Goal: Task Accomplishment & Management: Use online tool/utility

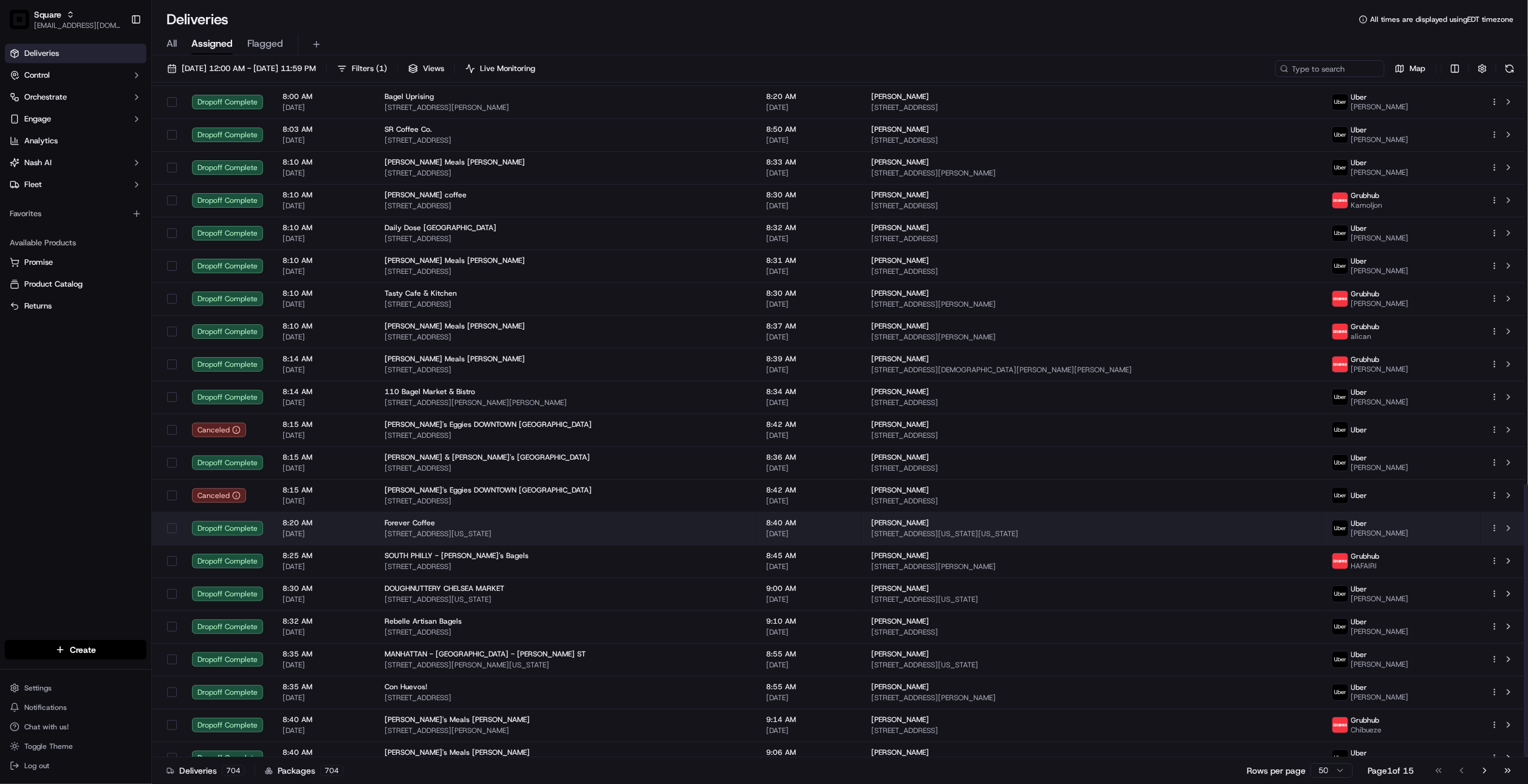
scroll to position [992, 0]
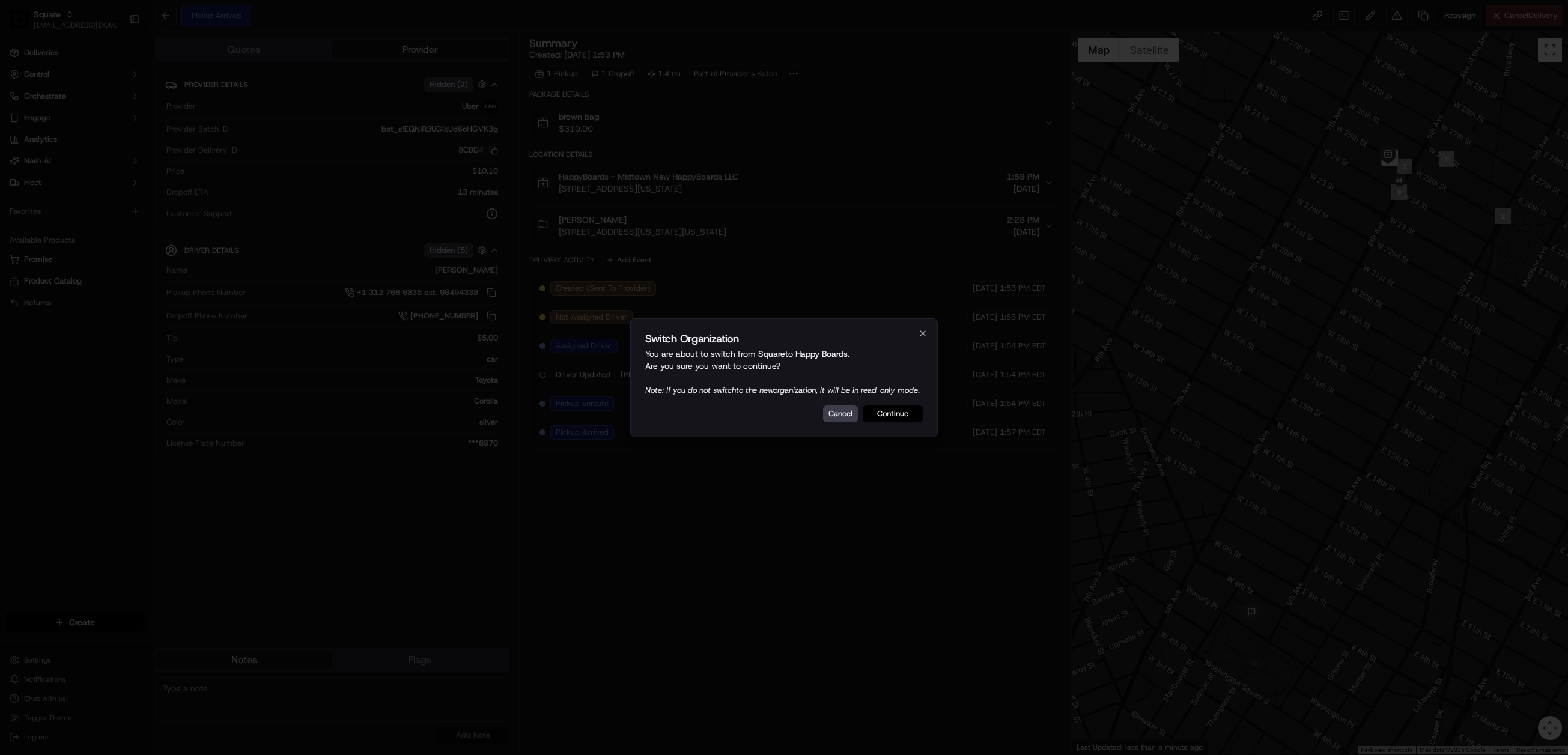
click at [902, 422] on button "Continue" at bounding box center [893, 413] width 60 height 17
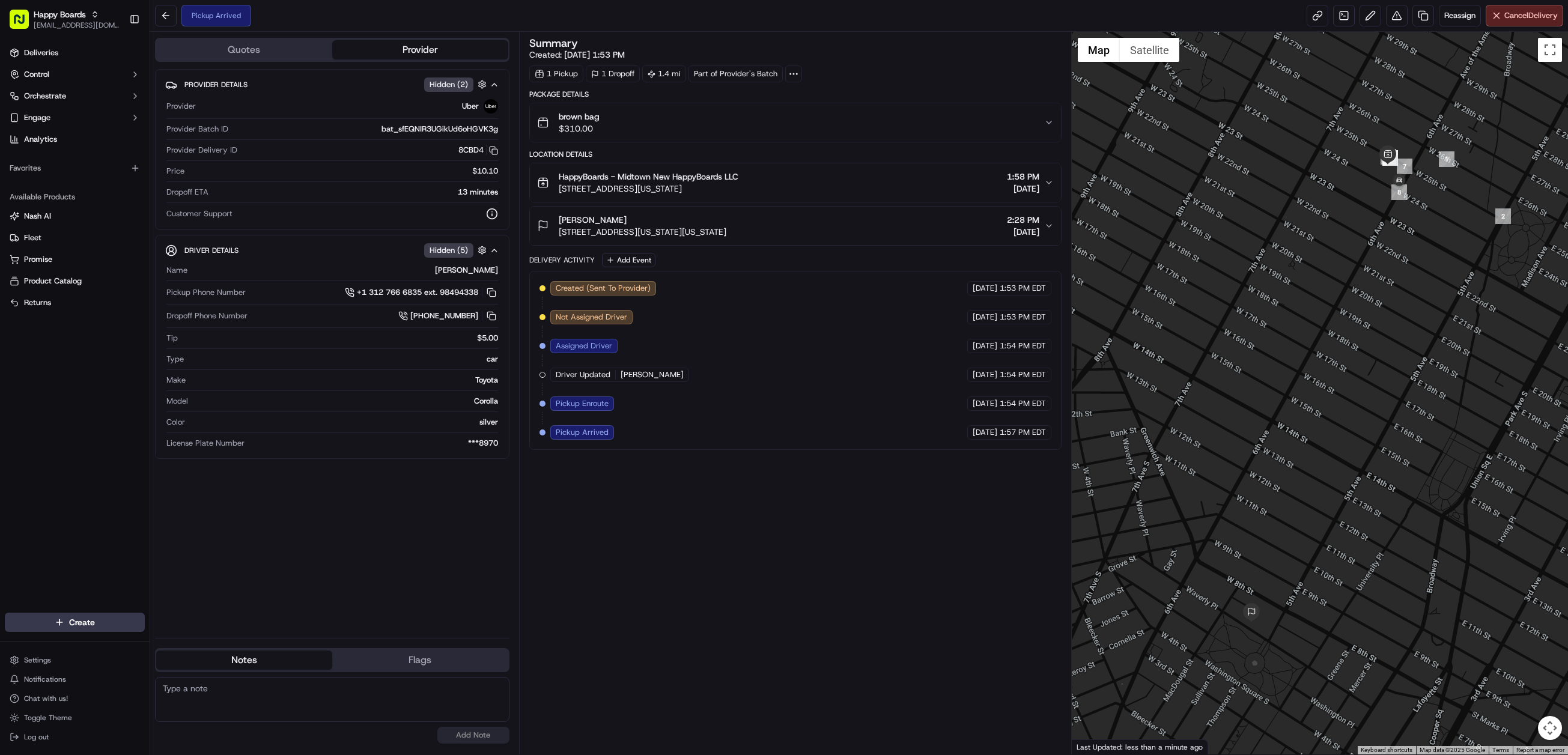
click at [979, 74] on div "1 Pickup 1 Dropoff 1.4 mi Part of Provider's Batch" at bounding box center [795, 74] width 533 height 17
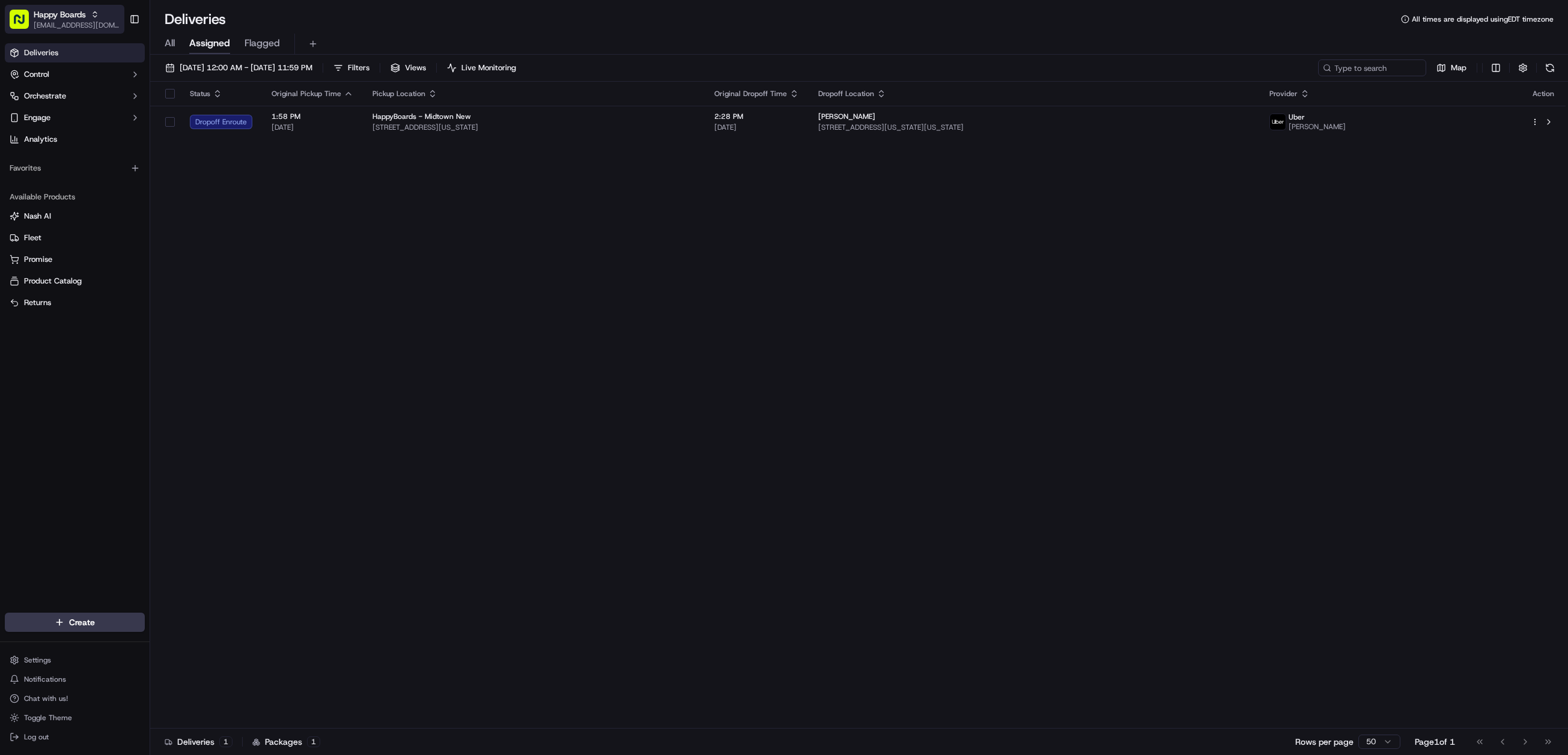
click at [49, 11] on span "Happy Boards" at bounding box center [60, 14] width 52 height 12
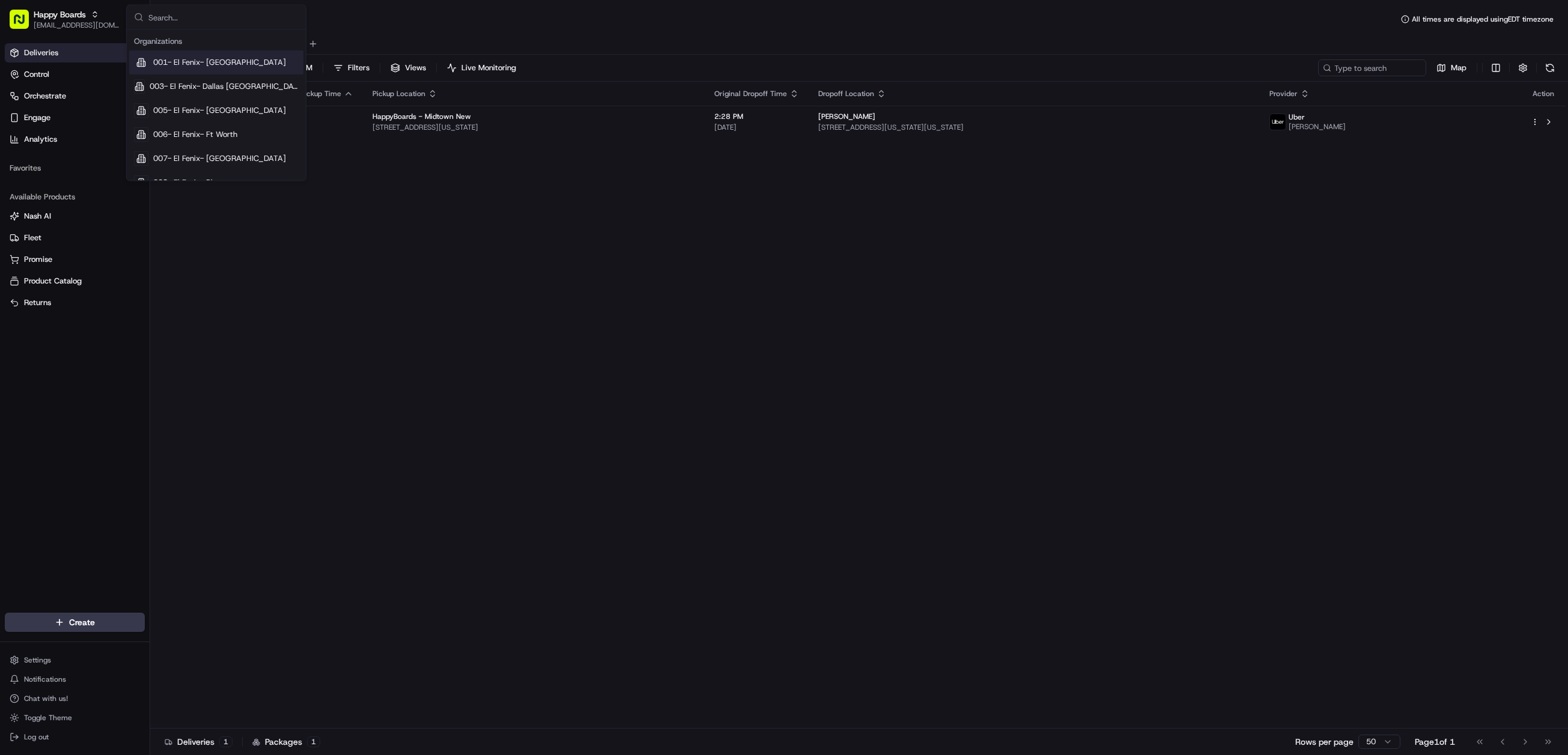
click at [218, 20] on input "text" at bounding box center [223, 17] width 150 height 24
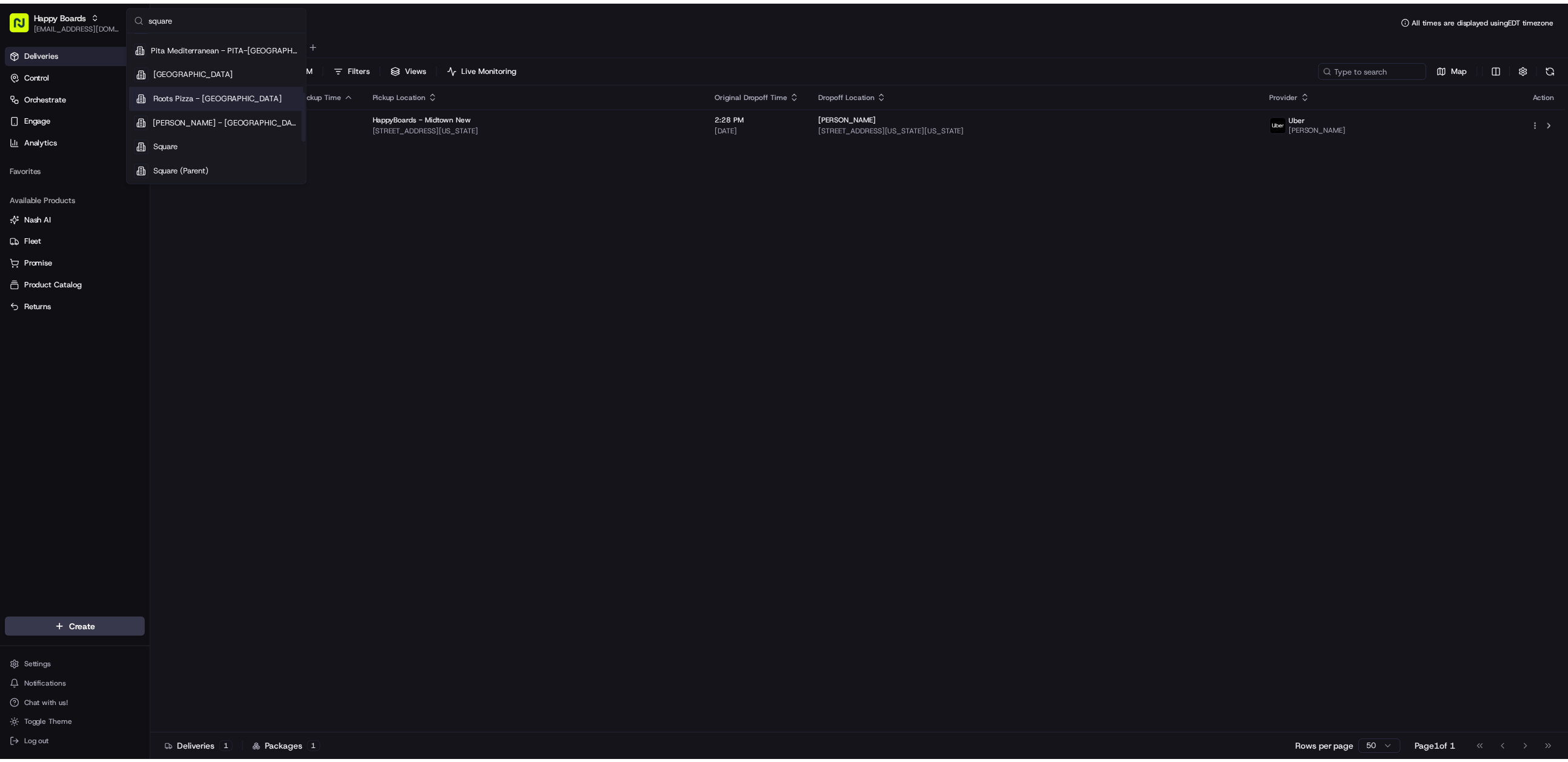
scroll to position [182, 0]
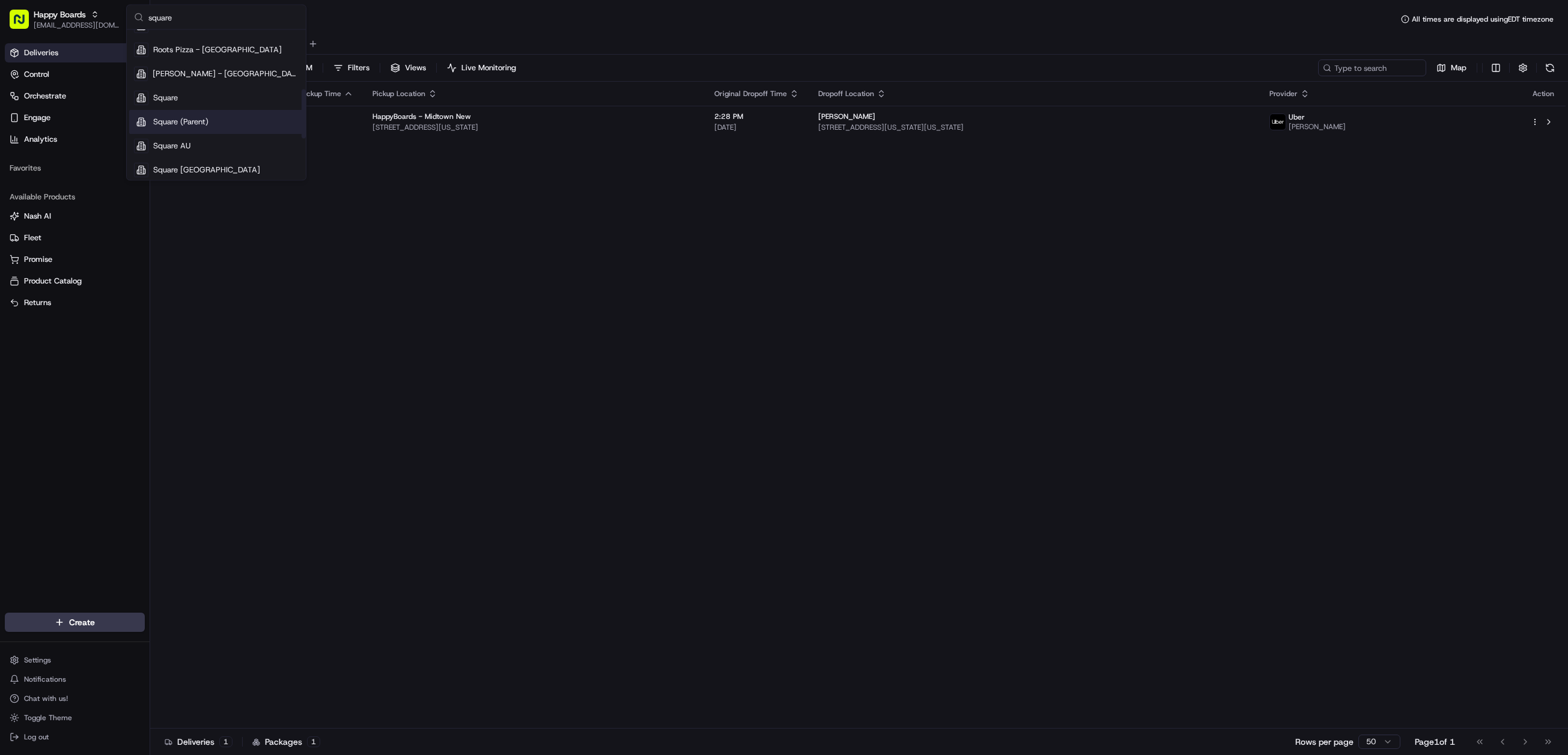
type input "square"
click at [197, 110] on div "Square (Parent)" at bounding box center [216, 122] width 174 height 24
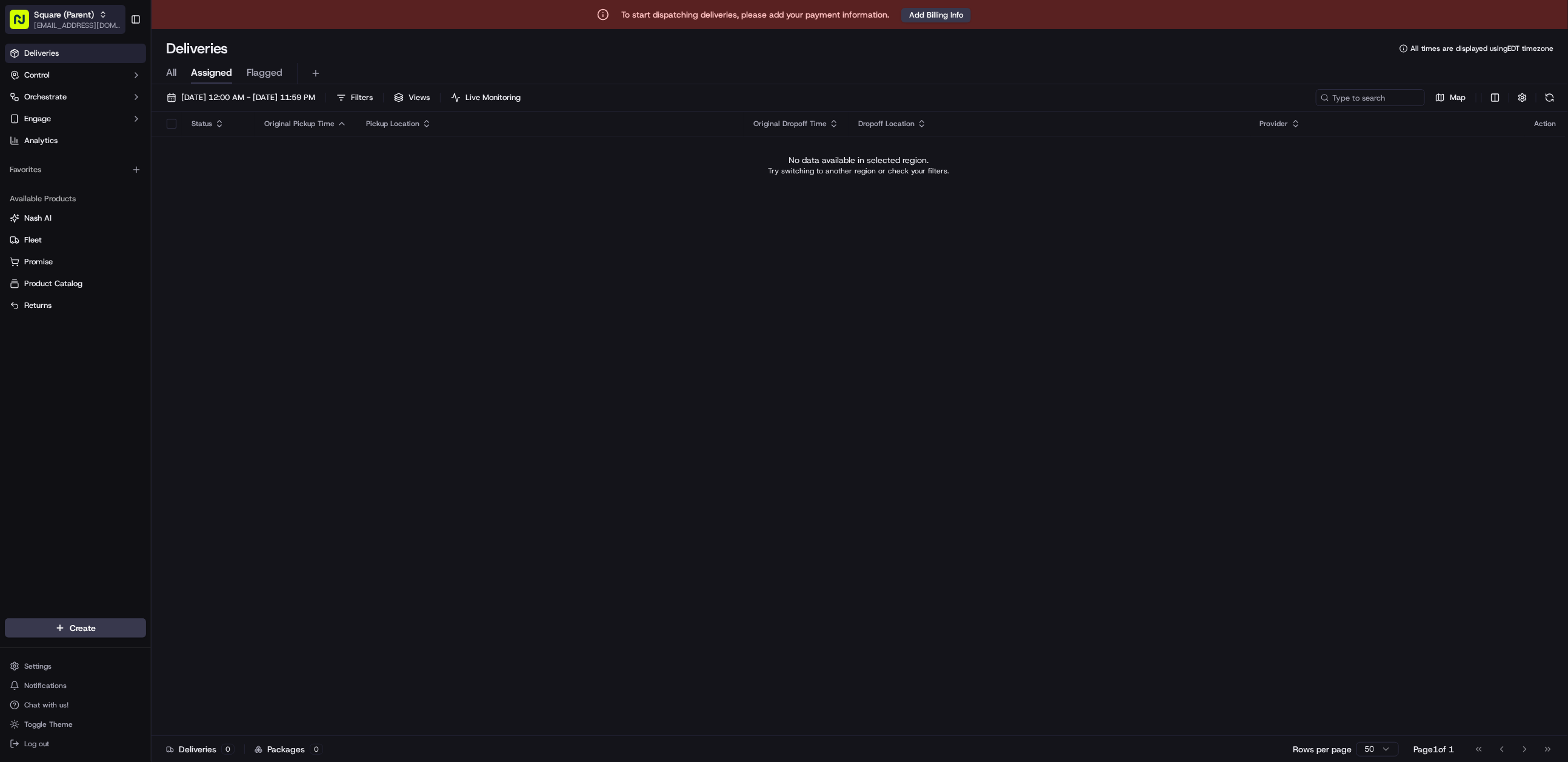
click at [66, 15] on span "Square (Parent)" at bounding box center [64, 14] width 60 height 12
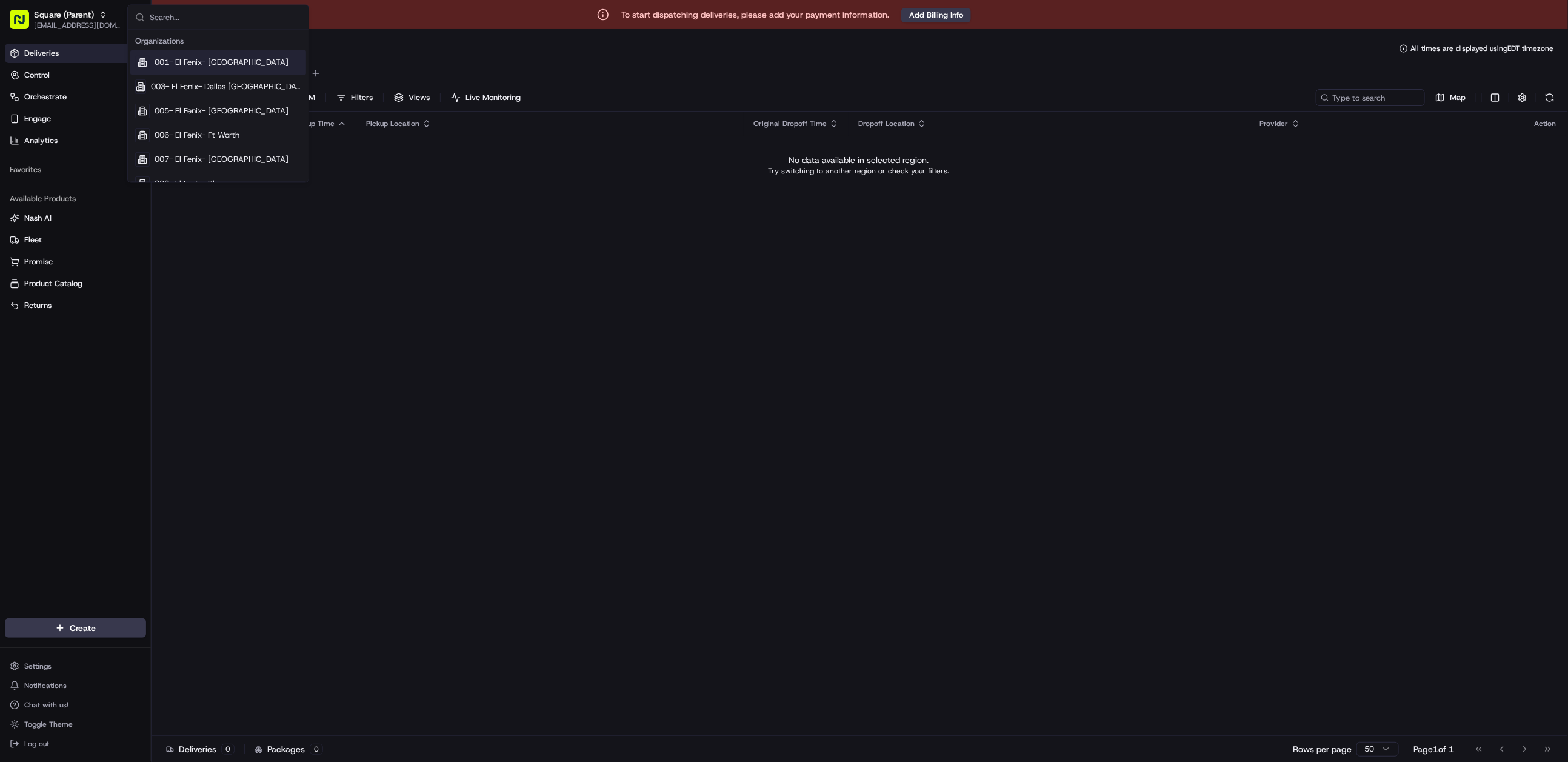
click at [189, 15] on input "text" at bounding box center [225, 18] width 151 height 24
type input "square"
click at [179, 97] on span "Square" at bounding box center [167, 99] width 25 height 11
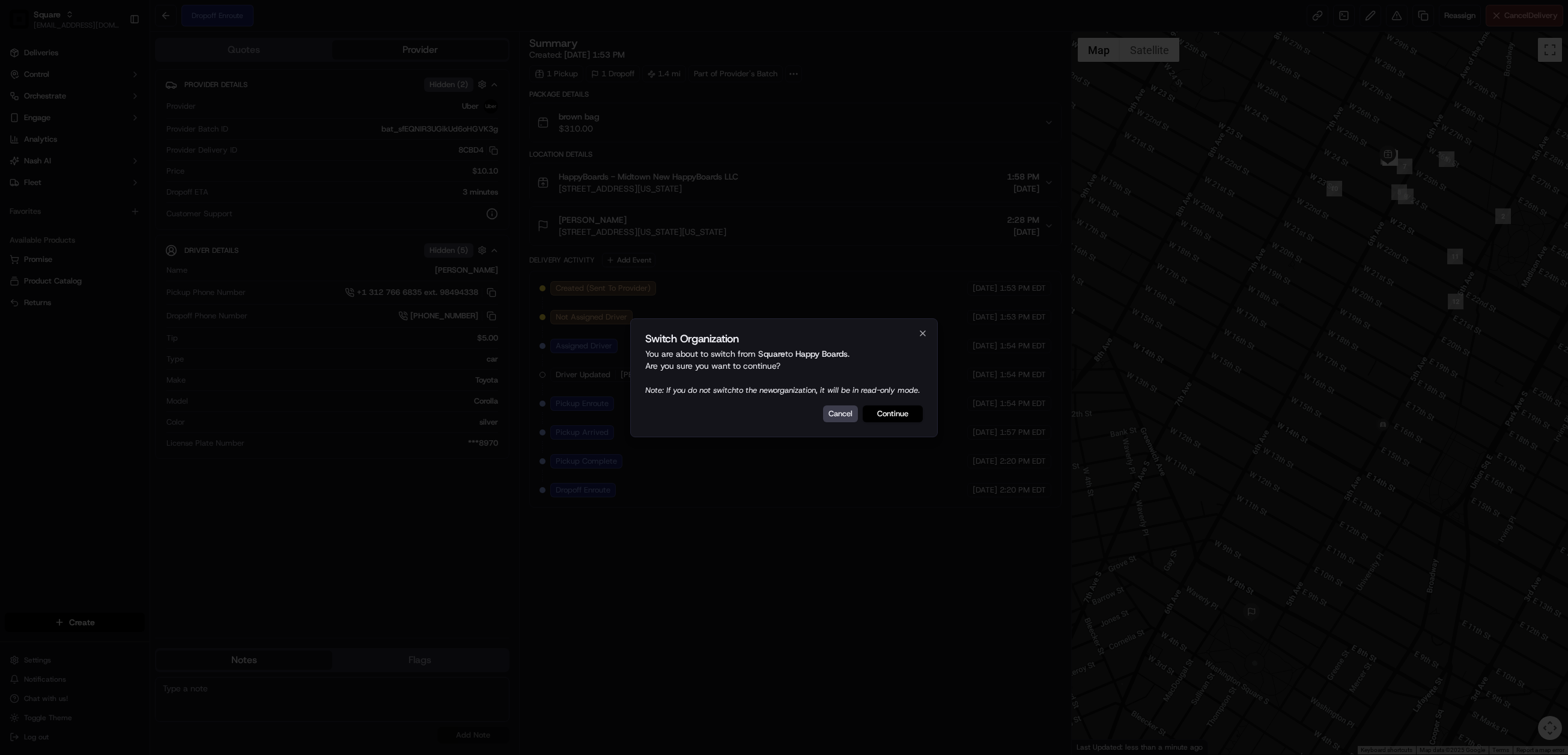
click at [892, 422] on button "Continue" at bounding box center [893, 413] width 60 height 17
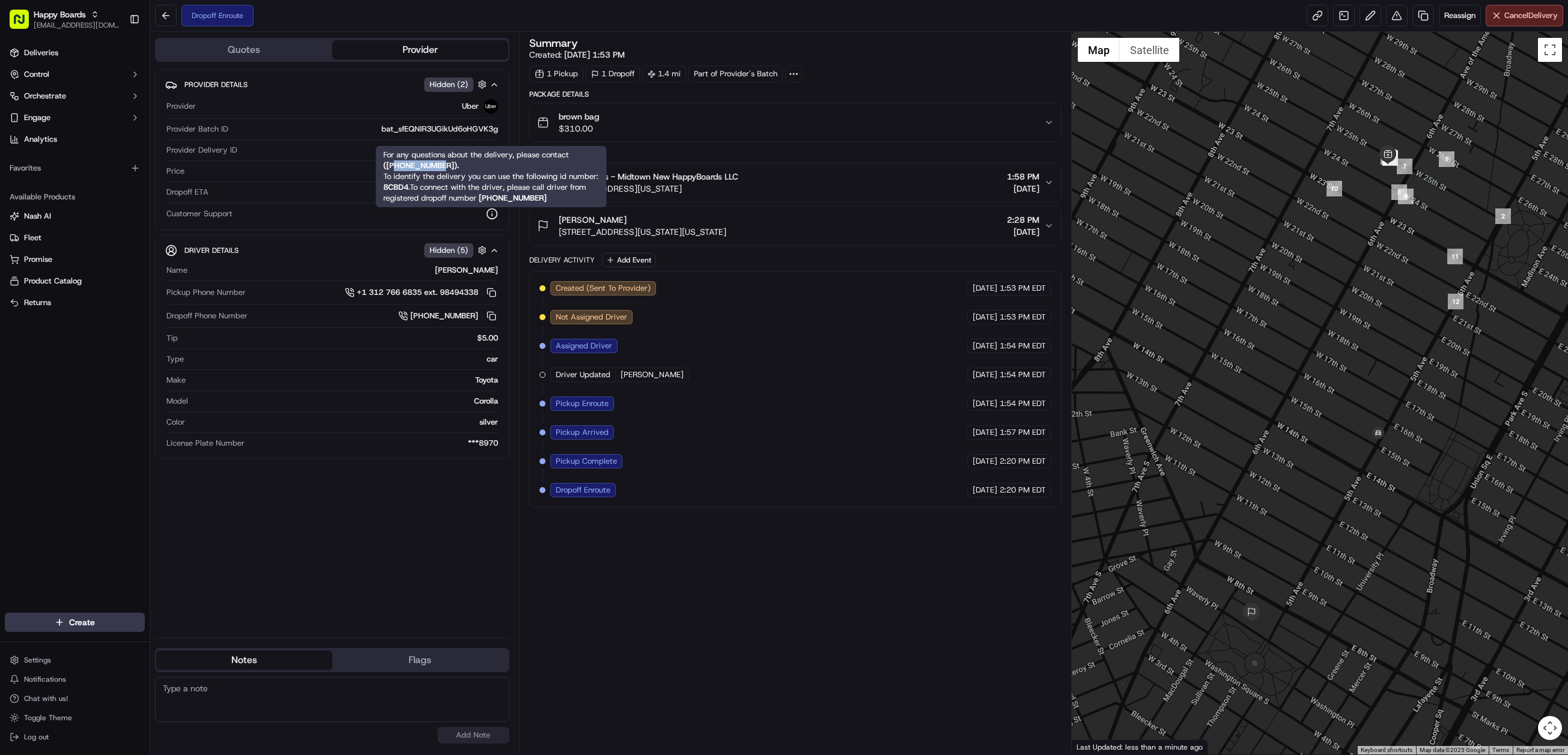
drag, startPoint x: 444, startPoint y: 166, endPoint x: 396, endPoint y: 165, distance: 48.0
click at [396, 165] on strong "( +18669873750 )." at bounding box center [421, 166] width 76 height 10
copy strong "8669873750"
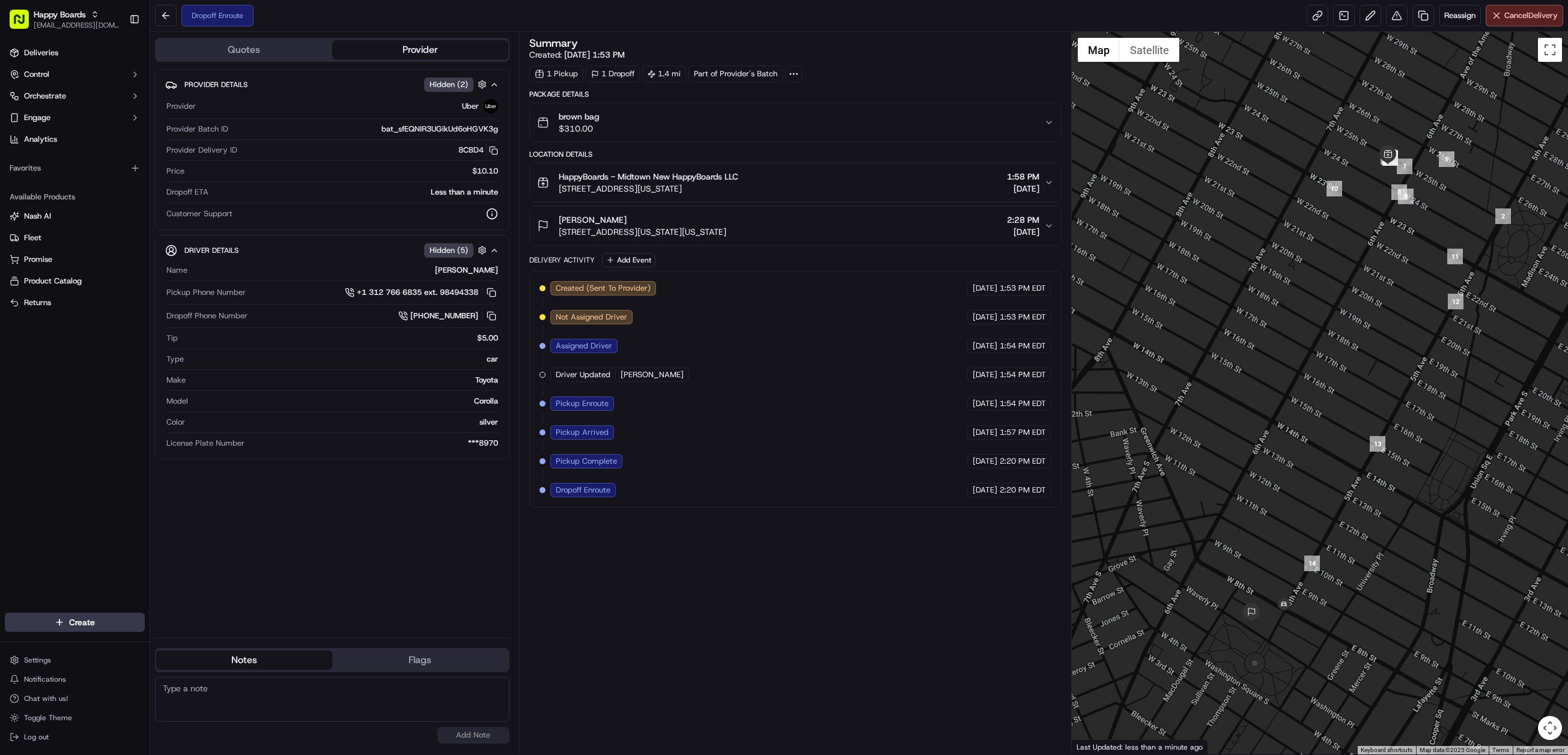
click at [689, 638] on div "Summary Created: 09/15/2025 1:53 PM 1 Pickup 1 Dropoff 1.4 mi Part of Provider'…" at bounding box center [795, 393] width 533 height 710
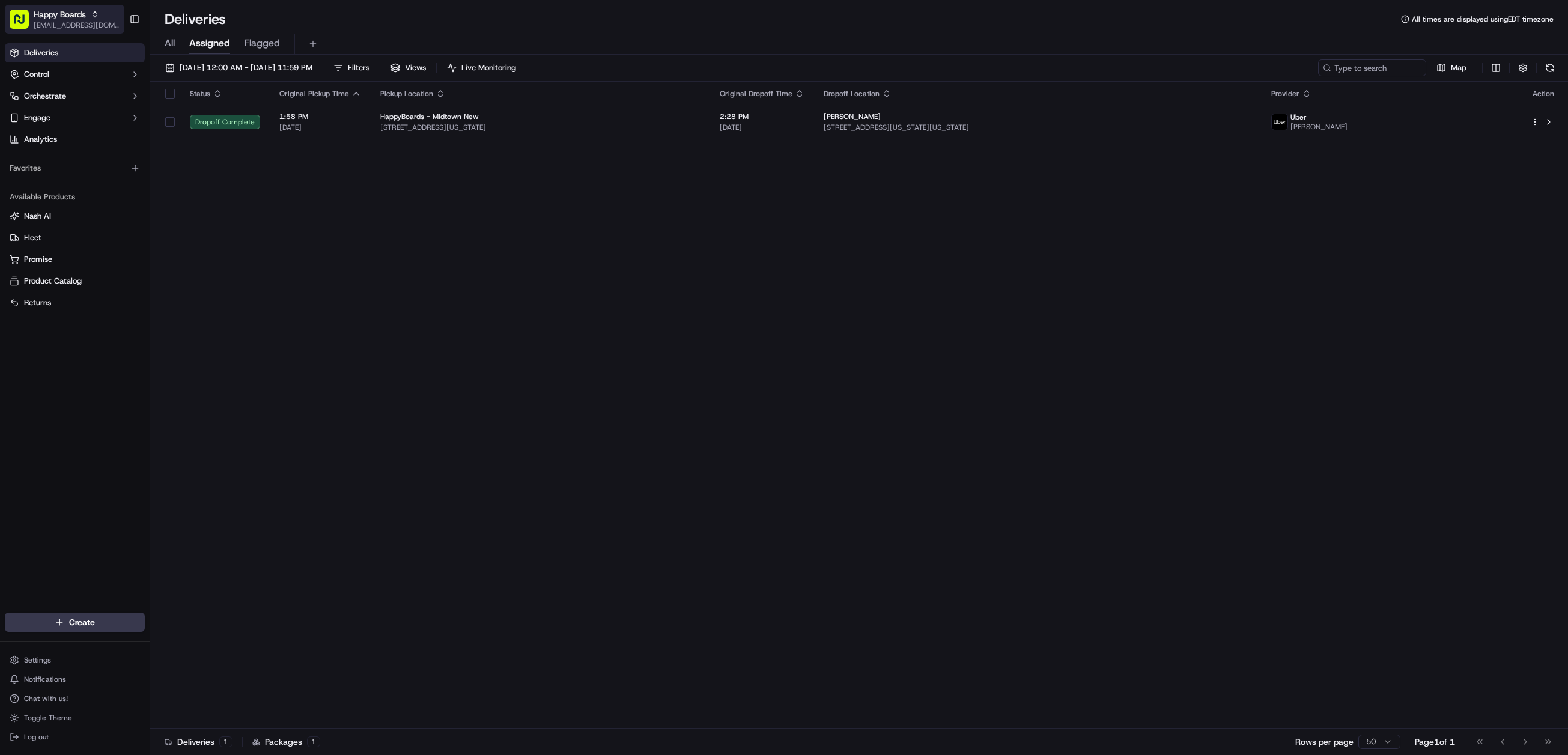
click at [55, 22] on span "[EMAIL_ADDRESS][DOMAIN_NAME]" at bounding box center [76, 25] width 86 height 10
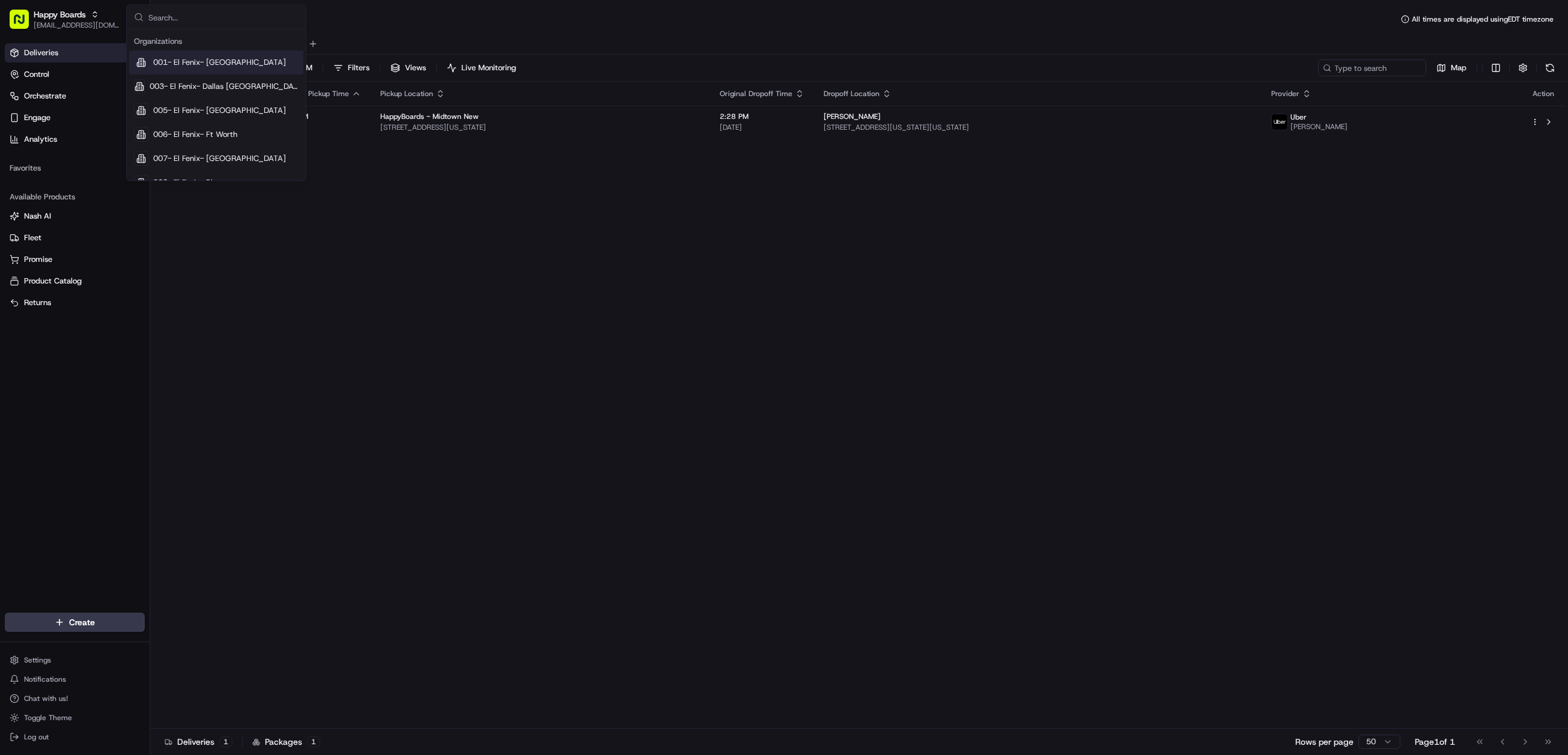
click at [187, 26] on input "text" at bounding box center [223, 17] width 150 height 24
type input "square"
click at [185, 105] on div "Square" at bounding box center [216, 99] width 174 height 24
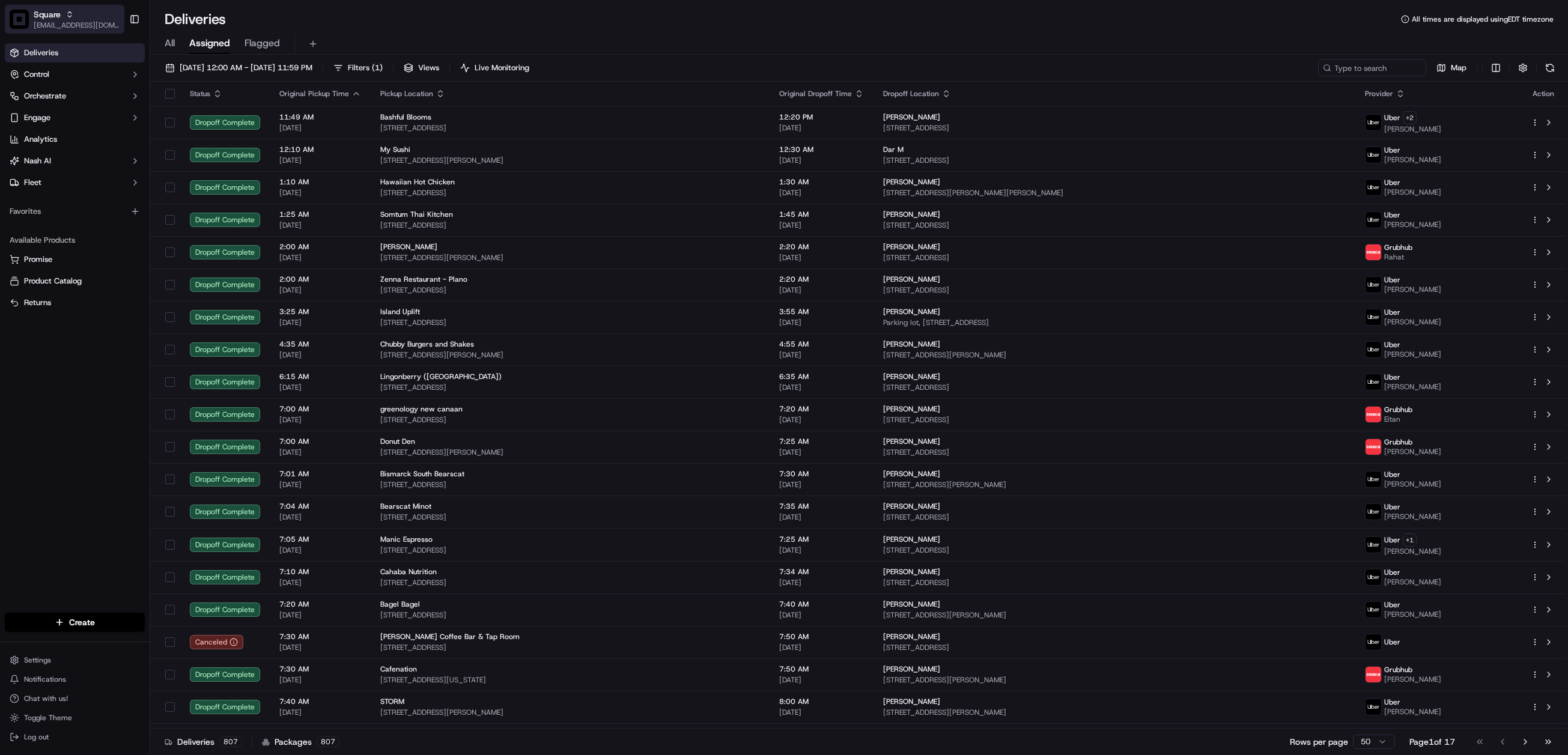
click at [24, 22] on img "button" at bounding box center [19, 19] width 19 height 19
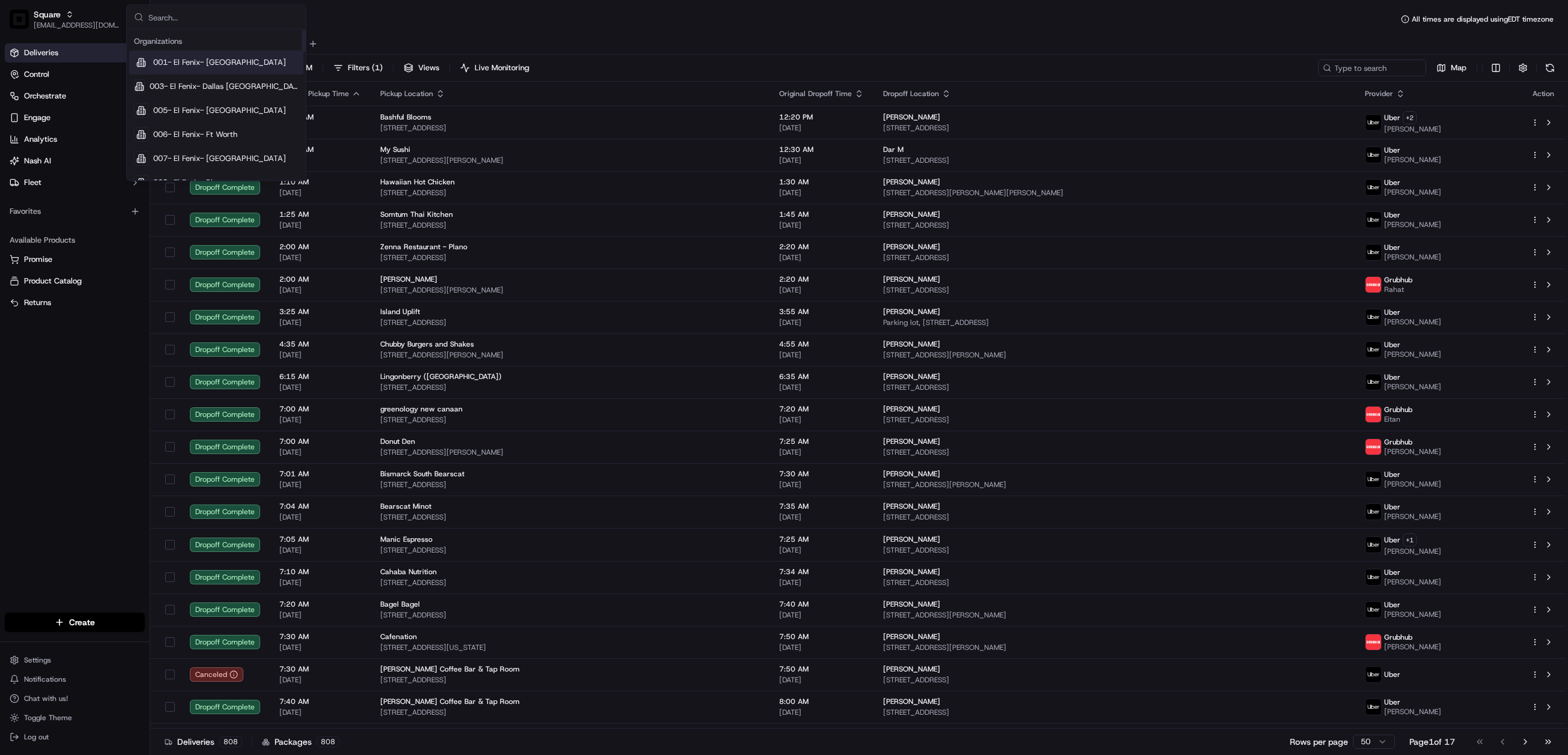
click at [189, 24] on input "text" at bounding box center [223, 17] width 150 height 24
type input "shef direct"
click at [187, 60] on span "Shef Direct" at bounding box center [172, 62] width 39 height 11
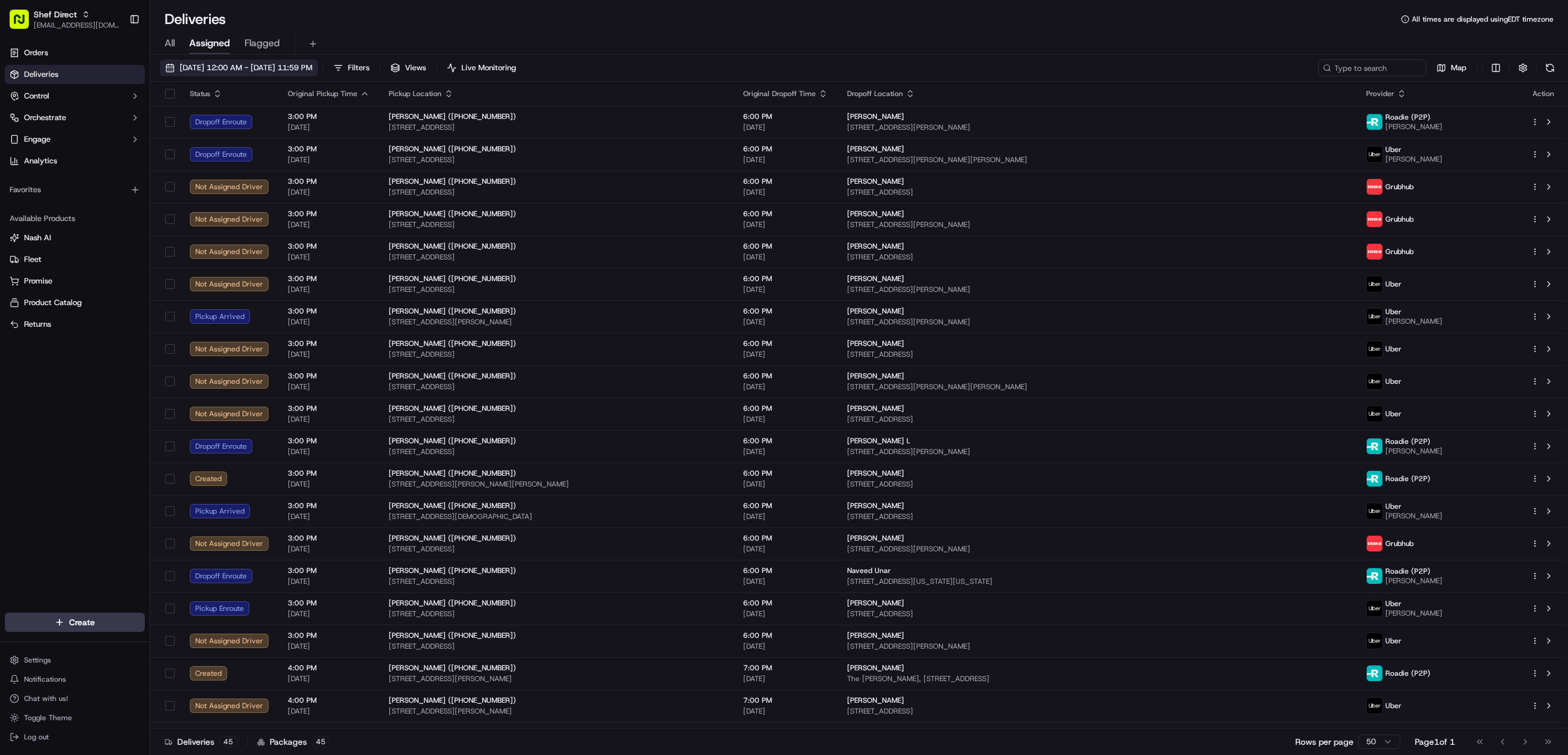
click at [303, 69] on span "09/15/2025 12:00 AM - 09/15/2025 11:59 PM" at bounding box center [246, 68] width 133 height 11
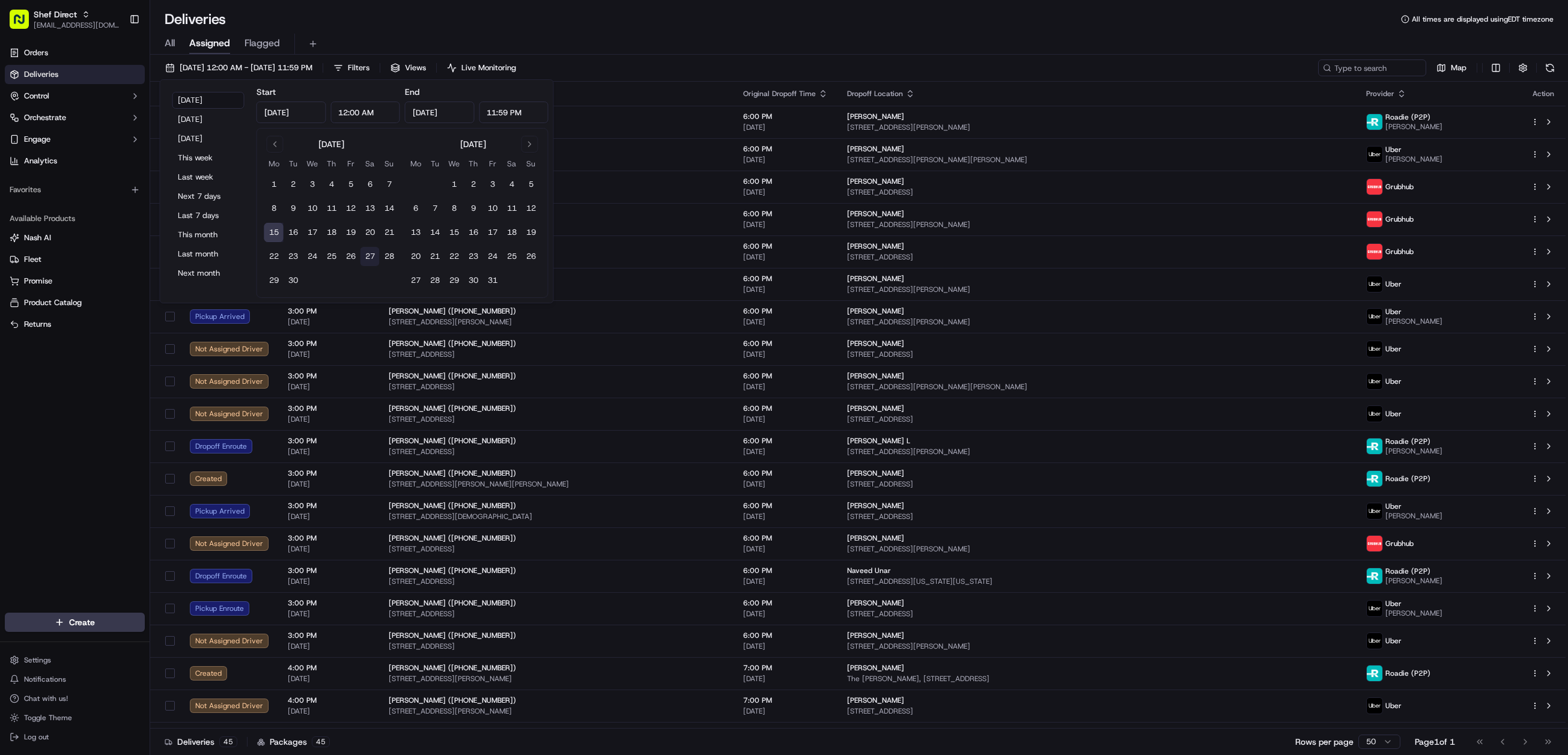
click at [370, 253] on button "27" at bounding box center [370, 256] width 19 height 19
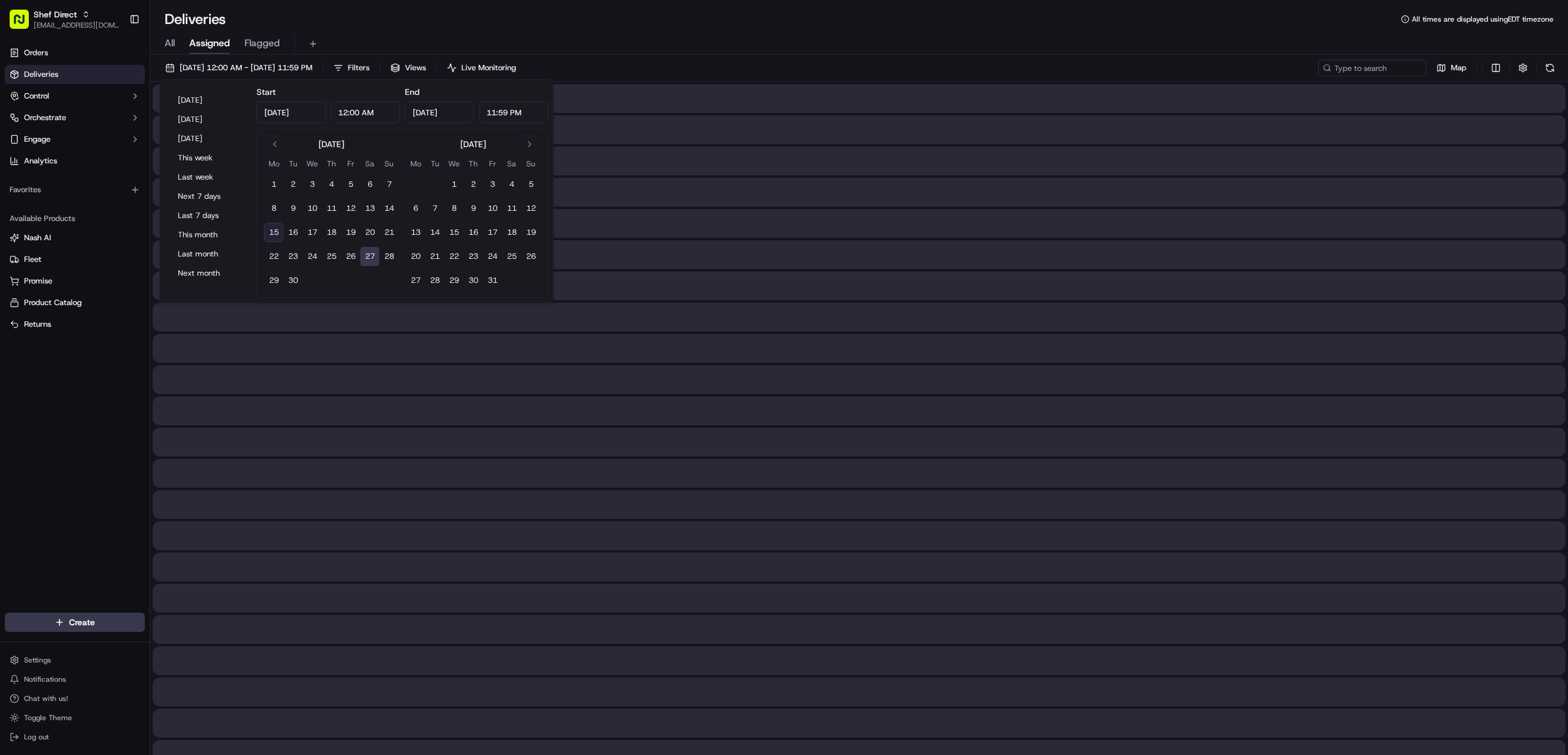
type input "Sep 27, 2025"
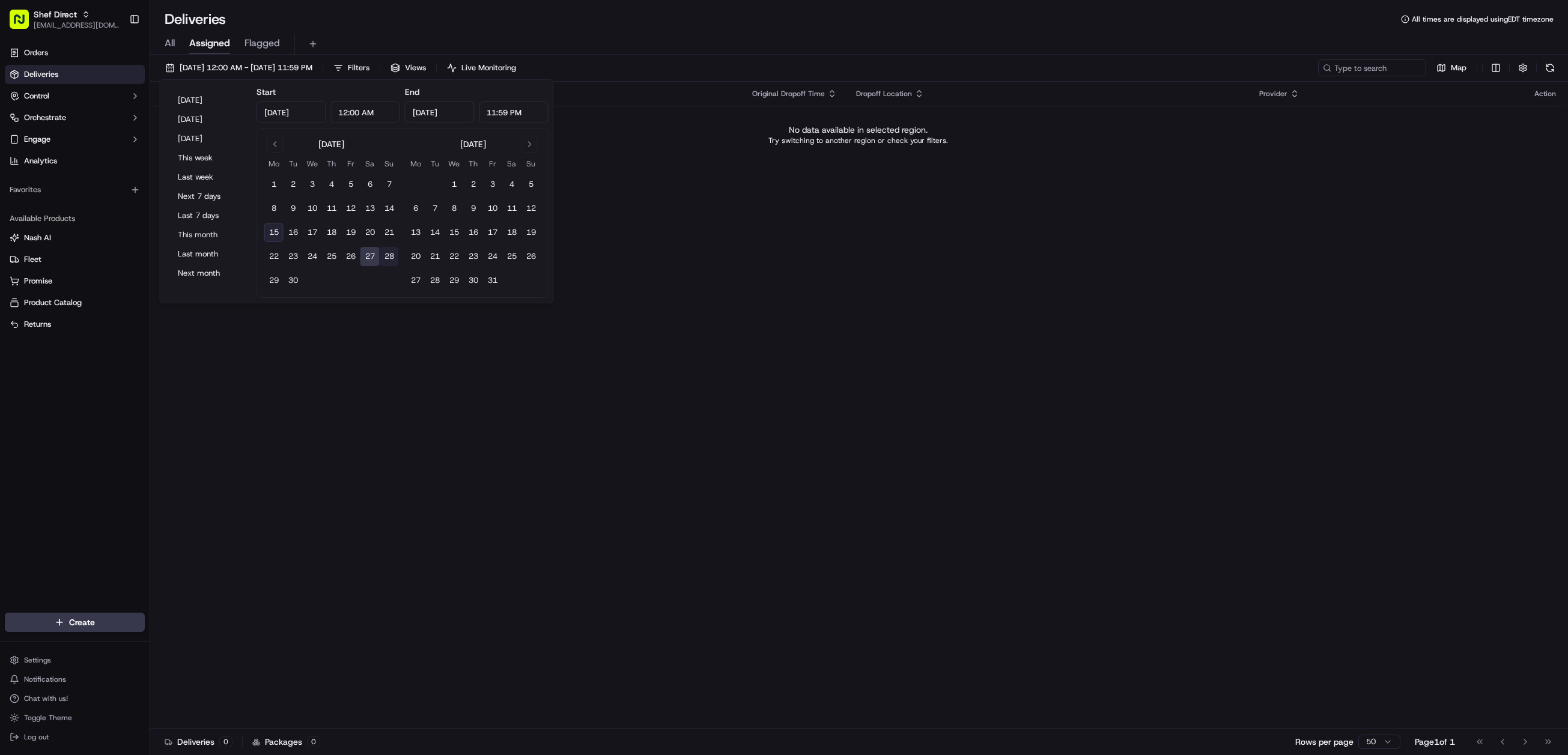
click at [388, 263] on button "28" at bounding box center [389, 256] width 19 height 19
type input "Sep 28, 2025"
click at [60, 16] on span "Shef Direct" at bounding box center [55, 14] width 43 height 12
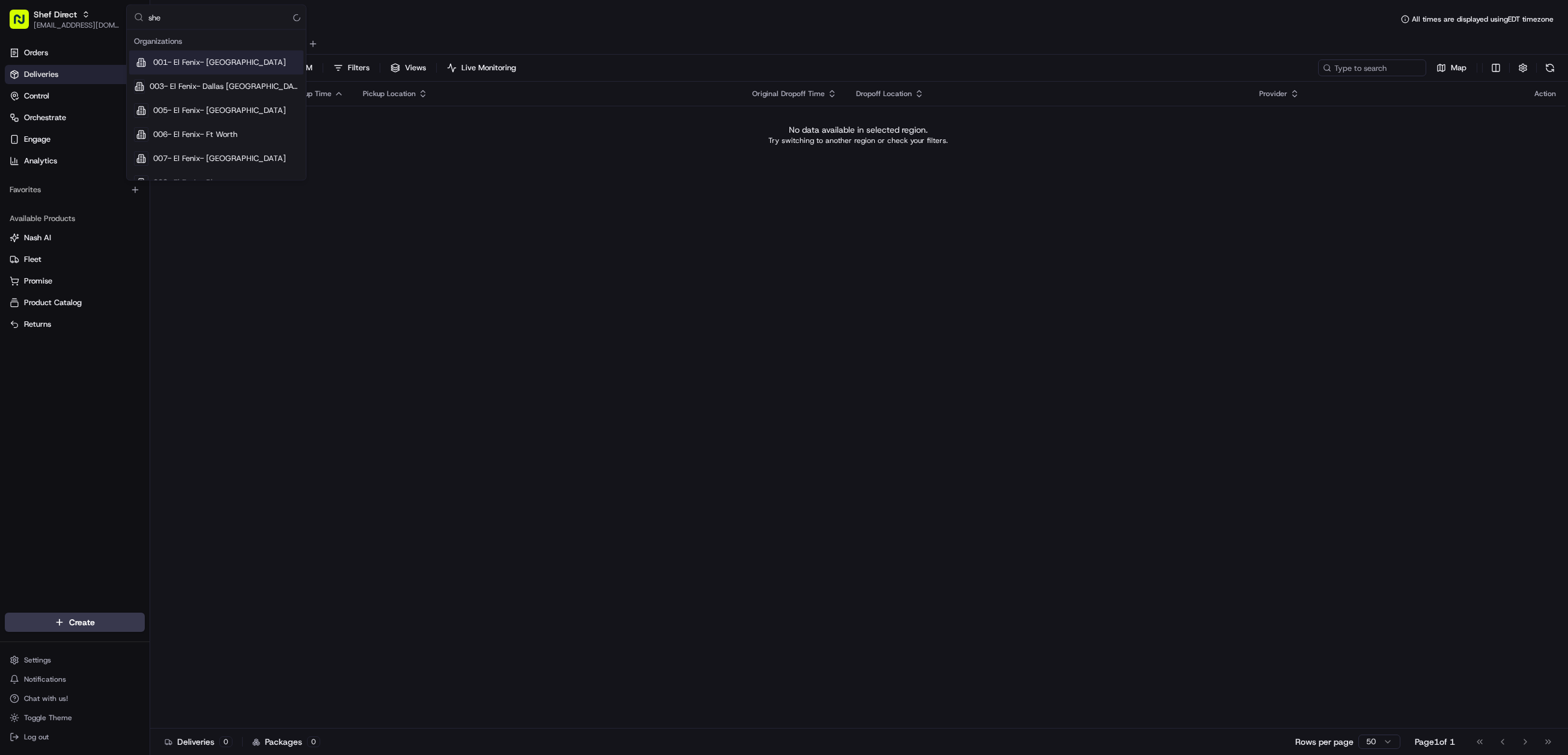
type input "shef"
click at [447, 232] on div "Status Original Pickup Time Pickup Location Original Dropoff Time Dropoff Locat…" at bounding box center [857, 405] width 1415 height 647
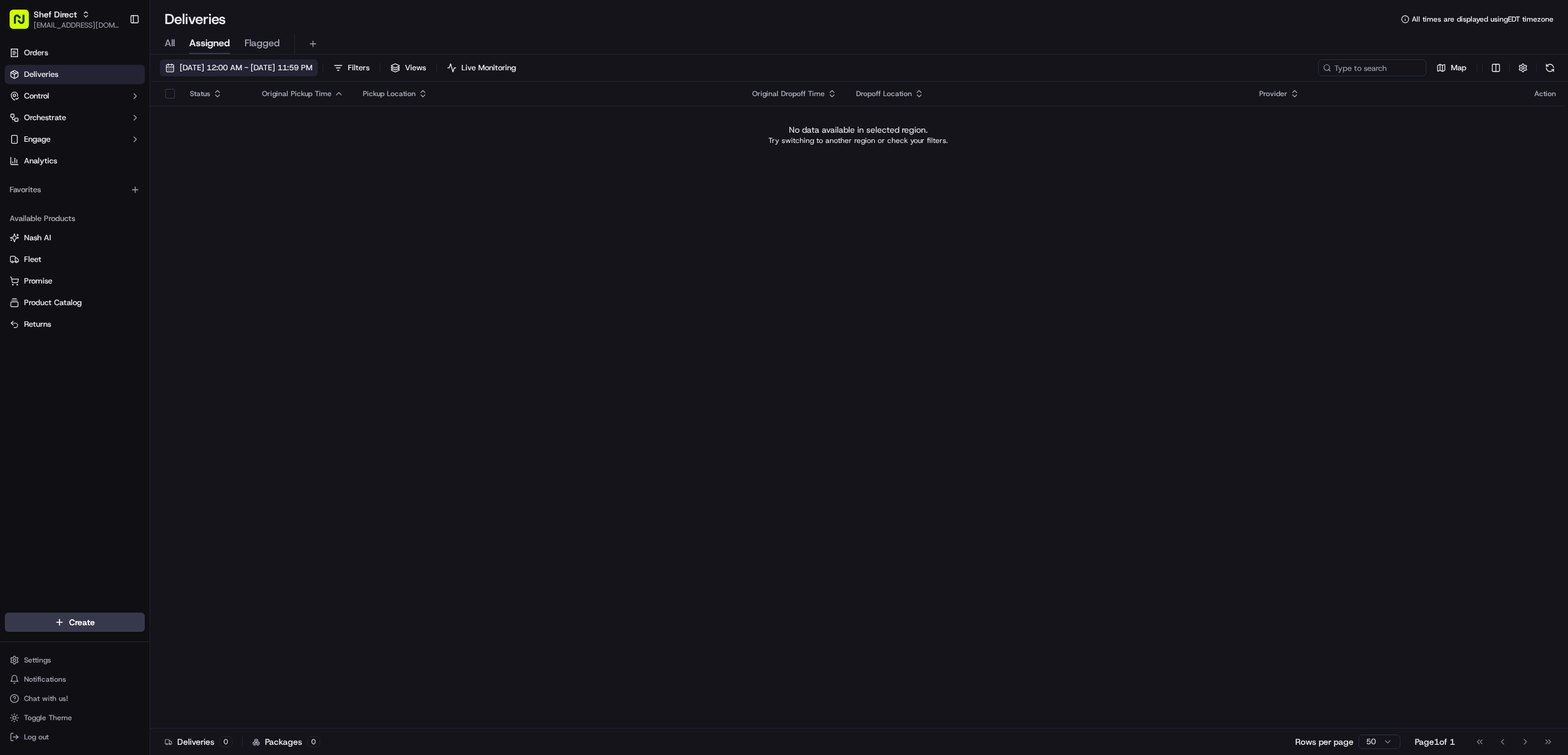
click at [285, 65] on span "09/27/2025 12:00 AM - 09/28/2025 11:59 PM" at bounding box center [246, 68] width 133 height 11
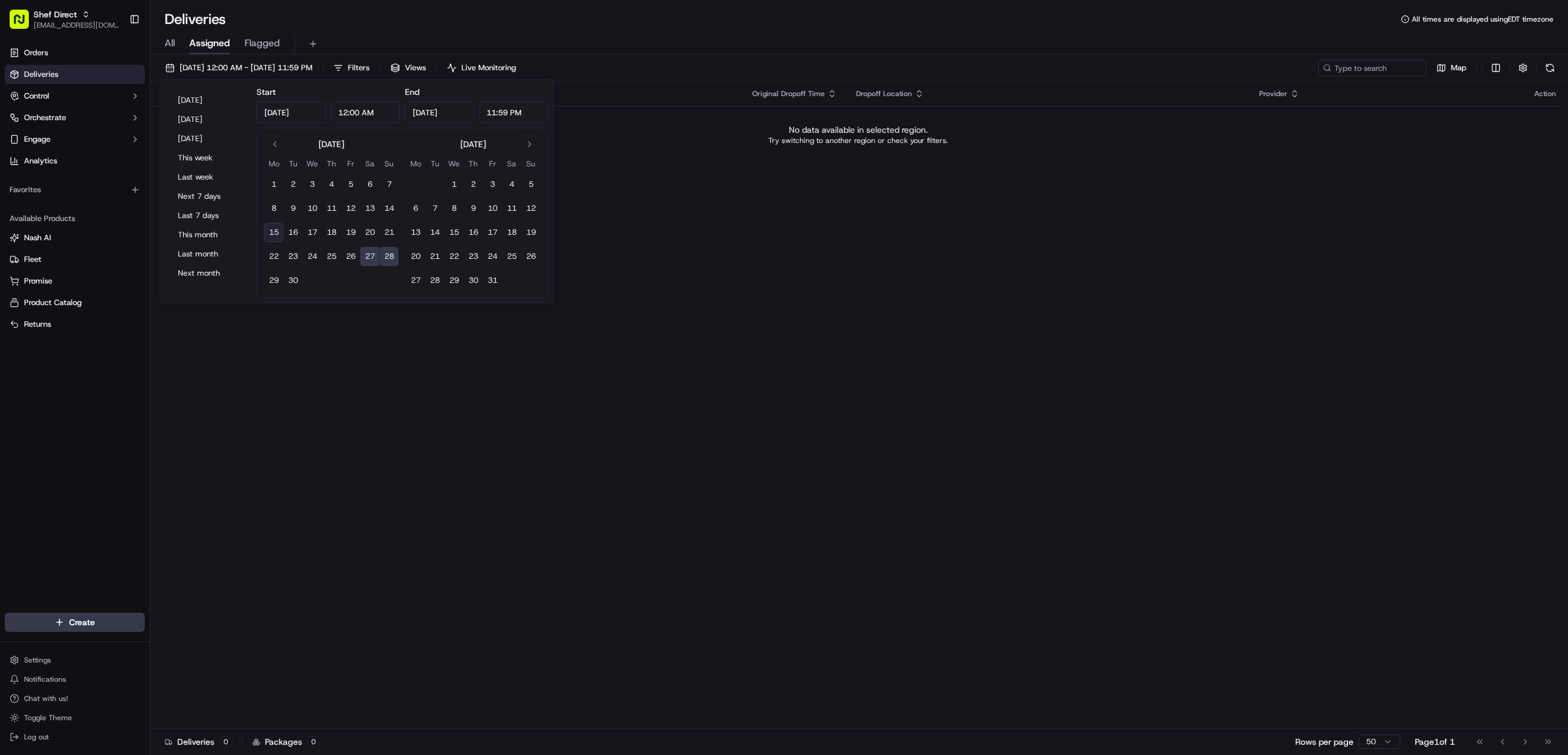
click at [658, 249] on div "Status Original Pickup Time Pickup Location Original Dropoff Time Dropoff Locat…" at bounding box center [857, 405] width 1415 height 647
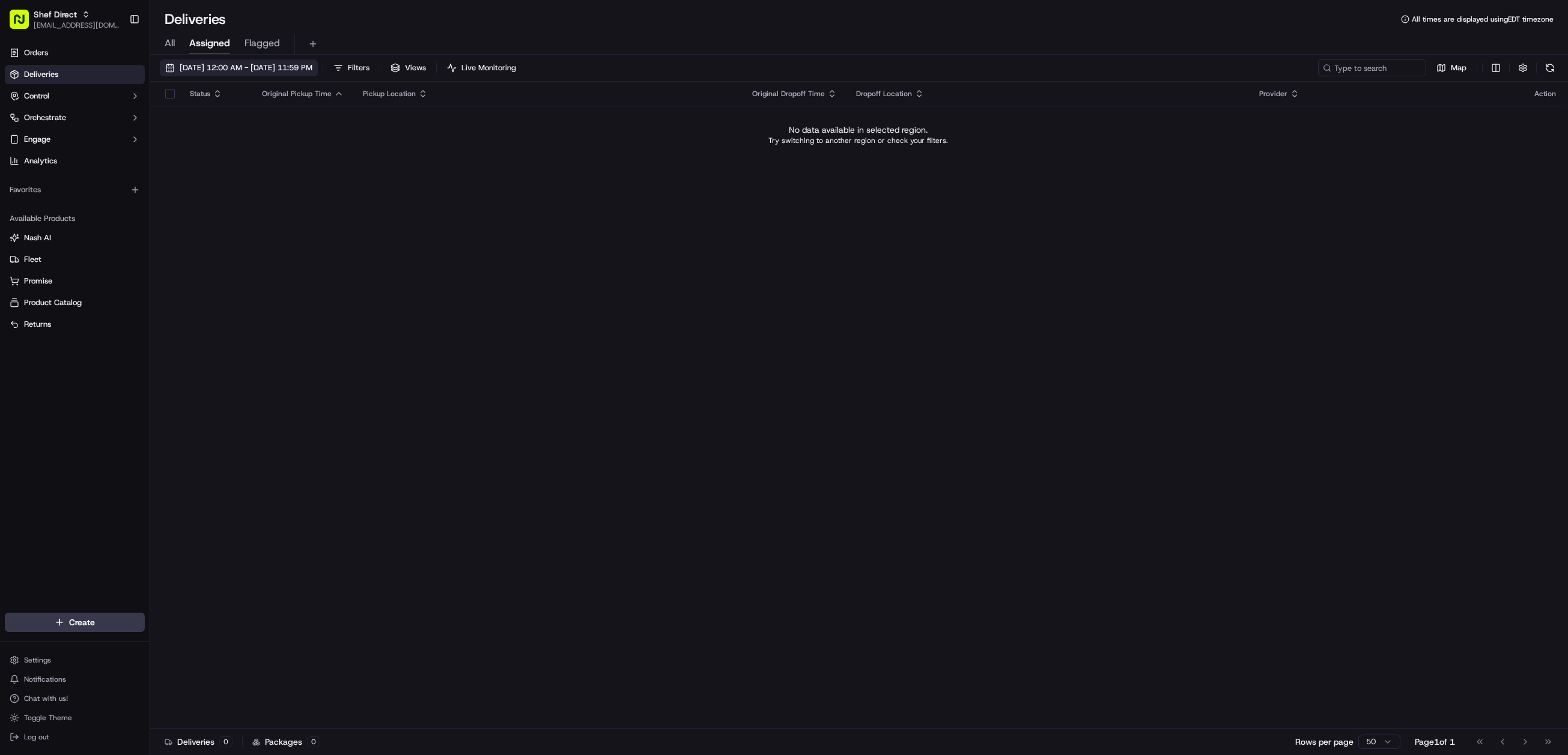
click at [234, 68] on span "09/27/2025 12:00 AM - 09/28/2025 11:59 PM" at bounding box center [246, 68] width 133 height 11
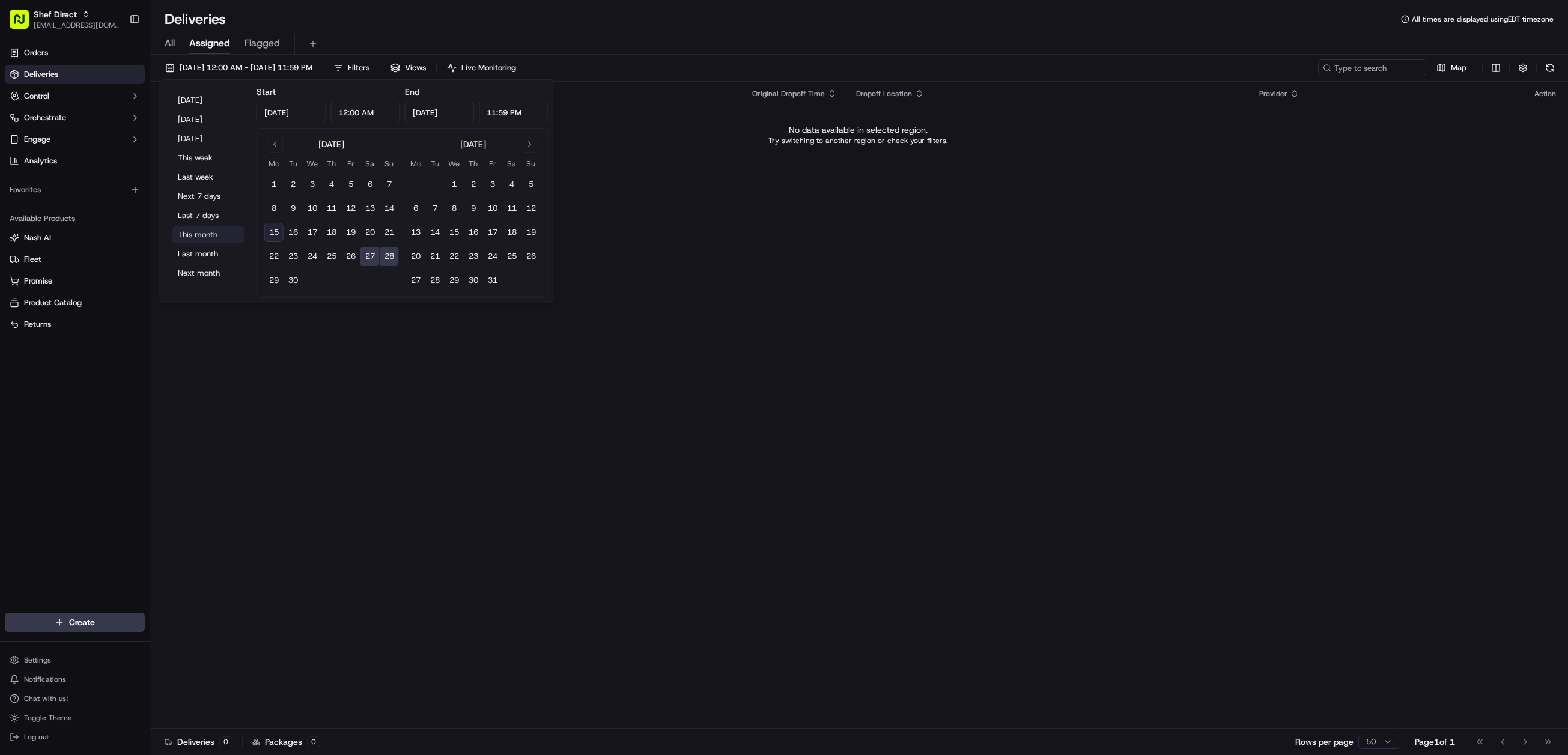
click at [209, 236] on button "This month" at bounding box center [208, 234] width 72 height 17
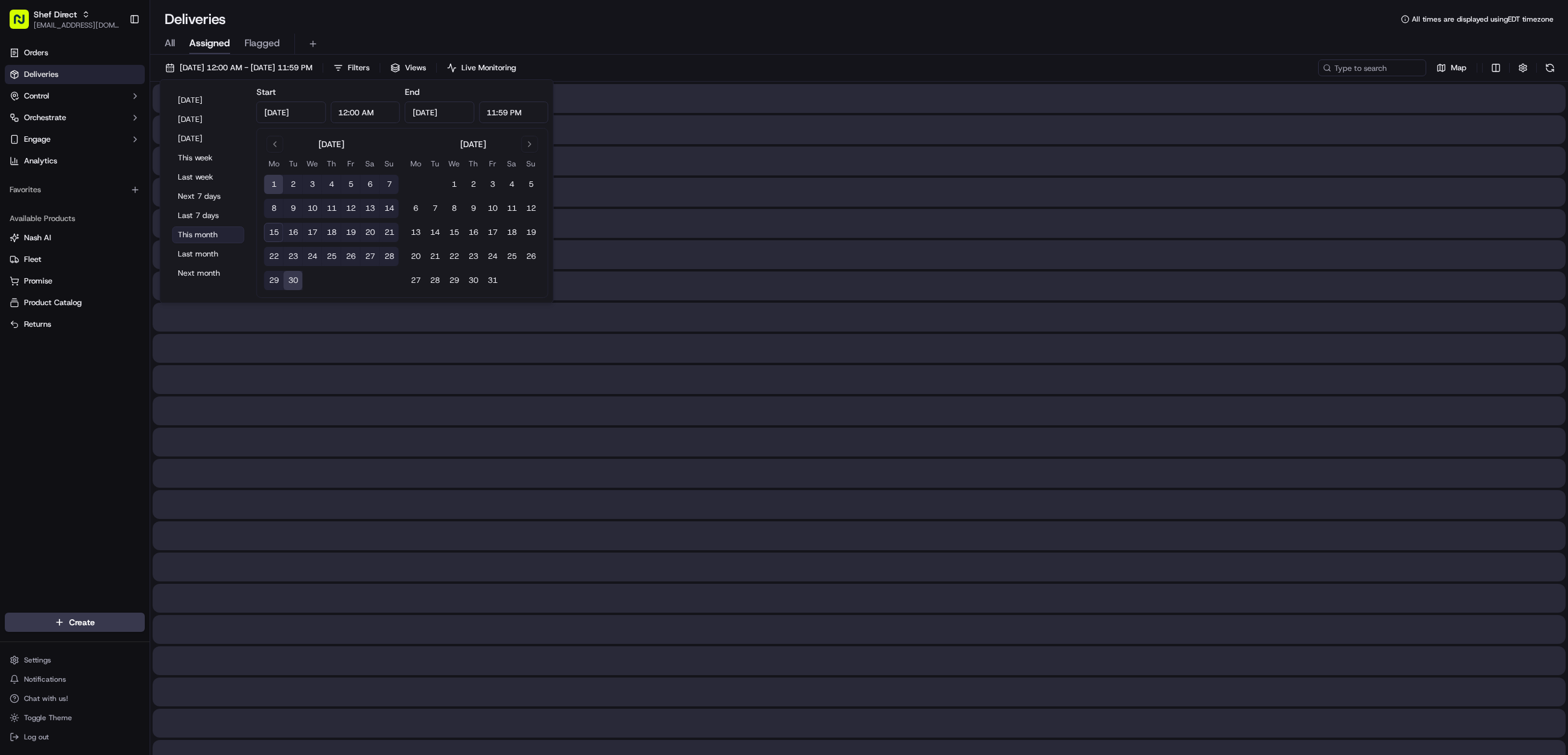
type input "Sep 1, 2025"
type input "Sep 30, 2025"
click at [1341, 65] on input at bounding box center [1354, 68] width 144 height 17
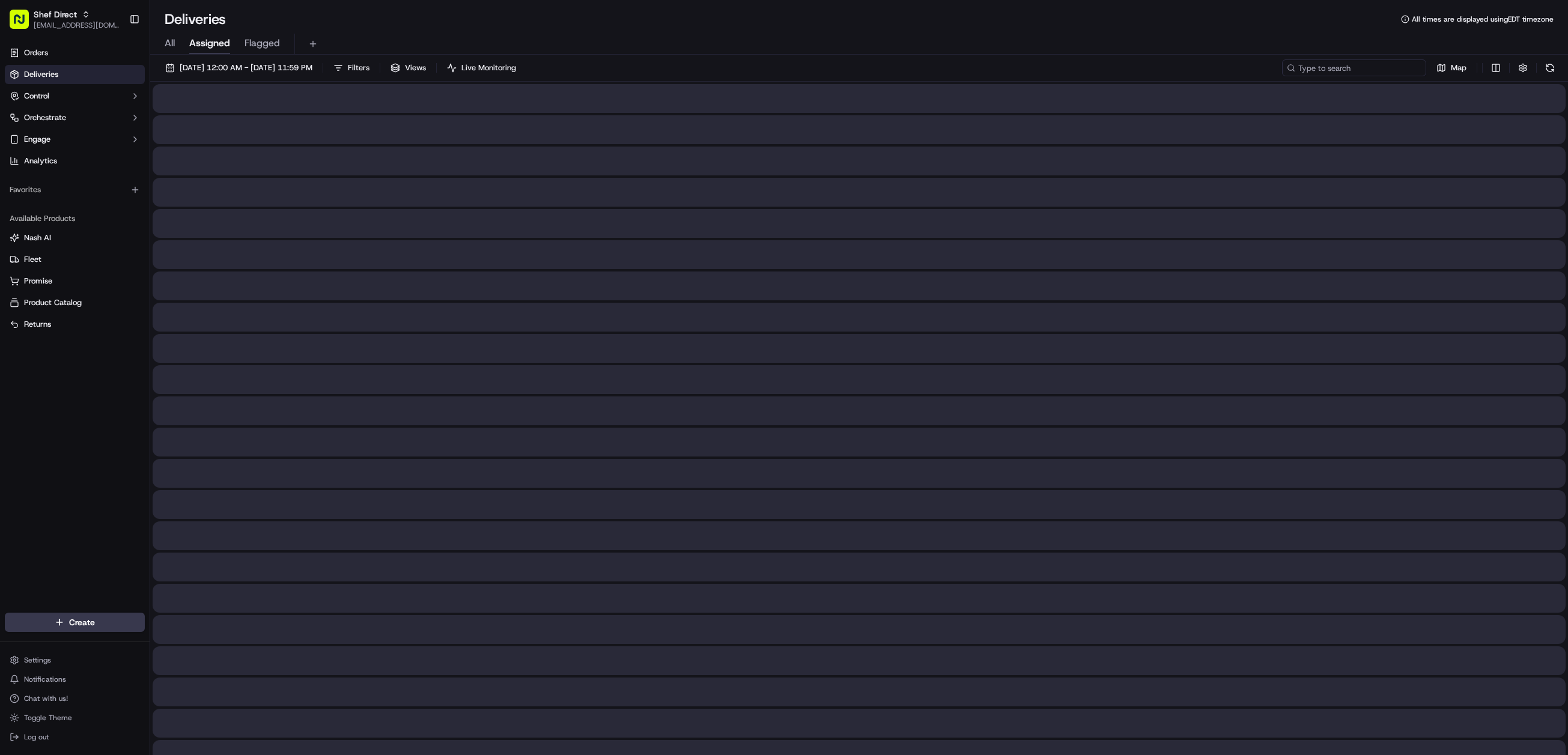
paste input "sreetama"
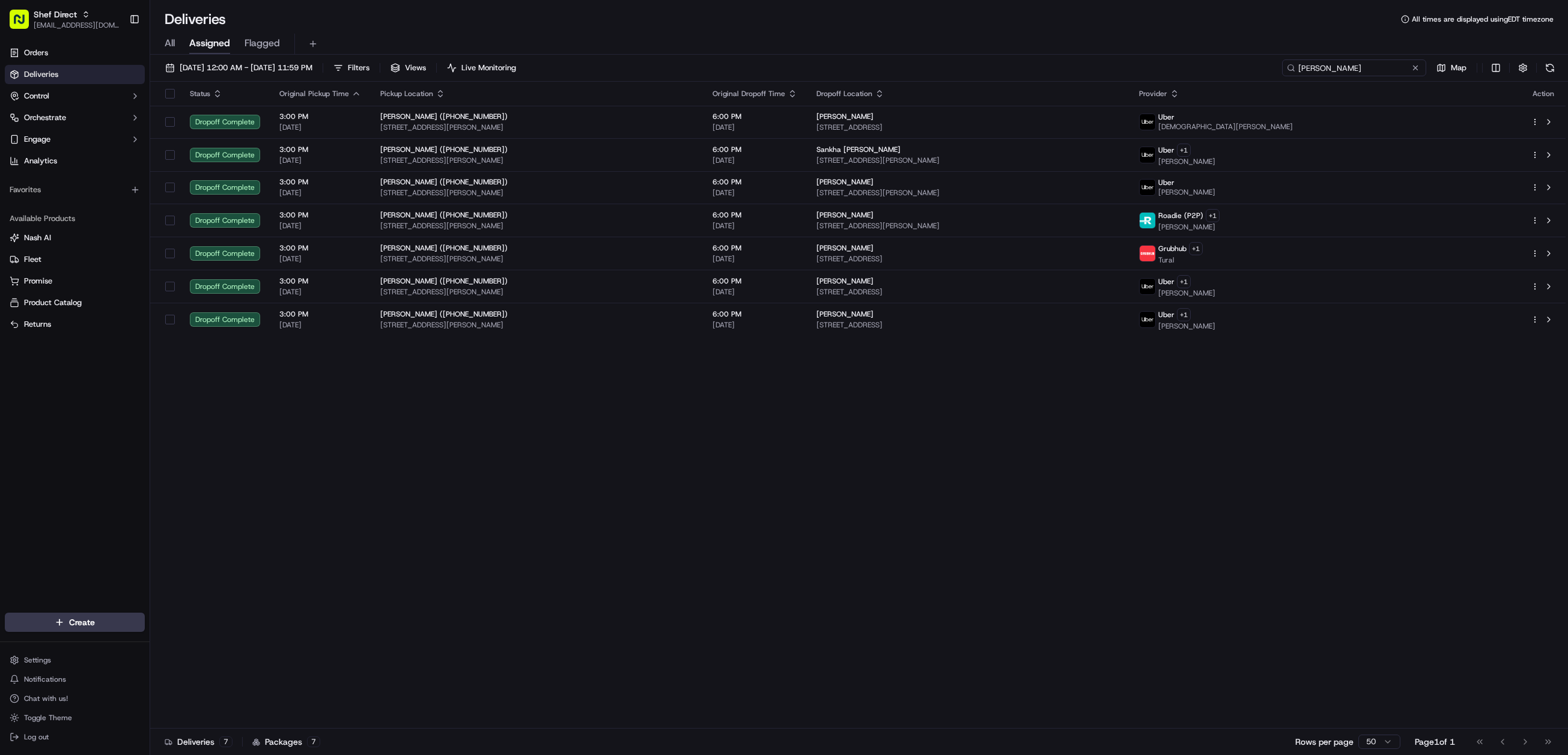
type input "sreetama"
click at [282, 65] on span "09/01/2025 12:00 AM - 09/30/2025 11:59 PM" at bounding box center [246, 68] width 133 height 11
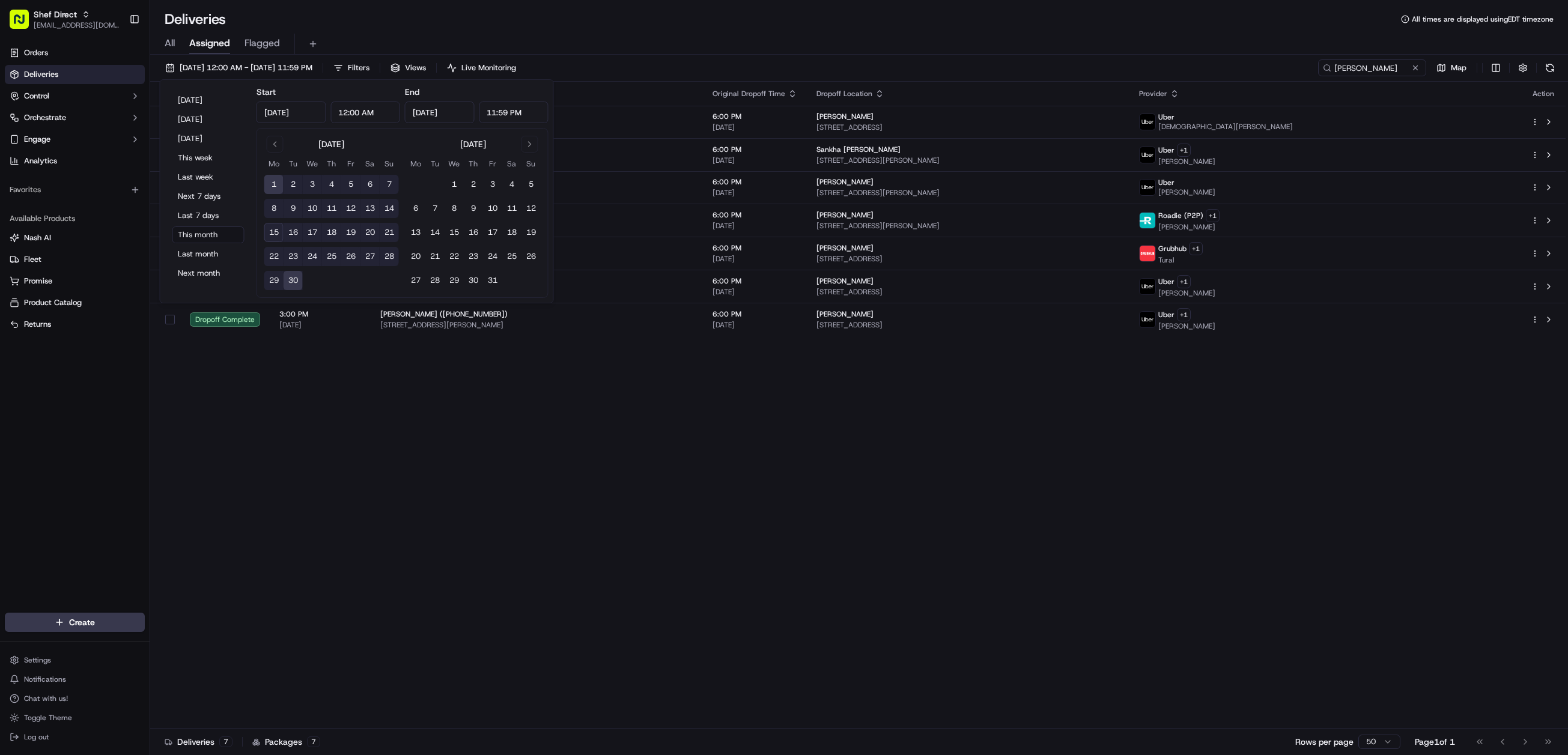
click at [368, 258] on button "27" at bounding box center [370, 256] width 19 height 19
type input "Sep 27, 2025"
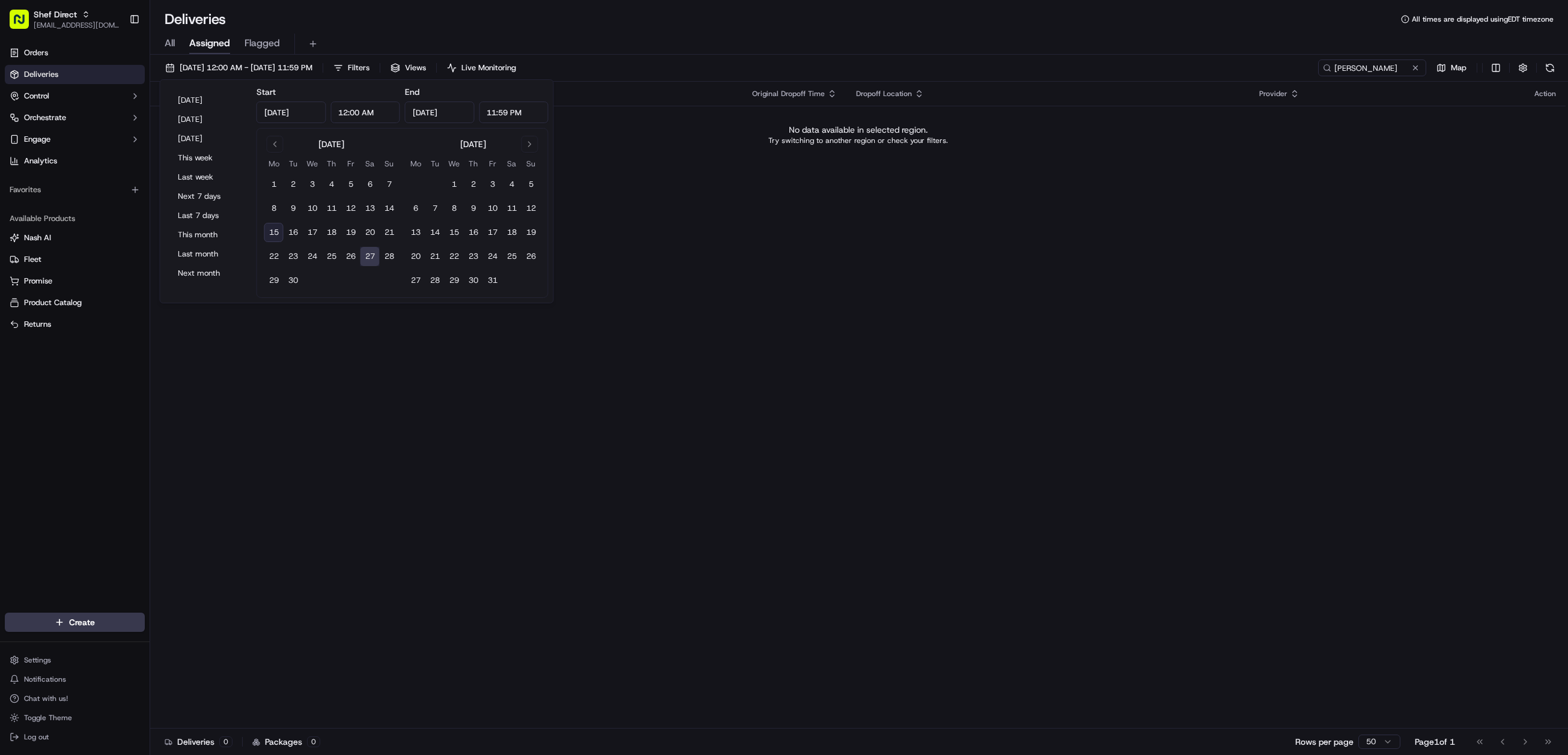
click at [534, 444] on div "Status Original Pickup Time Pickup Location Original Dropoff Time Dropoff Locat…" at bounding box center [857, 405] width 1415 height 647
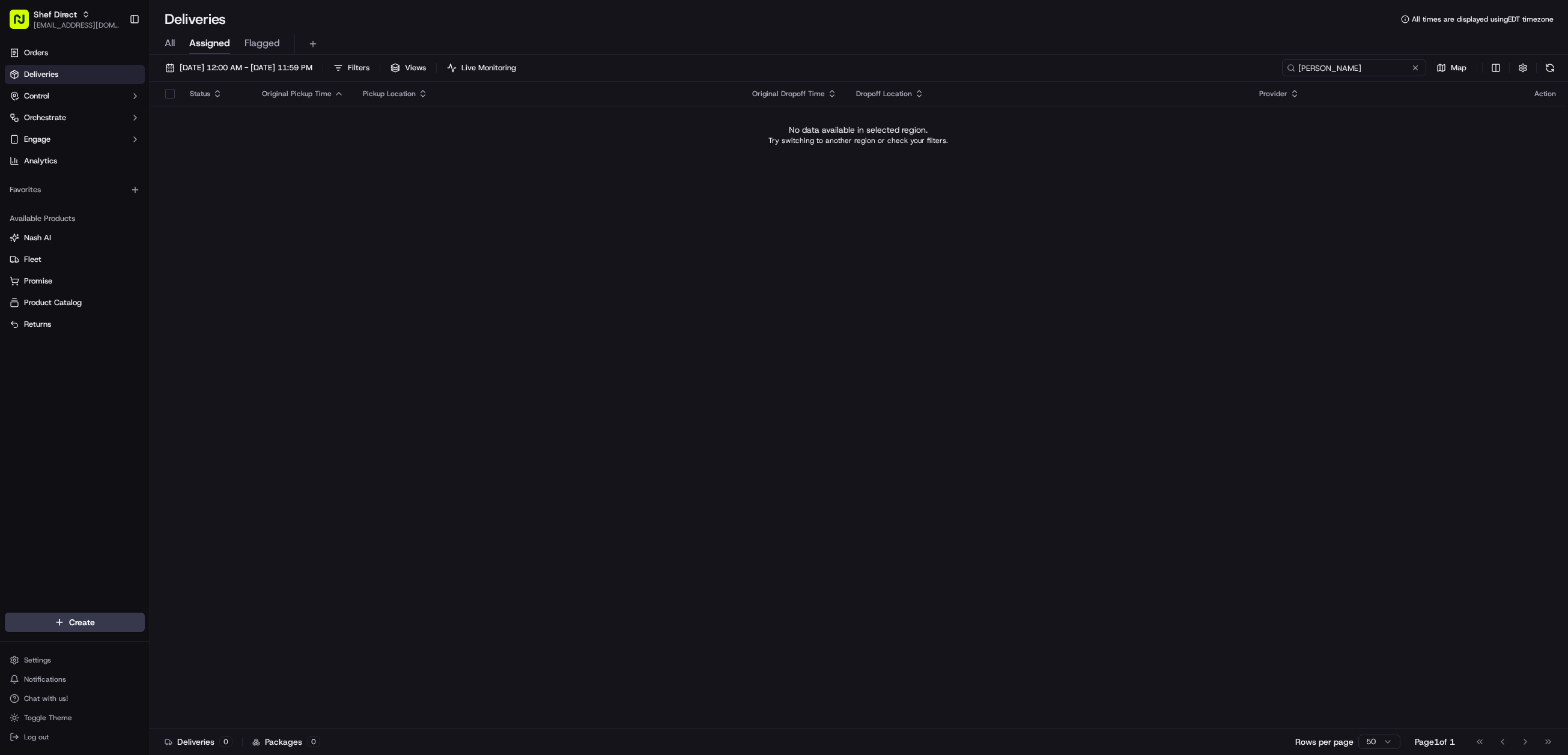
click at [1349, 70] on input "sreetama" at bounding box center [1354, 68] width 144 height 17
paste input "Pushan Sengupt"
type input "Pushan Sengupta"
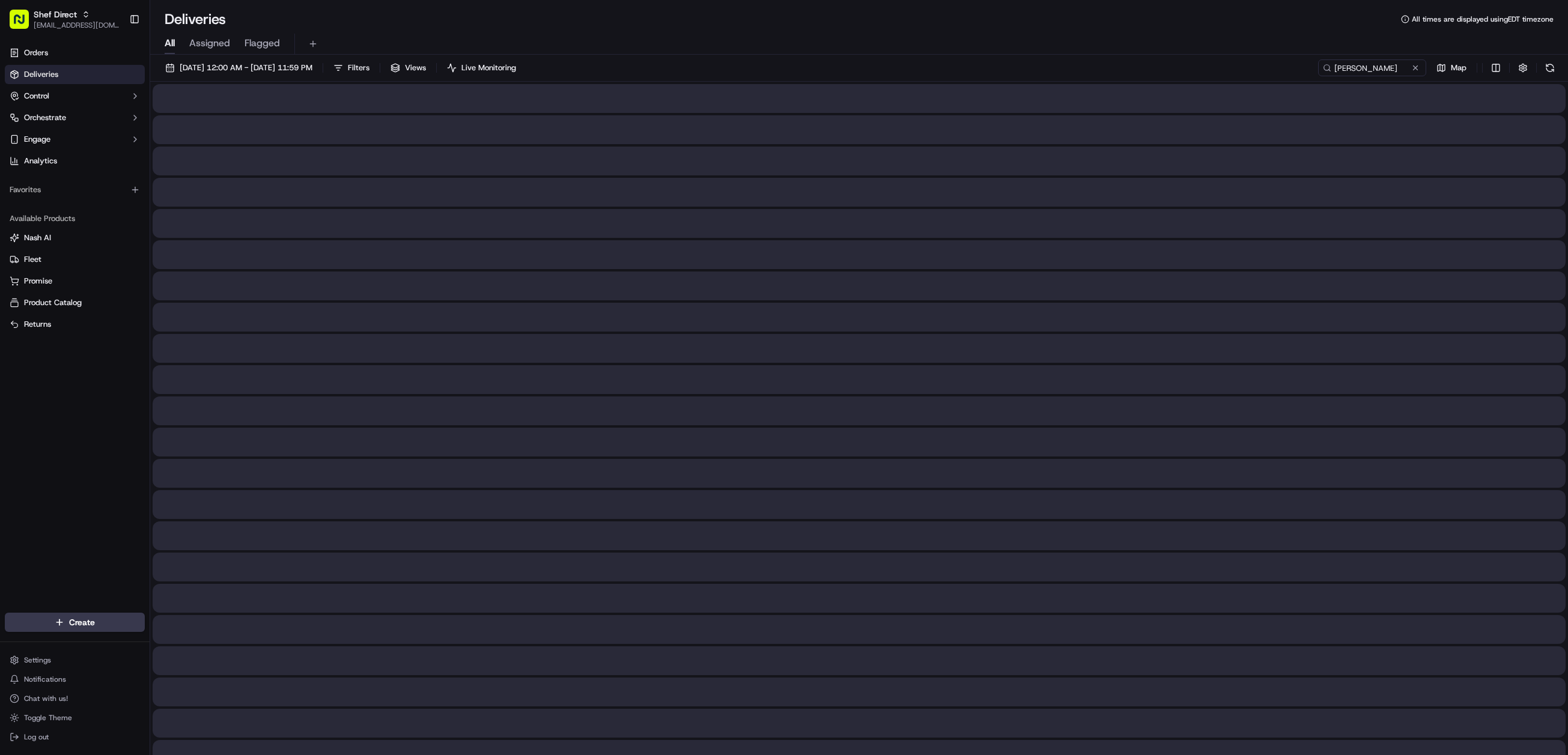
click at [173, 45] on span "All" at bounding box center [170, 43] width 10 height 14
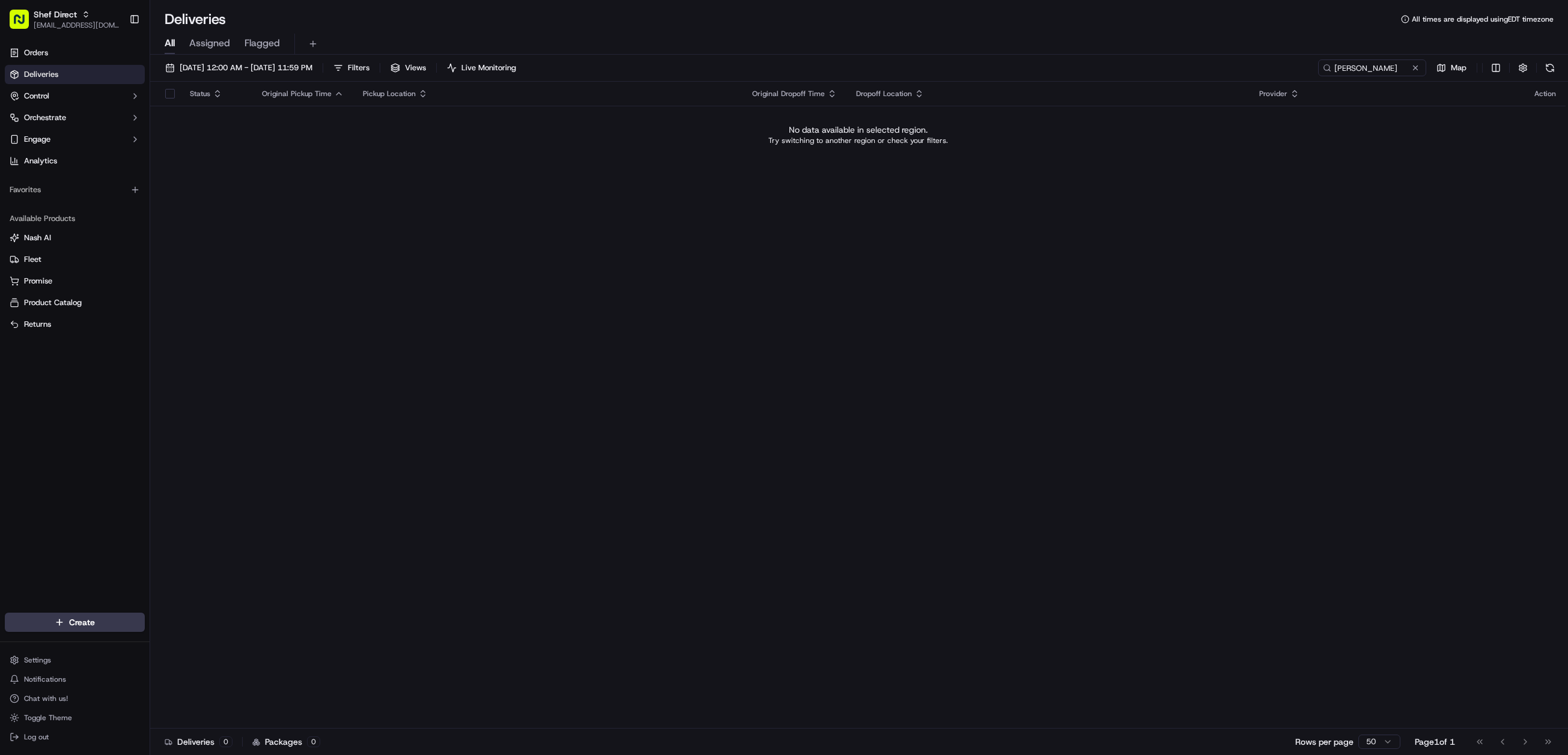
click at [210, 44] on span "Assigned" at bounding box center [210, 43] width 41 height 14
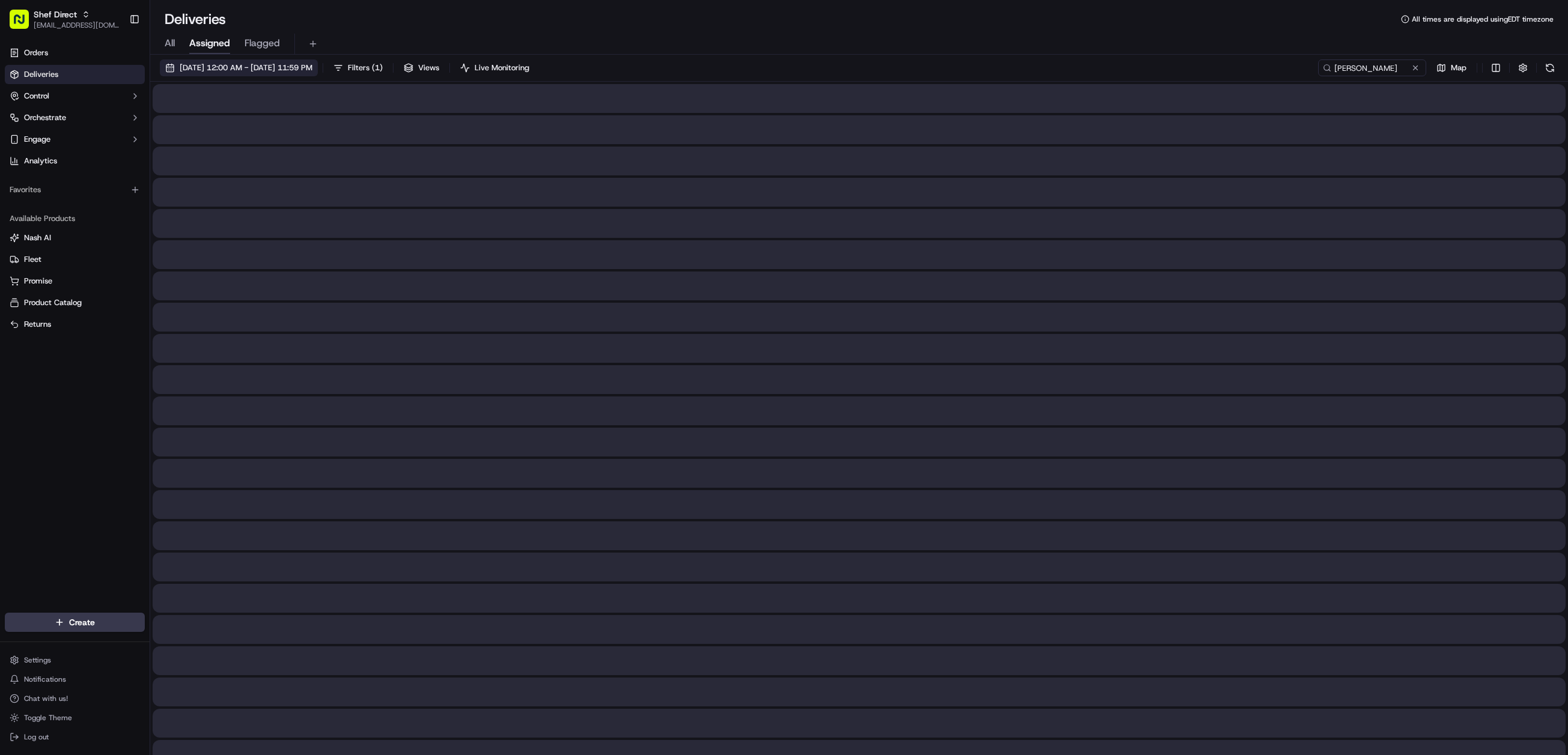
click at [227, 70] on span "09/27/2025 12:00 AM - 09/27/2025 11:59 PM" at bounding box center [246, 68] width 133 height 11
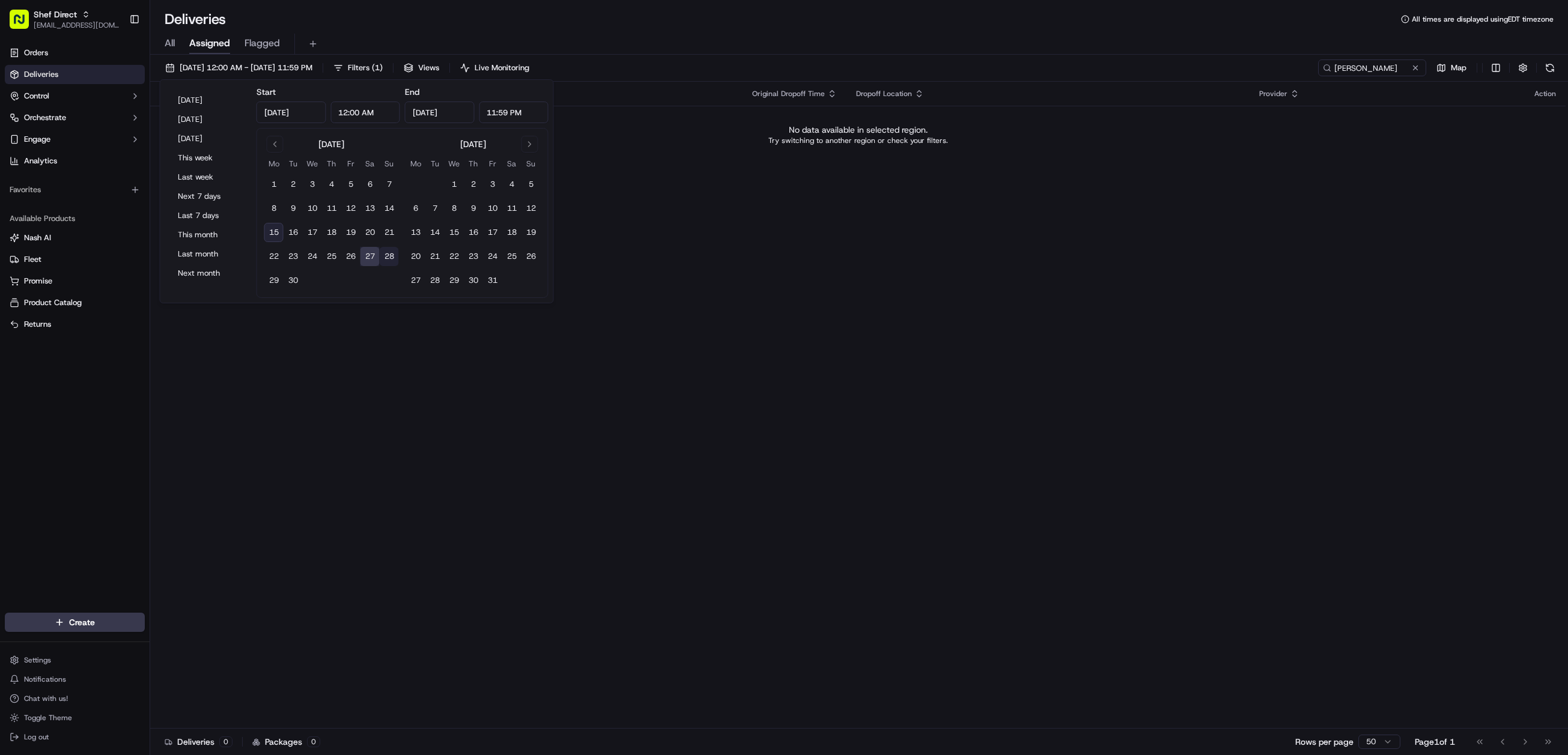
click at [384, 256] on button "28" at bounding box center [389, 256] width 19 height 19
type input "Sep 28, 2025"
click at [1403, 68] on input "Pushan Sengupta" at bounding box center [1354, 68] width 144 height 17
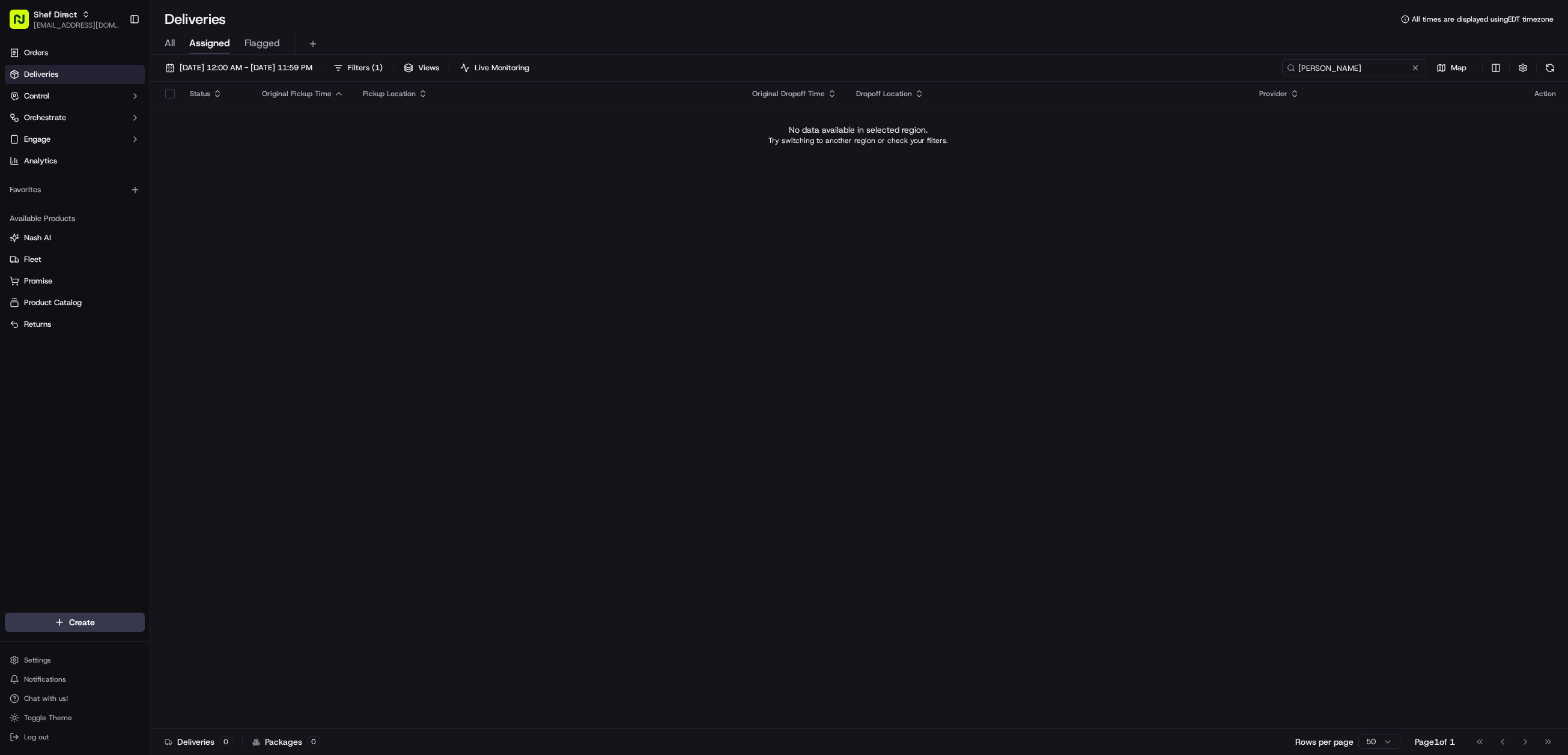
click at [1300, 68] on input "Pushan Sengupta" at bounding box center [1354, 68] width 144 height 17
click at [1293, 151] on td "No data available in selected region. Try switching to another region or check …" at bounding box center [857, 135] width 1415 height 58
click at [301, 69] on span "09/27/2025 12:00 AM - 09/28/2025 11:59 PM" at bounding box center [246, 68] width 133 height 11
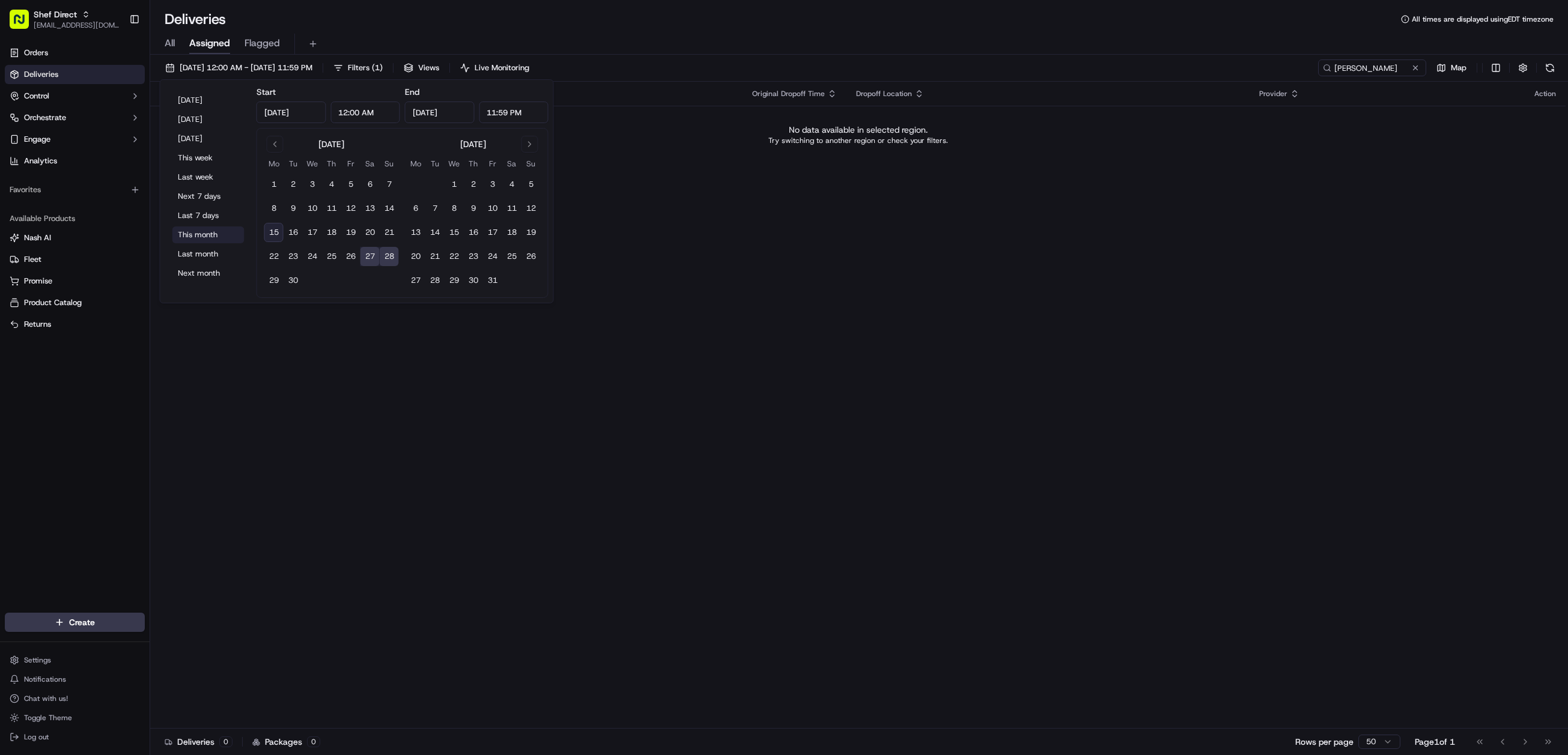
click at [206, 231] on button "This month" at bounding box center [208, 234] width 72 height 17
type input "Sep 1, 2025"
type input "Sep 30, 2025"
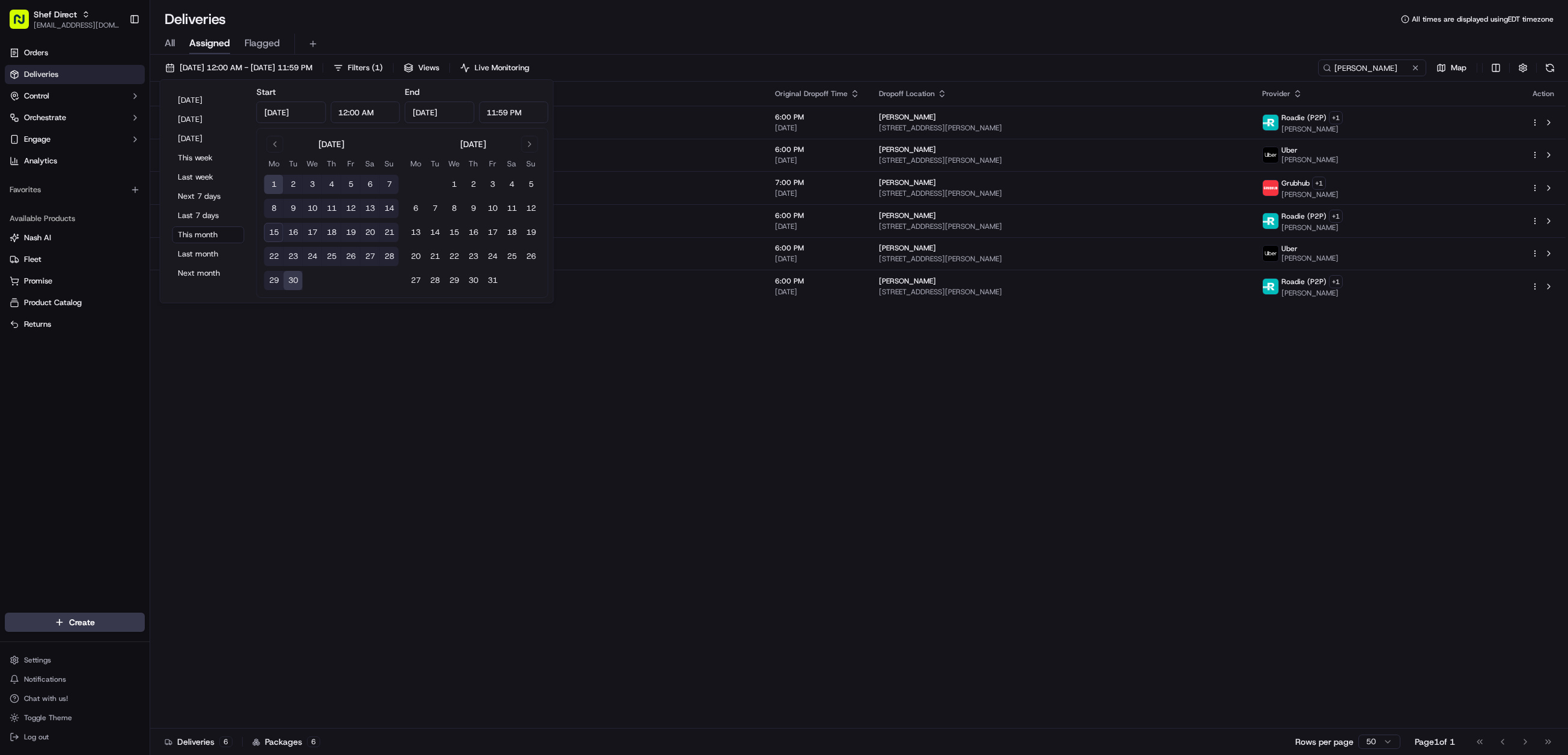
click at [1003, 381] on div "Status Original Pickup Time Pickup Location Original Dropoff Time Dropoff Locat…" at bounding box center [857, 405] width 1415 height 647
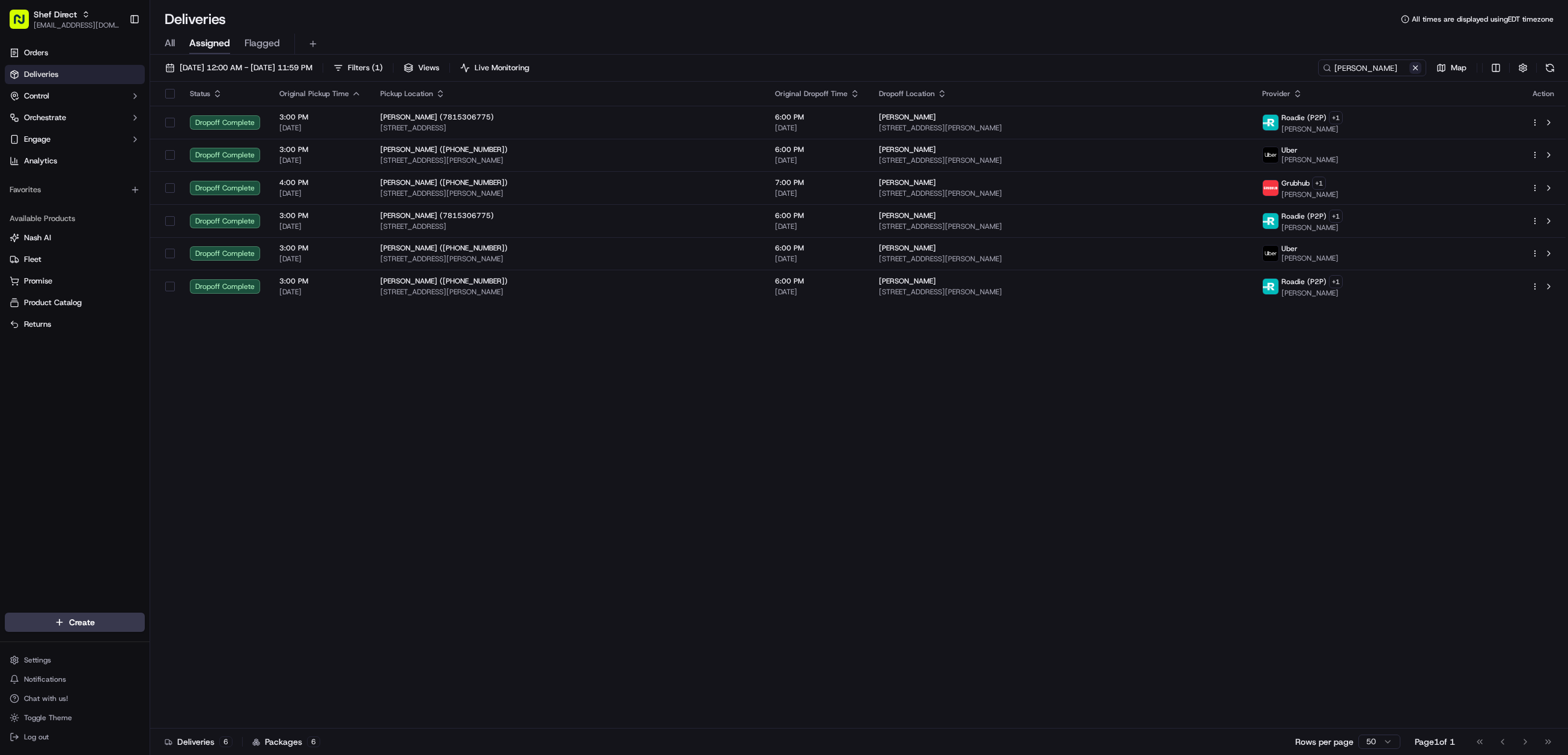
click at [1414, 68] on button at bounding box center [1415, 68] width 12 height 12
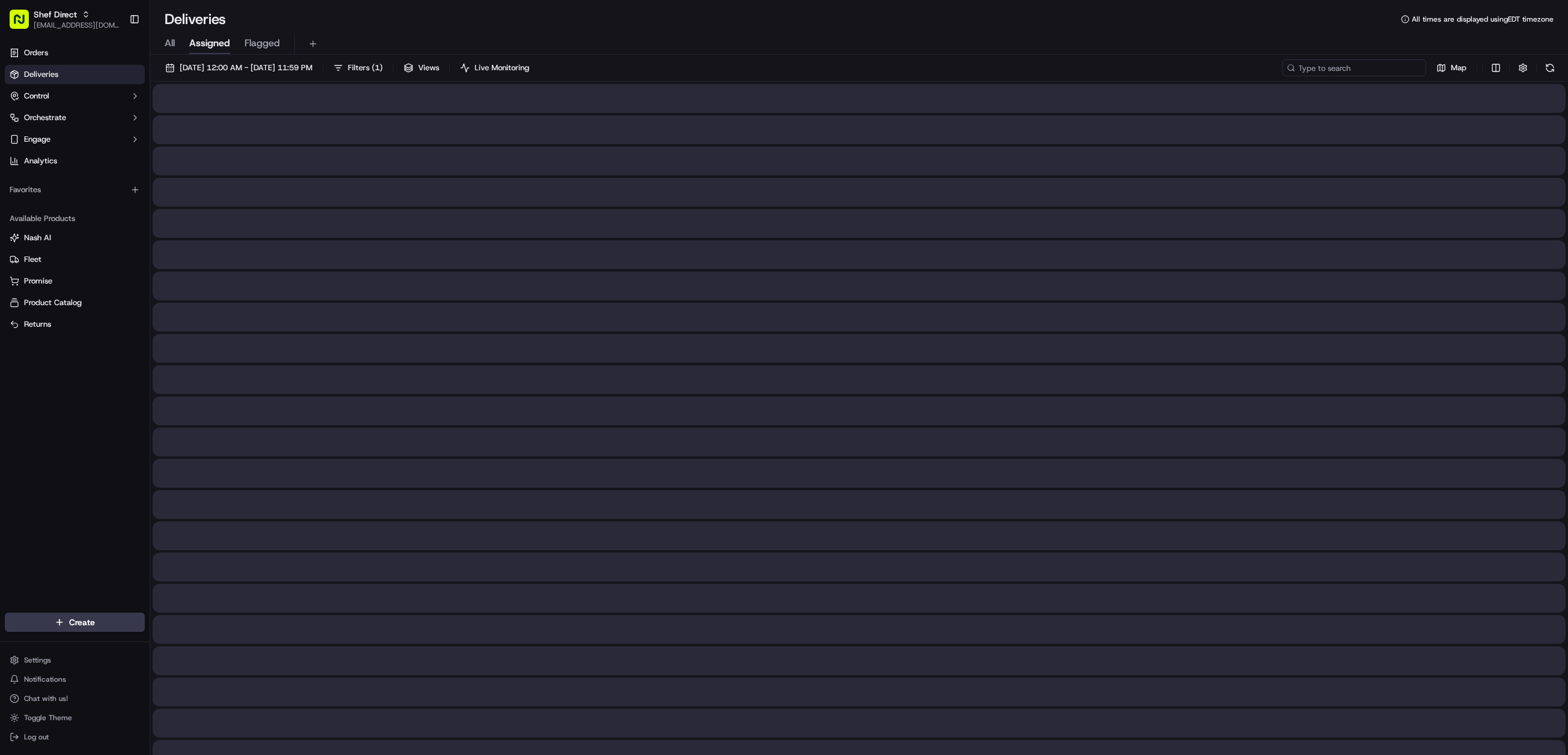
click at [1391, 68] on input at bounding box center [1354, 68] width 144 height 17
paste input "Sankha Subhra Chakrabarty"
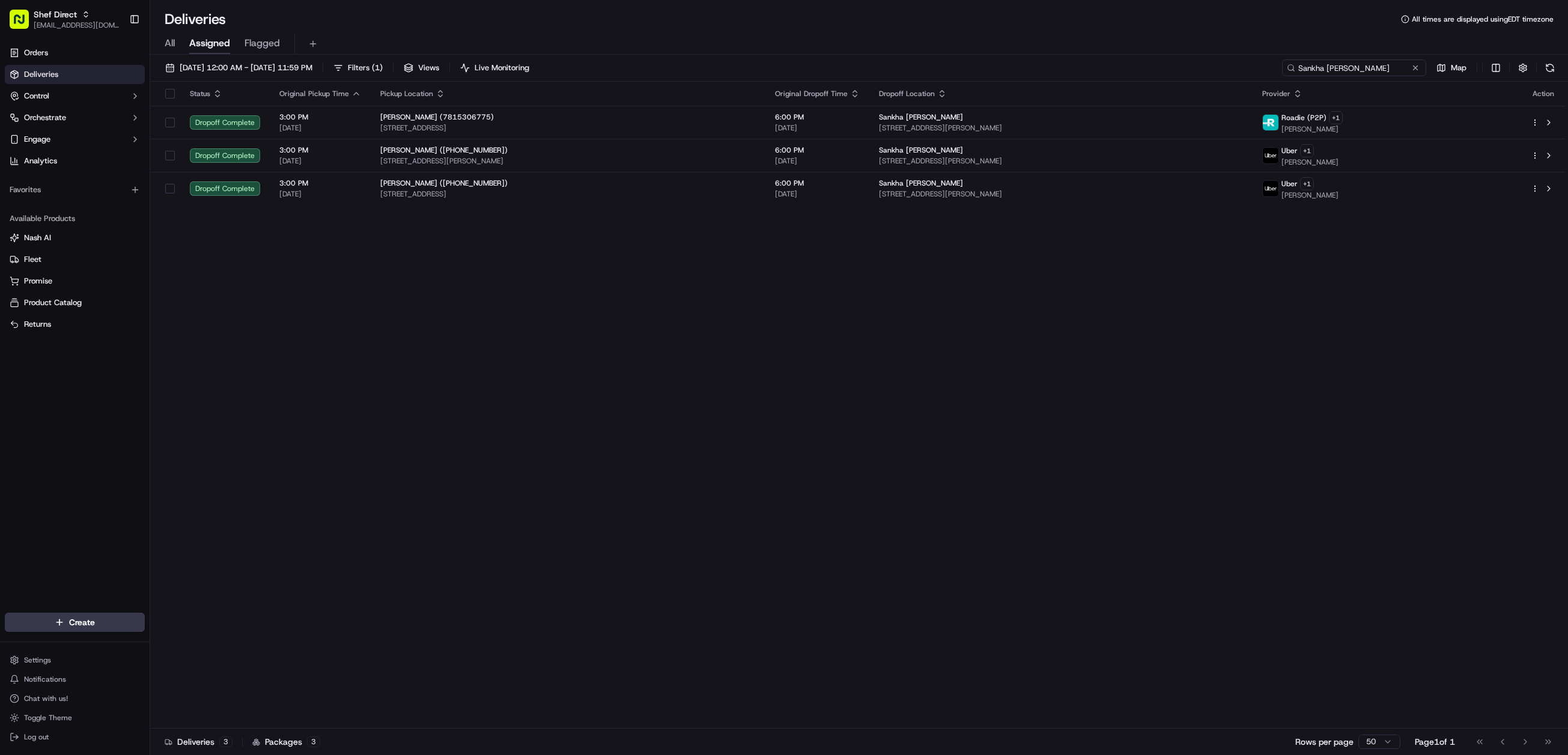
type input "Sankha Subhra Chakrabarty"
click at [1415, 69] on button at bounding box center [1415, 68] width 12 height 12
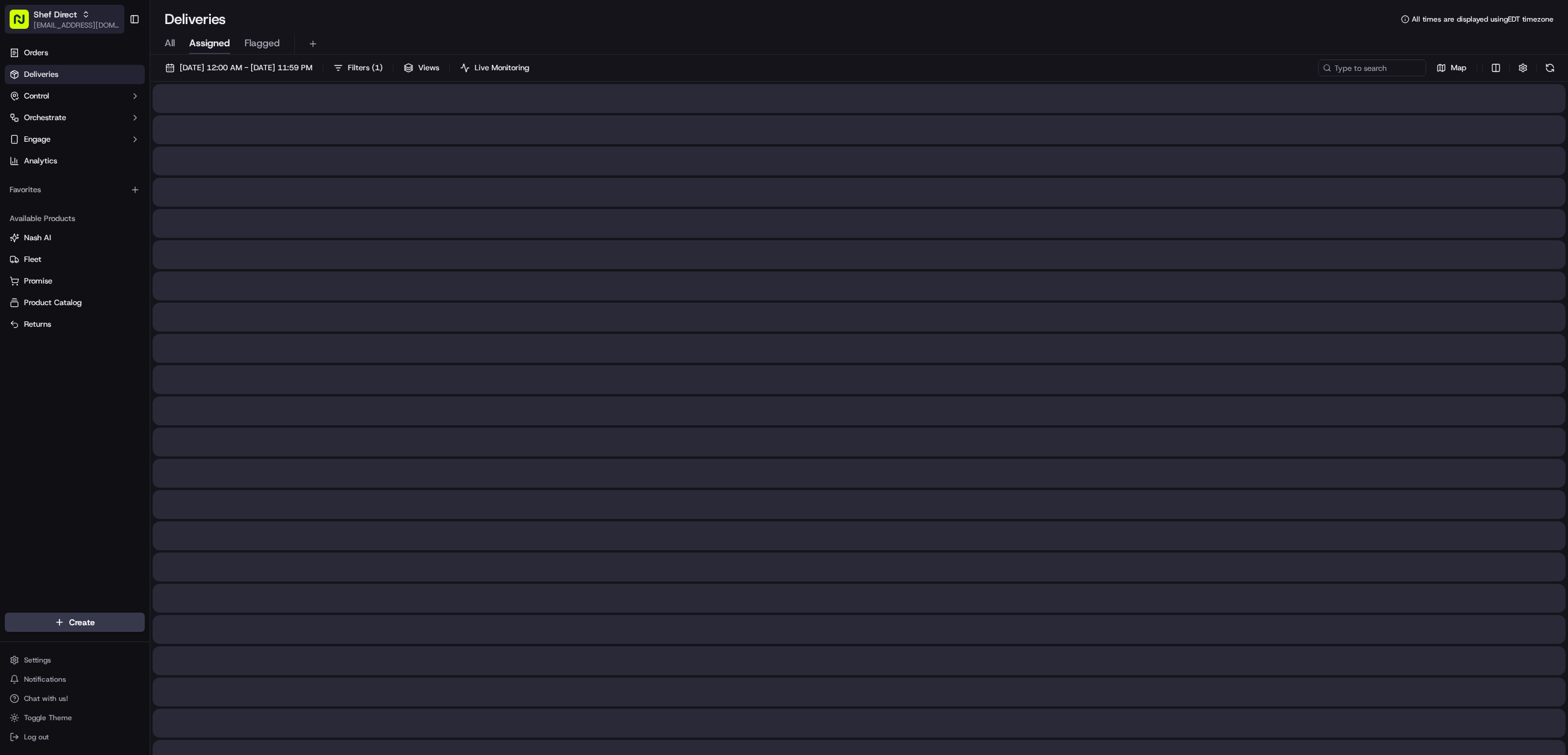
click at [53, 31] on button "Shef Direct jespique@nashhelp.com" at bounding box center [64, 19] width 120 height 29
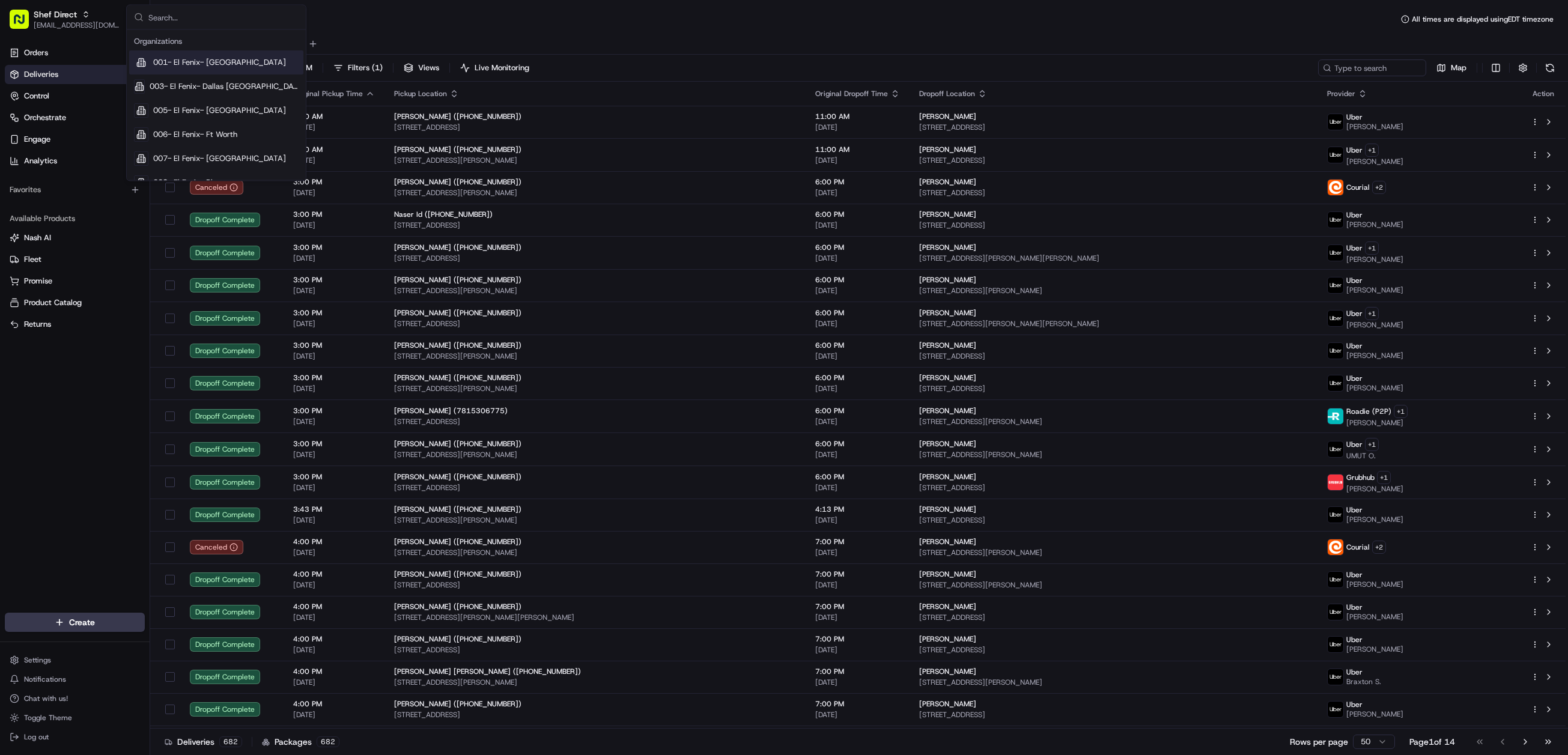
click at [193, 24] on input "text" at bounding box center [223, 17] width 150 height 24
type input "s"
type input "square"
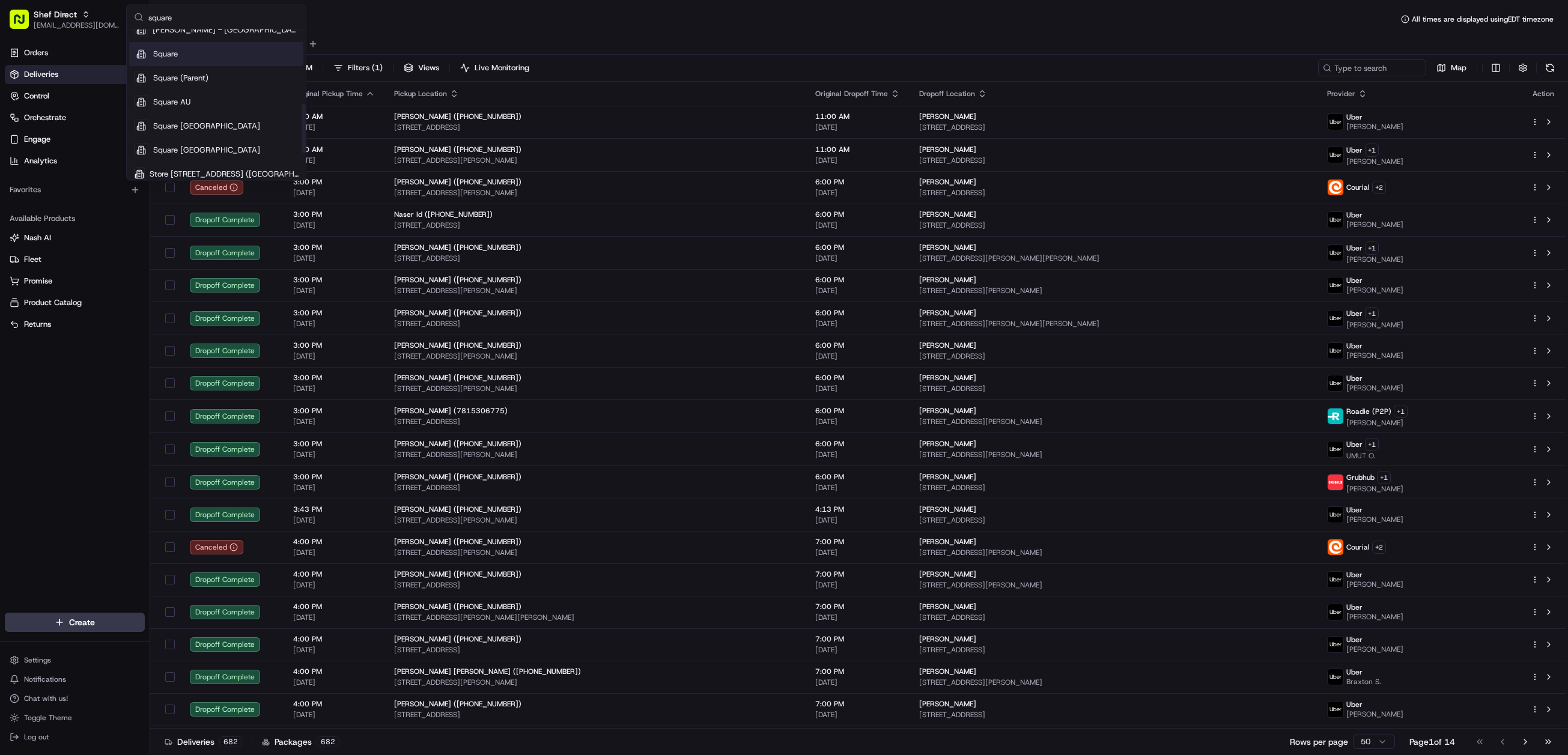
click at [179, 58] on div "Square" at bounding box center [216, 55] width 174 height 24
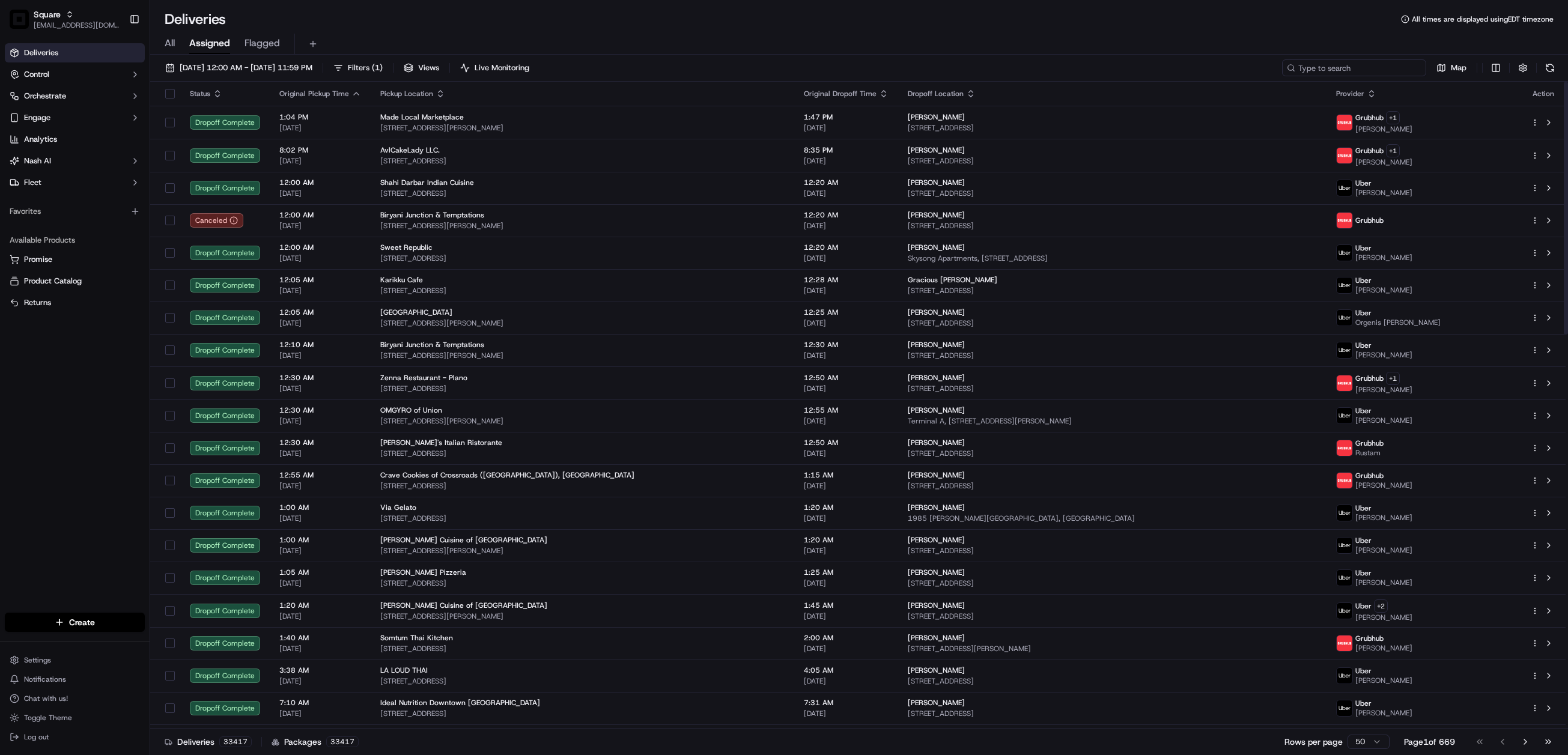
click at [1334, 62] on input at bounding box center [1354, 68] width 144 height 17
paste input "2571376"
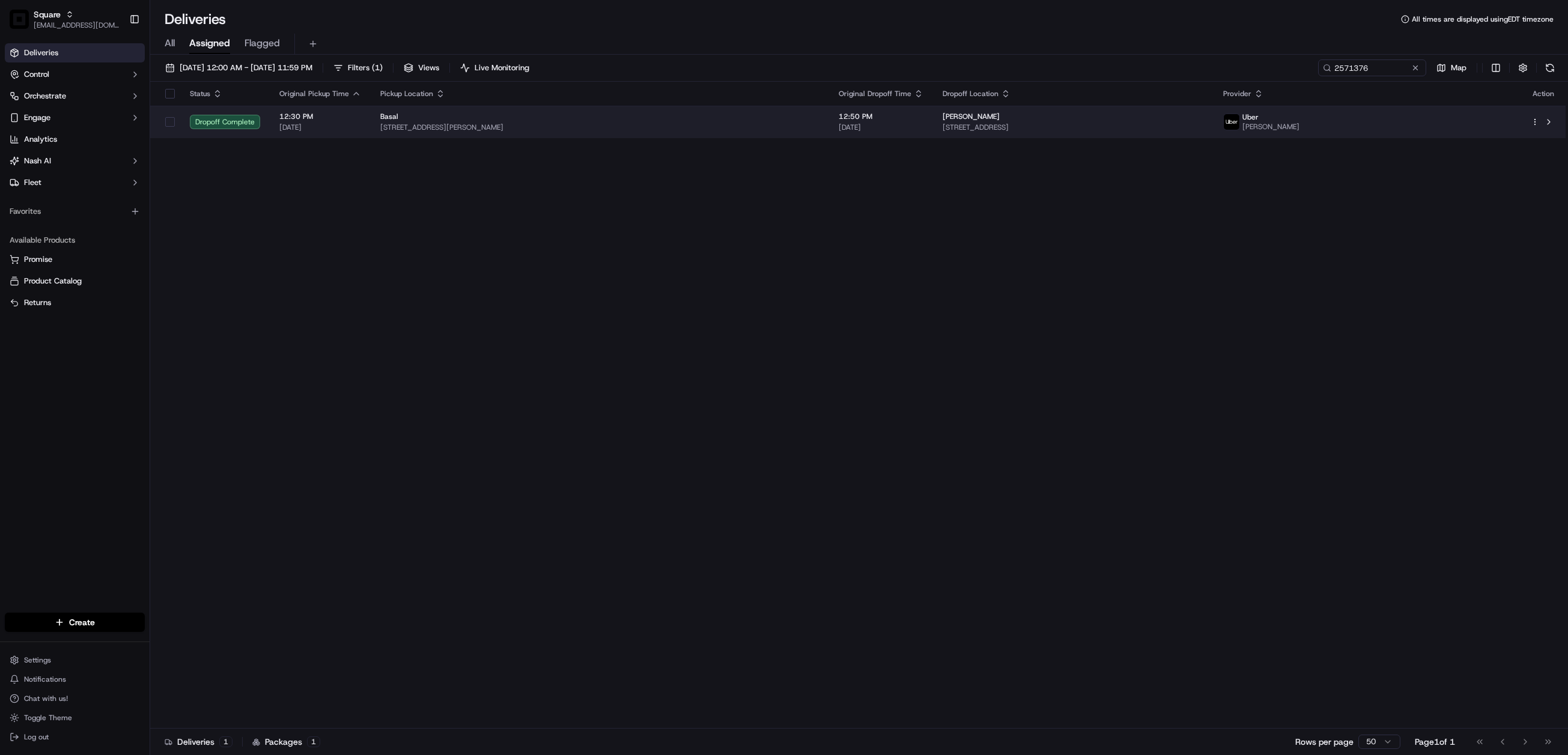
click at [704, 121] on div "Basal 114 N Higgins Ave, Missoula, MT 59802, USA" at bounding box center [600, 121] width 439 height 20
click at [1204, 125] on span "150 E Spruce St, Missoula, MT 59802, USA" at bounding box center [1074, 128] width 262 height 10
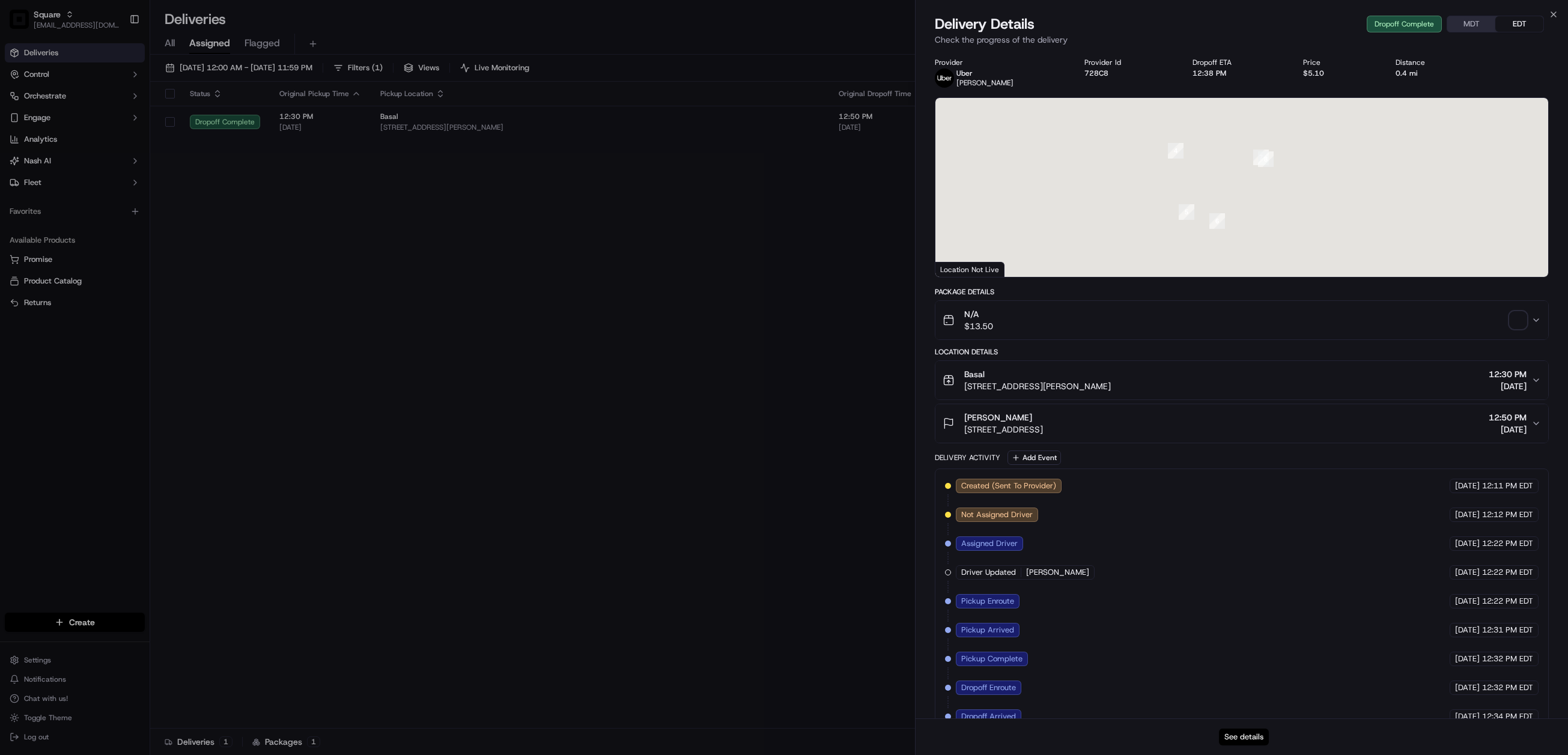
click at [1251, 736] on button "See details" at bounding box center [1244, 737] width 50 height 17
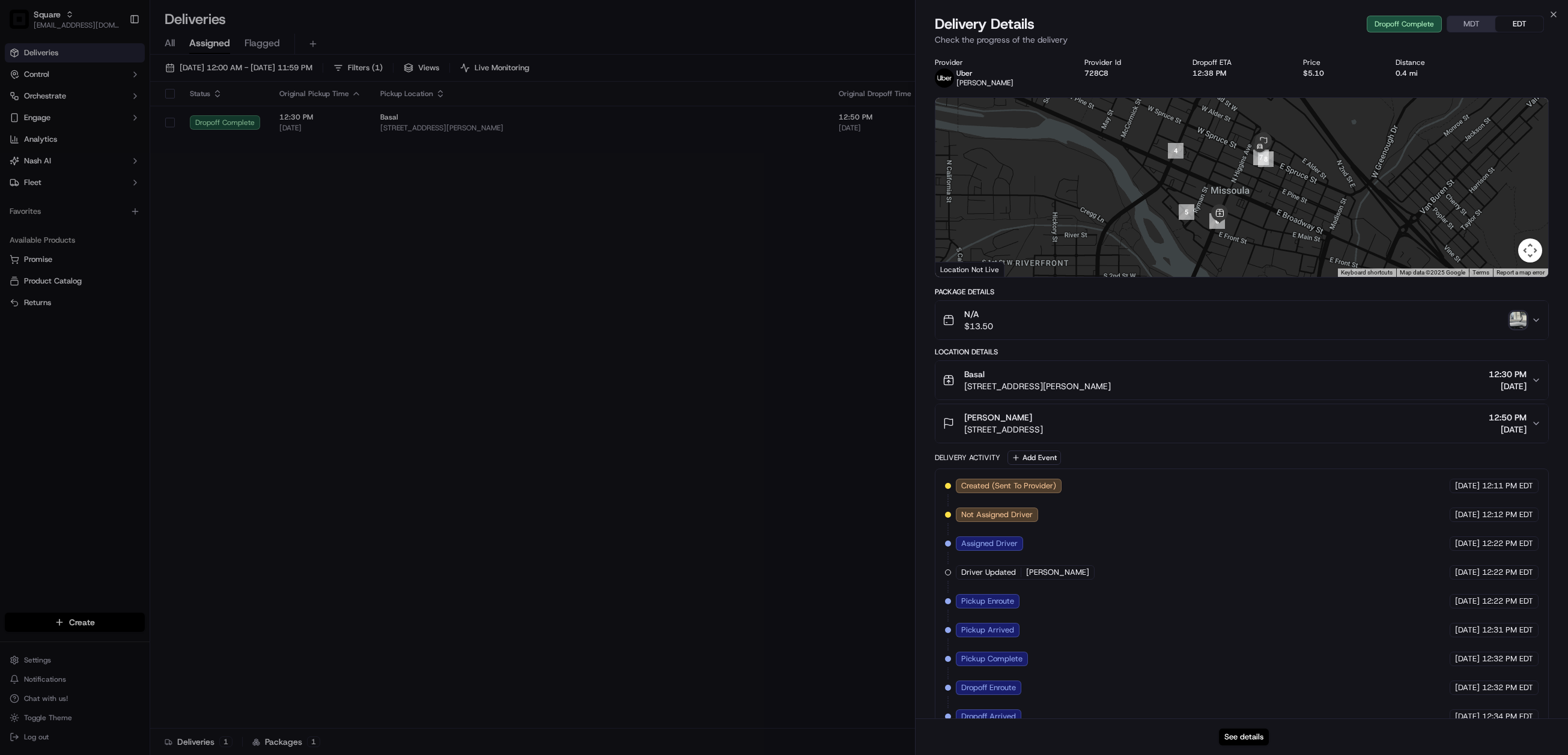
drag, startPoint x: 568, startPoint y: 402, endPoint x: 340, endPoint y: 10, distance: 453.5
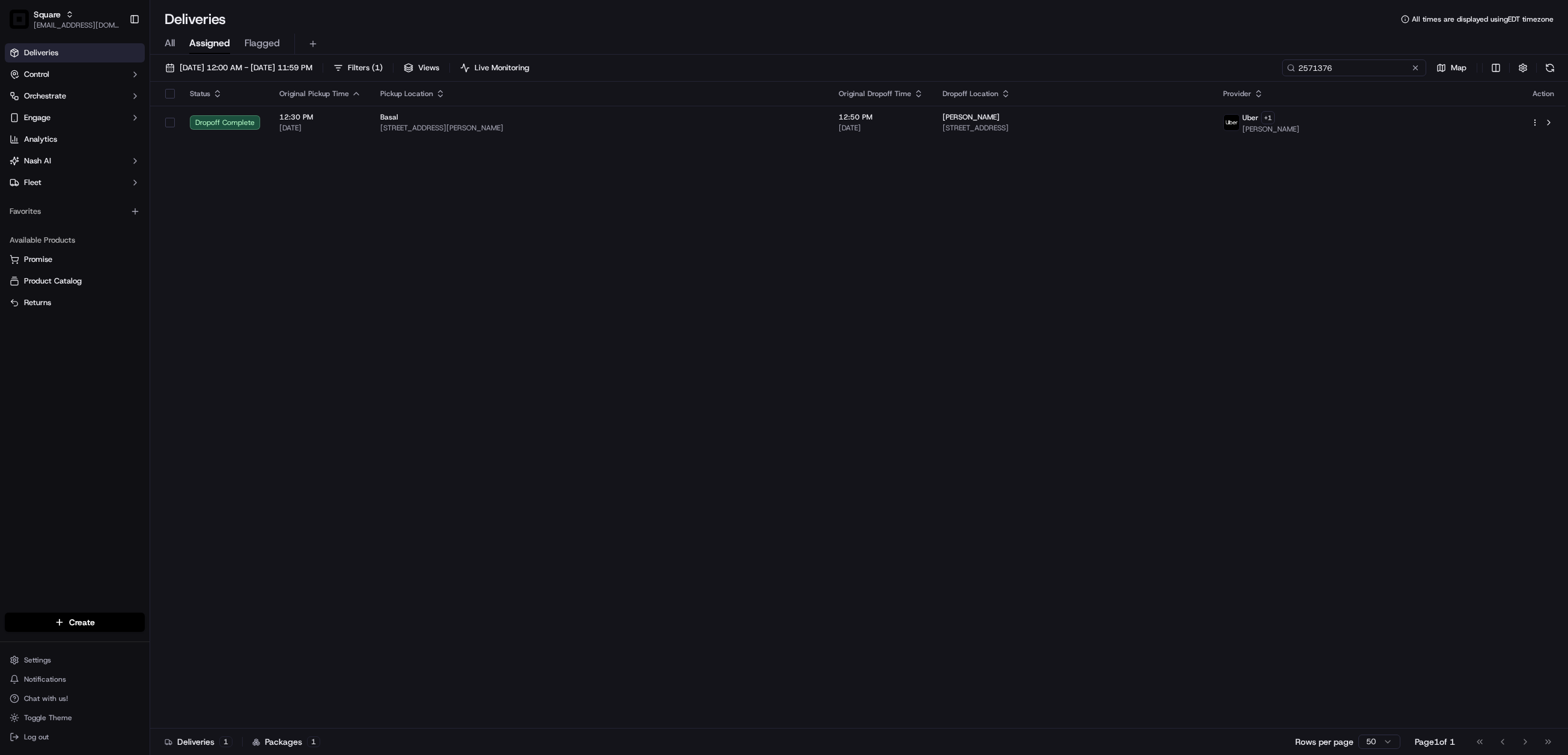
click at [1345, 68] on input "2571376" at bounding box center [1354, 68] width 144 height 17
paste input "9176884"
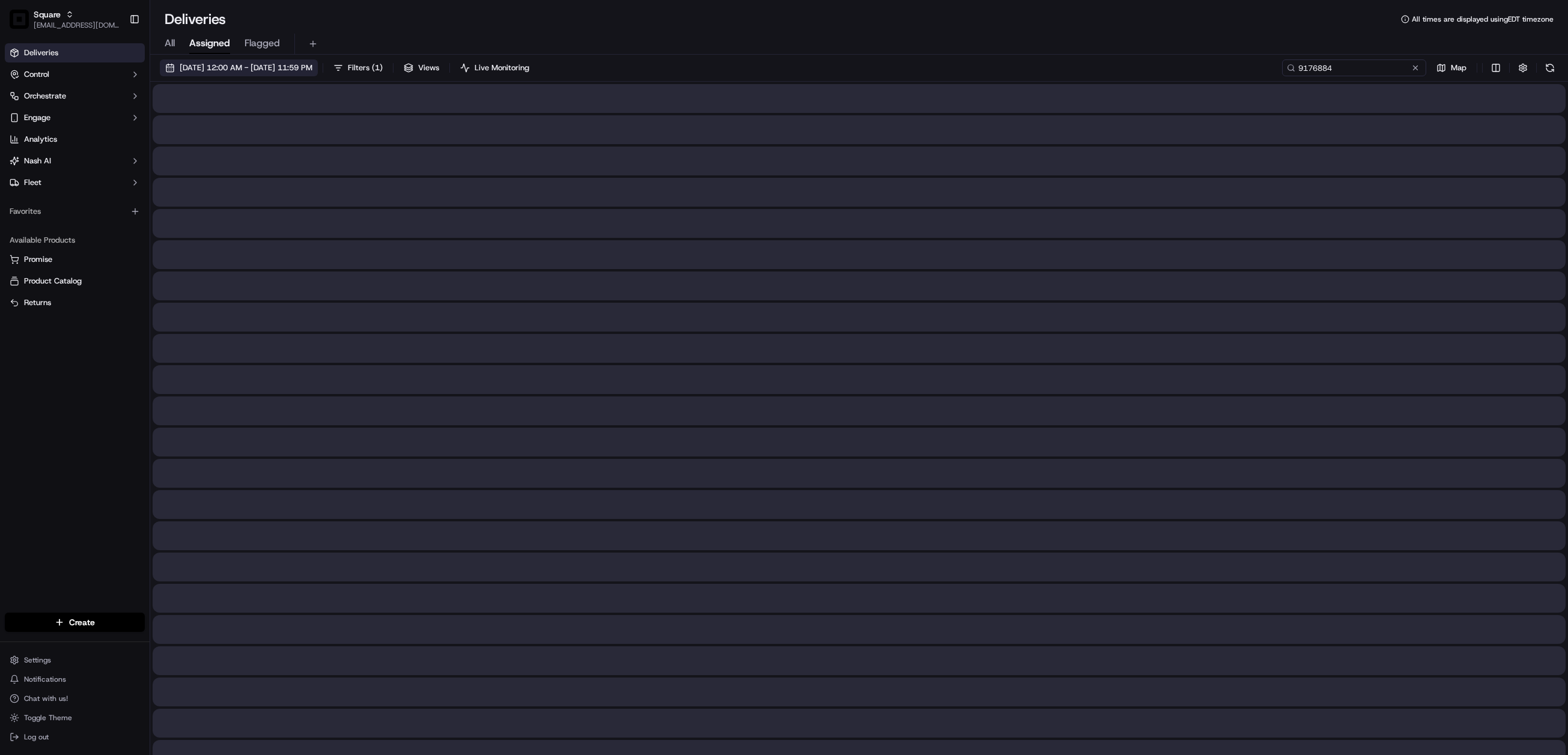
type input "9176884"
click at [312, 68] on span "09/01/2025 12:00 AM - 09/30/2025 11:59 PM" at bounding box center [246, 68] width 133 height 11
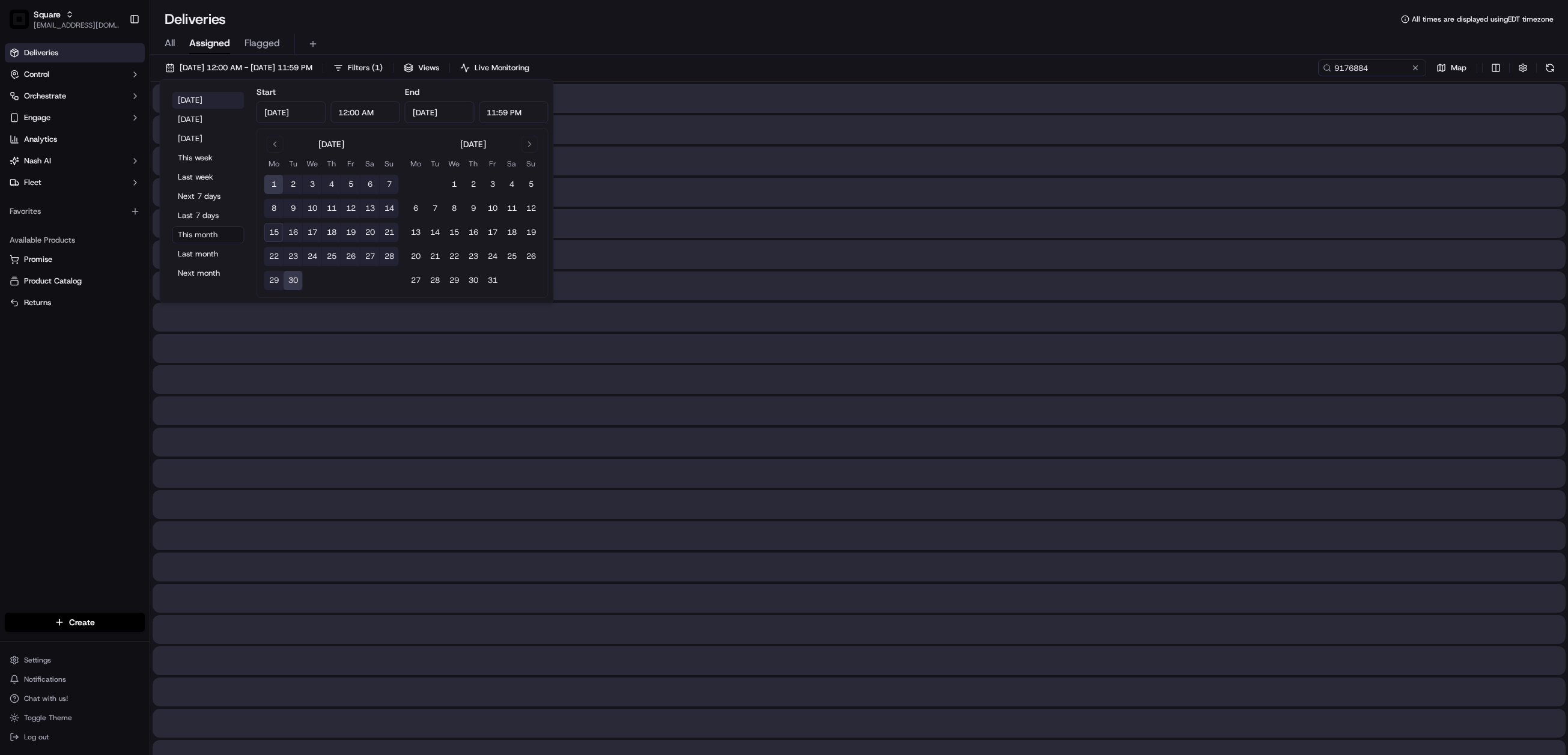
click at [189, 107] on button "[DATE]" at bounding box center [208, 100] width 72 height 17
type input "[DATE]"
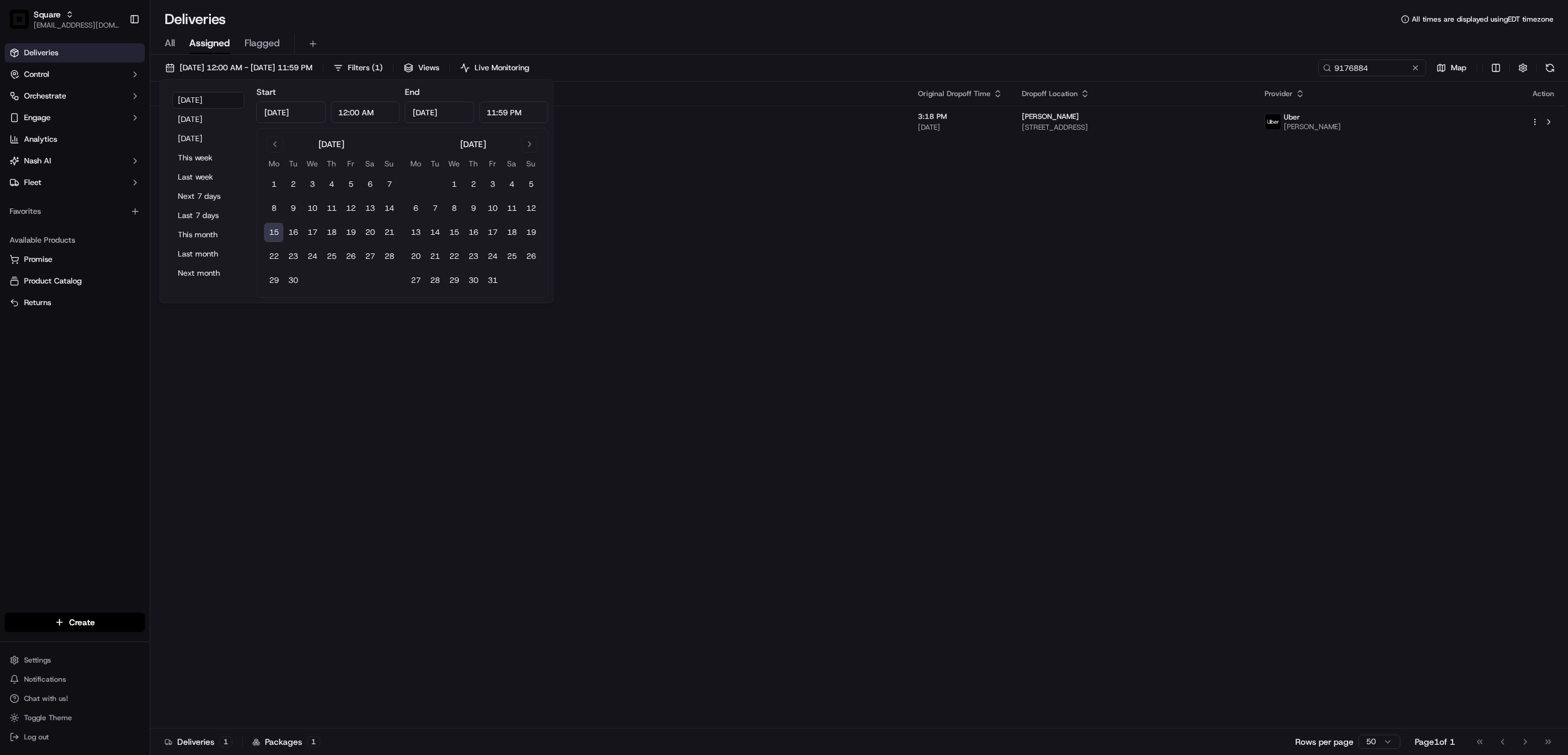
click at [830, 420] on div "Status Original Pickup Time Pickup Location Original Dropoff Time Dropoff Locat…" at bounding box center [857, 405] width 1415 height 647
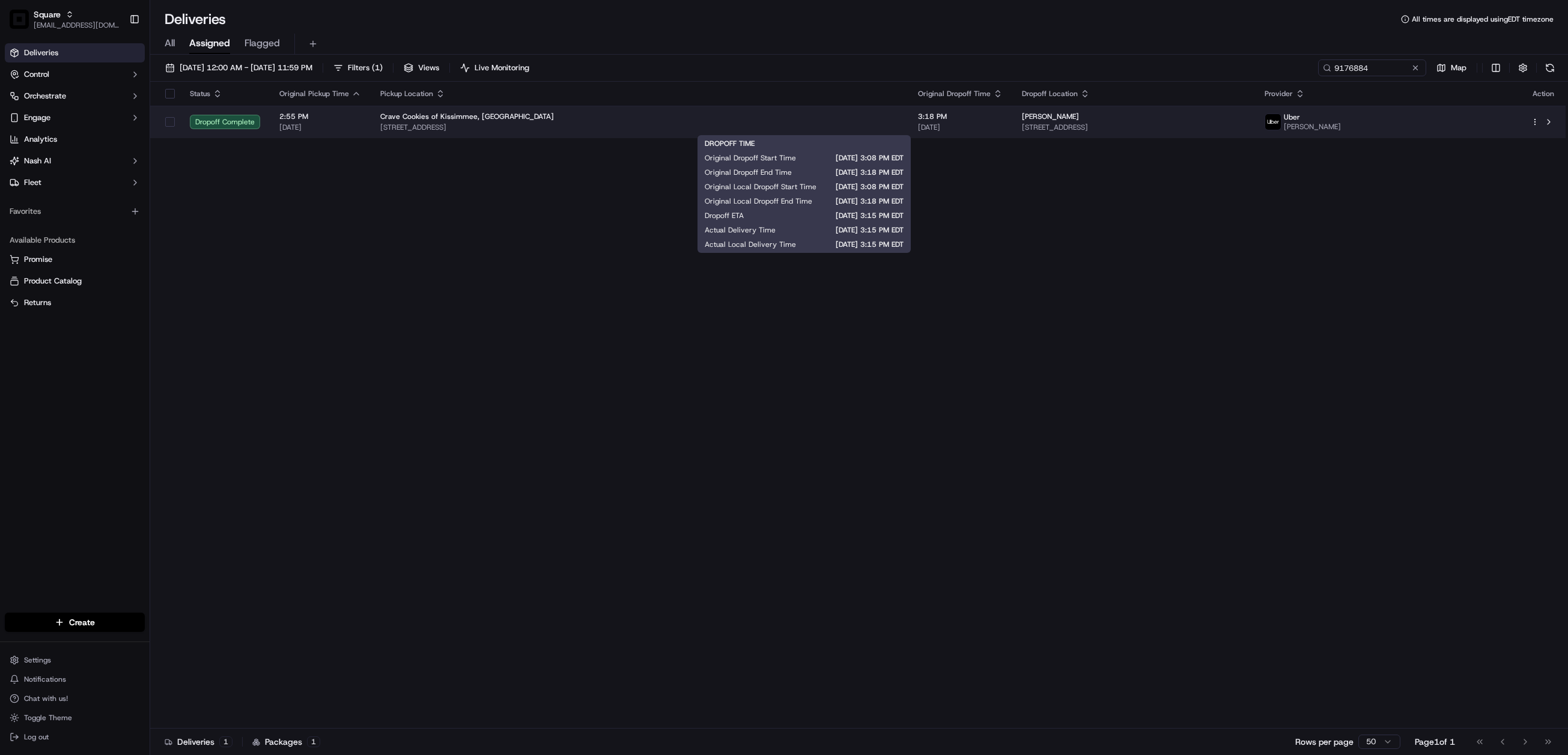
click at [918, 121] on span "3:18 PM" at bounding box center [960, 117] width 85 height 10
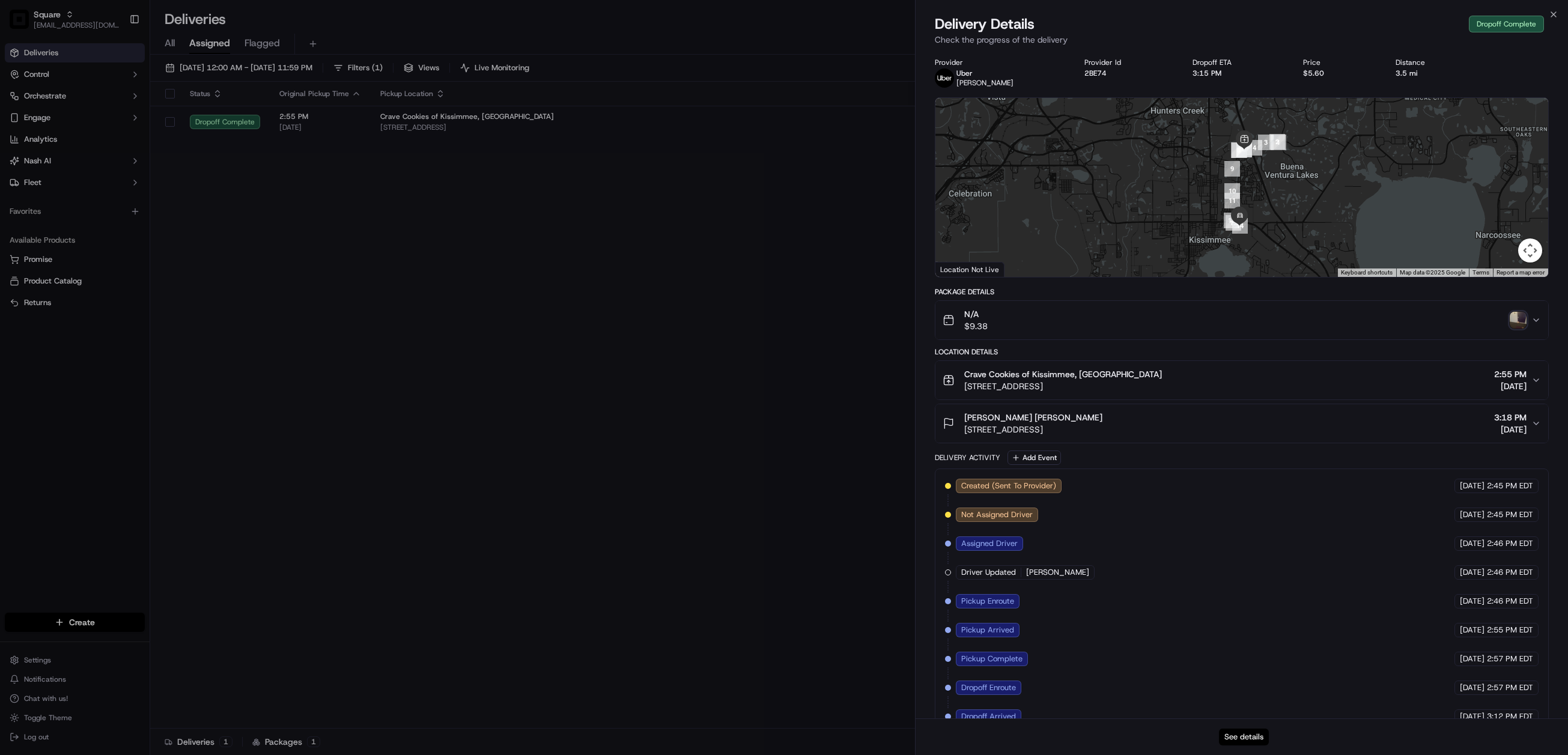
click at [1244, 736] on button "See details" at bounding box center [1244, 737] width 50 height 17
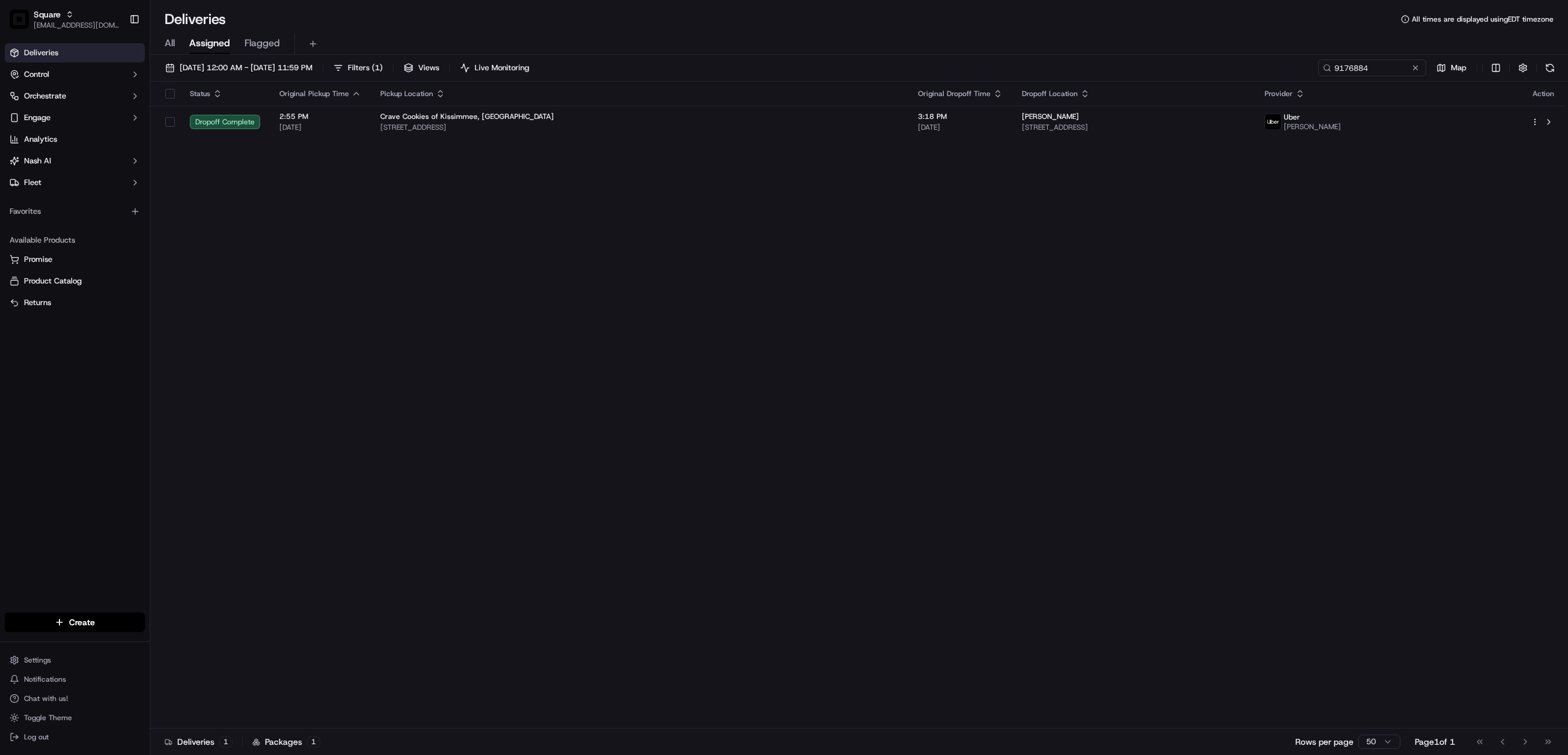
drag, startPoint x: 707, startPoint y: 451, endPoint x: 636, endPoint y: 384, distance: 97.6
click at [707, 451] on div "Status Original Pickup Time Pickup Location Original Dropoff Time Dropoff Locat…" at bounding box center [857, 405] width 1415 height 647
click at [1345, 61] on input "9176884" at bounding box center [1354, 68] width 144 height 17
click at [1345, 61] on input "9176884" at bounding box center [1354, 68] width 144 height 17
paste input "6972530"
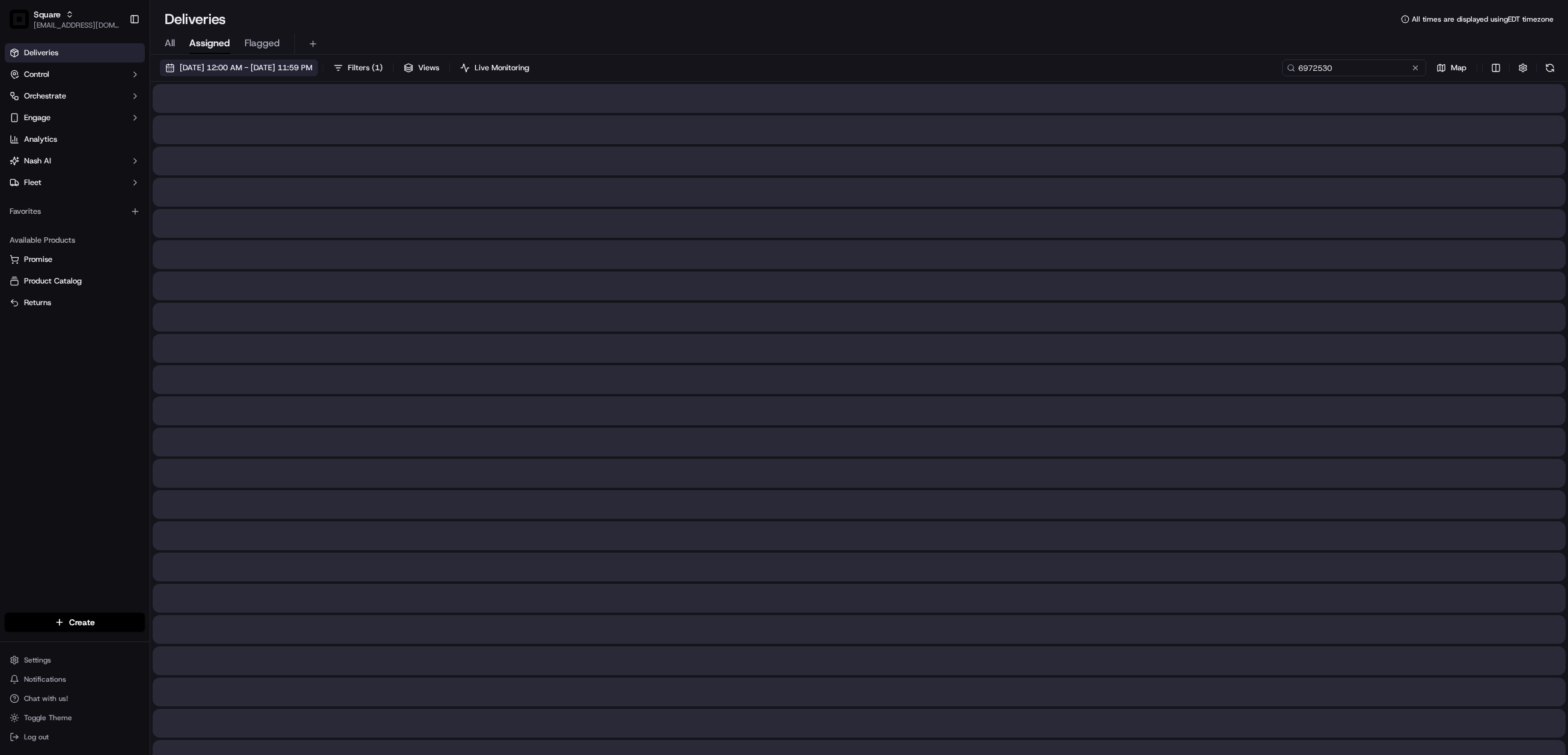
type input "6972530"
click at [292, 66] on span "[DATE] 12:00 AM - [DATE] 11:59 PM" at bounding box center [246, 68] width 133 height 11
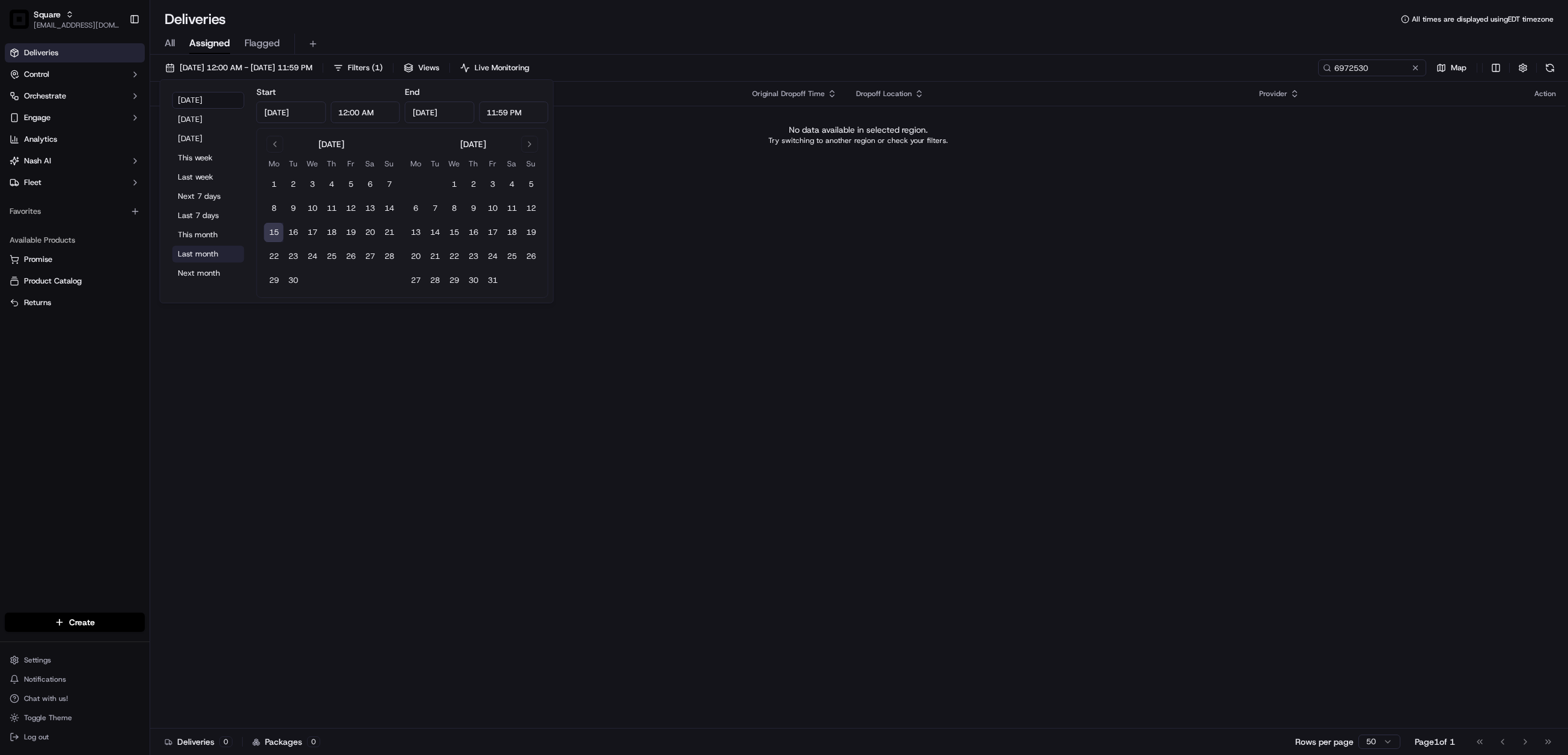
click at [208, 250] on button "Last month" at bounding box center [208, 254] width 72 height 17
type input "[DATE]"
click at [818, 299] on div "Status Original Pickup Time Pickup Location Original Dropoff Time Dropoff Locat…" at bounding box center [857, 405] width 1415 height 647
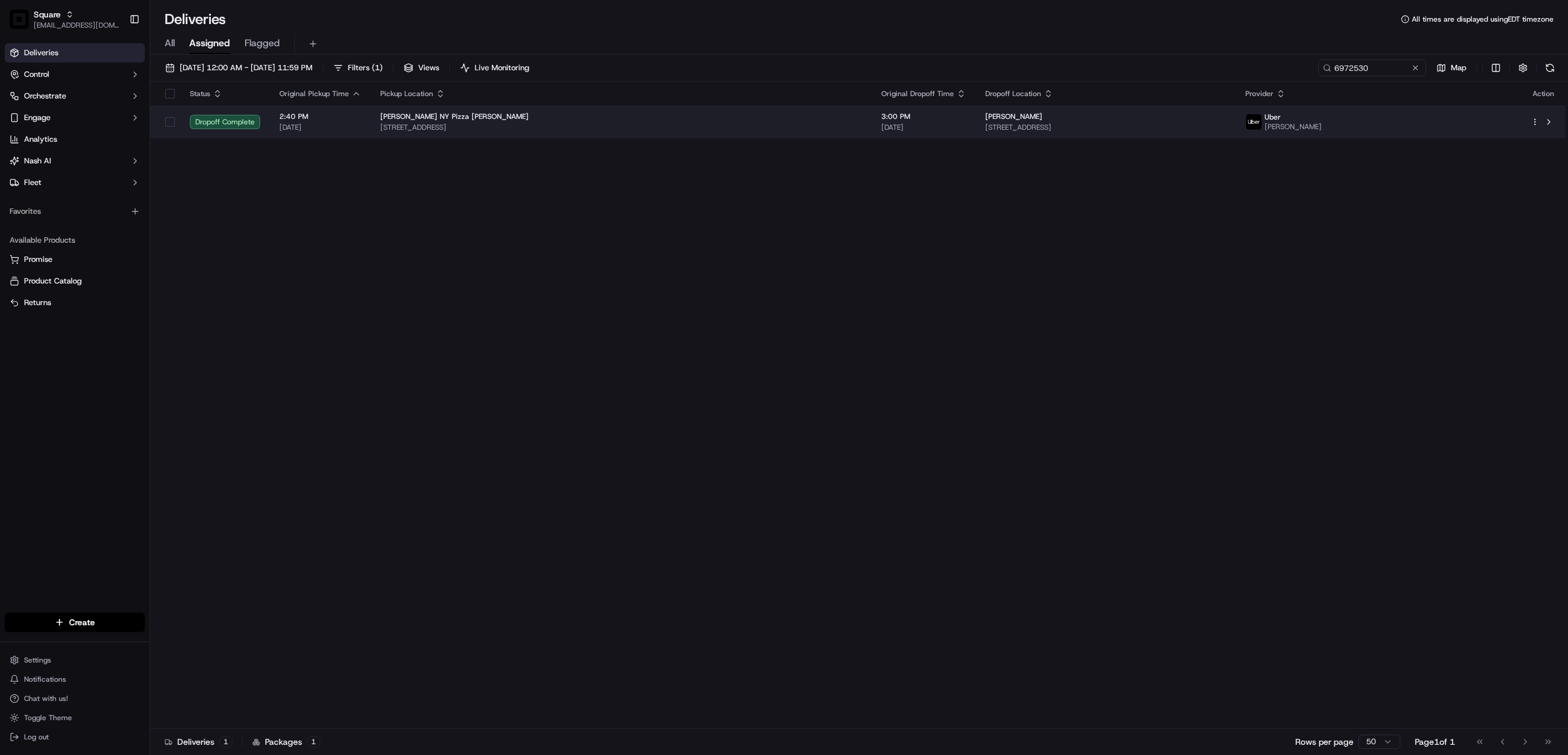
click at [838, 116] on div "Cibelli's NY Pizza Redmond" at bounding box center [621, 117] width 482 height 10
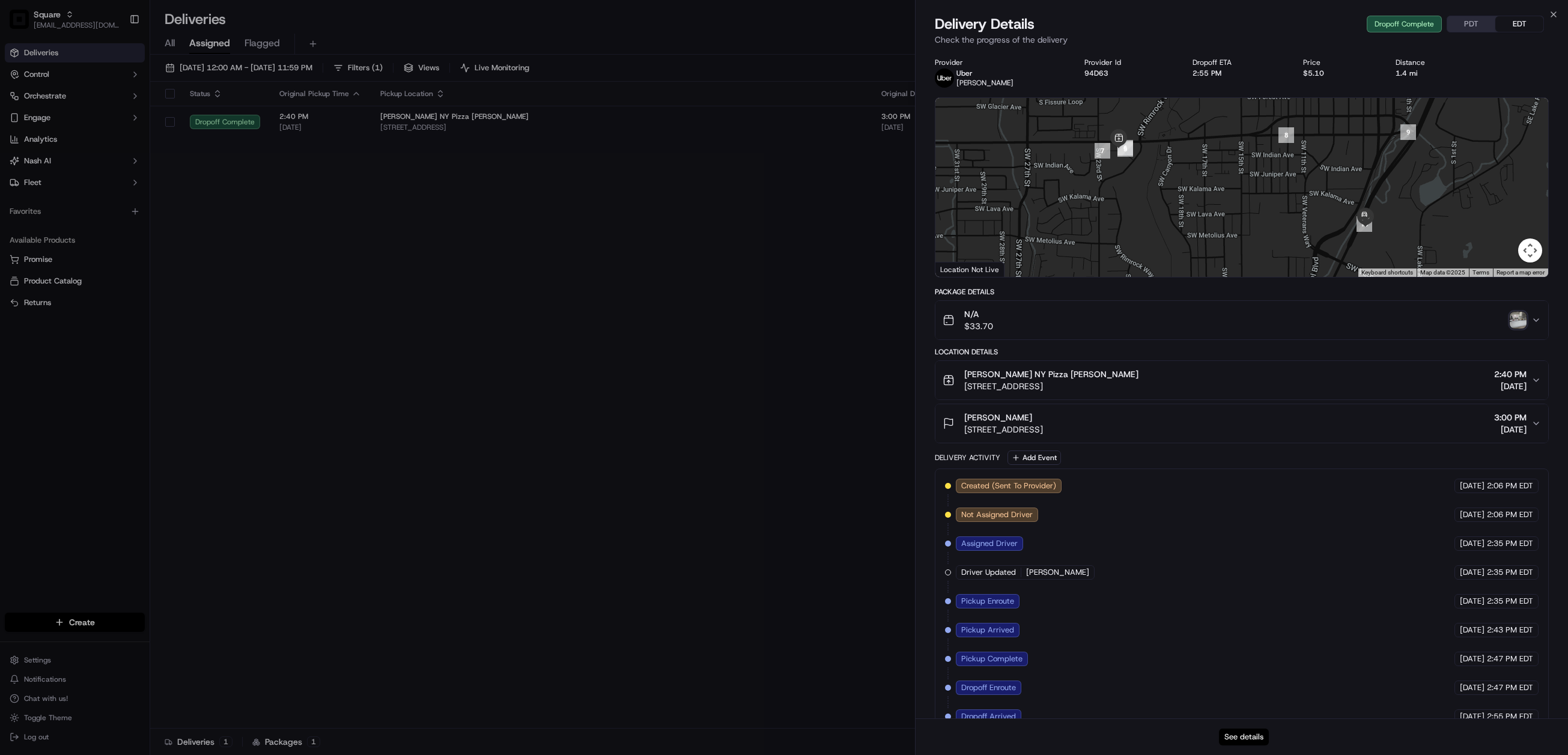
click at [1242, 743] on button "See details" at bounding box center [1244, 737] width 50 height 17
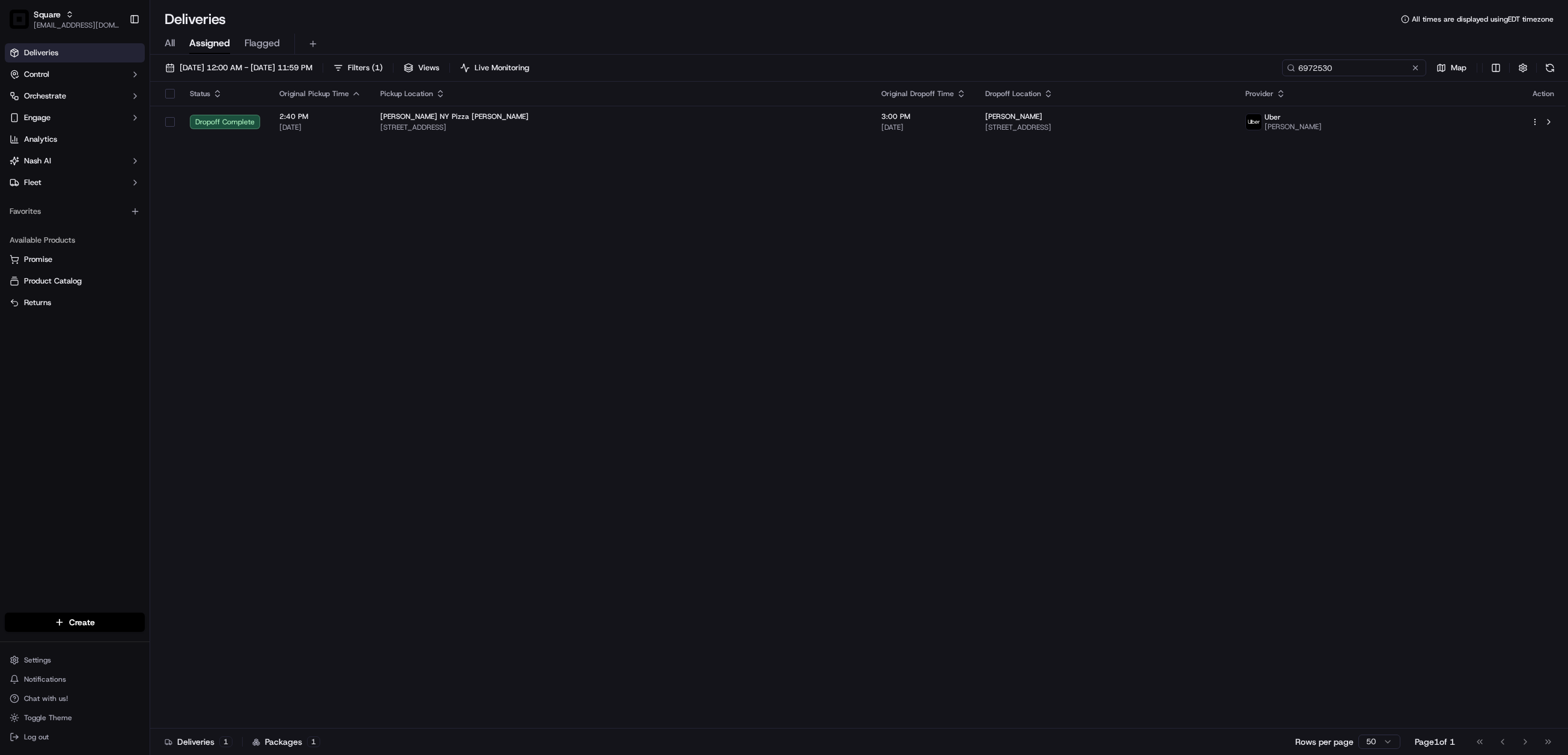
click at [1343, 70] on input "6972530" at bounding box center [1354, 68] width 144 height 17
paste input "7843365"
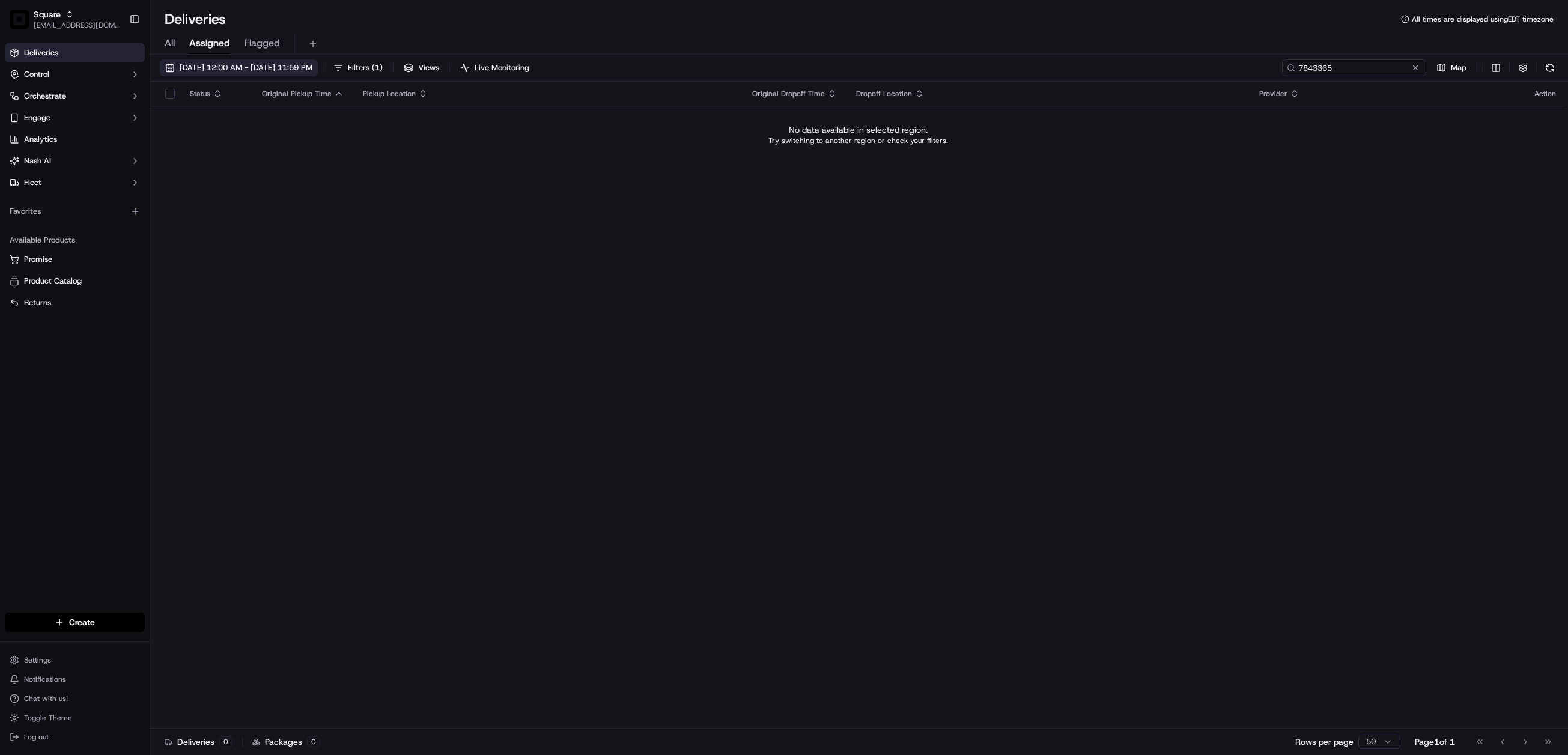
type input "7843365"
click at [312, 72] on span "[DATE] 12:00 AM - [DATE] 11:59 PM" at bounding box center [246, 68] width 133 height 11
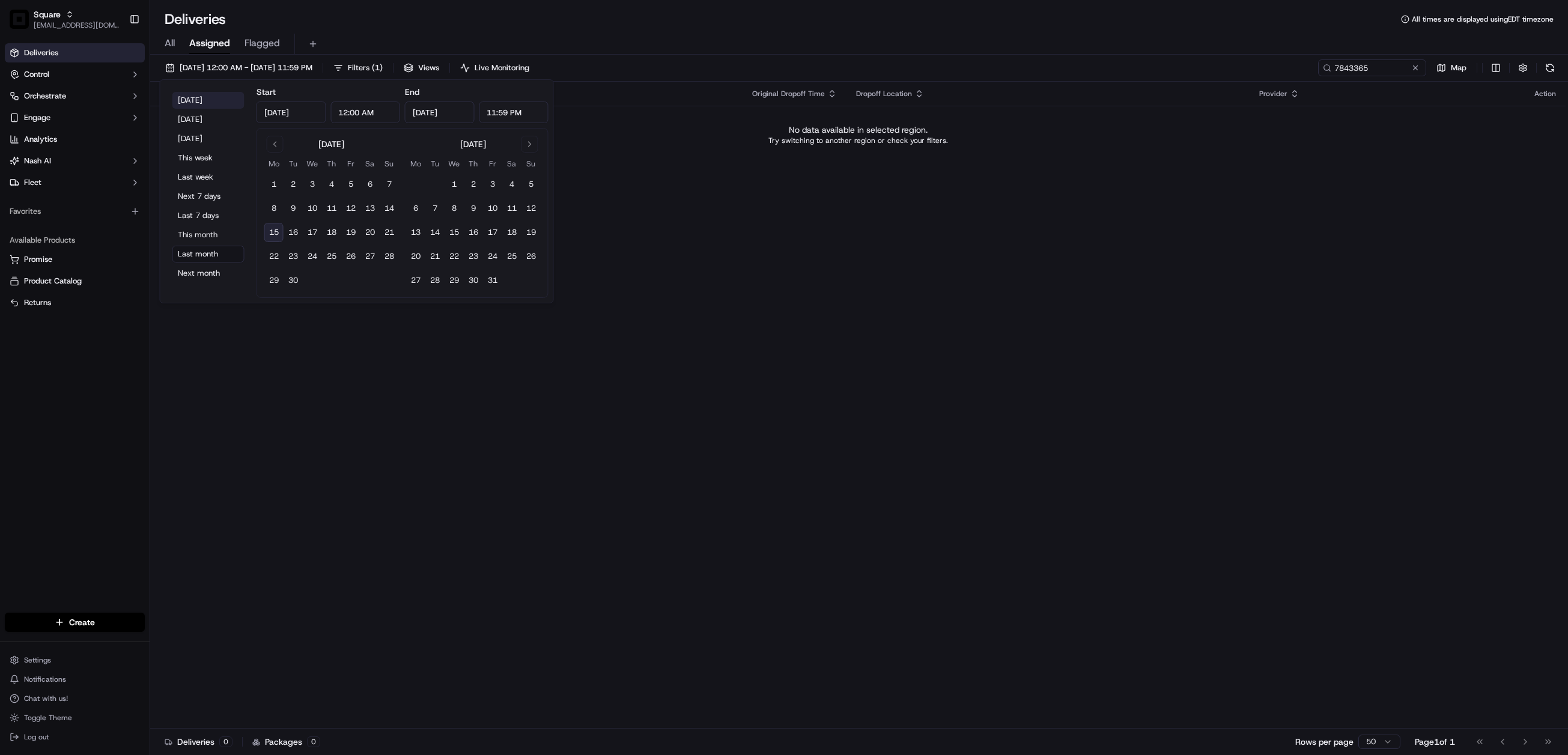
click at [187, 105] on button "[DATE]" at bounding box center [208, 100] width 72 height 17
type input "[DATE]"
click at [1100, 409] on div "Status Original Pickup Time Pickup Location Original Dropoff Time Dropoff Locat…" at bounding box center [857, 405] width 1415 height 647
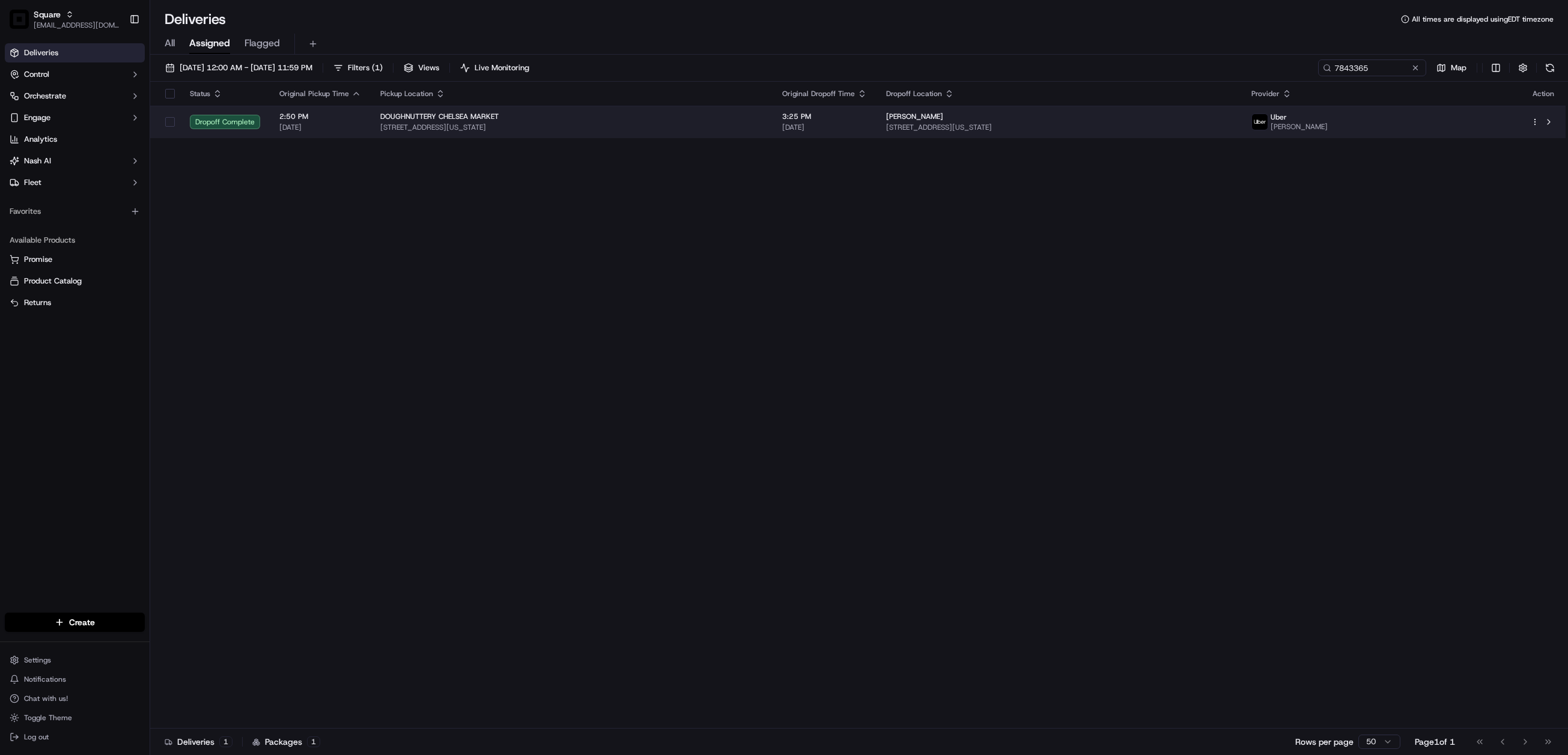
click at [856, 121] on span "3:25 PM" at bounding box center [825, 117] width 85 height 10
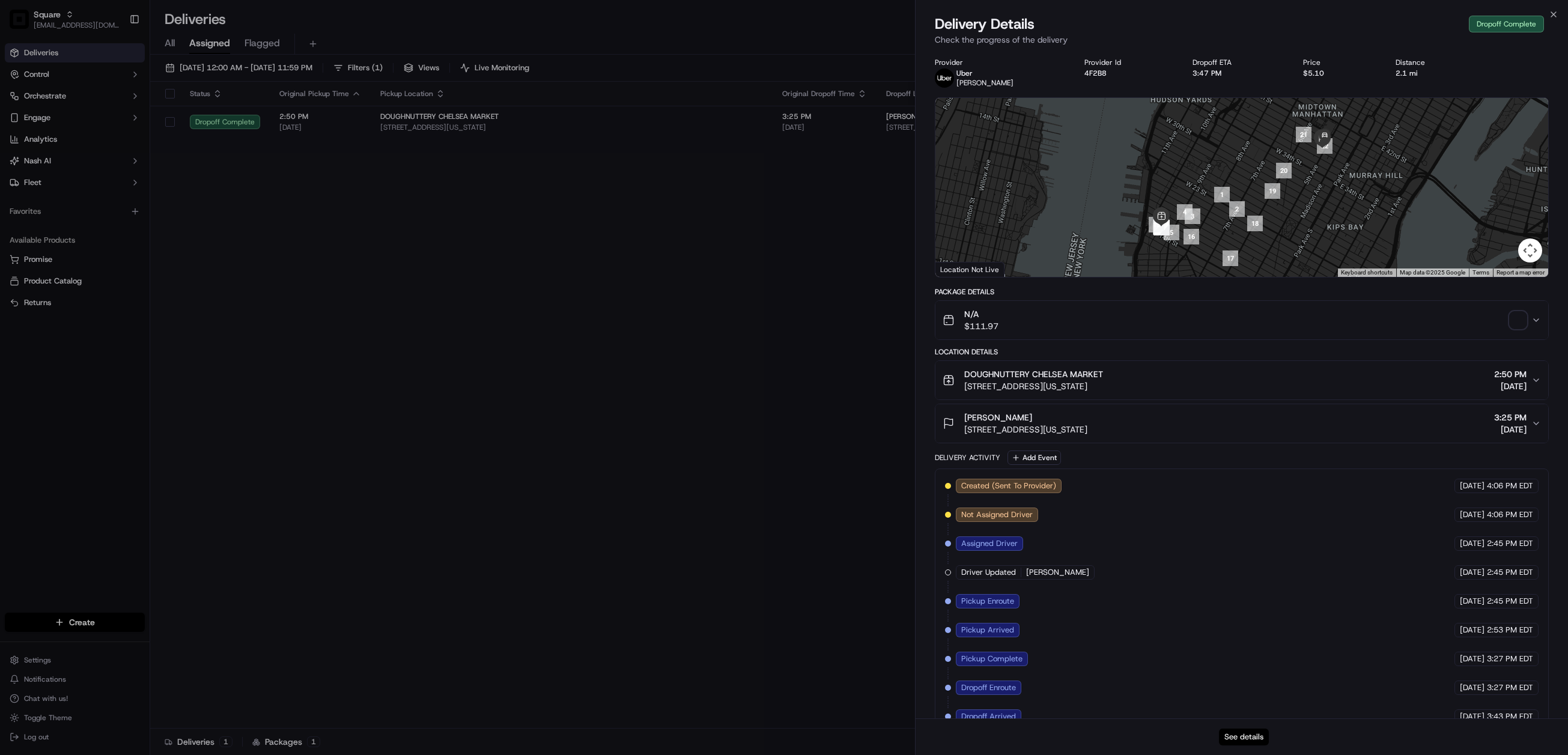
click at [1242, 729] on button "See details" at bounding box center [1244, 737] width 50 height 17
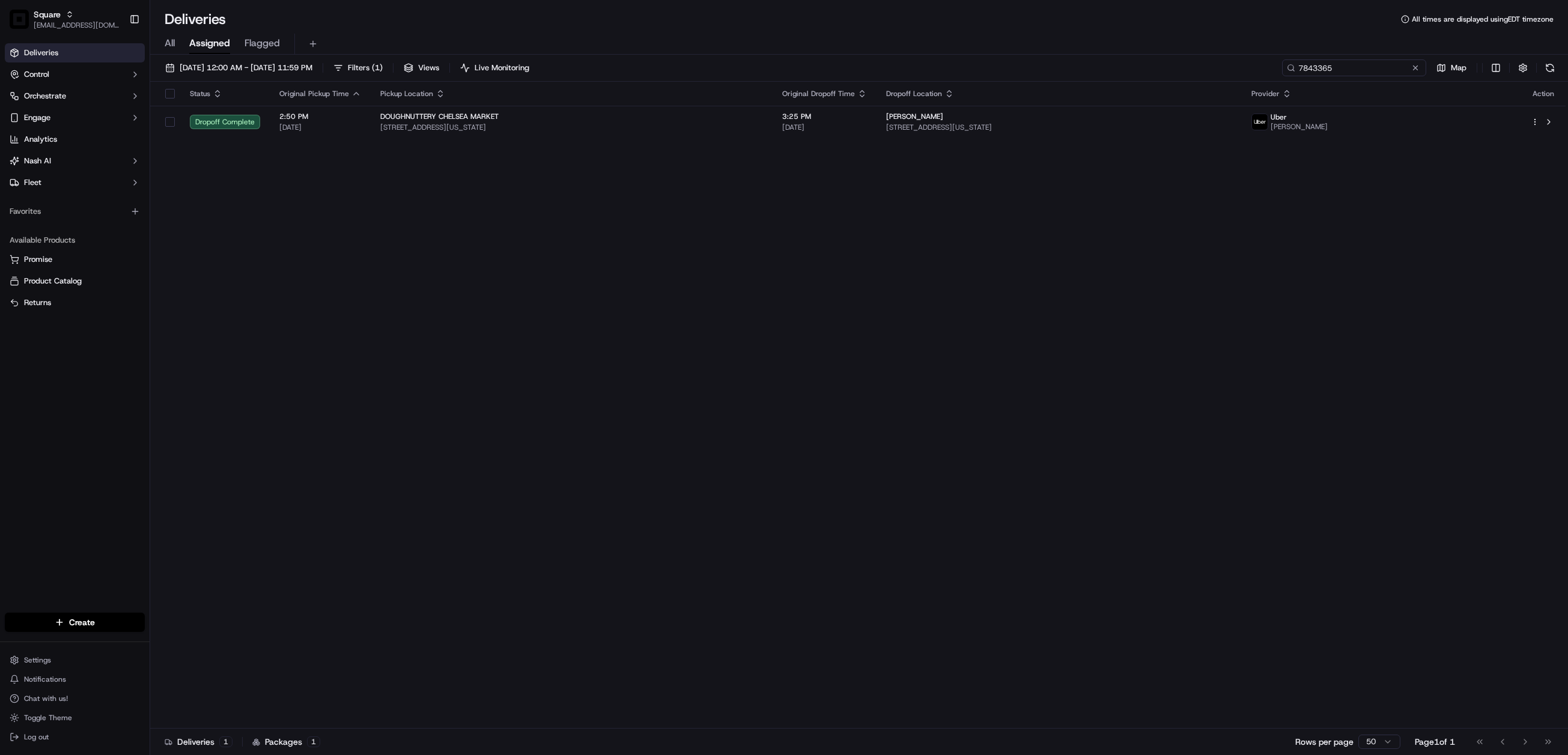
click at [1355, 66] on input "7843365" at bounding box center [1354, 68] width 144 height 17
paste input "148138"
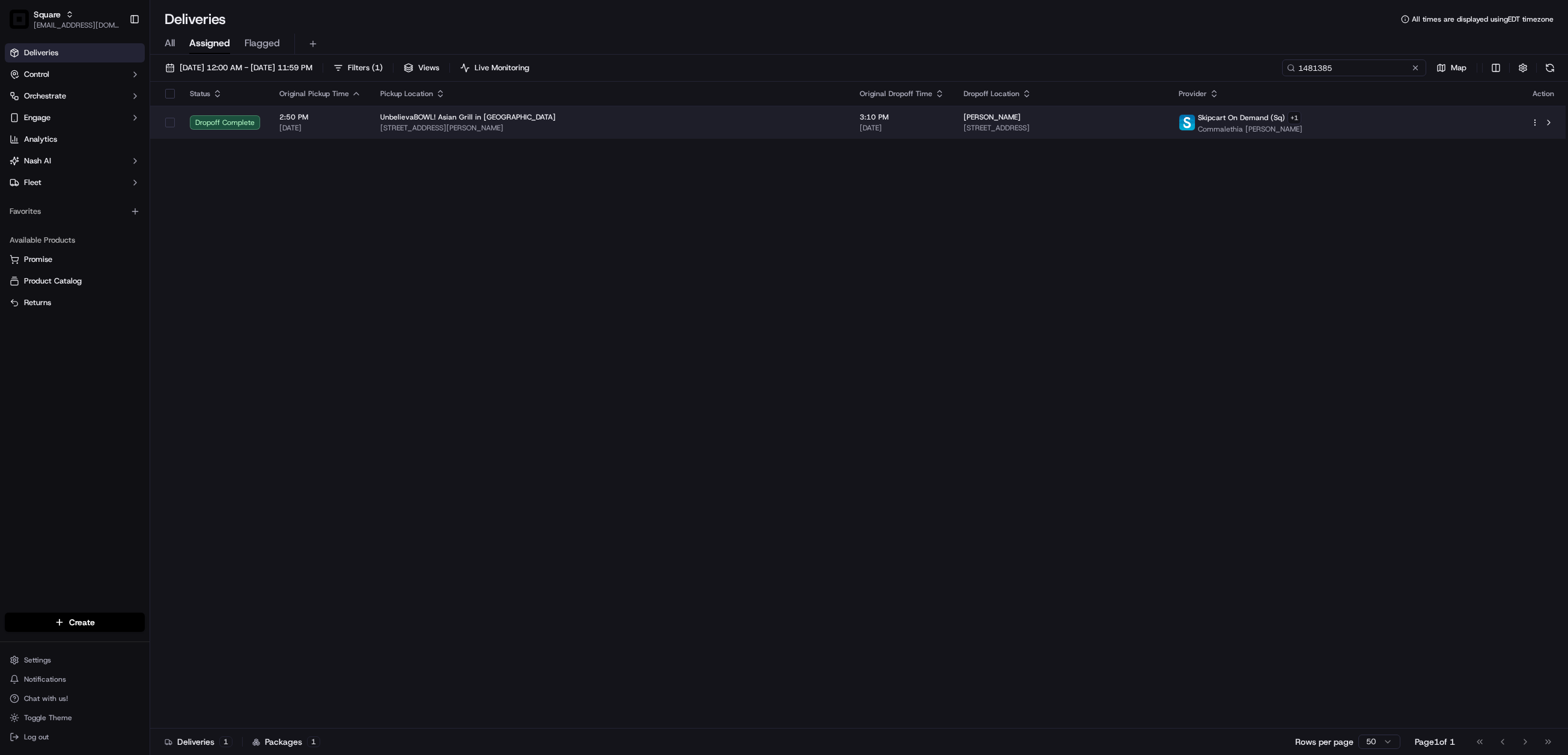
type input "1481385"
click at [963, 121] on div "Jennifer Breazeale" at bounding box center [1061, 117] width 195 height 10
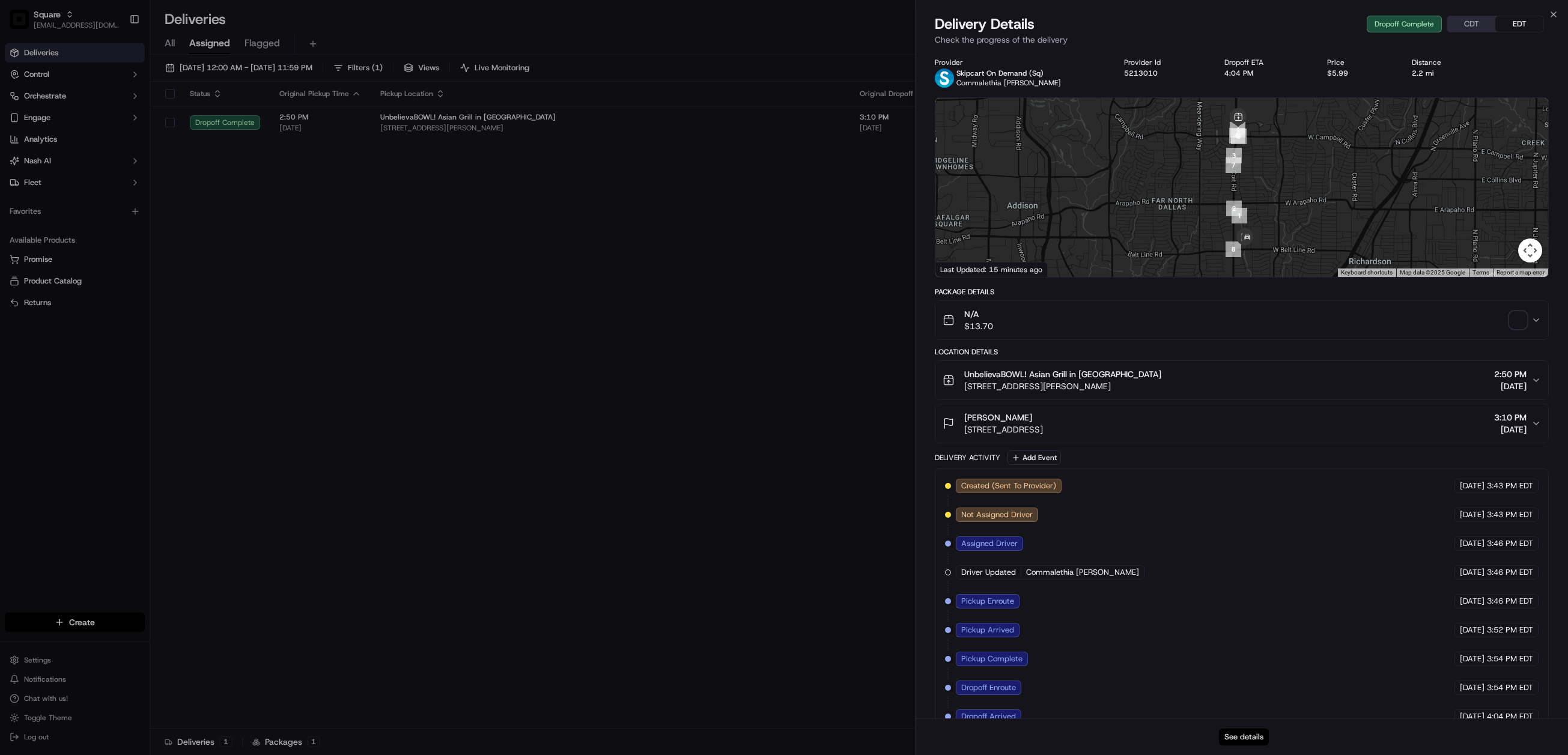
click at [1238, 729] on button "See details" at bounding box center [1244, 737] width 50 height 17
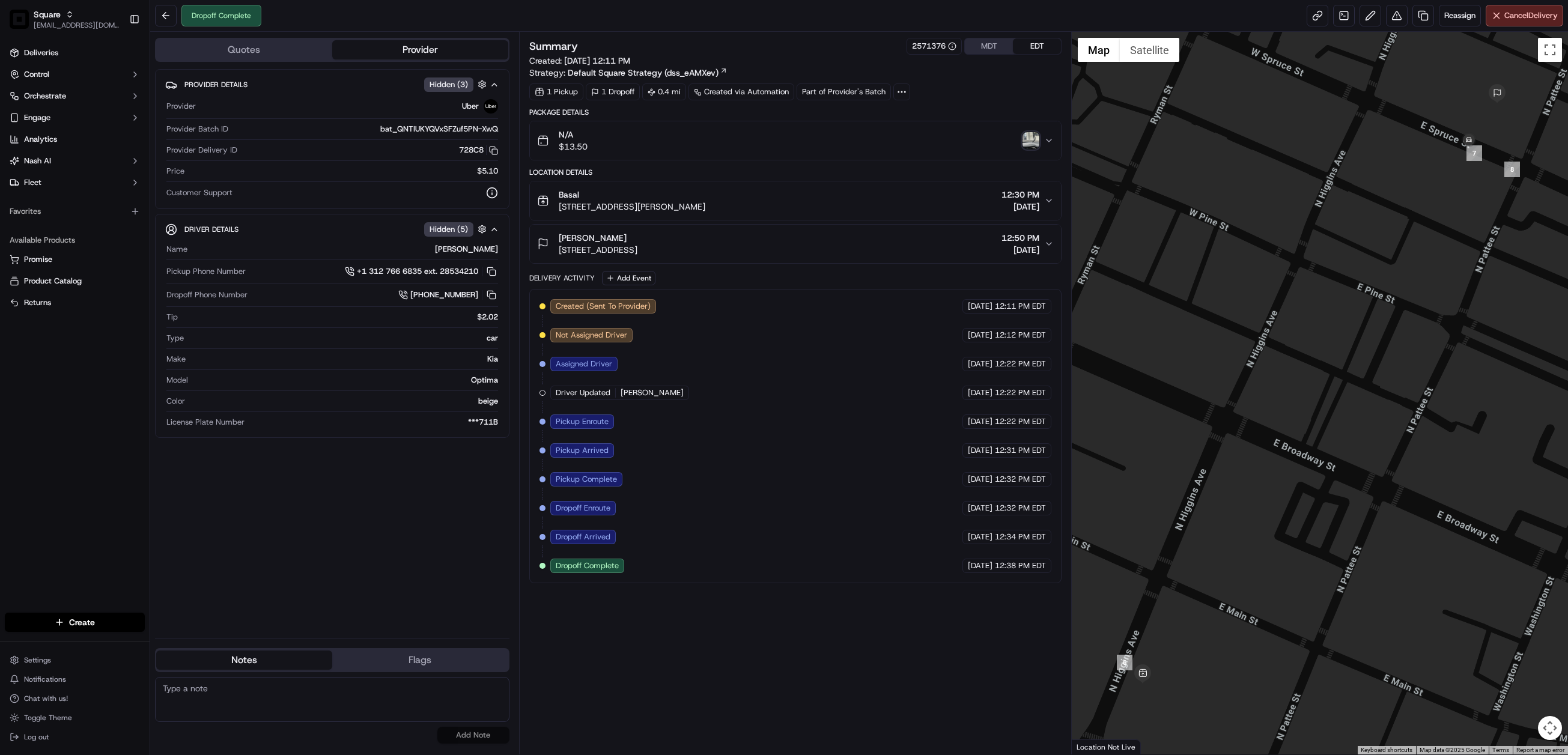
click at [1037, 143] on img "button" at bounding box center [1030, 140] width 17 height 17
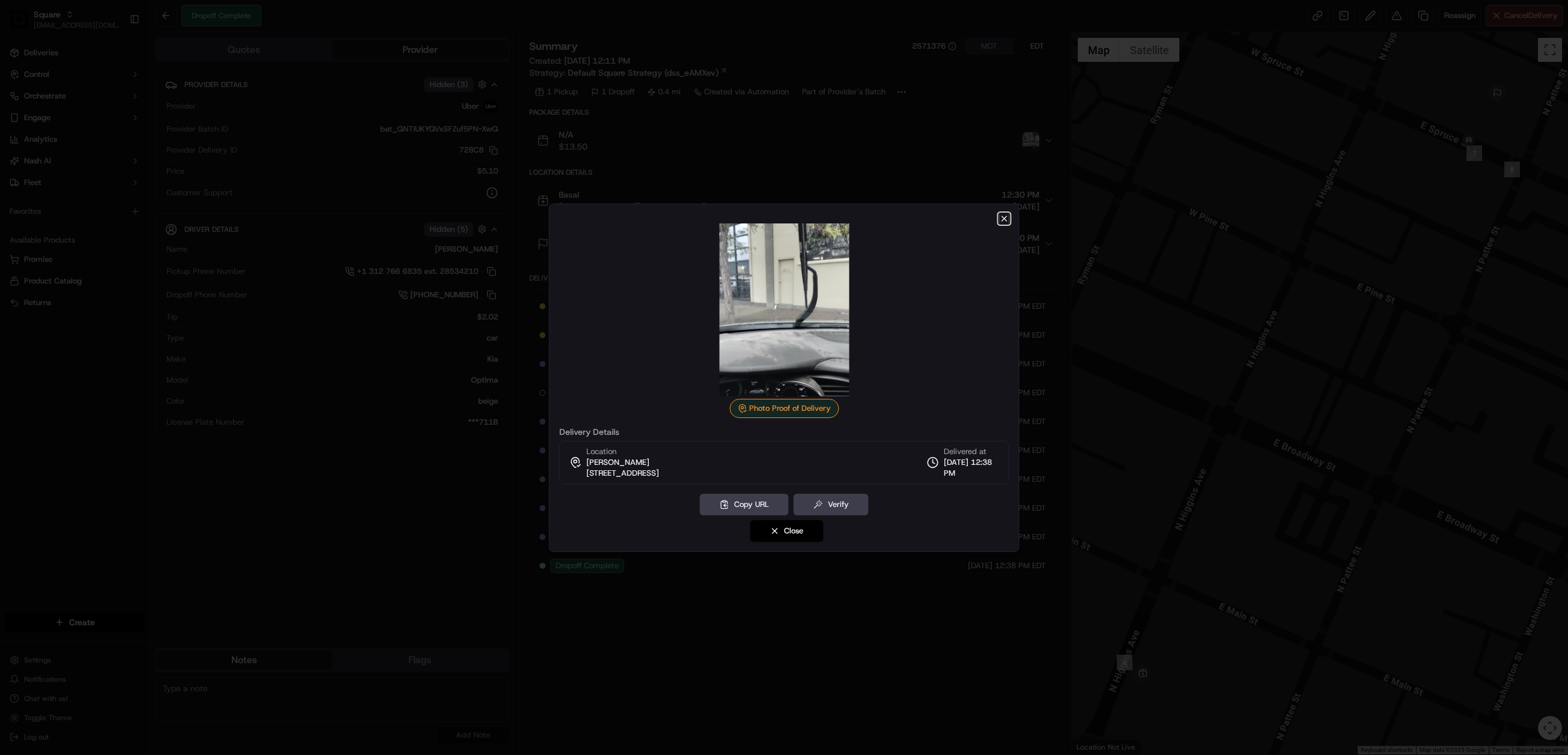
click at [1002, 215] on icon "button" at bounding box center [1005, 219] width 10 height 10
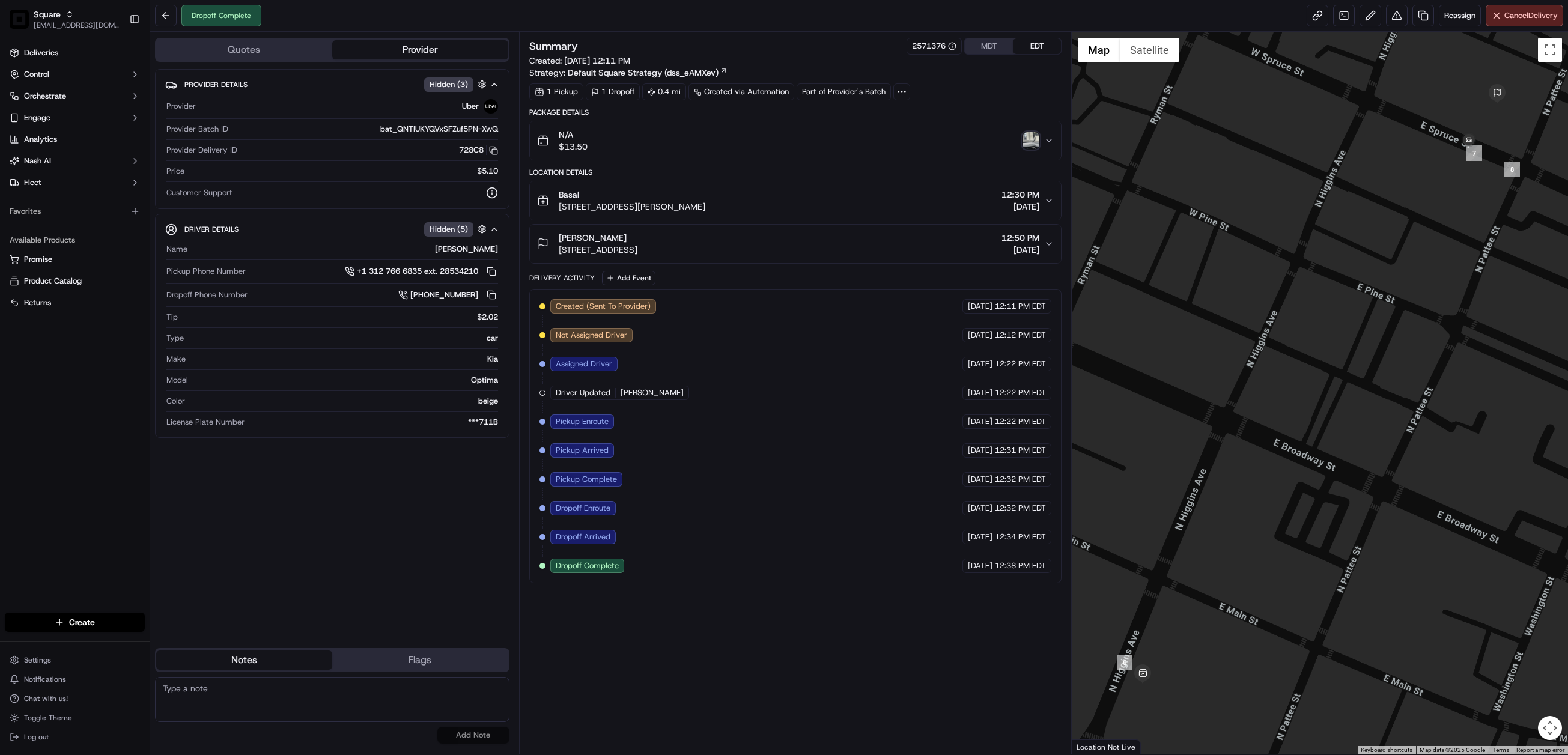
click at [1049, 202] on icon "button" at bounding box center [1049, 201] width 10 height 10
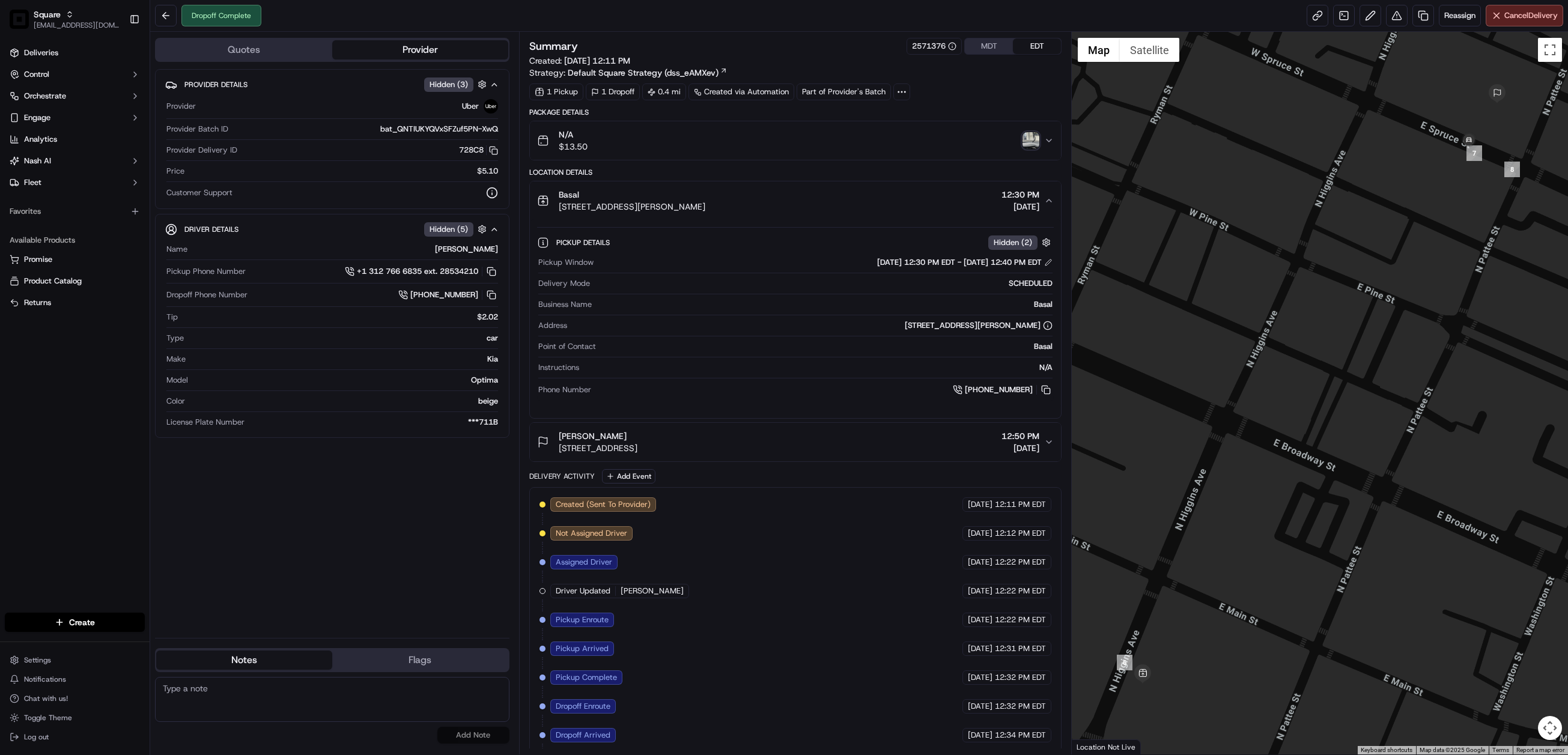
click at [1040, 267] on div "09/15/2025 12:30 PM EDT - 09/15/2025 12:40 PM EDT" at bounding box center [965, 262] width 175 height 11
click at [1049, 267] on button at bounding box center [1048, 263] width 9 height 9
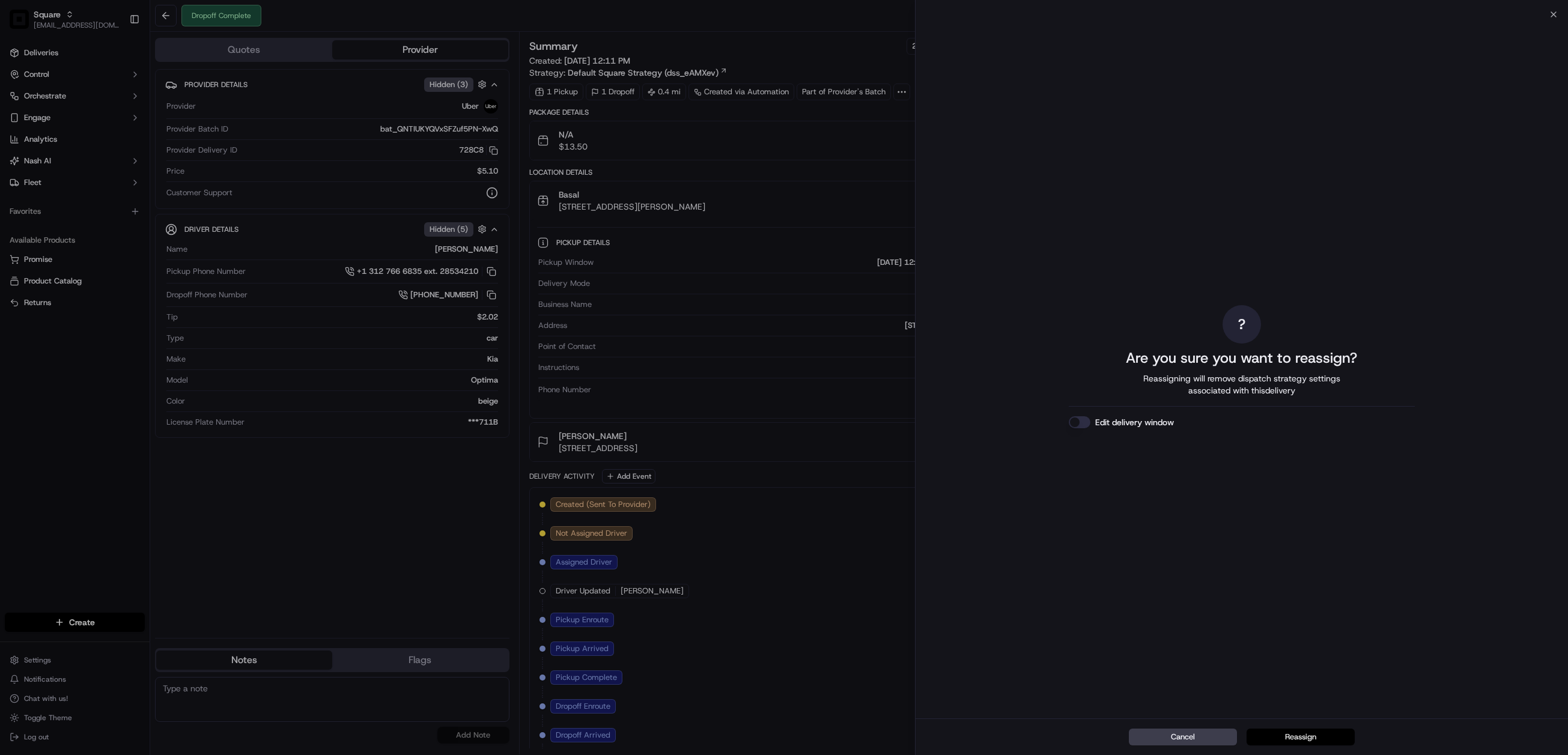
click at [1300, 740] on button "Reassign" at bounding box center [1301, 737] width 108 height 17
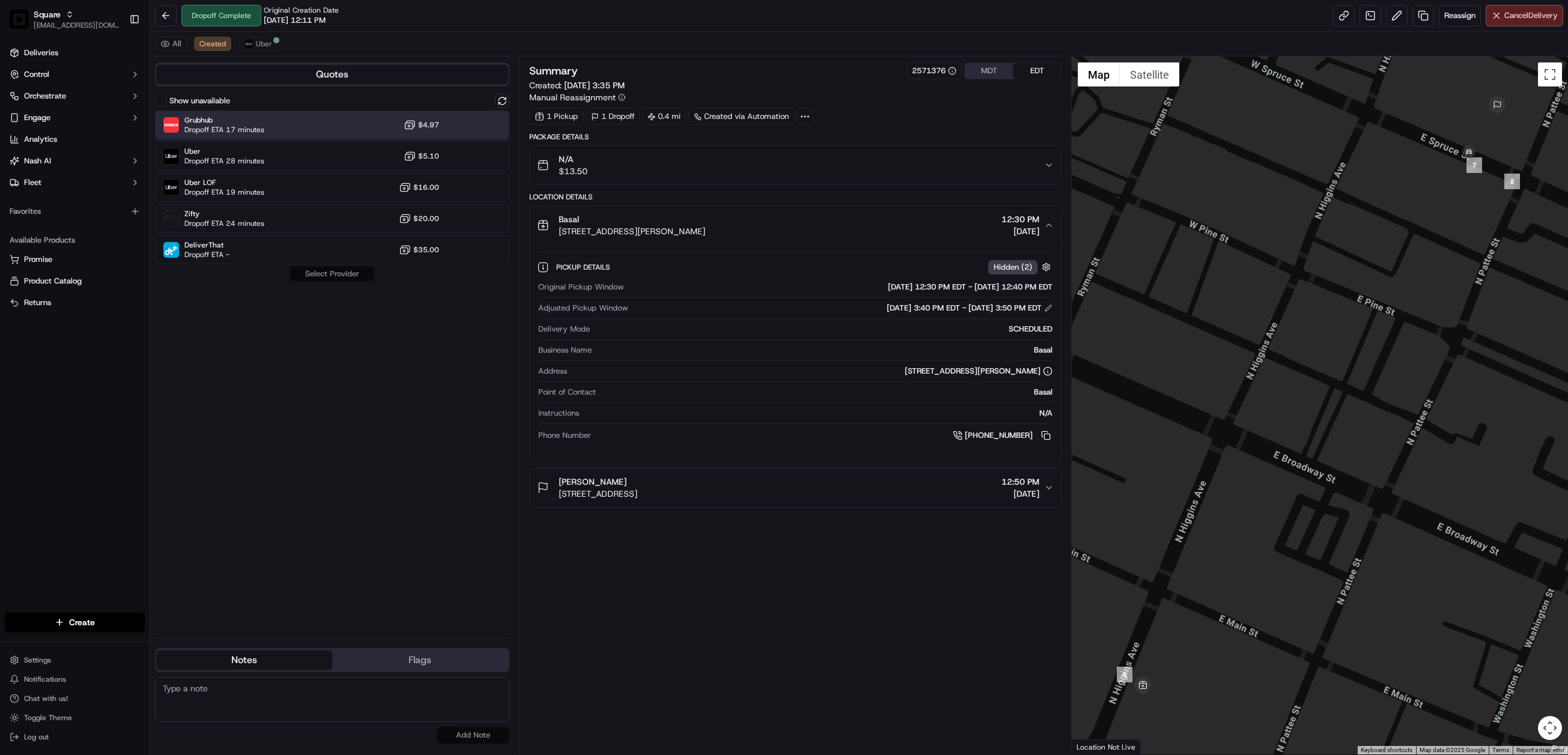
click at [323, 130] on div "Grubhub Dropoff ETA 17 minutes $4.97" at bounding box center [332, 125] width 355 height 29
click at [340, 268] on button "Assign Provider" at bounding box center [332, 273] width 86 height 14
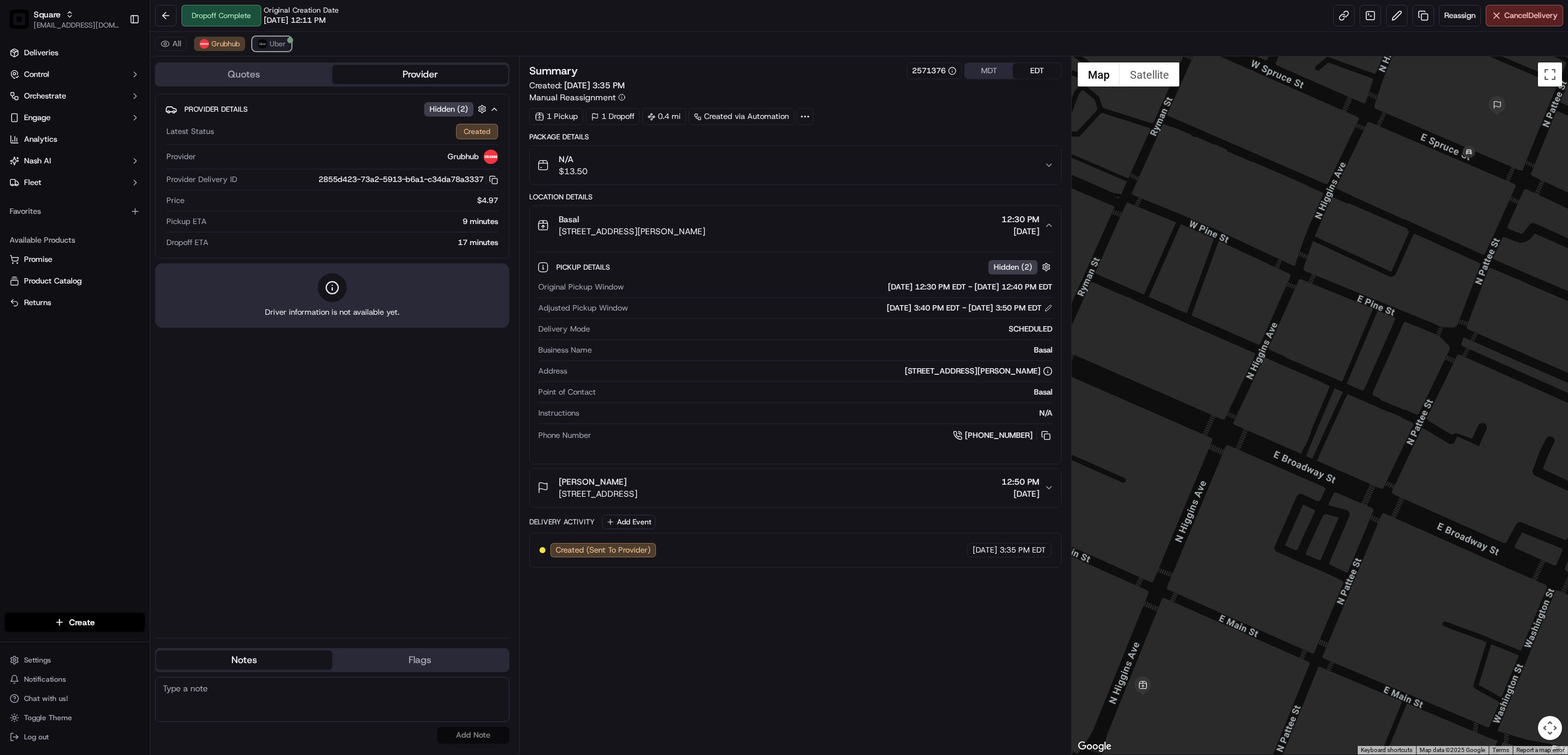
click at [272, 43] on span "Uber" at bounding box center [278, 44] width 16 height 10
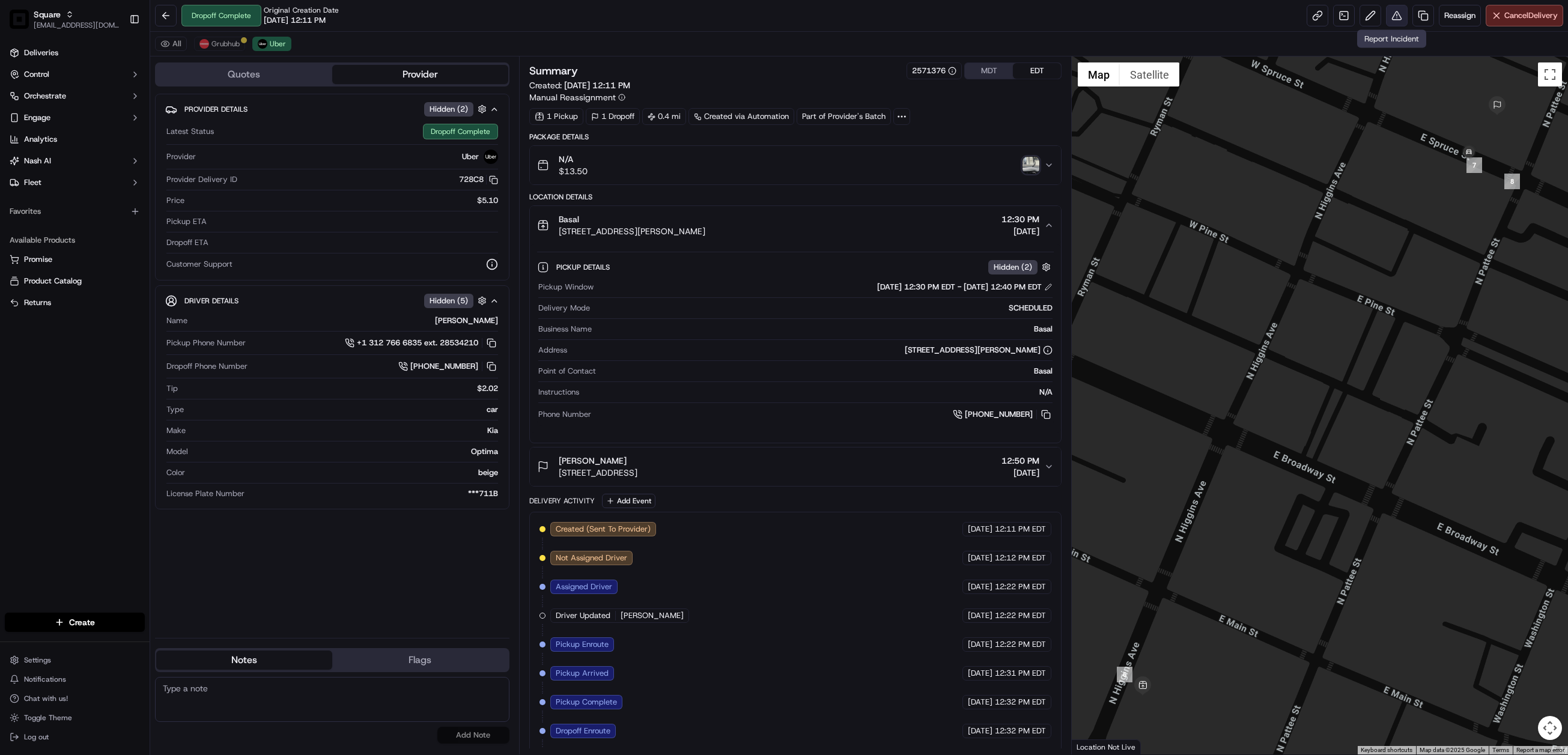
click at [1391, 19] on button at bounding box center [1397, 15] width 22 height 22
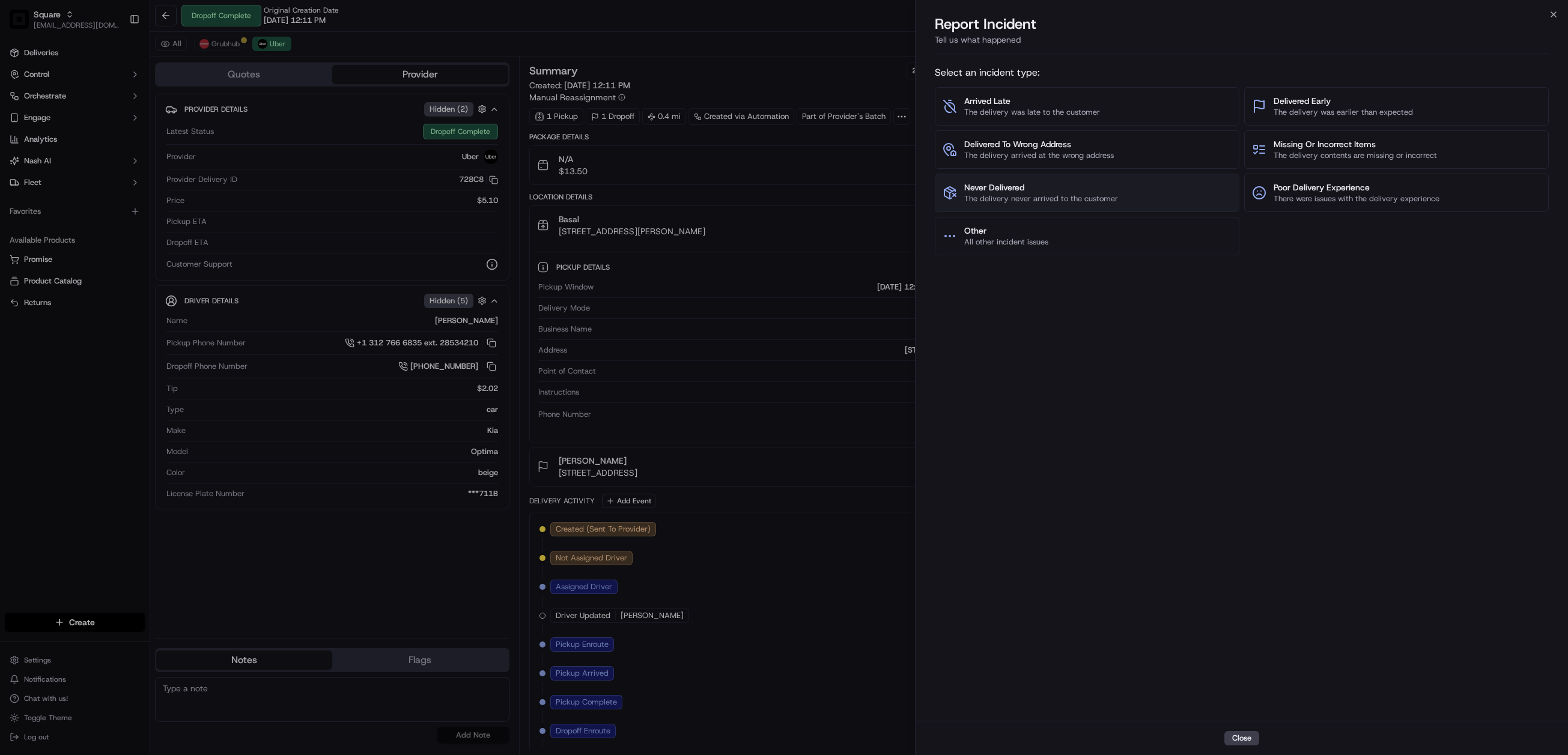
click at [1083, 195] on span "The delivery never arrived to the customer" at bounding box center [1041, 198] width 154 height 11
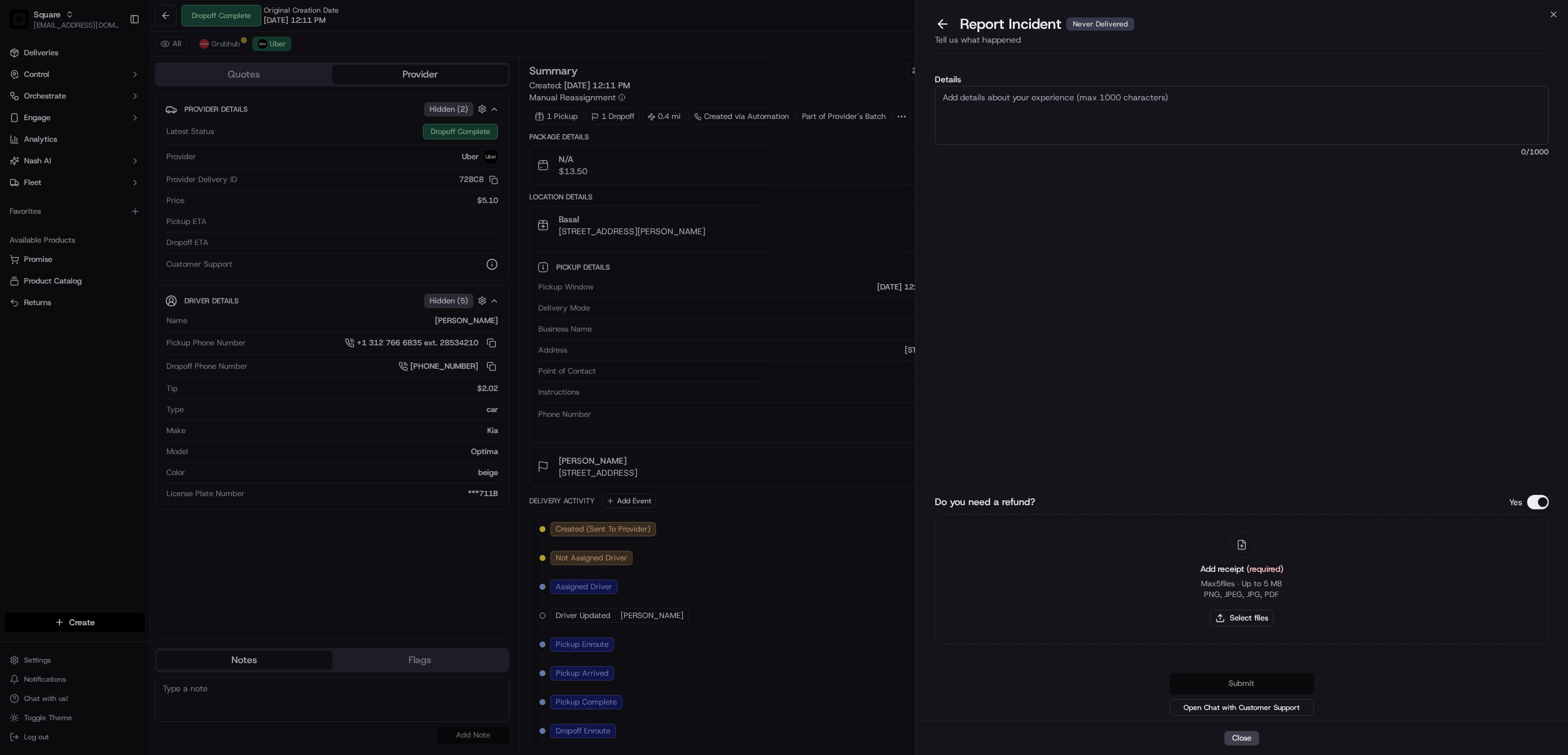
click at [1024, 133] on textarea "Details" at bounding box center [1242, 115] width 614 height 59
paste textarea "ccording to the merchant, the customer never received the order. The Uber drive…"
type textarea "According to the merchant, the customer never received the order. The Uber driv…"
click at [1538, 501] on button "Do you need a refund?" at bounding box center [1538, 502] width 22 height 14
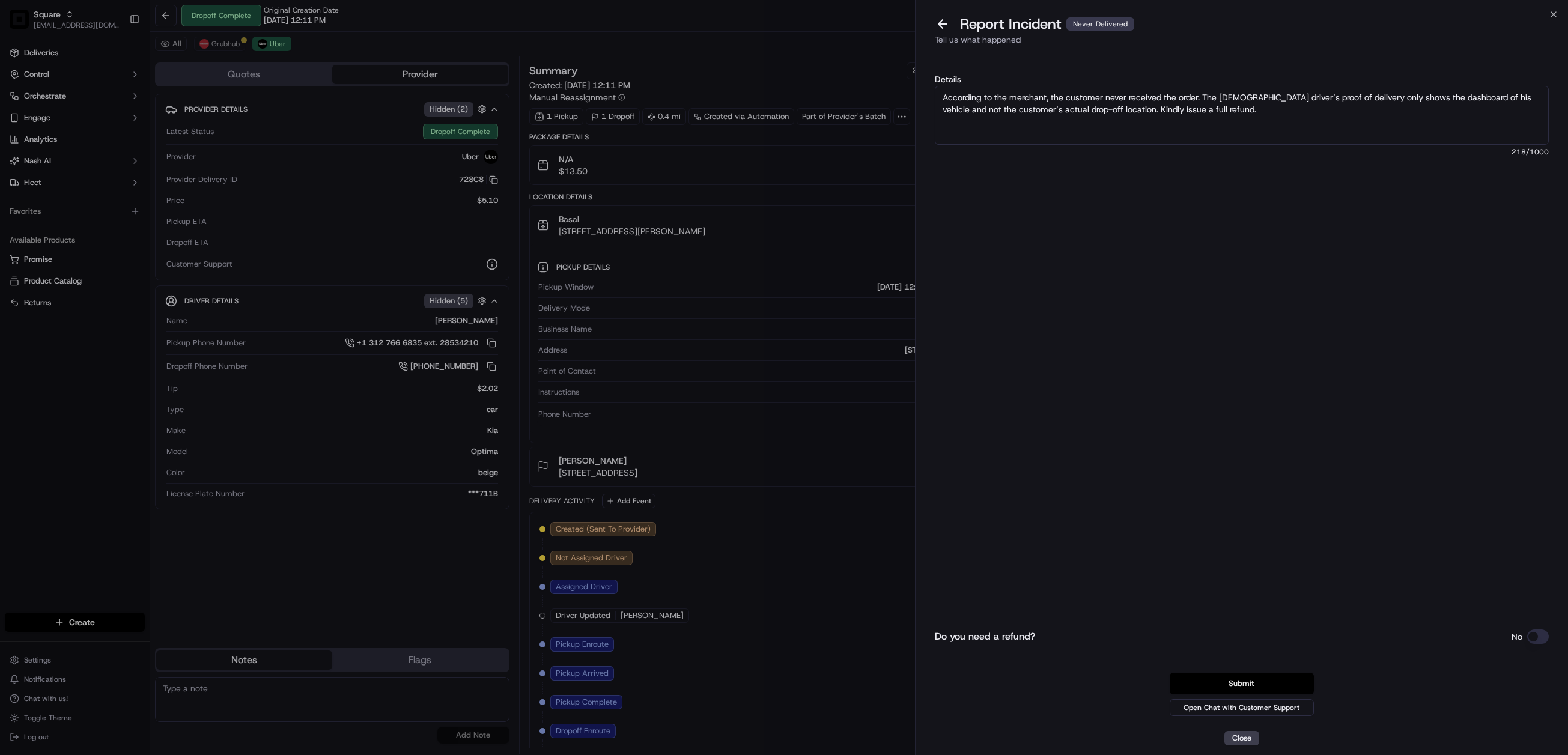
click at [1260, 683] on button "Submit" at bounding box center [1242, 683] width 144 height 22
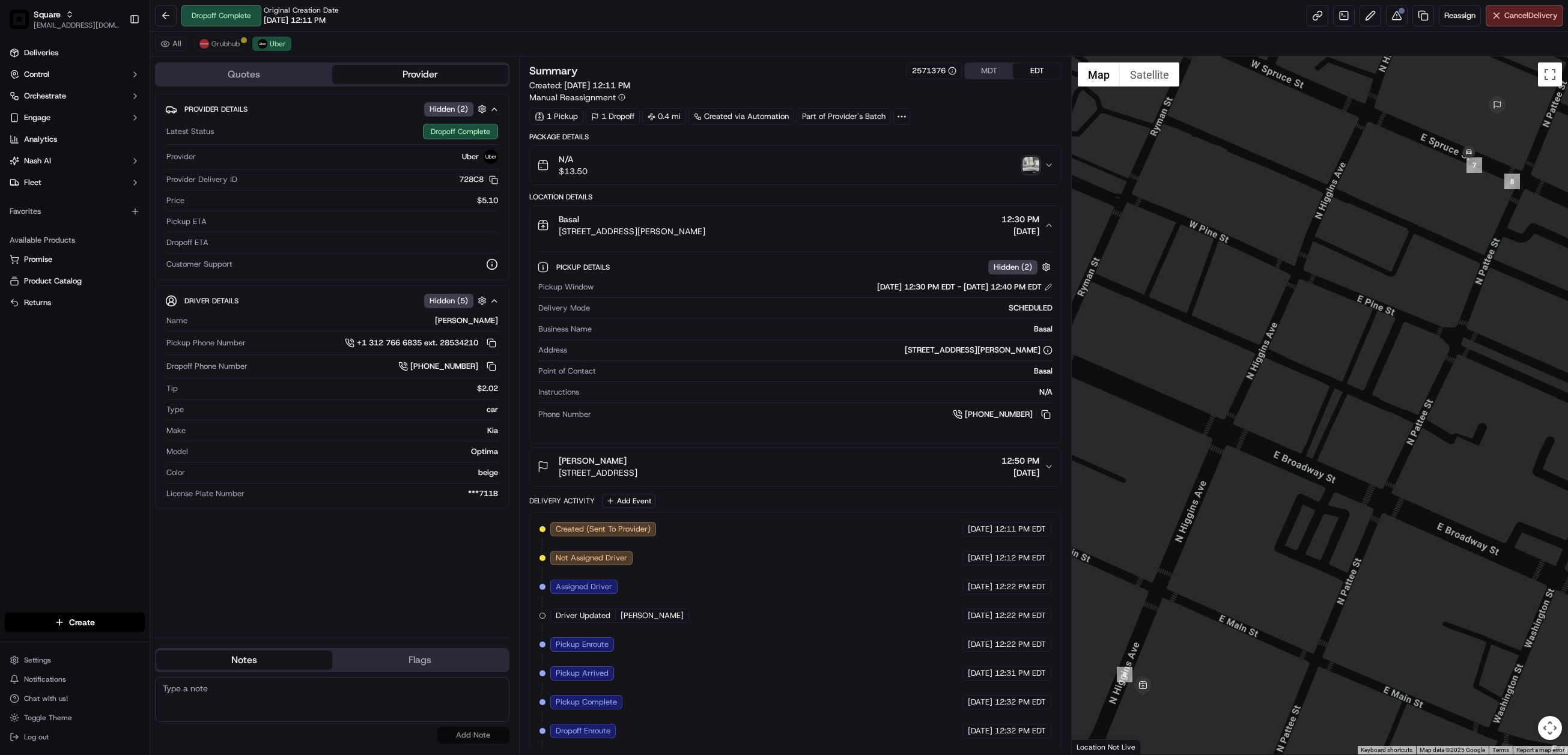
click at [314, 702] on textarea at bounding box center [332, 699] width 355 height 45
paste textarea "Chat/Caller Information: Merchant Reason for Call: Customer did not receive the…"
click at [195, 712] on textarea "Chat/Caller Information: Merchant Reason for Call: Customer did not receive the…" at bounding box center [332, 699] width 355 height 45
type textarea "Chat/Caller Information: Merchant Reason for Call: Customer did not receive the…"
click at [478, 731] on button "Add Note" at bounding box center [474, 735] width 72 height 17
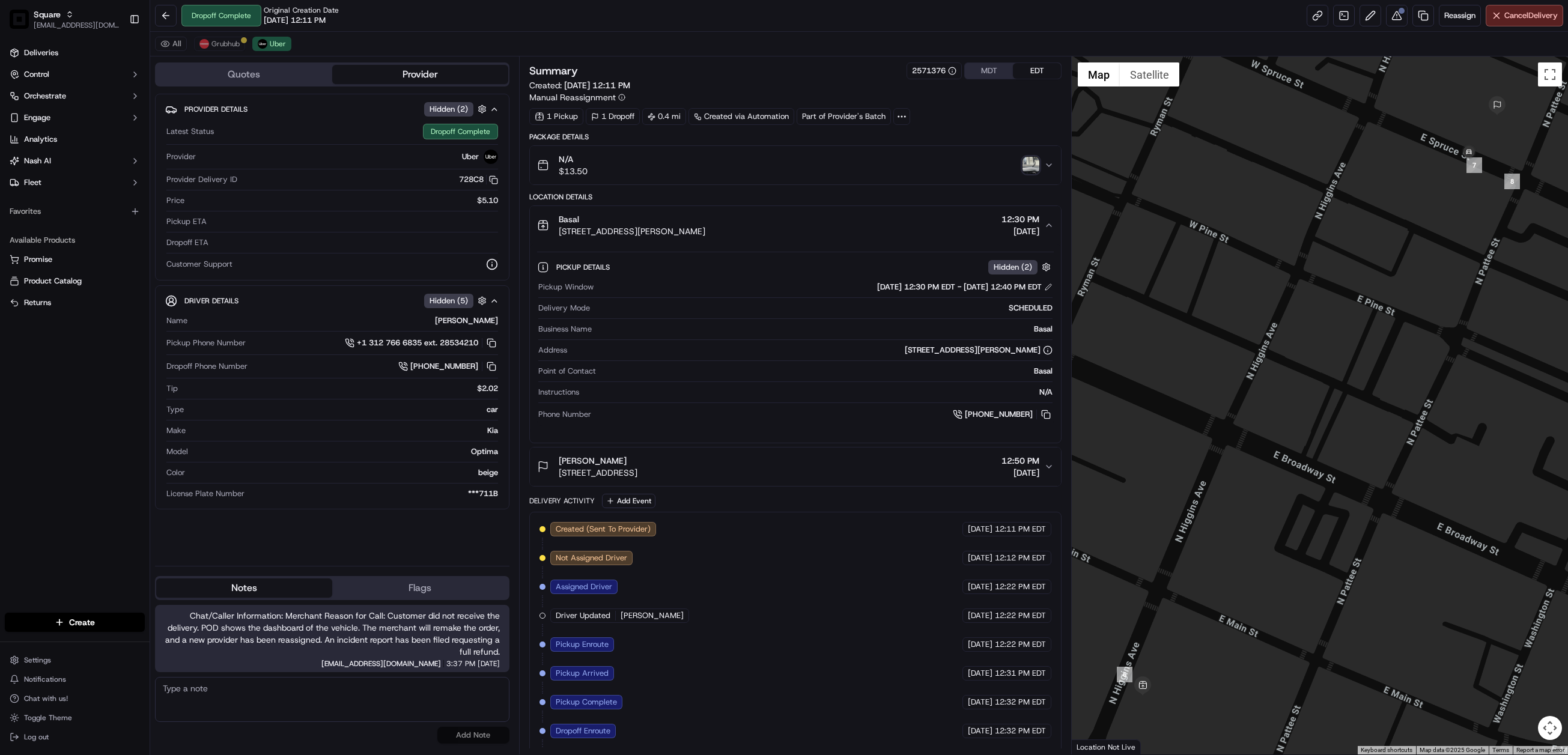
click at [228, 53] on div "All Grubhub Uber" at bounding box center [859, 44] width 1418 height 25
click at [226, 42] on span "Grubhub" at bounding box center [226, 44] width 29 height 10
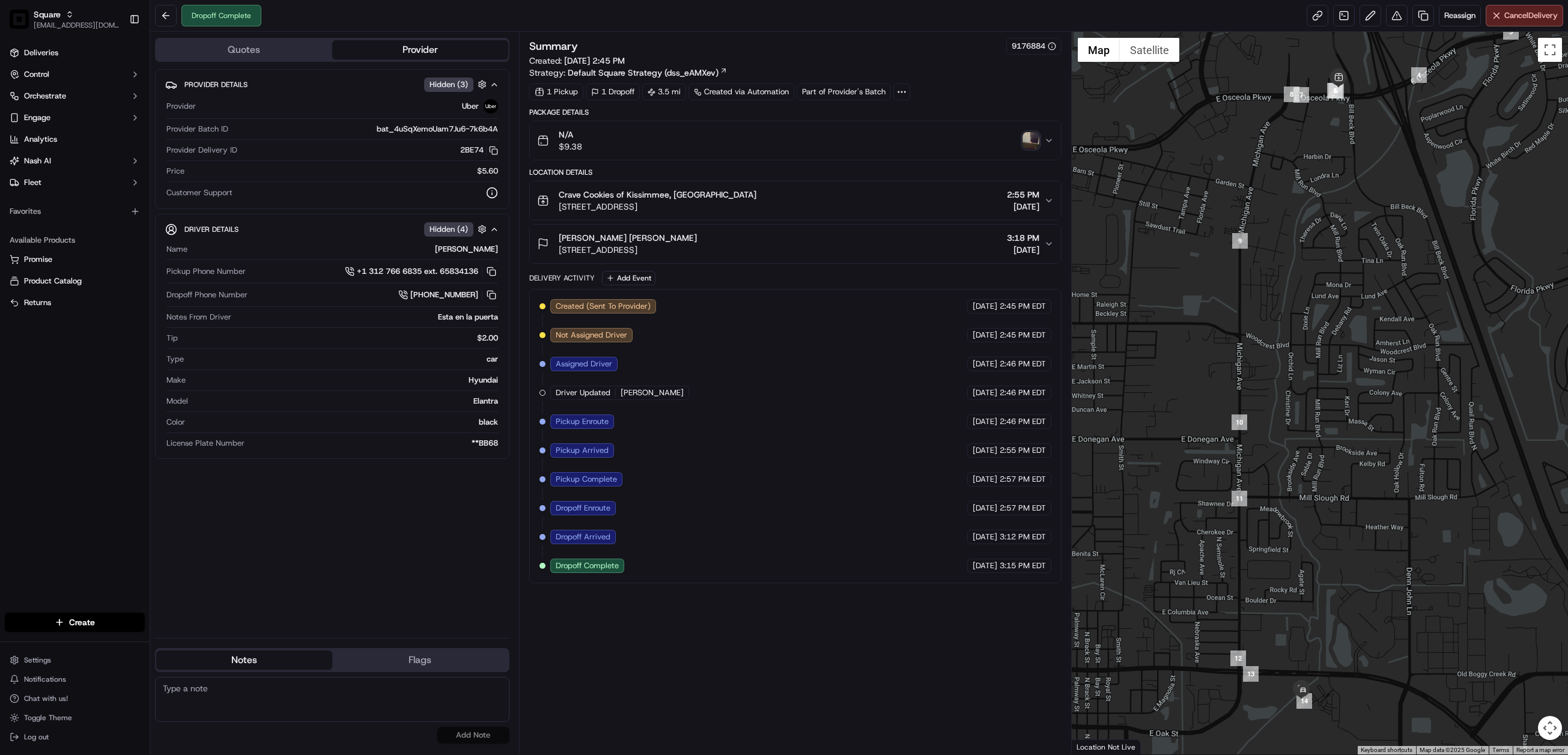
click at [1033, 141] on img "button" at bounding box center [1030, 140] width 17 height 17
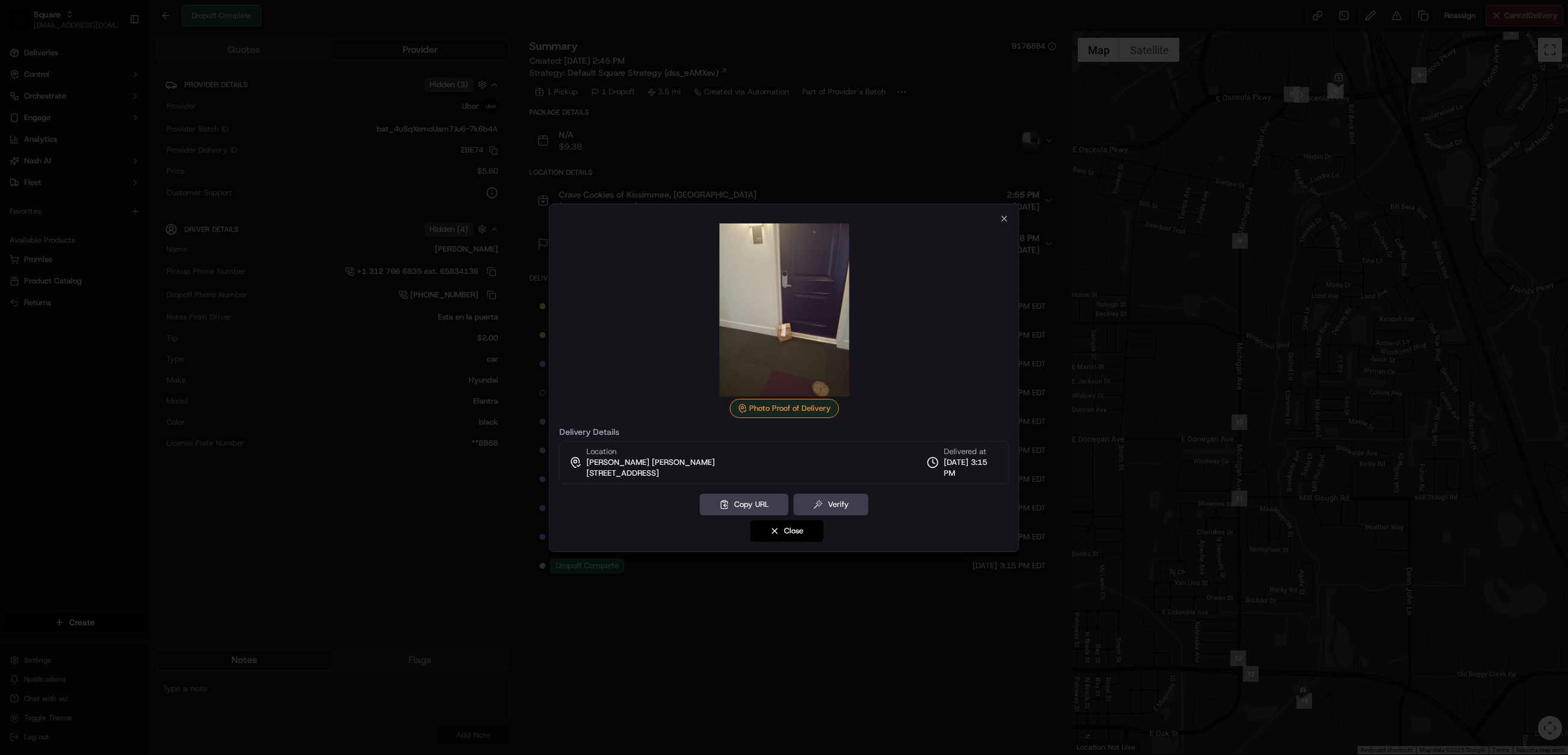
click at [915, 146] on div at bounding box center [784, 378] width 1568 height 755
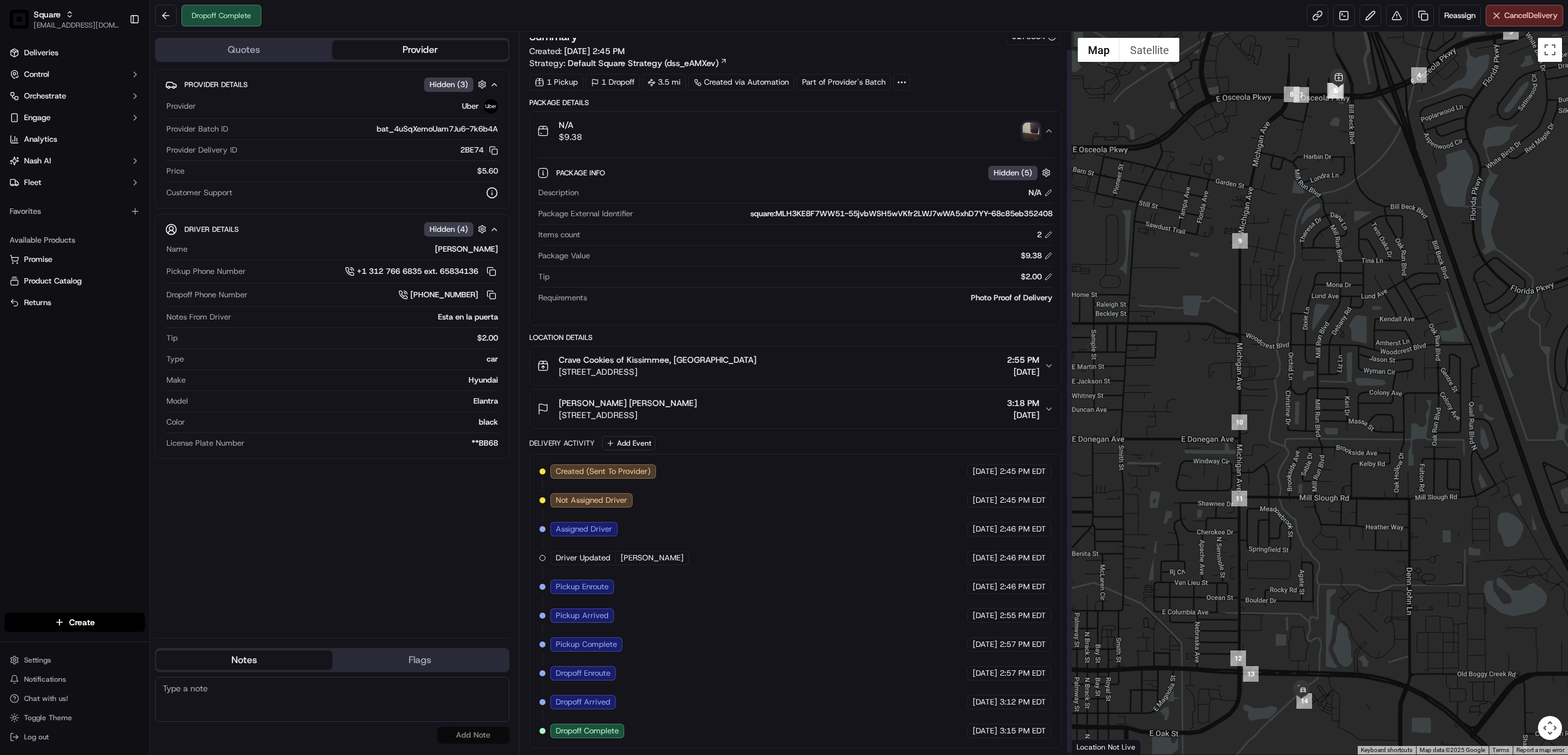
scroll to position [19, 0]
click at [1024, 126] on img "button" at bounding box center [1030, 131] width 17 height 17
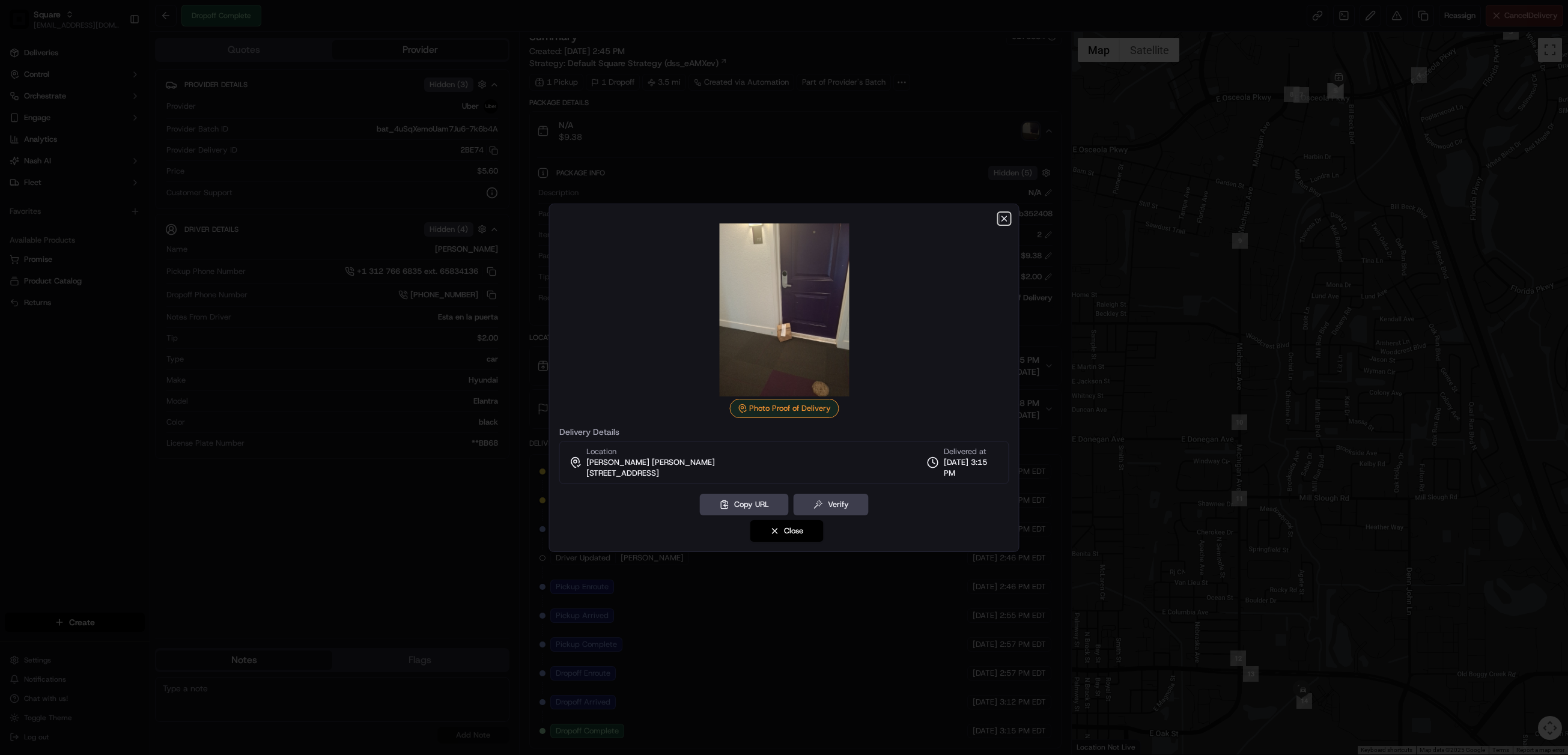
click at [1003, 222] on icon "button" at bounding box center [1005, 219] width 10 height 10
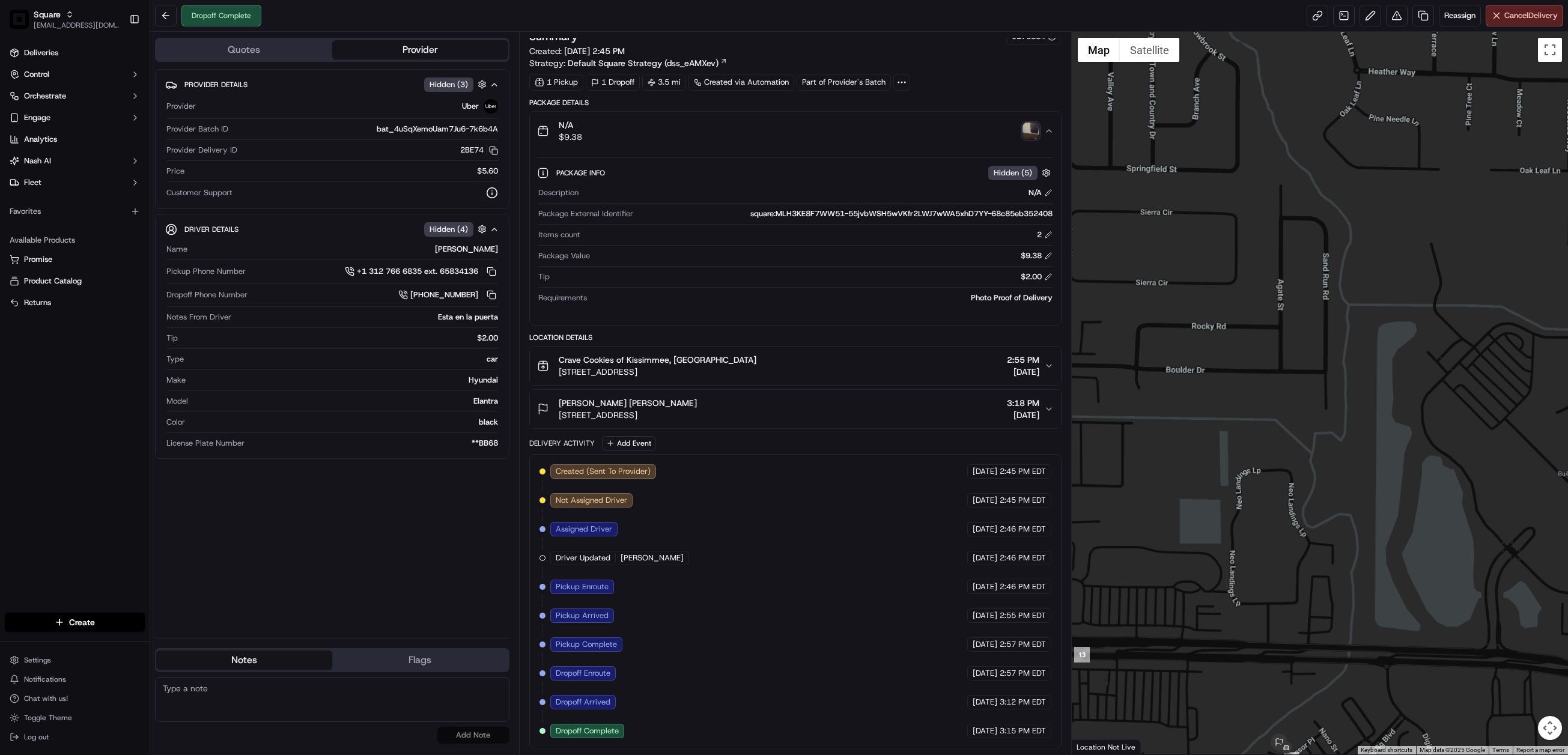
drag, startPoint x: 1309, startPoint y: 631, endPoint x: 1321, endPoint y: 474, distance: 157.5
click at [1321, 474] on div at bounding box center [1320, 393] width 496 height 723
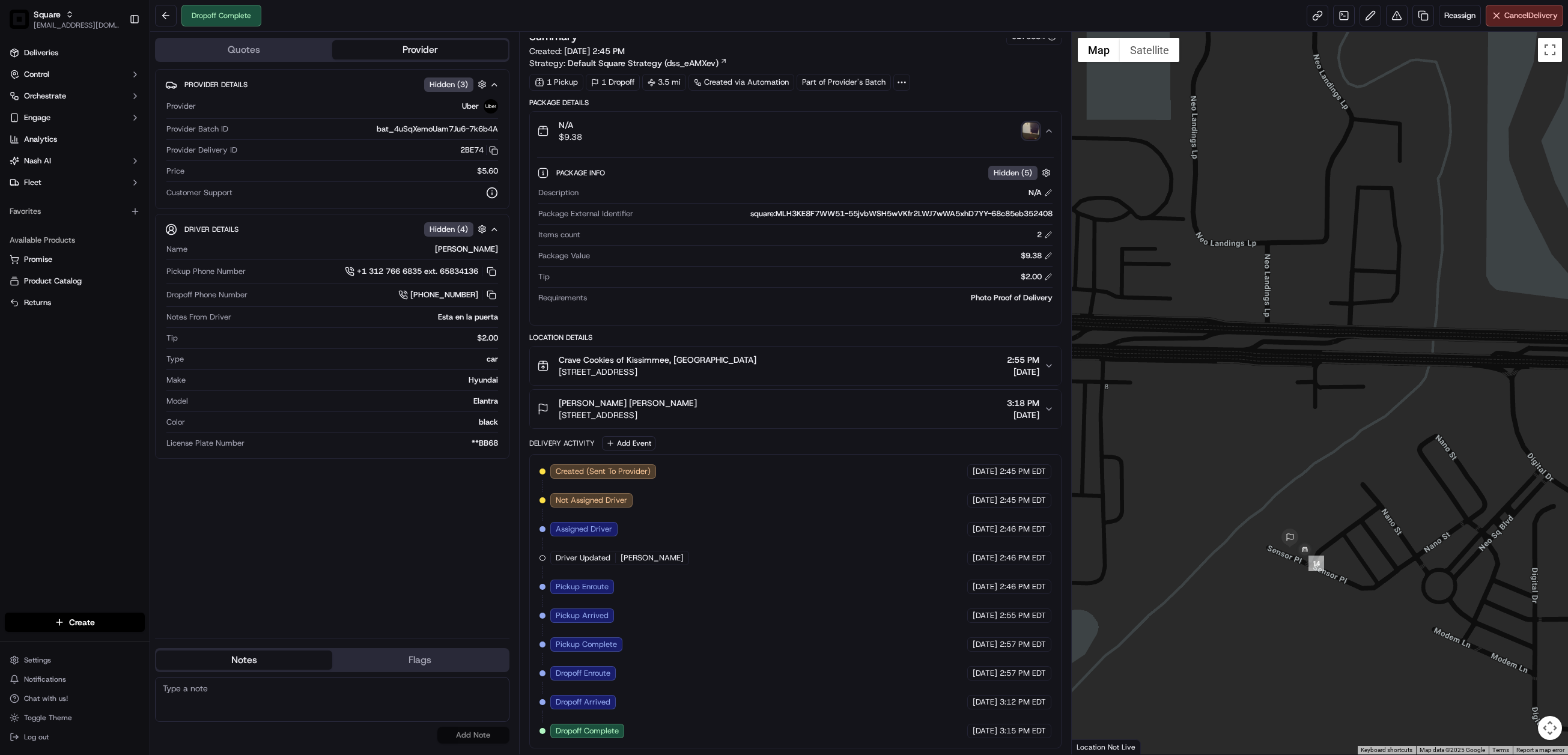
drag, startPoint x: 1327, startPoint y: 471, endPoint x: 1332, endPoint y: 425, distance: 46.3
click at [1332, 425] on div at bounding box center [1320, 393] width 496 height 723
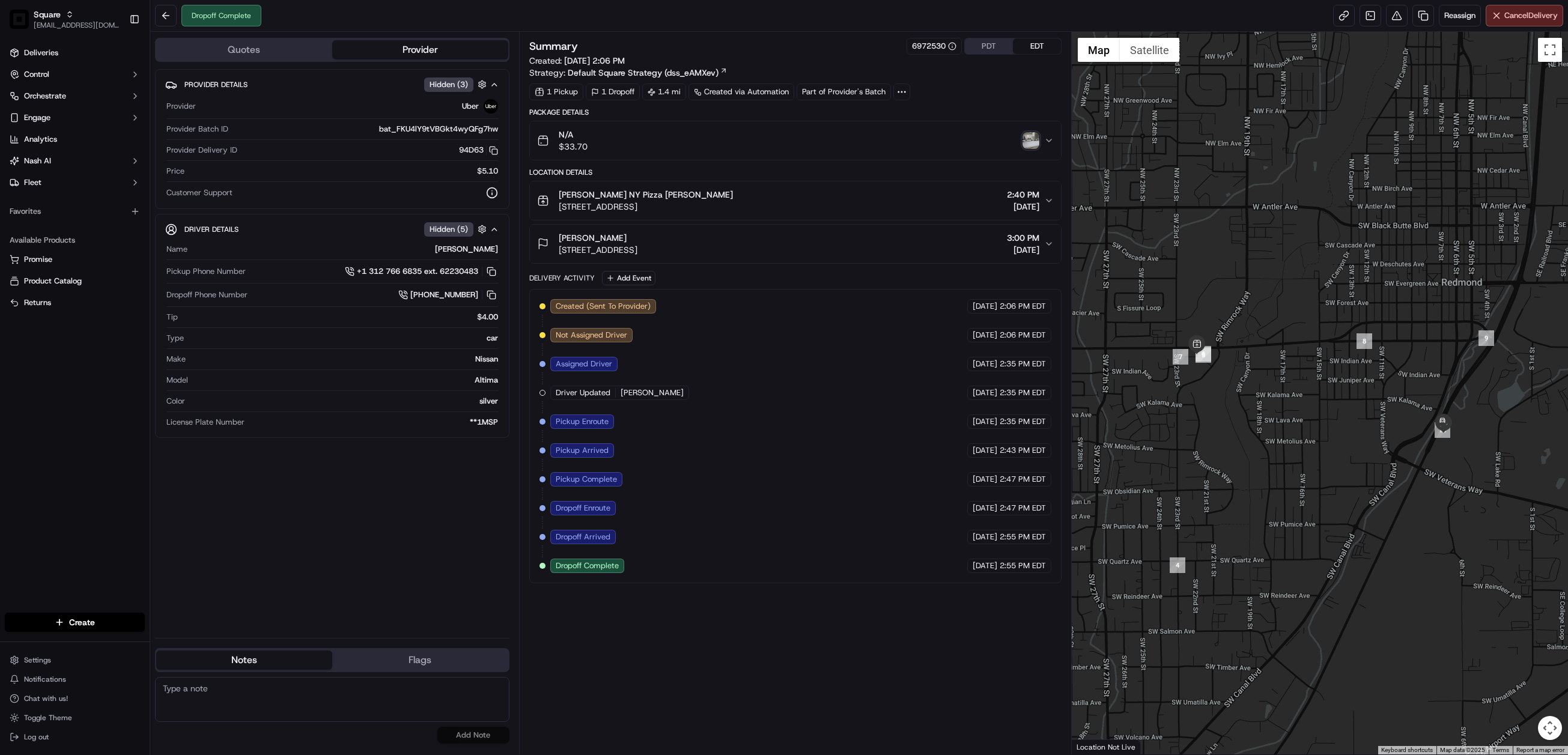
click at [1024, 141] on img "button" at bounding box center [1030, 140] width 17 height 17
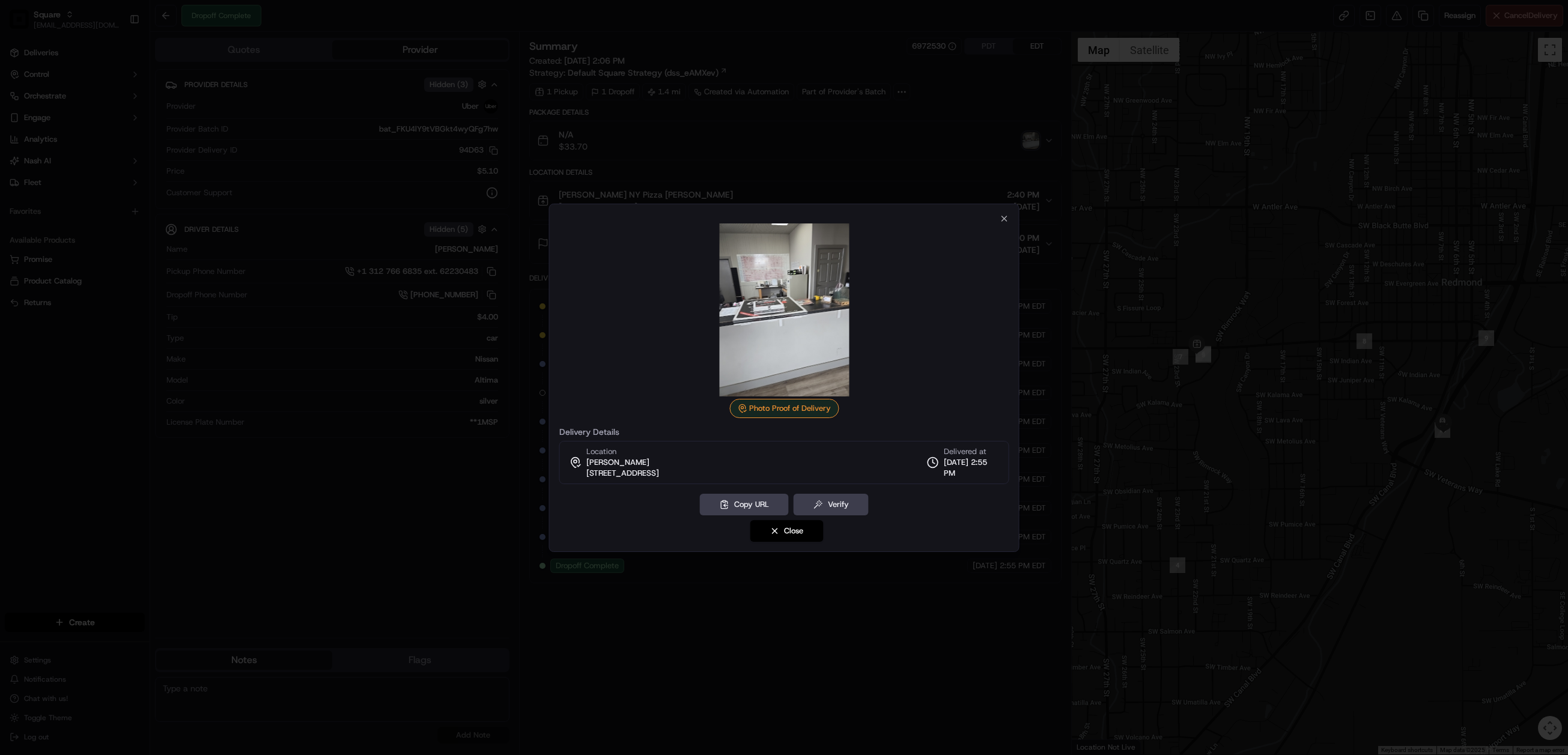
click at [303, 535] on div at bounding box center [784, 378] width 1568 height 755
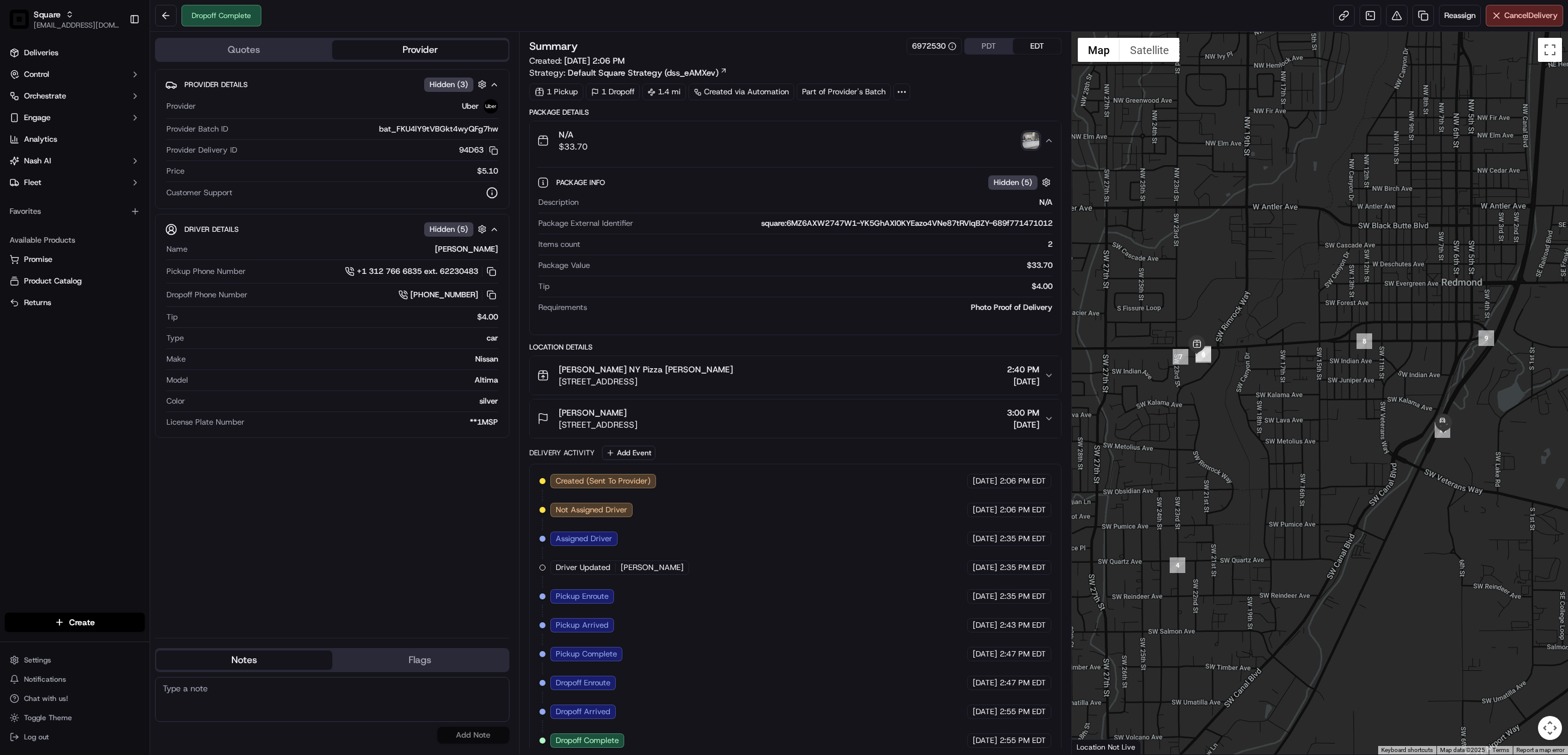
click at [1046, 423] on icon "button" at bounding box center [1049, 419] width 10 height 10
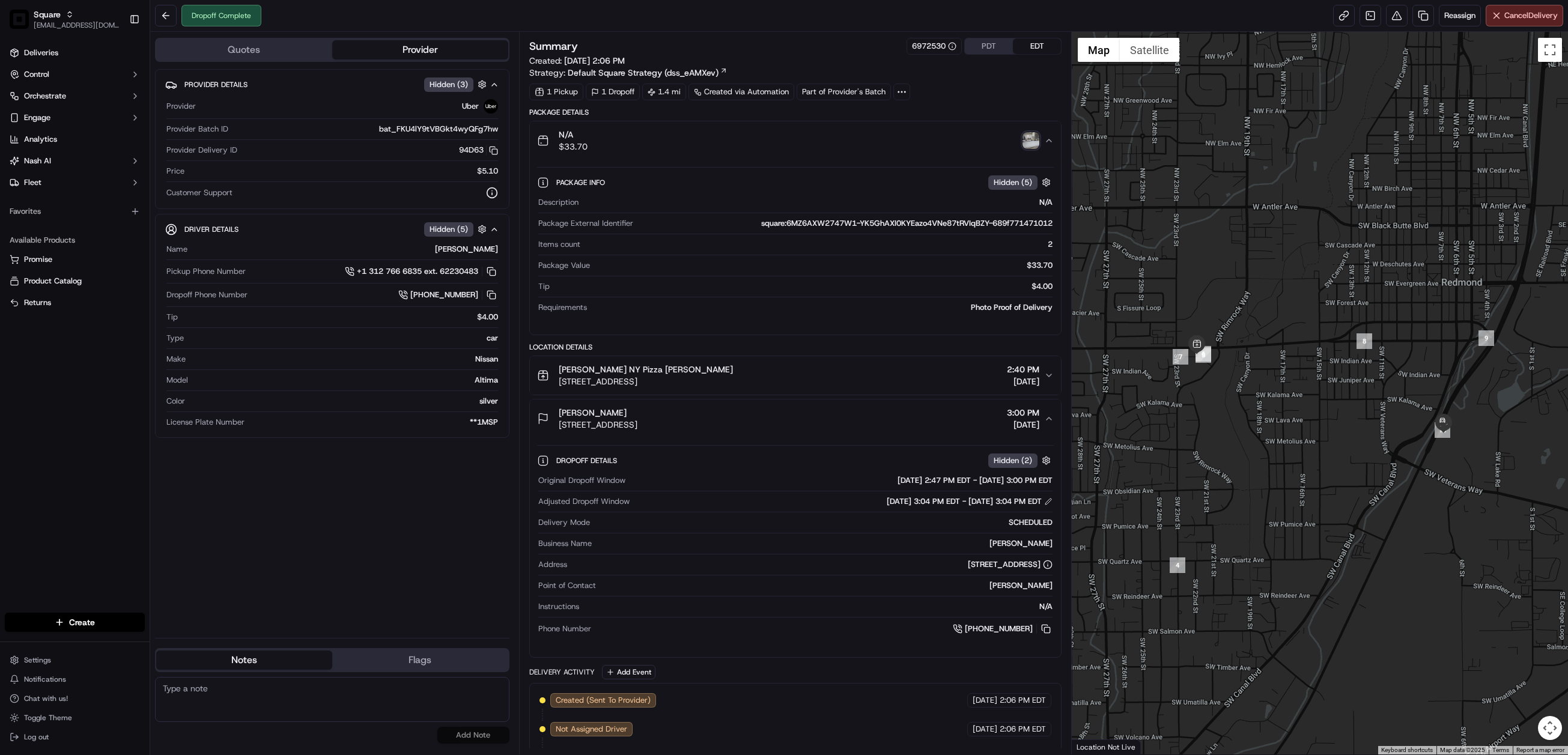
click at [750, 159] on button "N/A $33.70" at bounding box center [795, 141] width 531 height 38
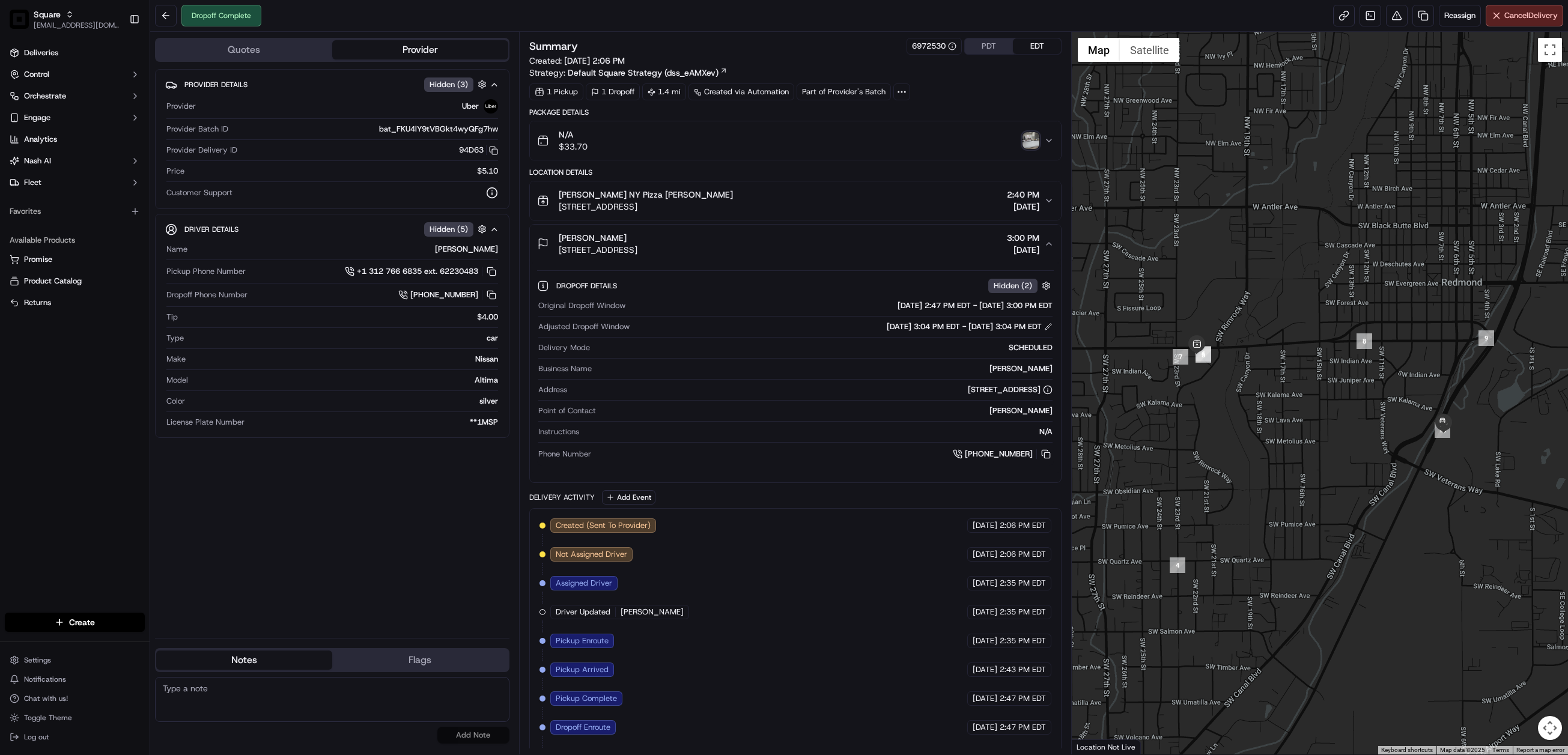
click at [768, 151] on div "N/A $33.70" at bounding box center [791, 140] width 507 height 24
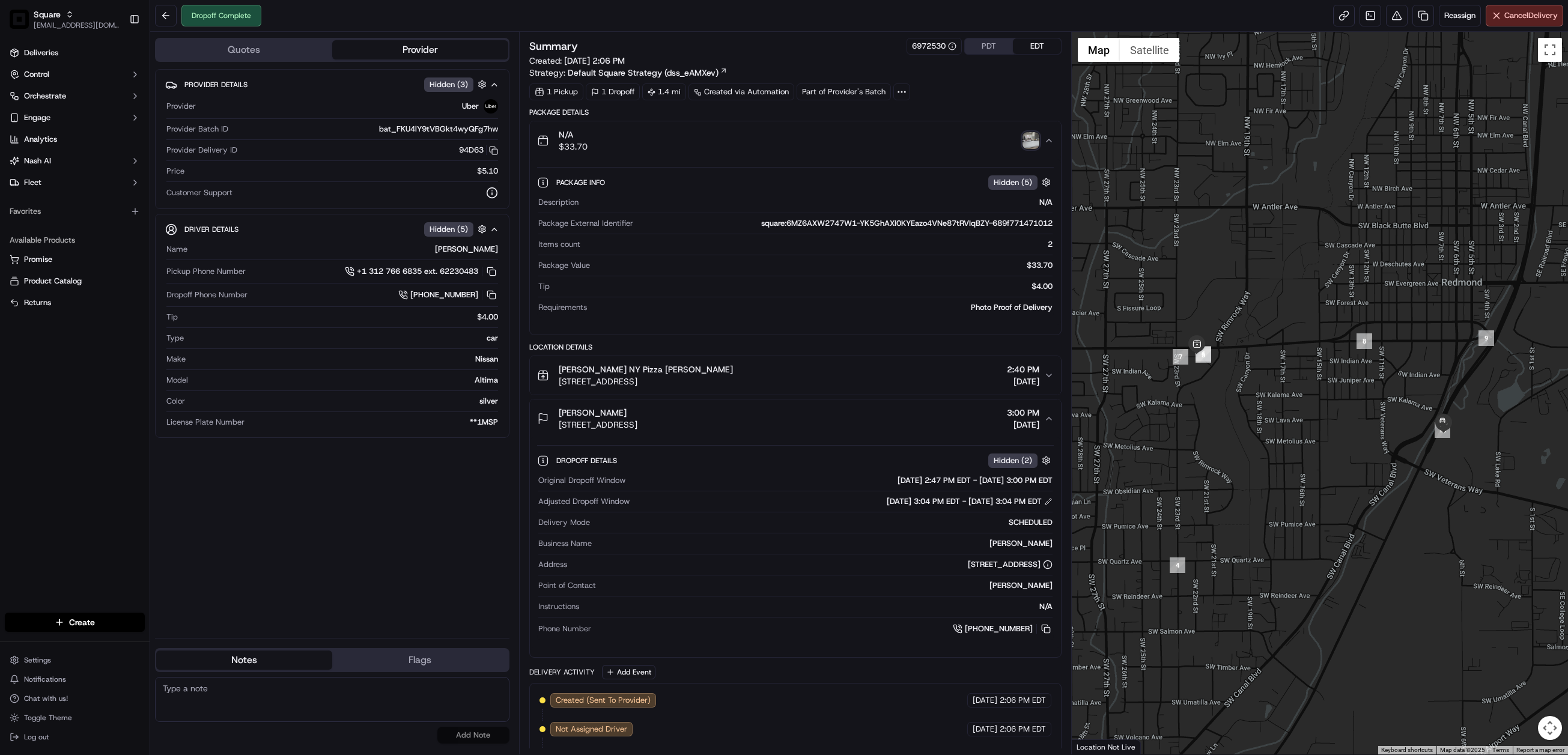
scroll to position [240, 0]
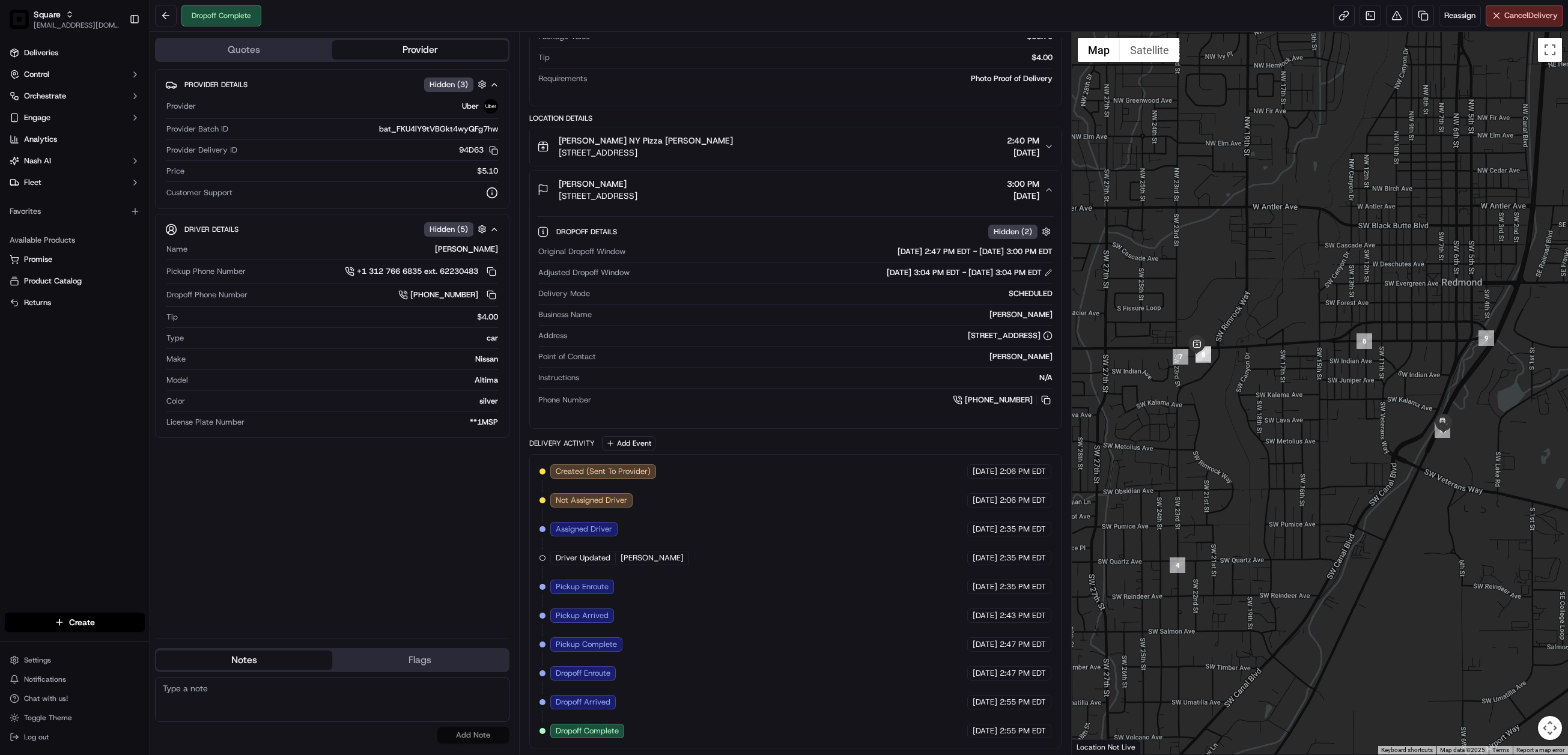
click at [306, 705] on textarea at bounding box center [332, 699] width 355 height 45
paste textarea "Chat/Caller Information: Merchant Reason for Call:"
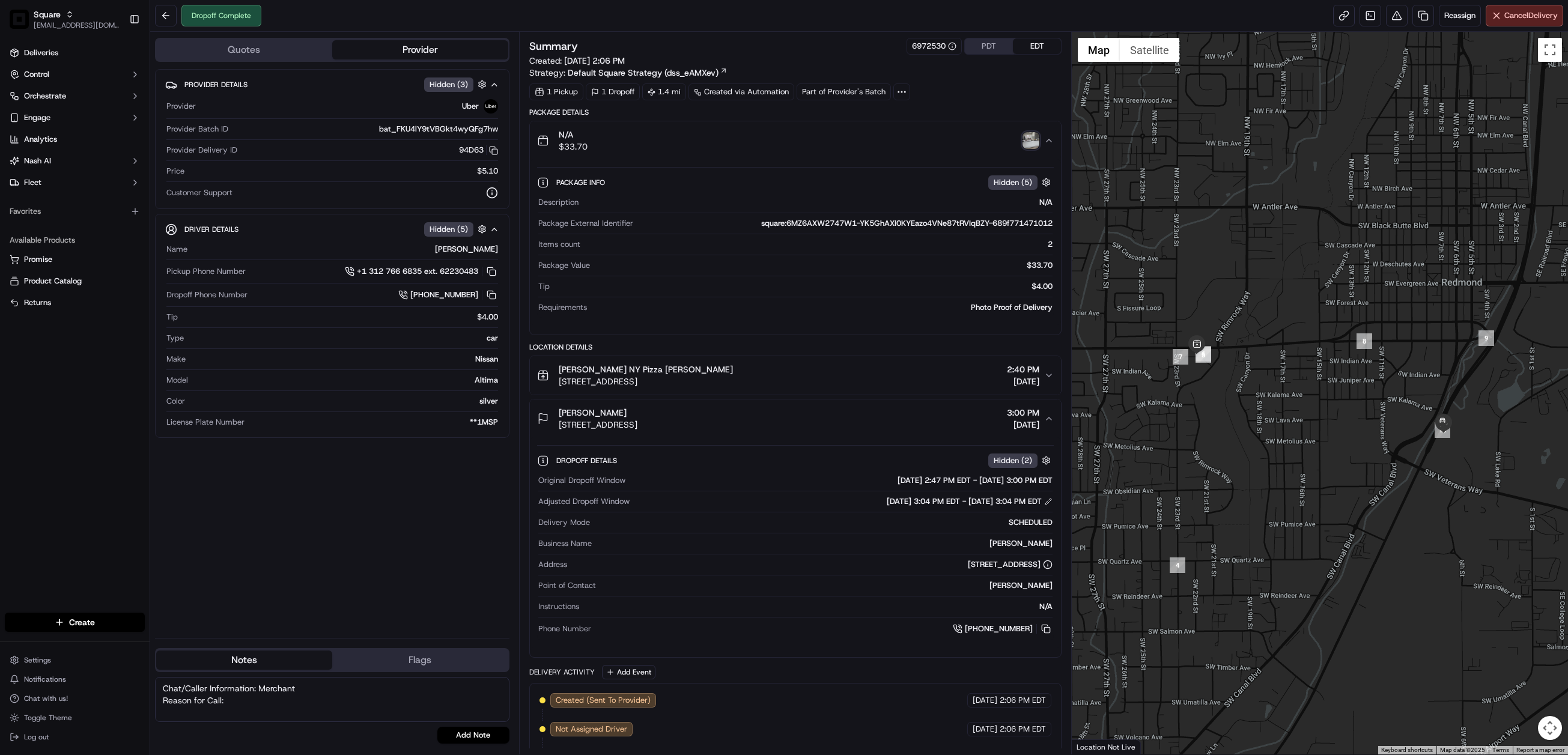
click at [1029, 146] on img "button" at bounding box center [1030, 140] width 17 height 17
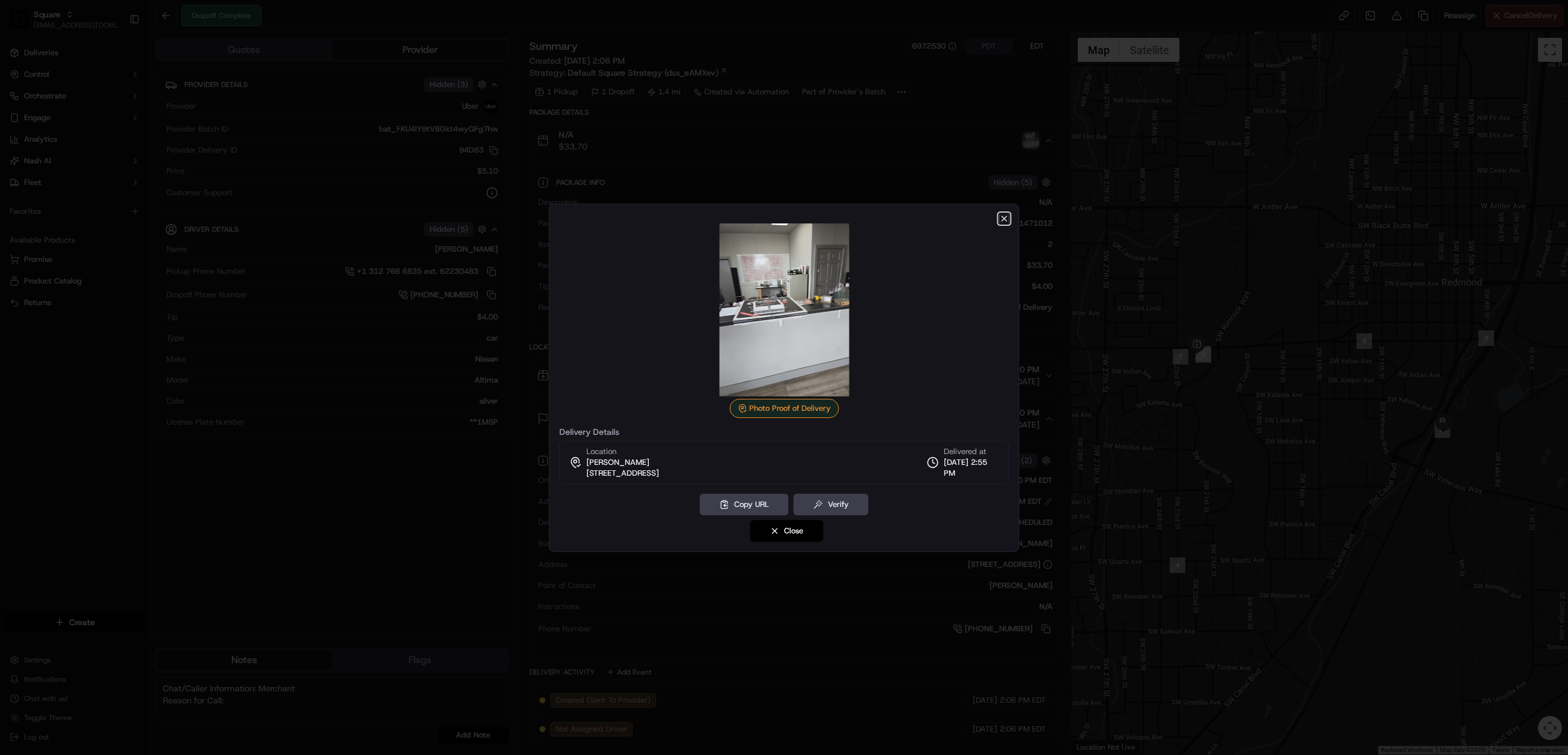
click at [1006, 218] on icon "button" at bounding box center [1005, 219] width 10 height 10
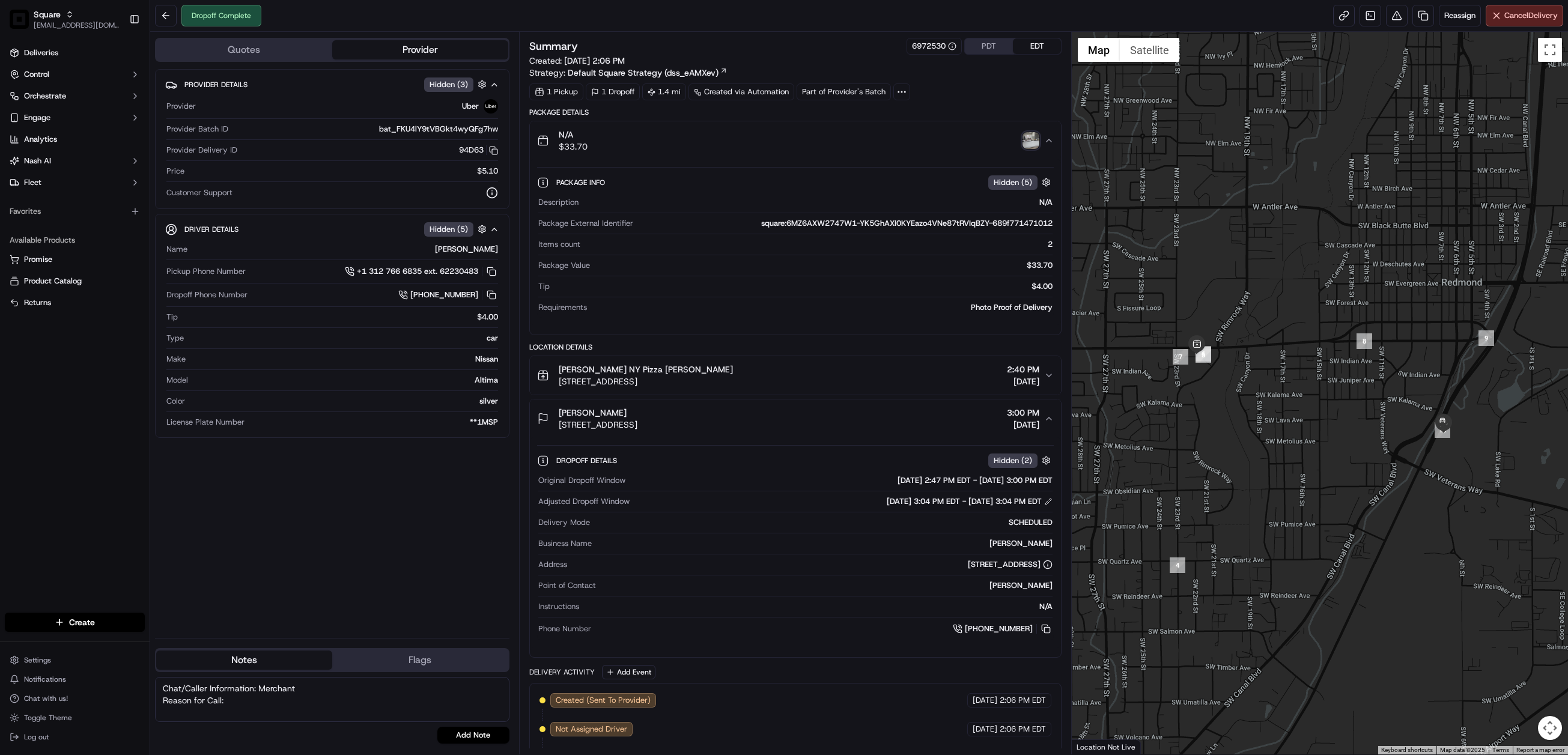
click at [242, 709] on textarea "Chat/Caller Information: Merchant Reason for Call:" at bounding box center [332, 699] width 355 height 45
click at [201, 719] on textarea "Chat/Caller Information: Merchant Reason for Call: cx never received the order …" at bounding box center [332, 699] width 355 height 45
drag, startPoint x: 227, startPoint y: 701, endPoint x: 242, endPoint y: 719, distance: 23.4
click at [242, 719] on textarea "Chat/Caller Information: Merchant Reason for Call: cx never received the order …" at bounding box center [332, 699] width 355 height 45
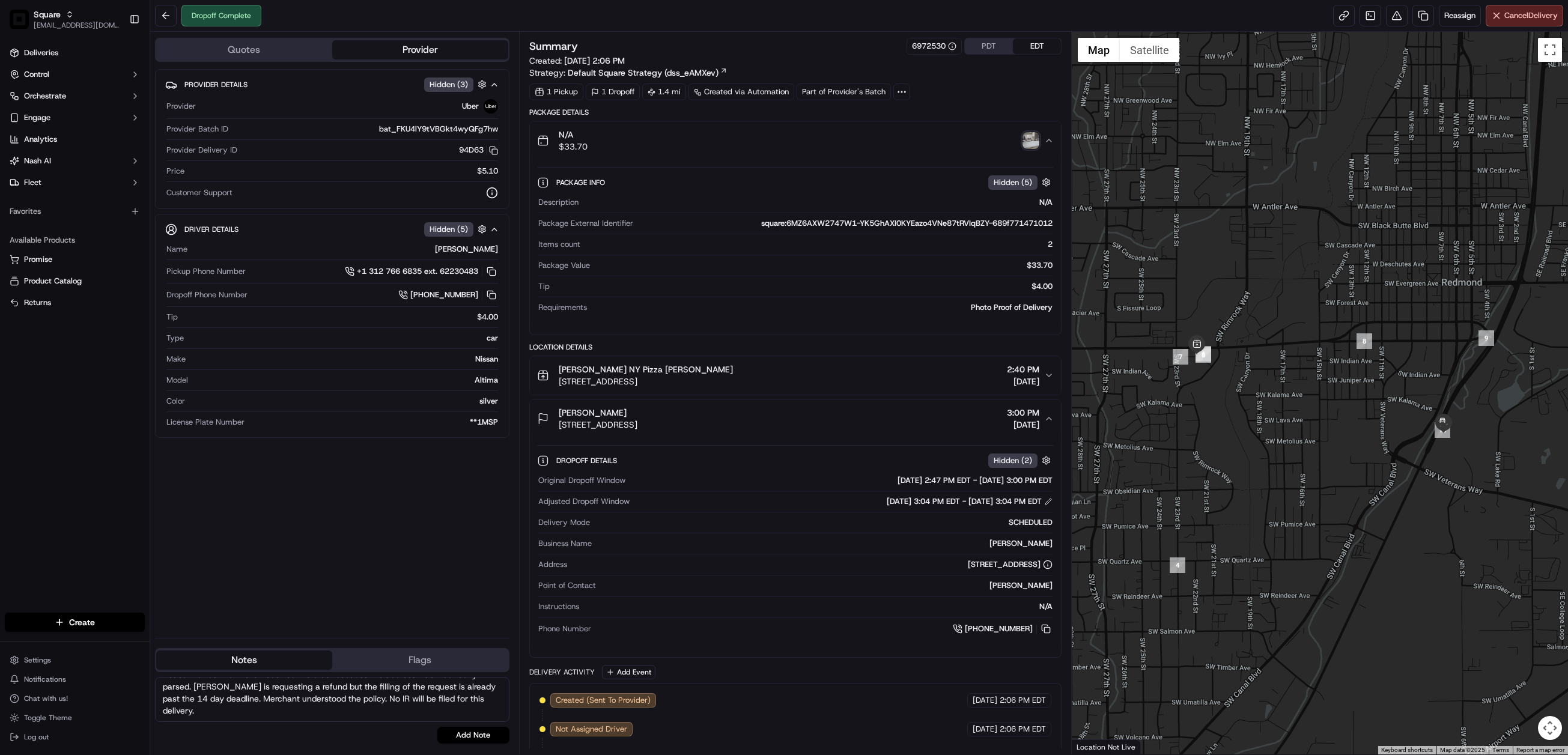
paste textarea "The customer never received the order due to an incorrectly parsed address. The…"
click at [296, 689] on textarea "Chat/Caller Information: Merchant Reason for Call: The customer never received …" at bounding box center [332, 699] width 355 height 45
type textarea "Chat/Caller Information: Merchant Reason for Call: The customer never received …"
click at [469, 736] on button "Add Note" at bounding box center [474, 735] width 72 height 17
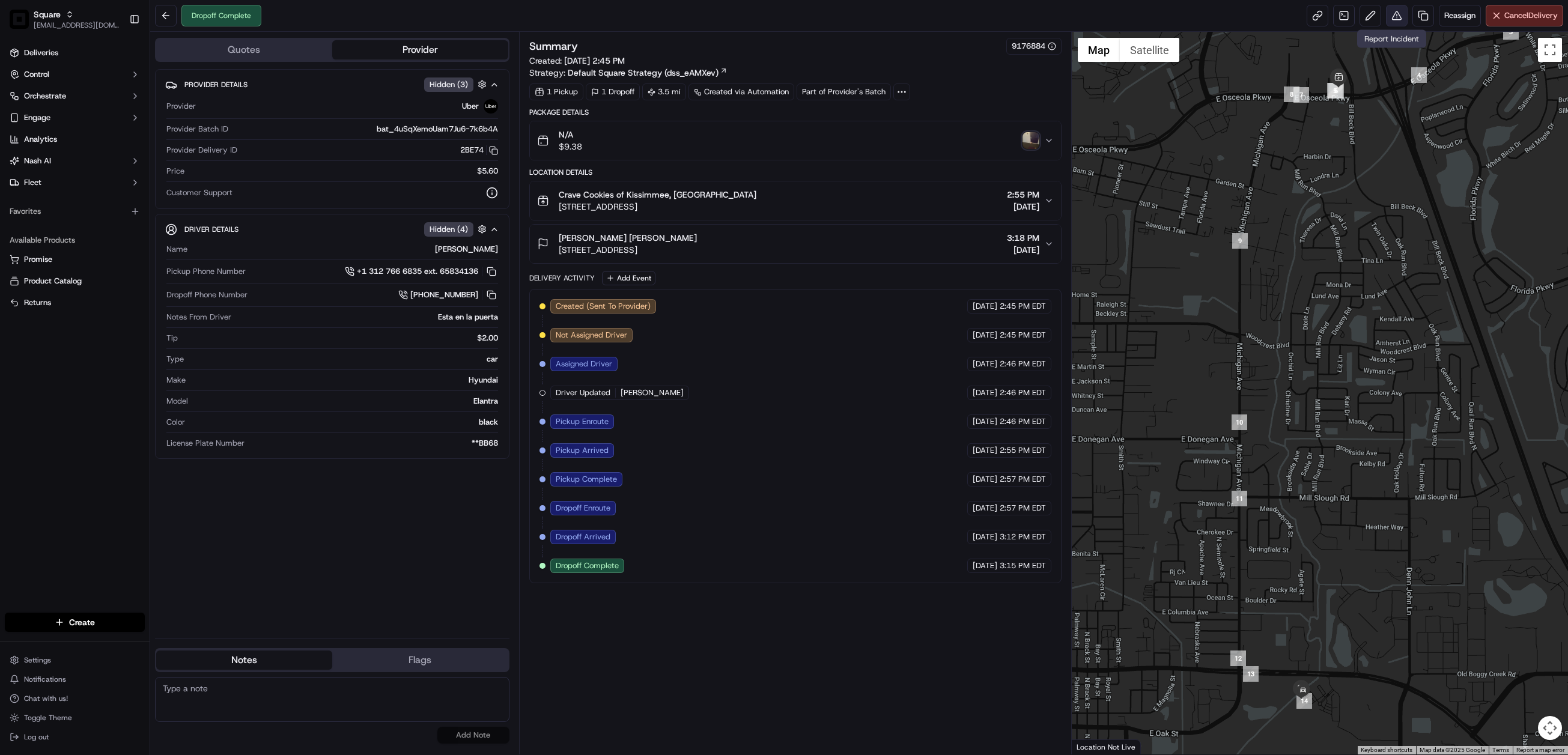
click at [1396, 16] on button at bounding box center [1397, 15] width 22 height 22
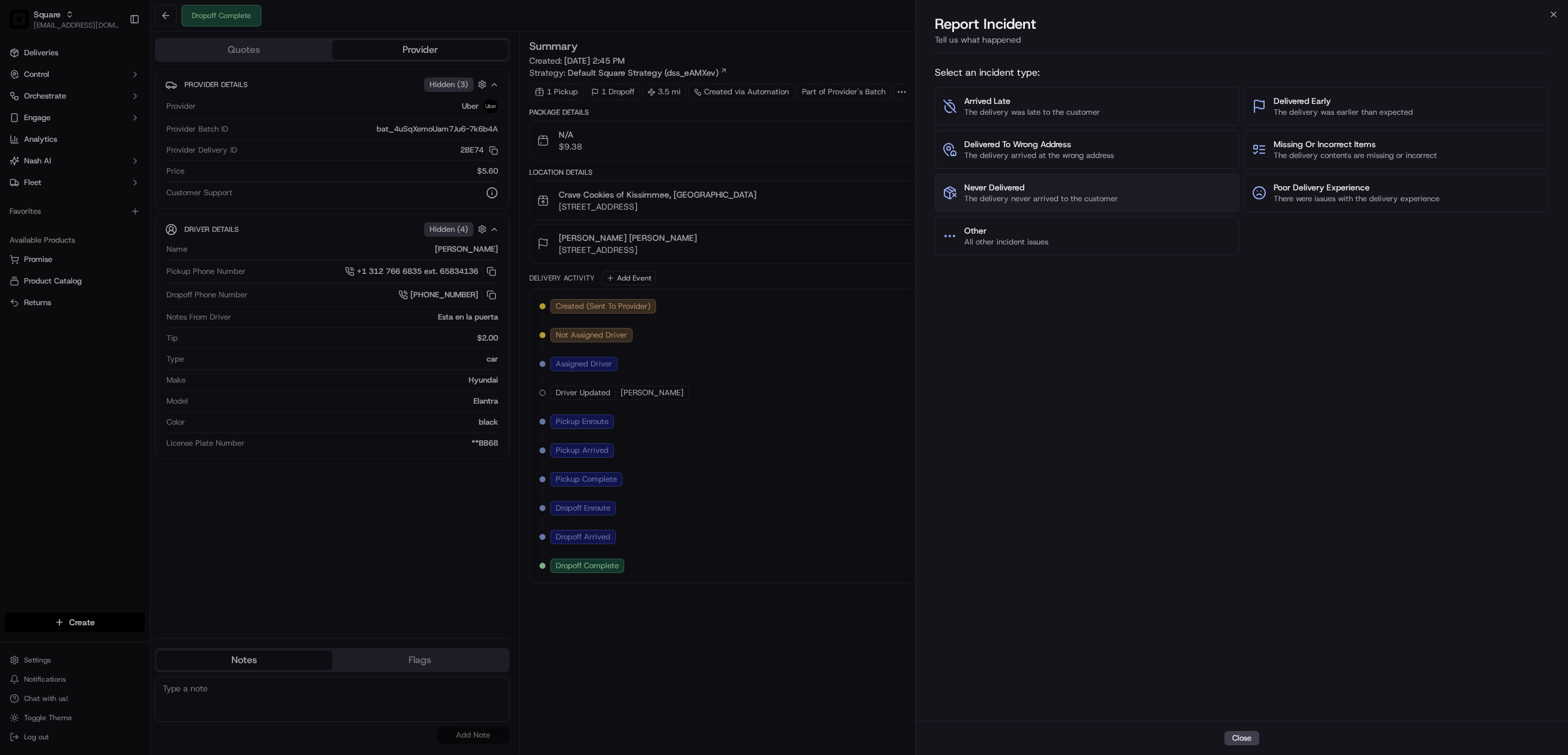
click at [1049, 192] on span "Never Delivered" at bounding box center [1041, 187] width 154 height 12
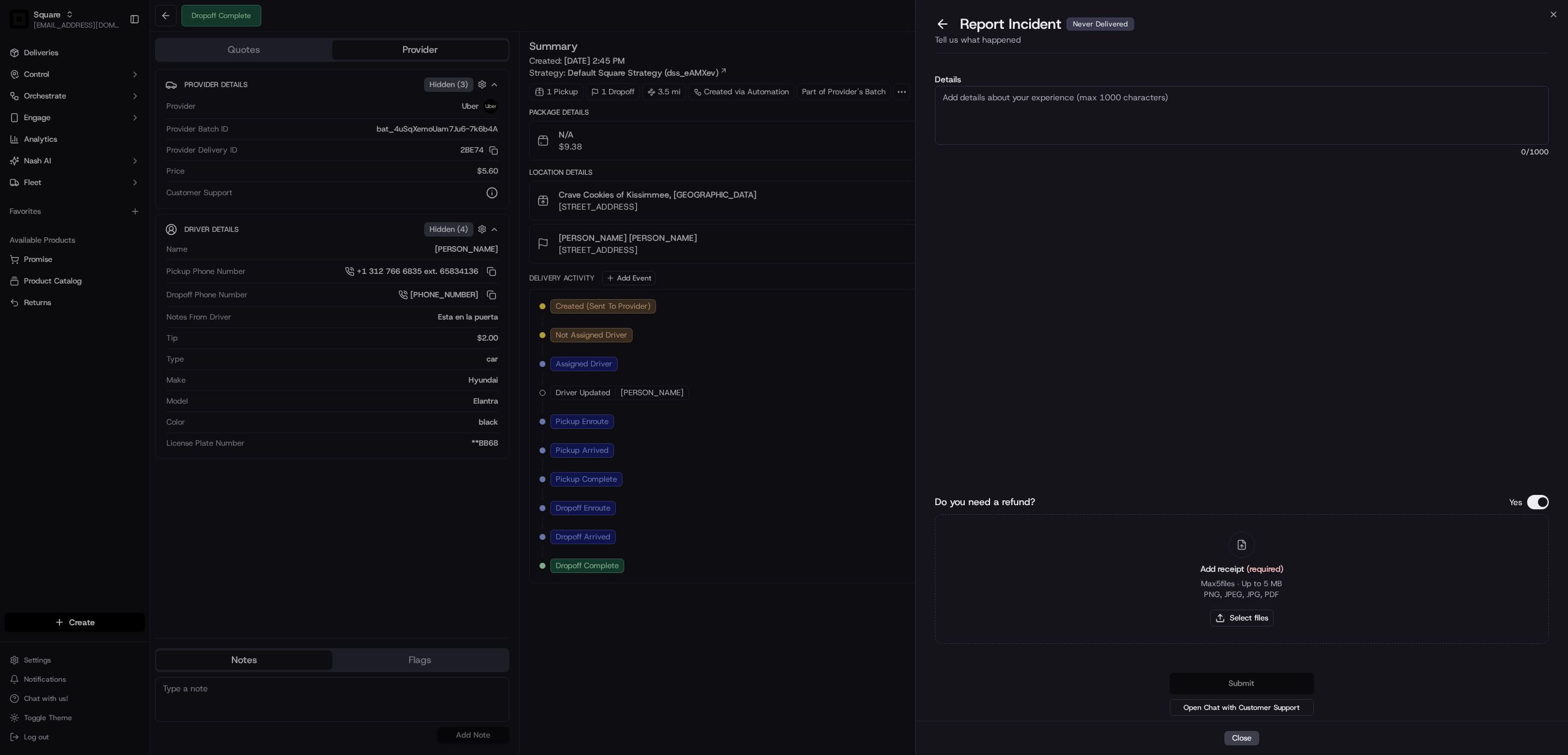
click at [1010, 116] on textarea "Details" at bounding box center [1242, 115] width 614 height 59
paste textarea "ccording to the merchant, the customer never received the order from the [DEMOG…"
type textarea "According to the merchant, the customer never received the order from the Uber …"
click at [1536, 500] on button "Do you need a refund?" at bounding box center [1538, 502] width 22 height 14
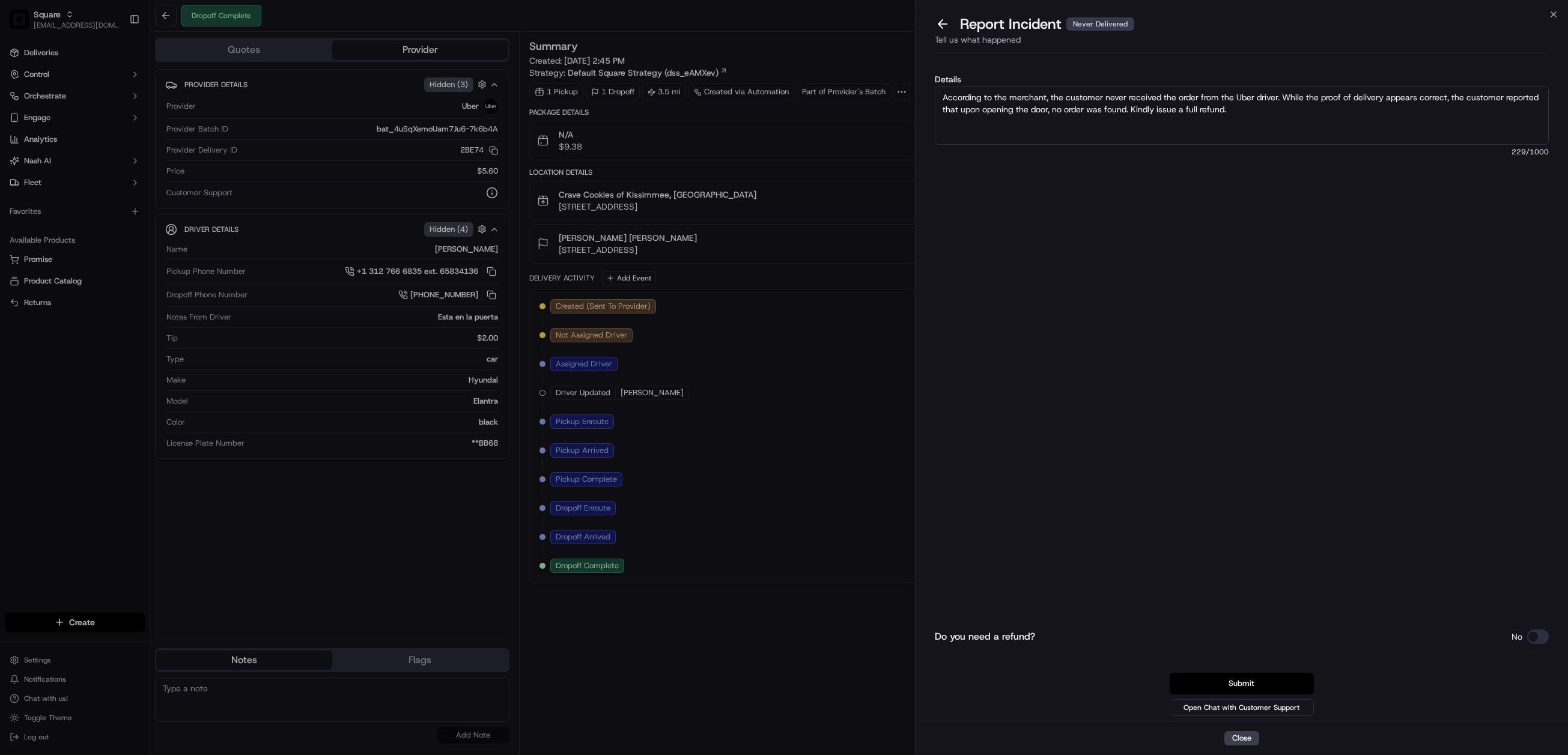
click at [1251, 687] on button "Submit" at bounding box center [1242, 683] width 144 height 22
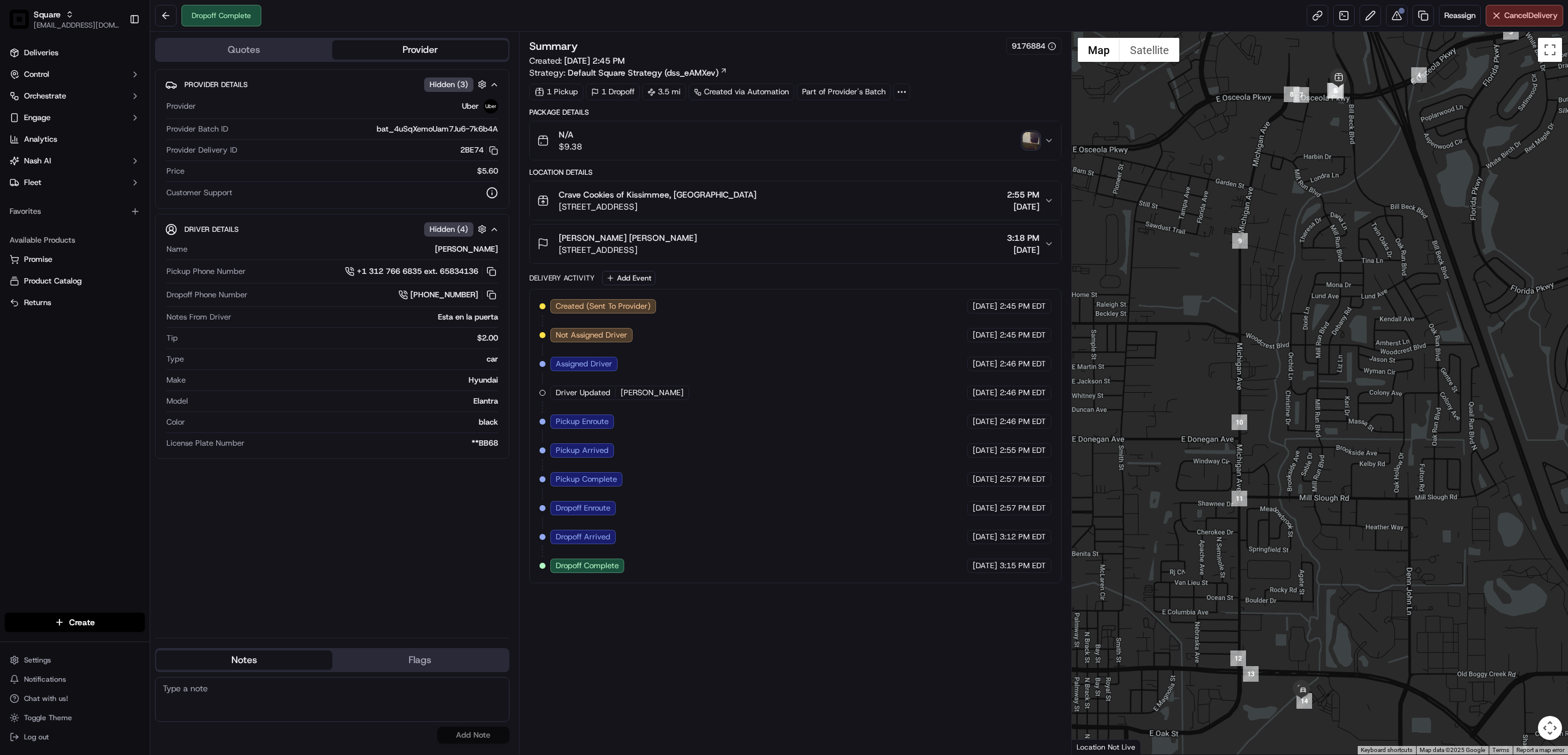
click at [280, 694] on textarea at bounding box center [332, 699] width 355 height 45
paste textarea "Chat/Caller Information: Merchant Reason for Call: Customer did not receive the…"
type textarea "Chat/Caller Information: Merchant Reason for Call: Customer did not receive the…"
click at [485, 739] on button "Add Note" at bounding box center [474, 735] width 72 height 17
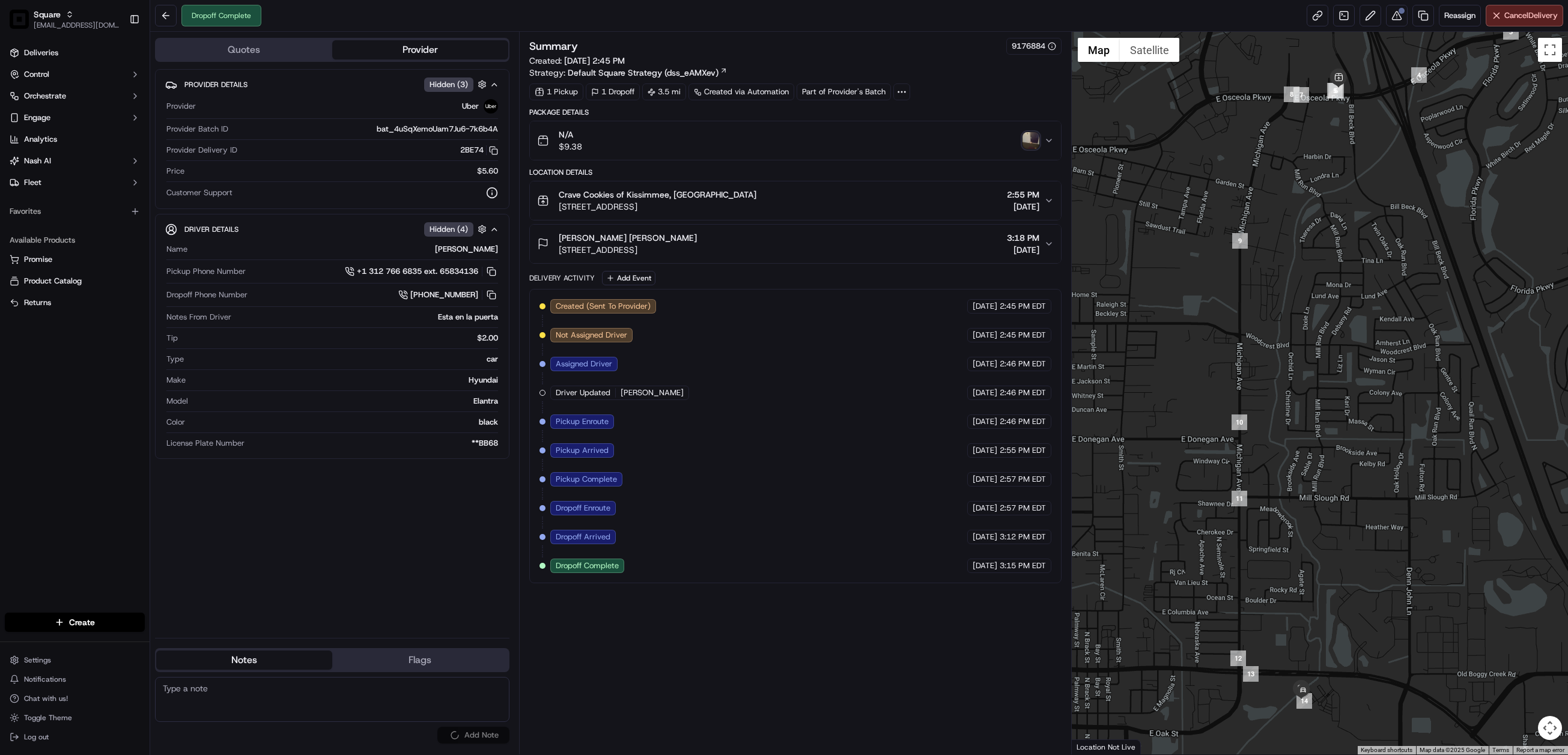
scroll to position [0, 0]
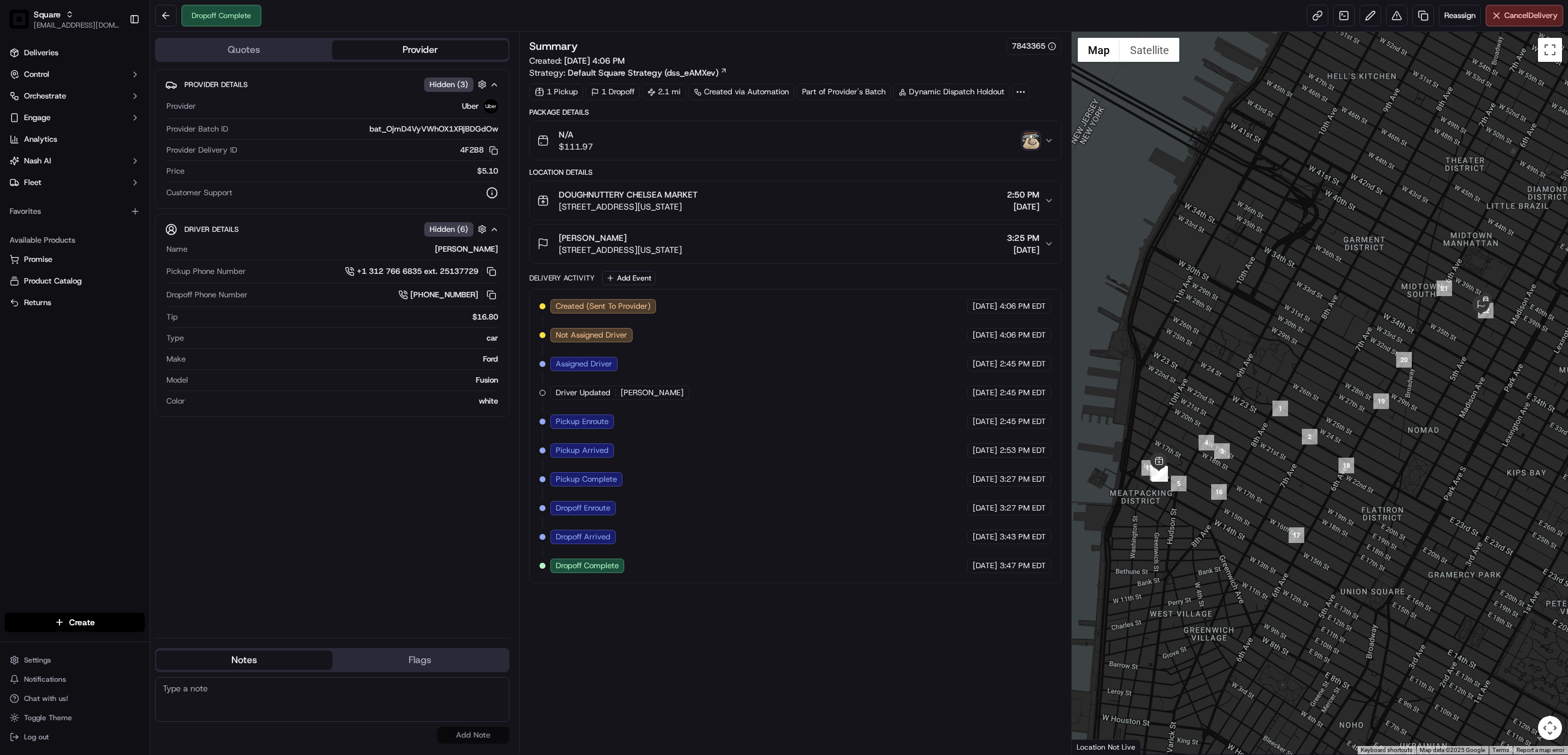
click at [1030, 138] on img "button" at bounding box center [1030, 140] width 17 height 17
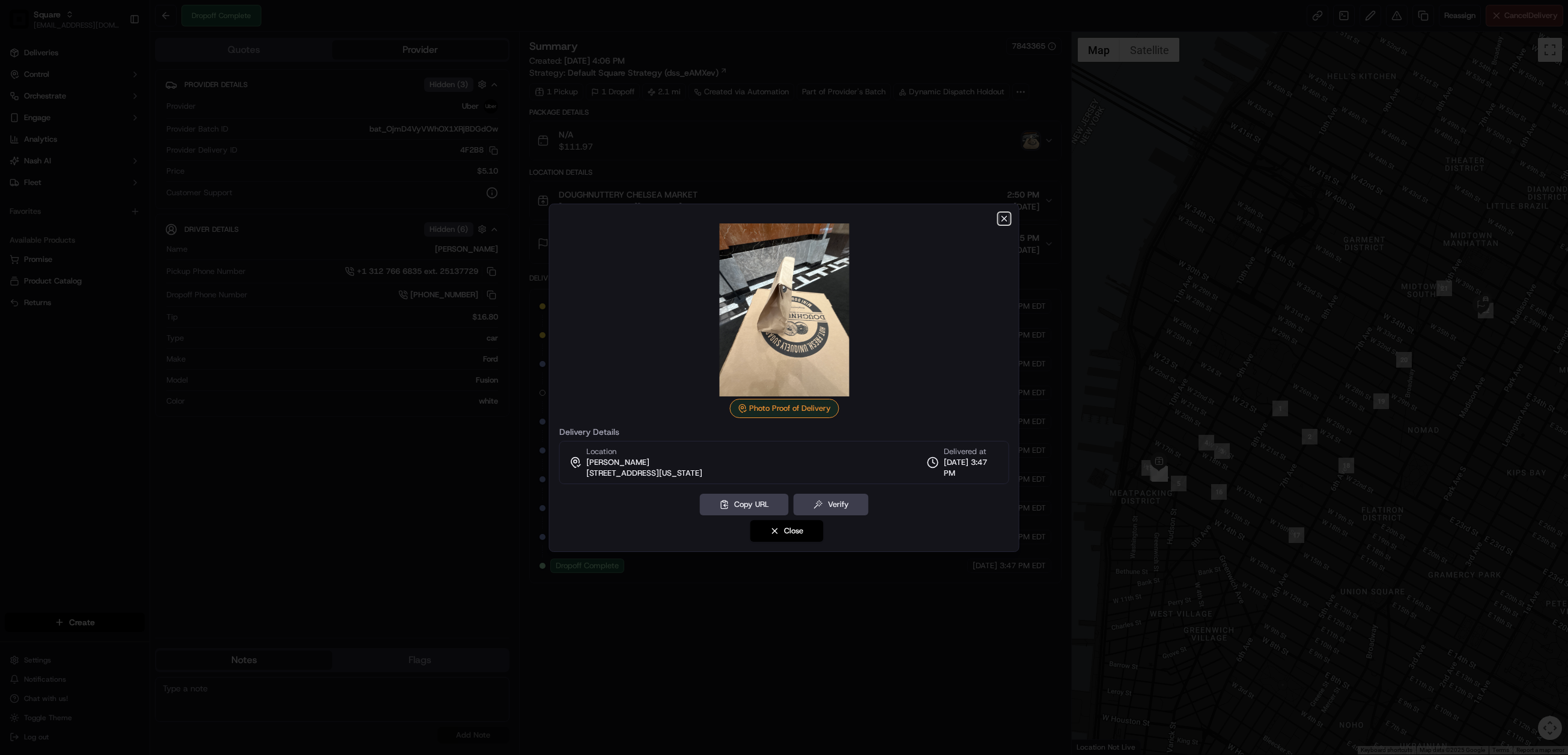
click at [1004, 218] on icon "button" at bounding box center [1004, 219] width 5 height 5
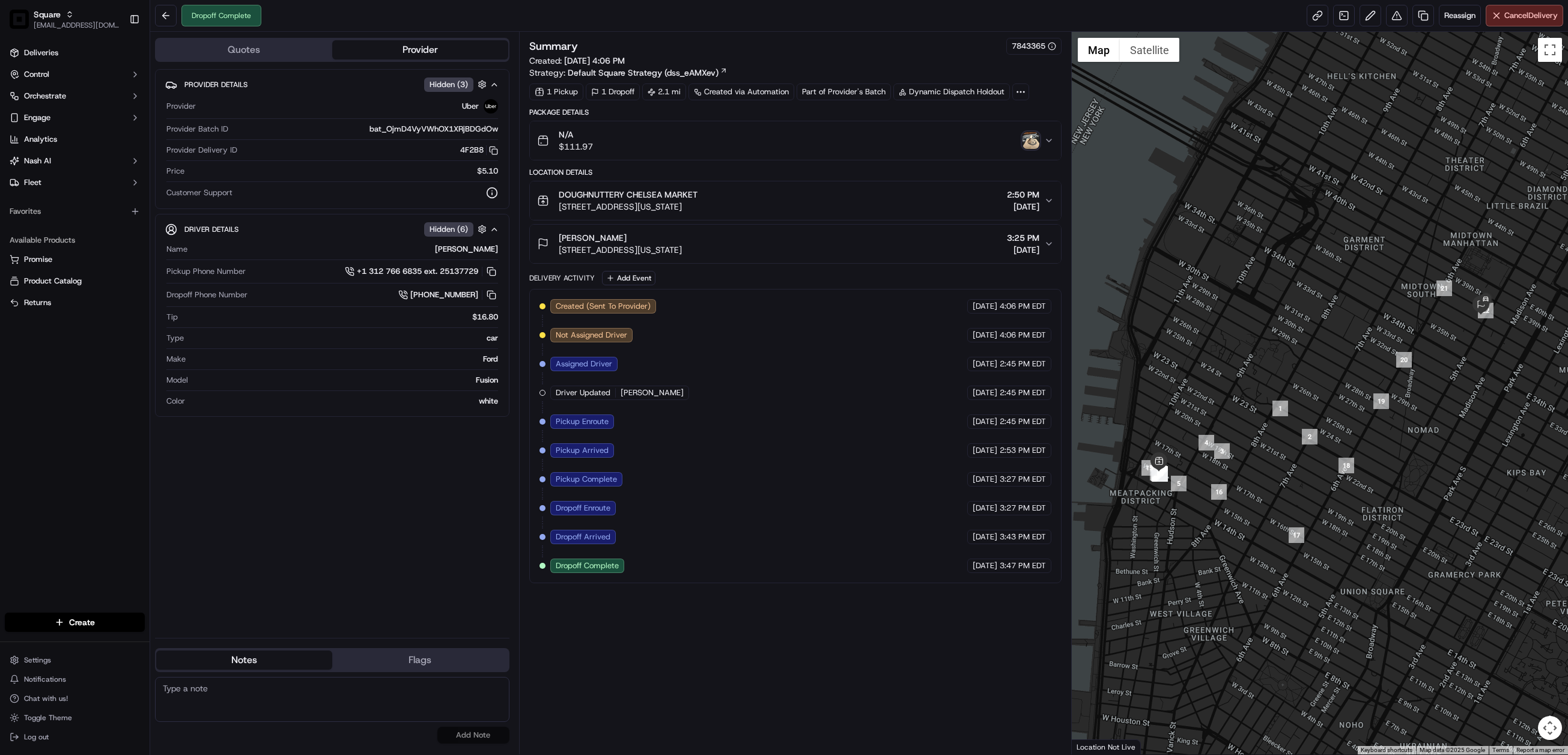
click at [1033, 145] on img "button" at bounding box center [1030, 140] width 17 height 17
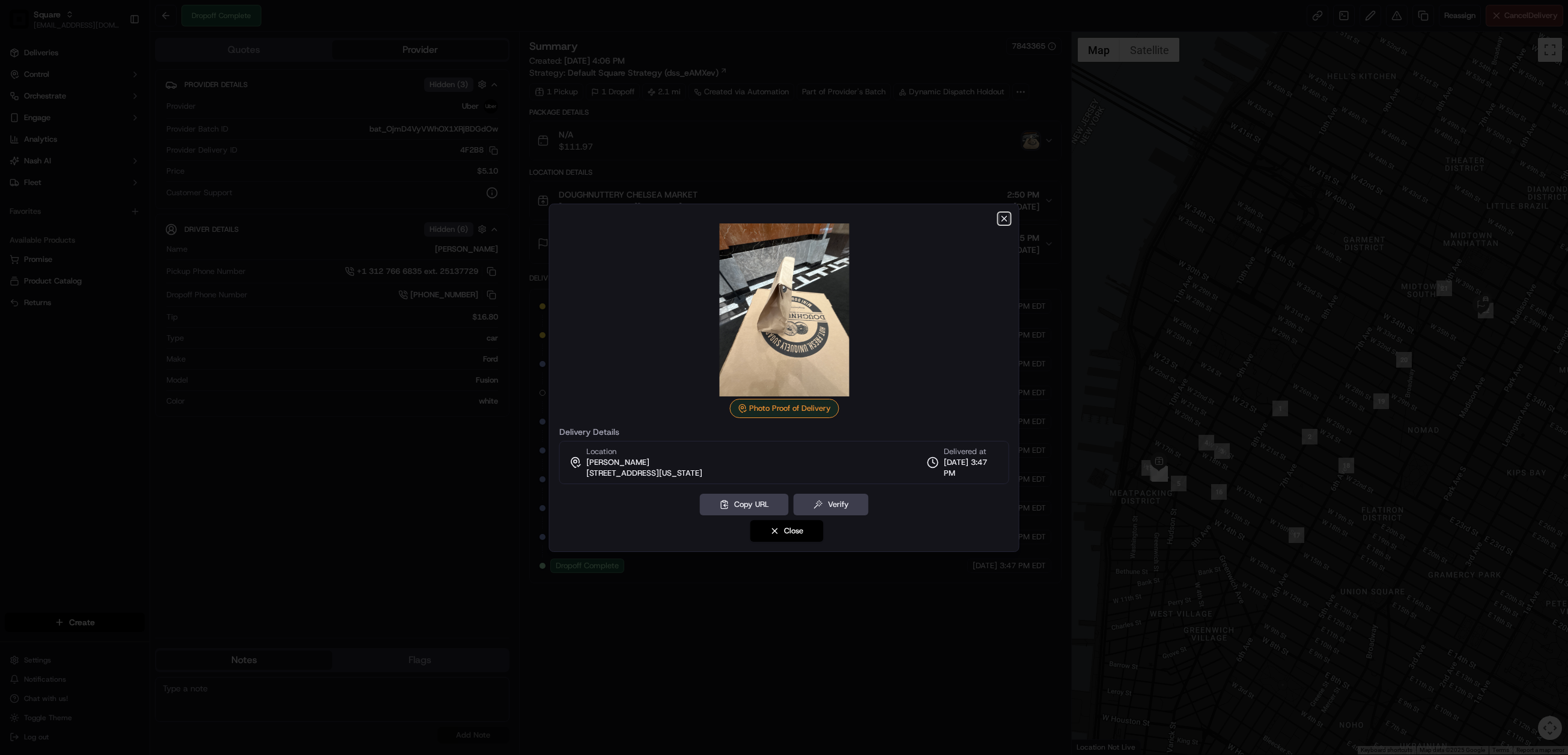
click at [1006, 217] on icon "button" at bounding box center [1005, 219] width 10 height 10
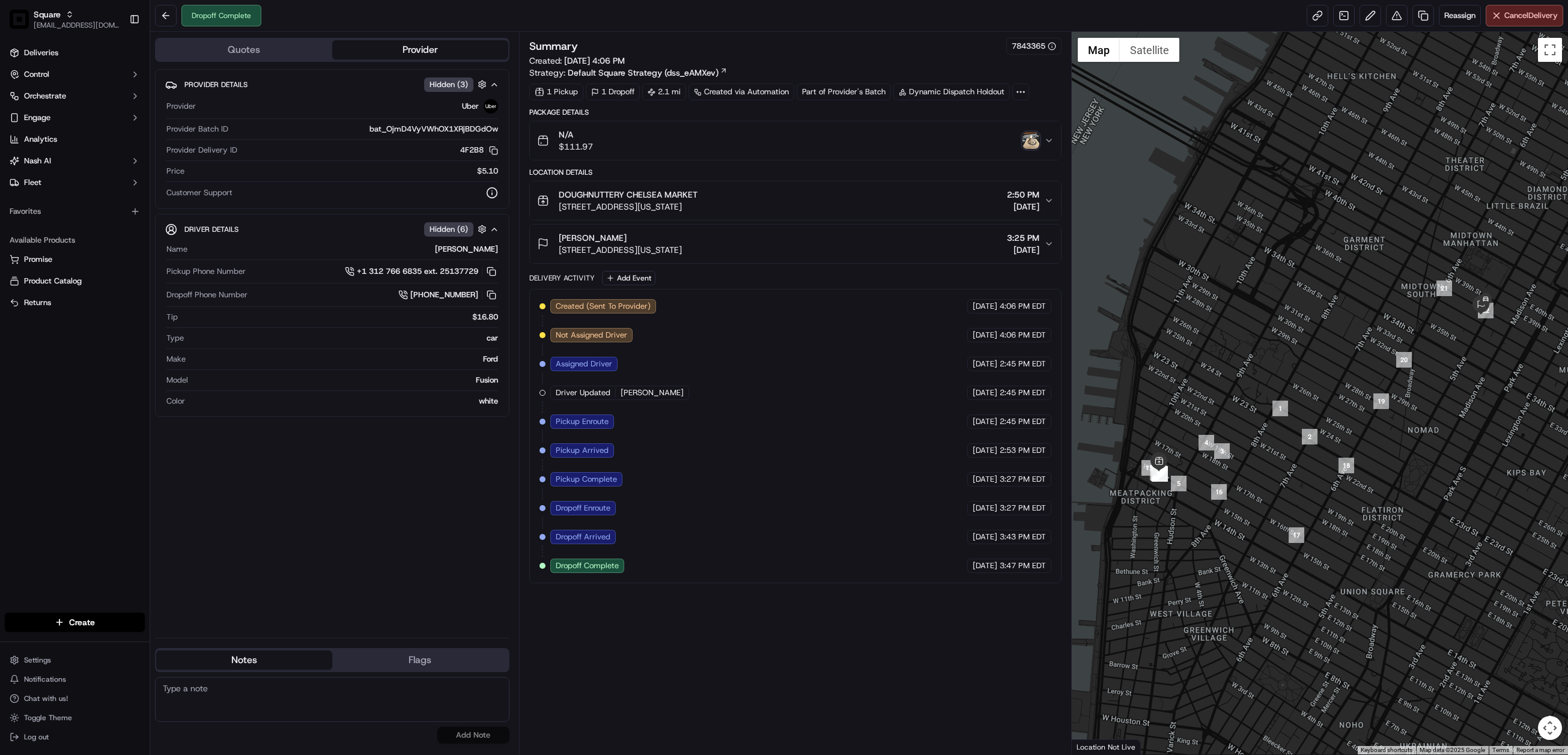
click at [298, 687] on textarea at bounding box center [332, 699] width 355 height 45
paste textarea "Chat/Caller Information: Merchant Reason for Call:"
type textarea "Chat/Caller Information: Merchant Reason for Call: drop off ETA status. Adv mer…"
click at [464, 730] on button "Add Note" at bounding box center [474, 735] width 72 height 17
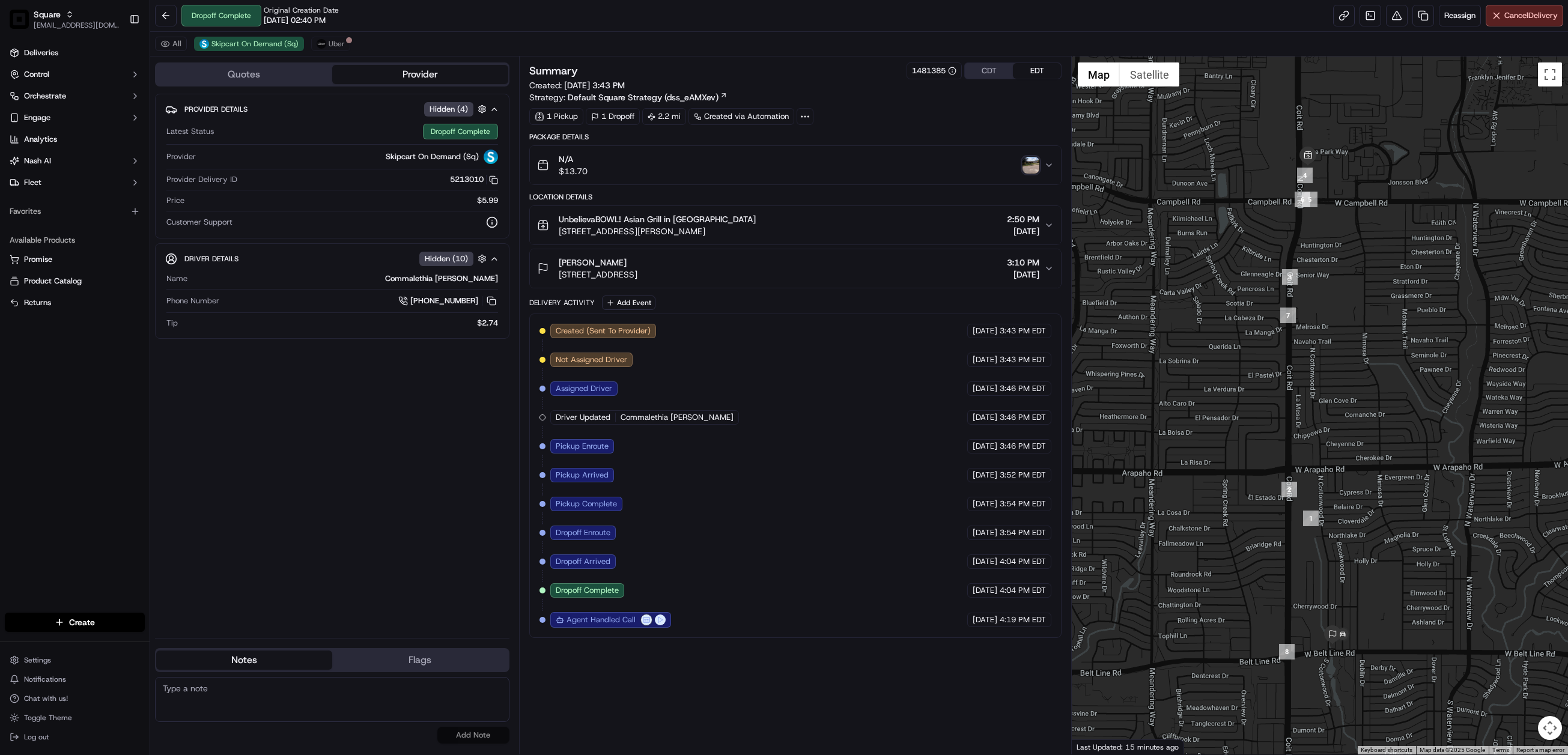
click at [1032, 171] on img "button" at bounding box center [1030, 165] width 17 height 17
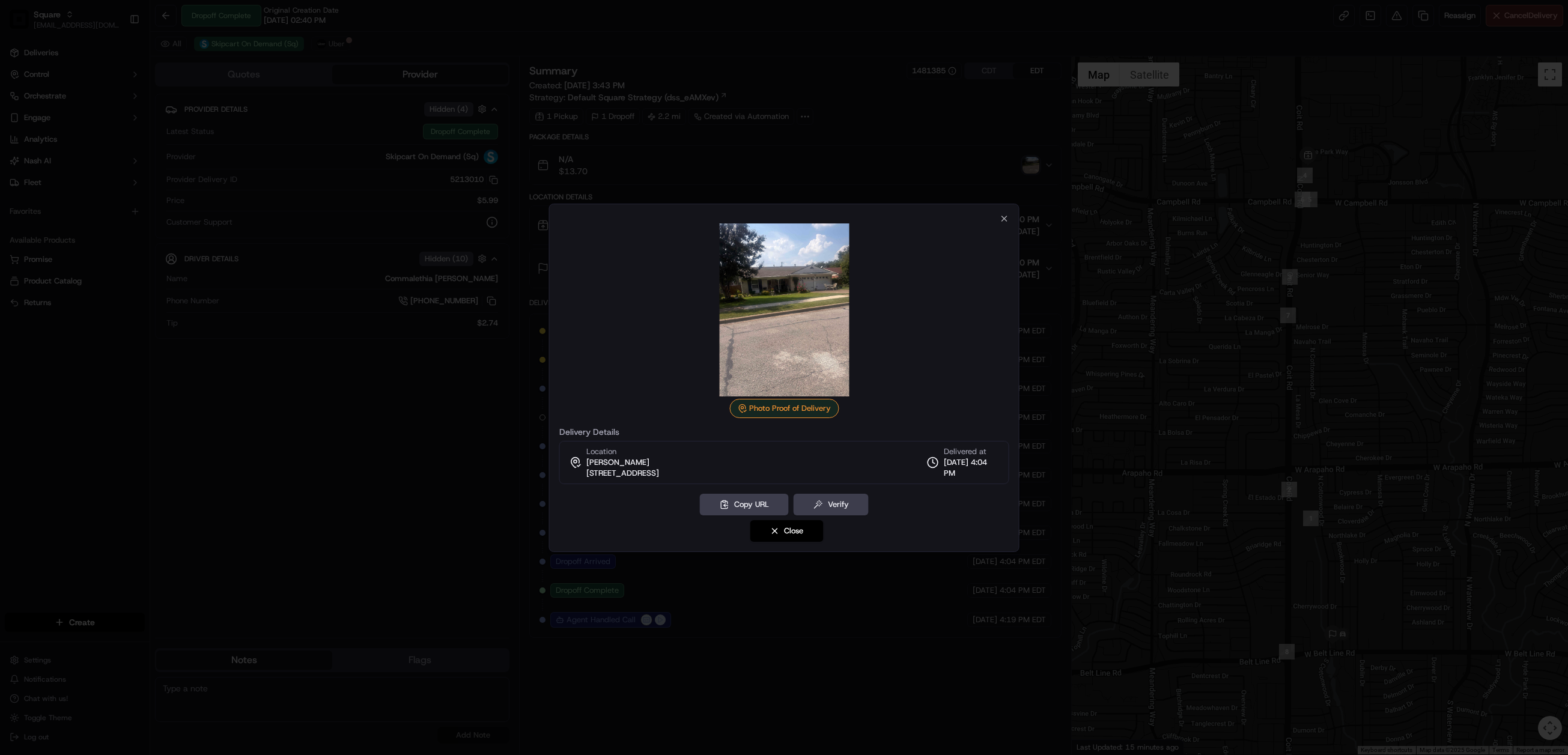
click at [866, 173] on div at bounding box center [784, 378] width 1568 height 755
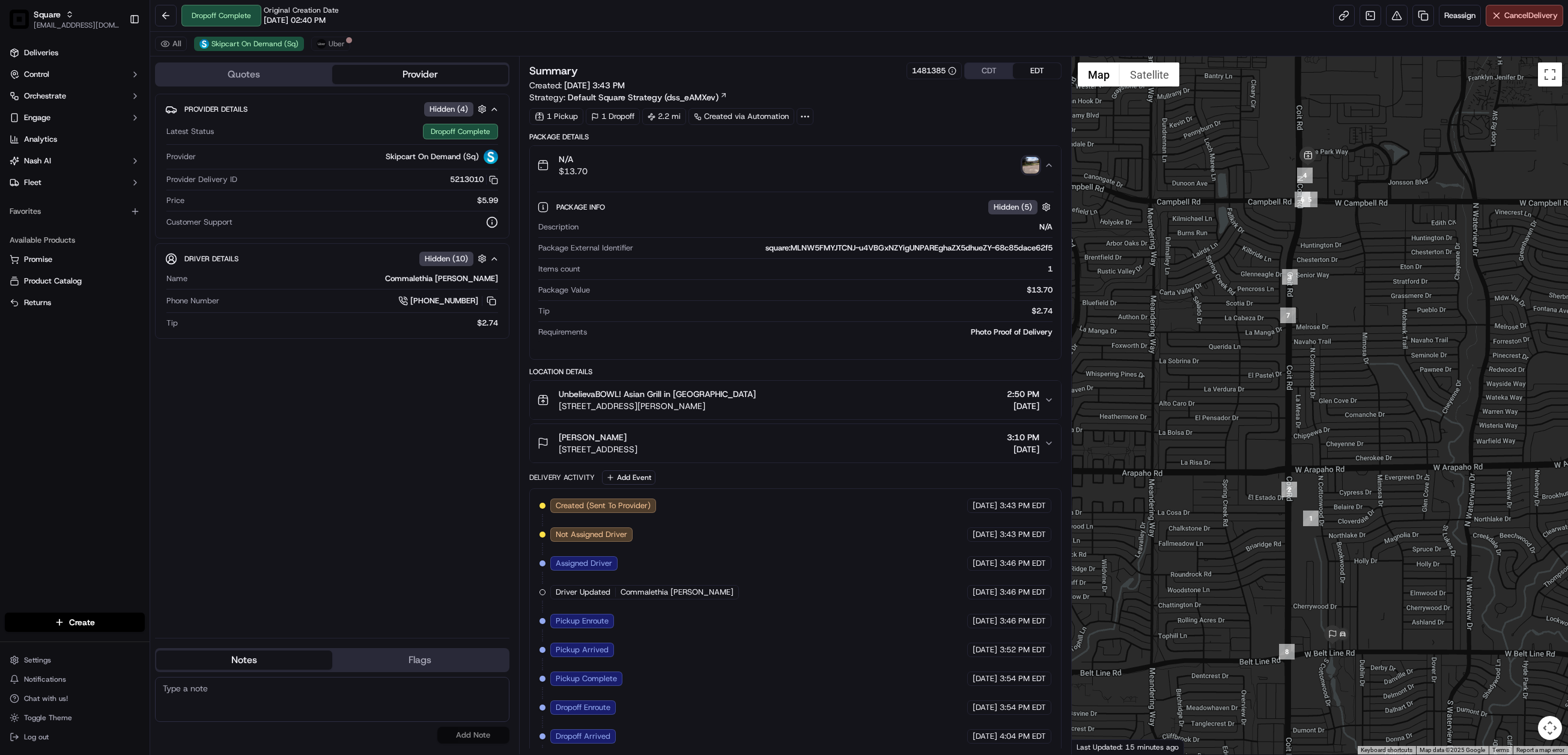
click at [1028, 174] on img "button" at bounding box center [1030, 165] width 17 height 17
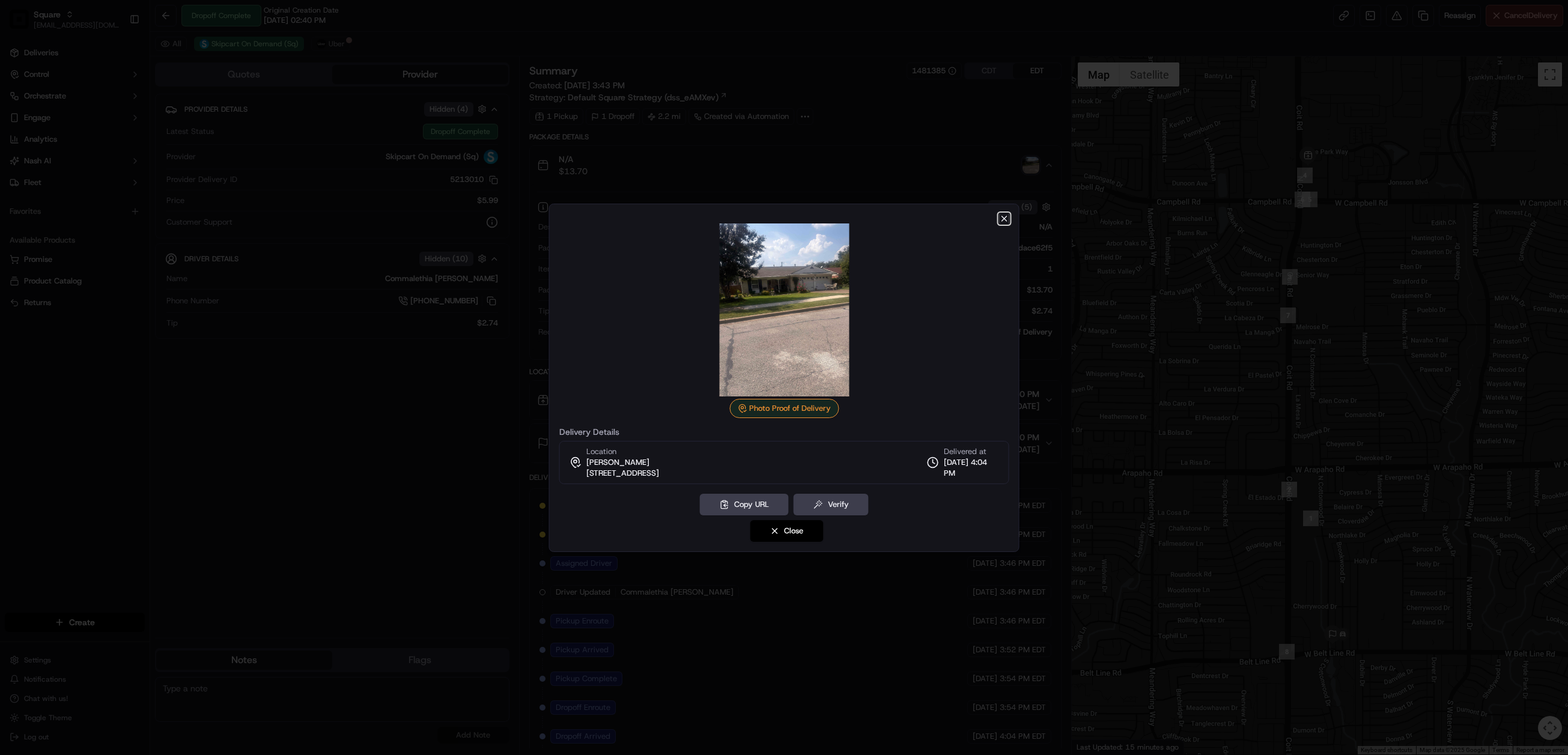
click at [1003, 219] on icon "button" at bounding box center [1004, 219] width 5 height 5
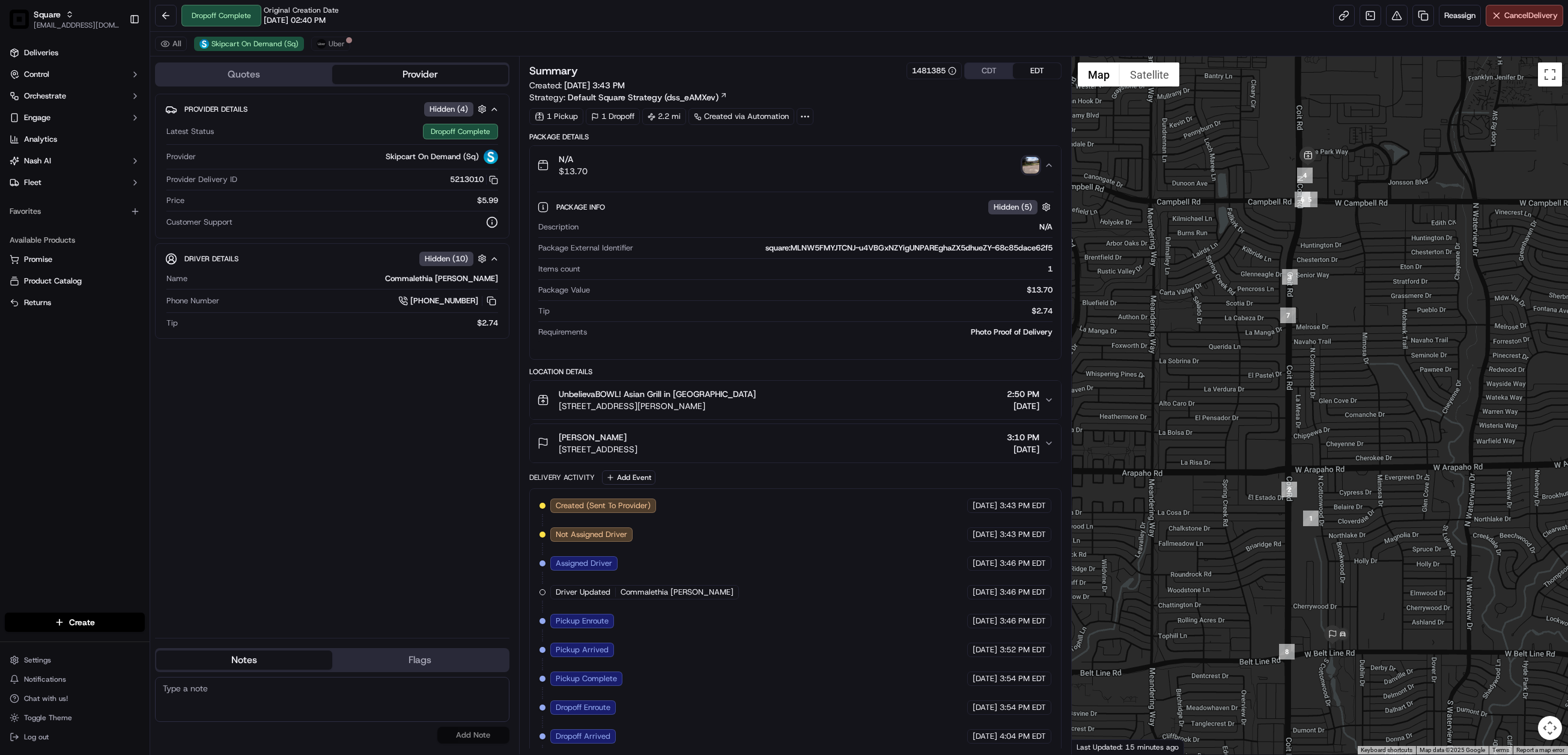
click at [1047, 448] on icon "button" at bounding box center [1049, 443] width 10 height 10
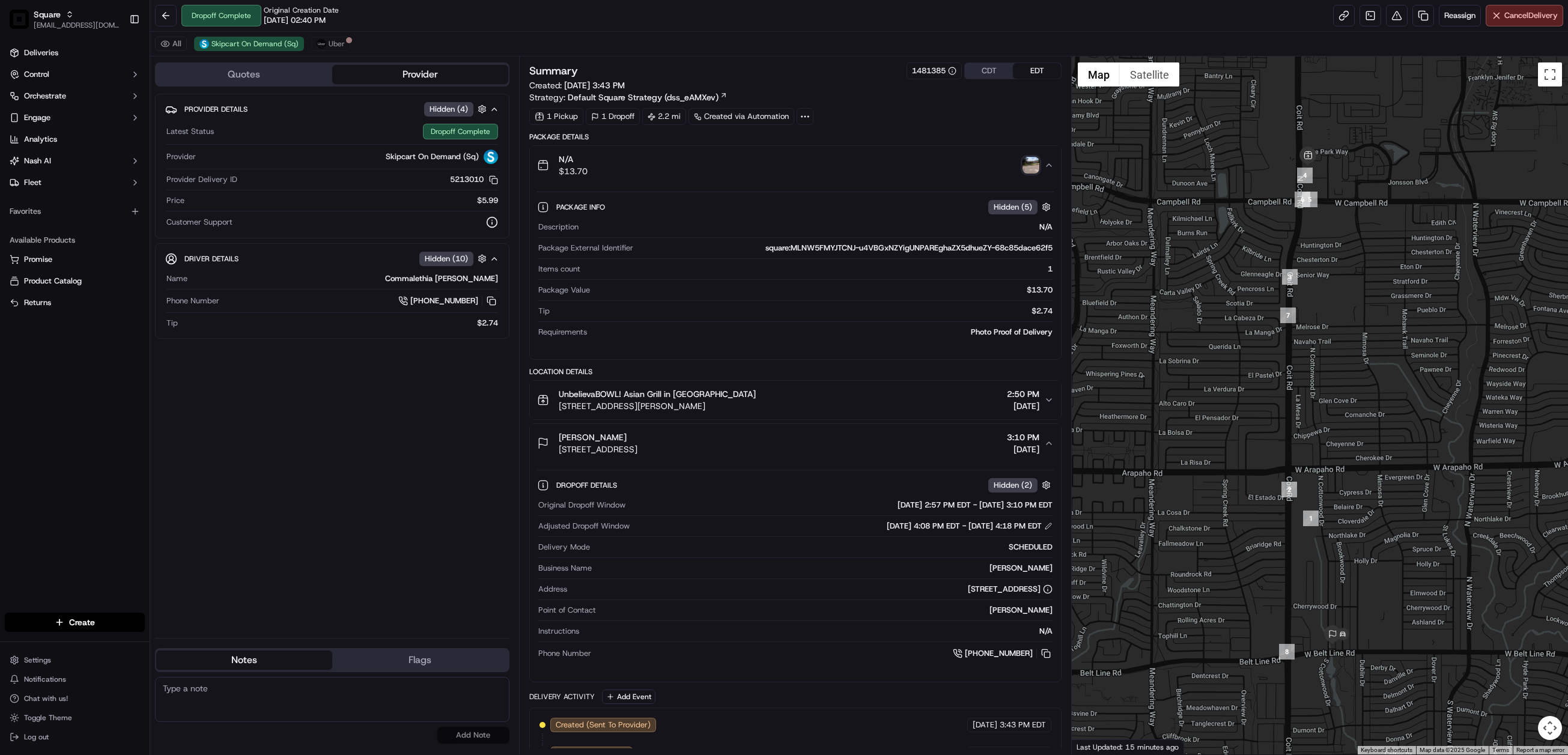
click at [1029, 173] on img "button" at bounding box center [1030, 165] width 17 height 17
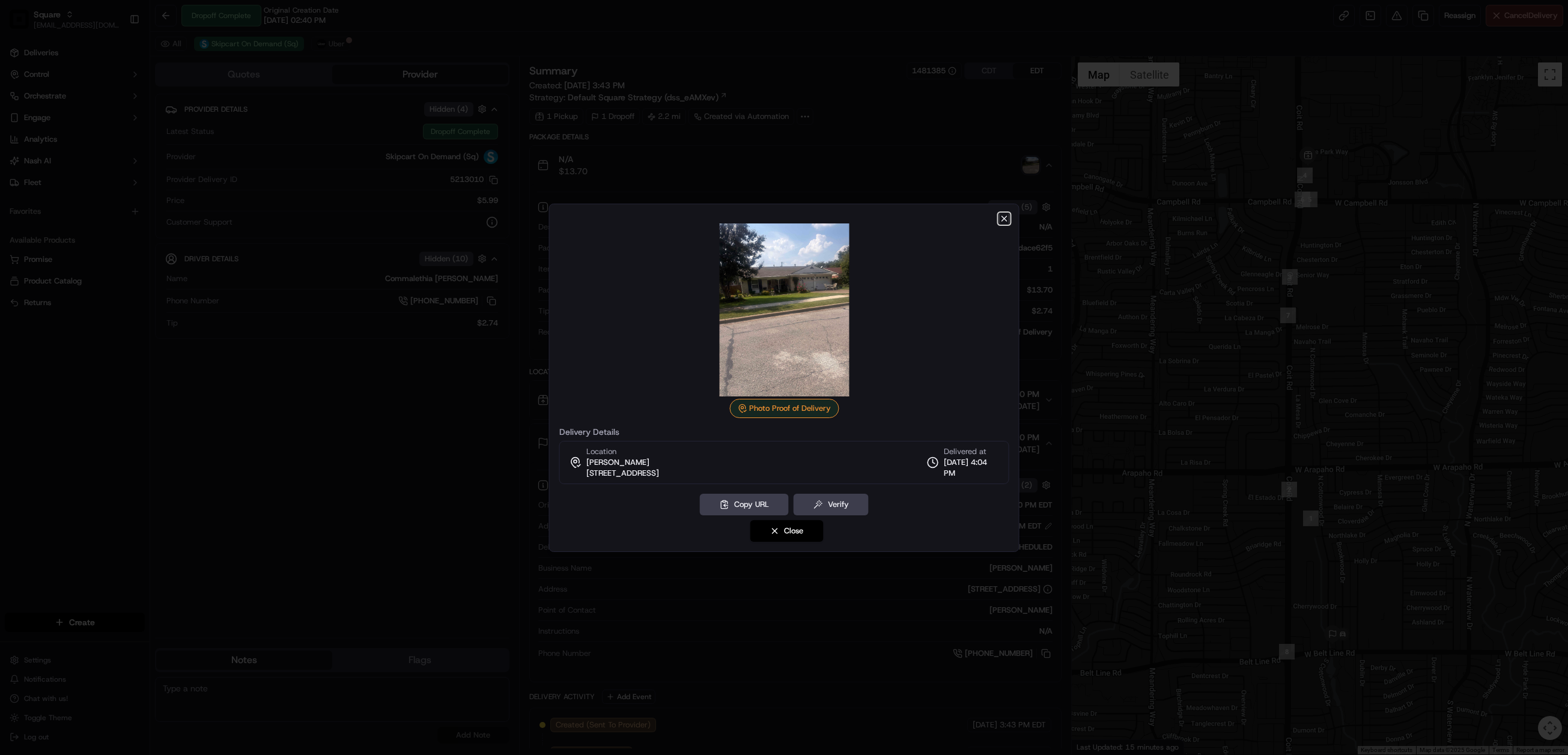
click at [1002, 217] on icon "button" at bounding box center [1005, 219] width 10 height 10
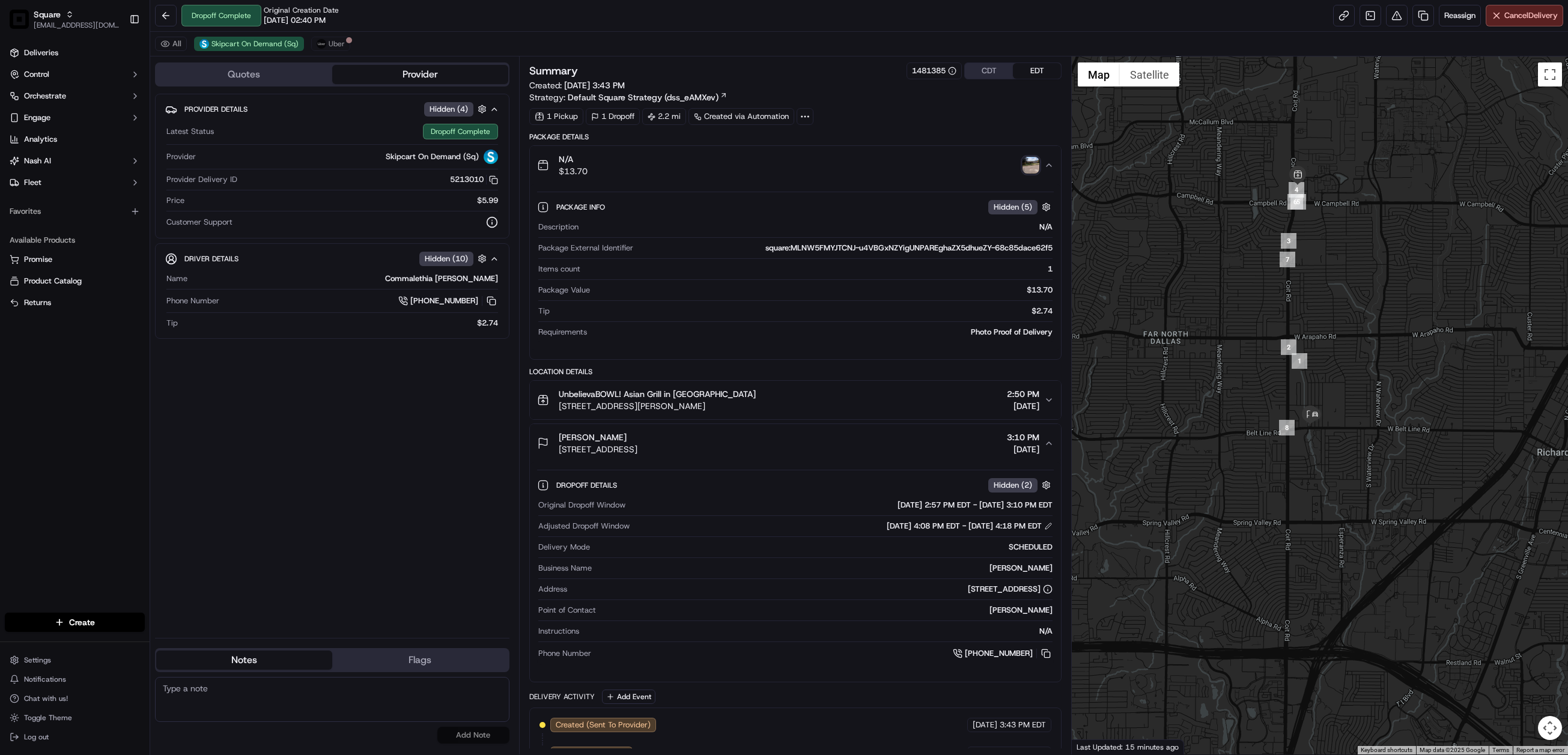
drag, startPoint x: 1326, startPoint y: 456, endPoint x: 1324, endPoint y: 378, distance: 78.0
click at [1324, 378] on div at bounding box center [1320, 405] width 496 height 698
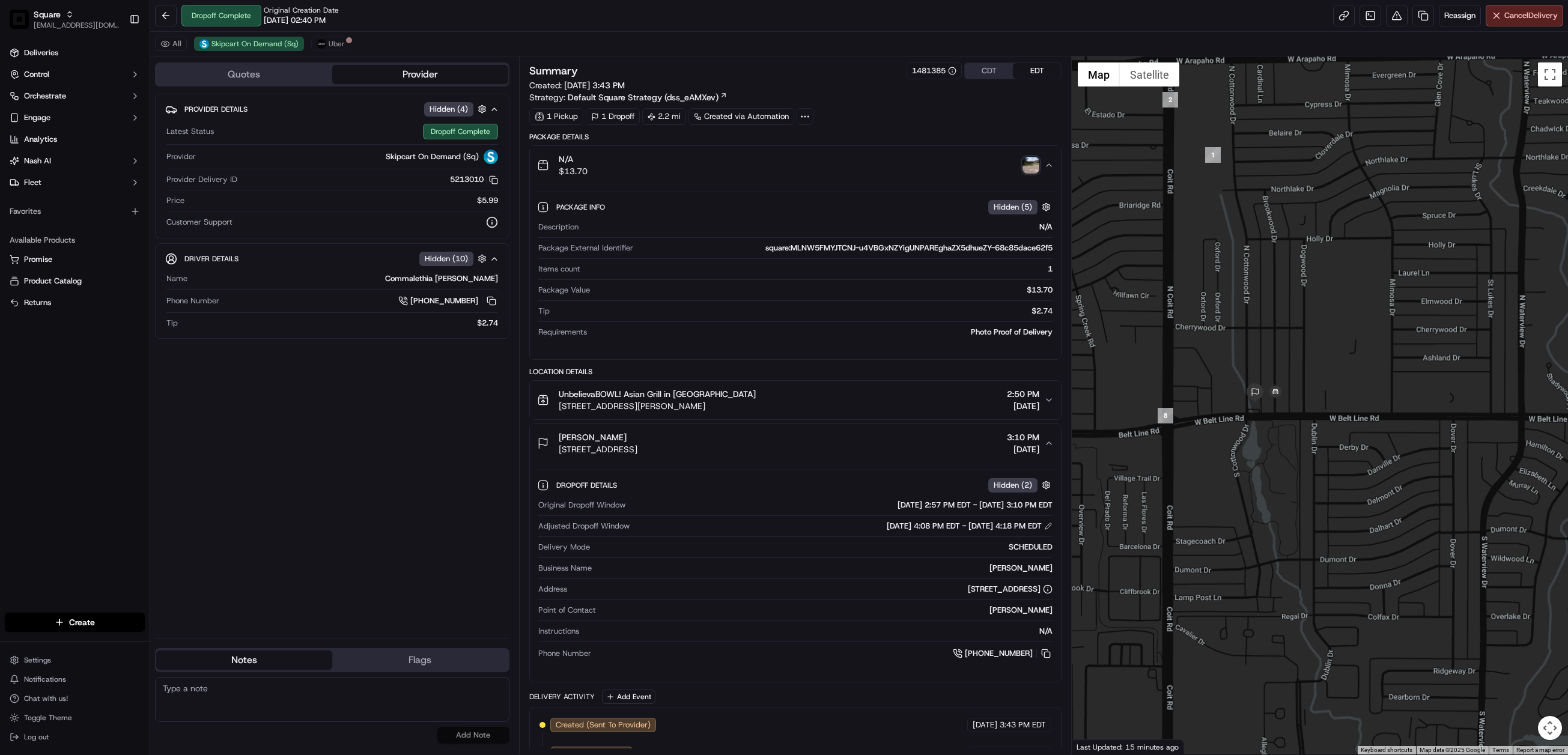
drag, startPoint x: 1266, startPoint y: 420, endPoint x: 1377, endPoint y: 429, distance: 111.4
click at [1377, 429] on div at bounding box center [1320, 405] width 496 height 698
click at [1050, 445] on icon "button" at bounding box center [1049, 443] width 10 height 10
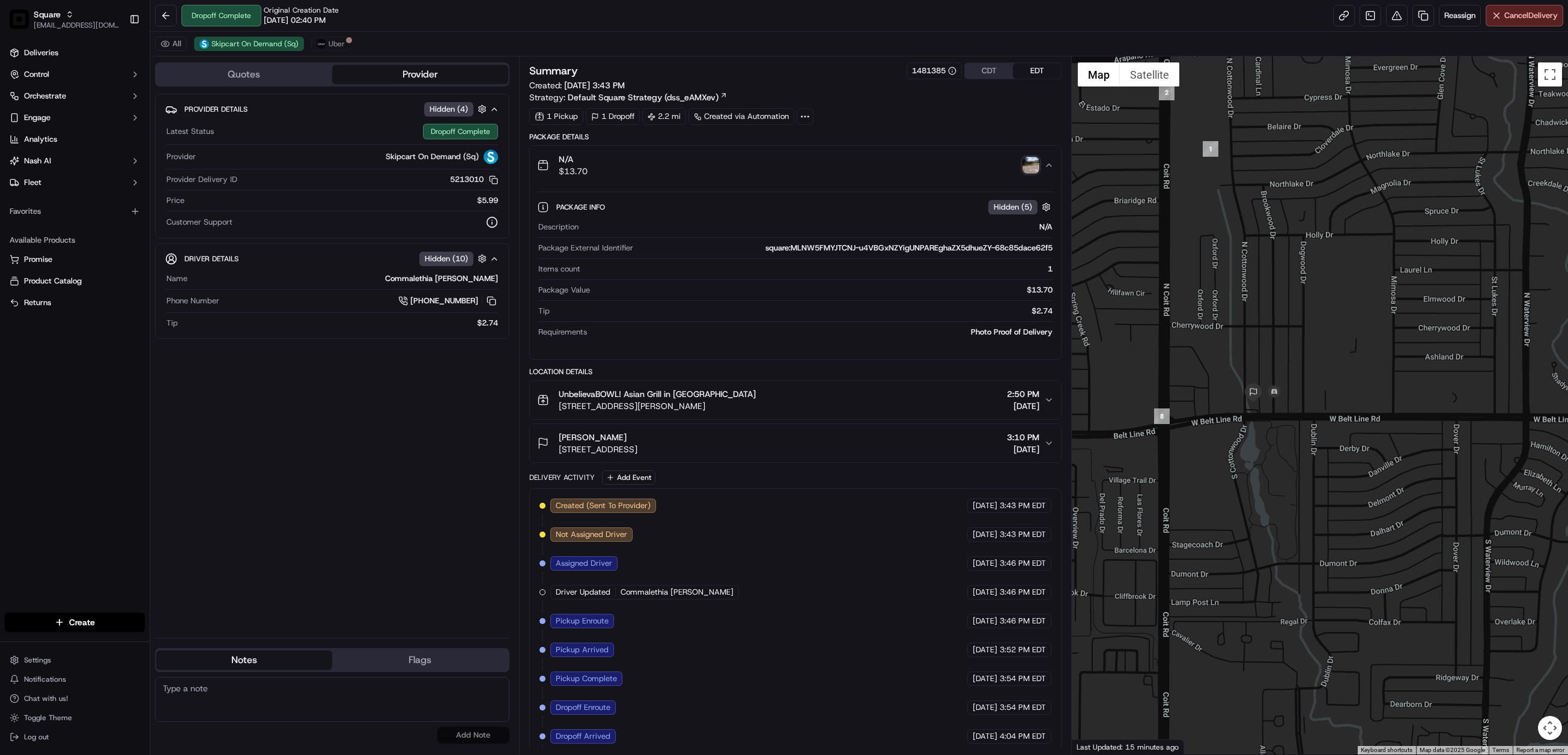
click at [1051, 448] on icon "button" at bounding box center [1049, 443] width 10 height 10
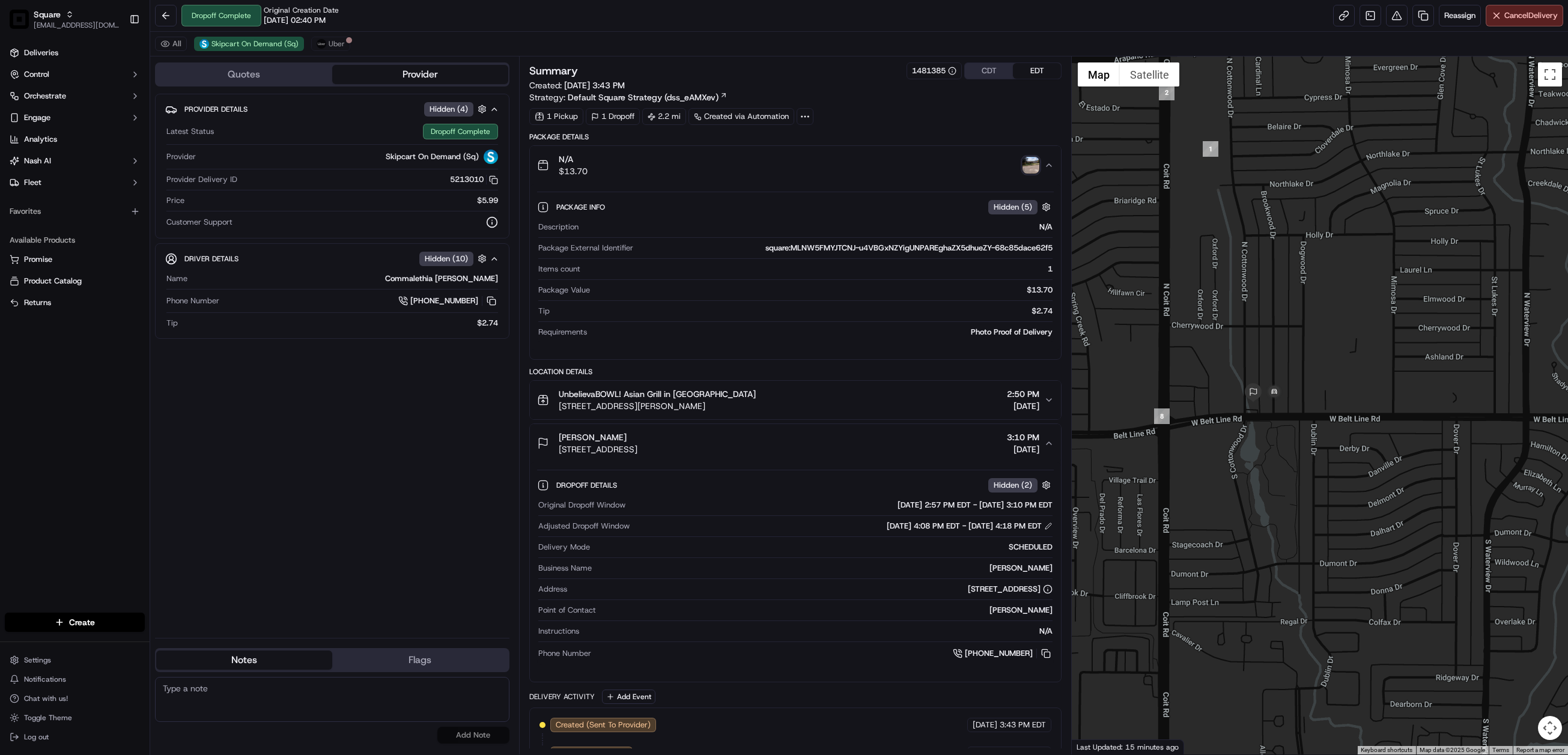
click at [422, 568] on div "Provider Details Hidden ( 4 ) Latest Status Dropoff Complete Provider Skipcart …" at bounding box center [332, 361] width 355 height 535
click at [1393, 16] on button at bounding box center [1397, 15] width 22 height 22
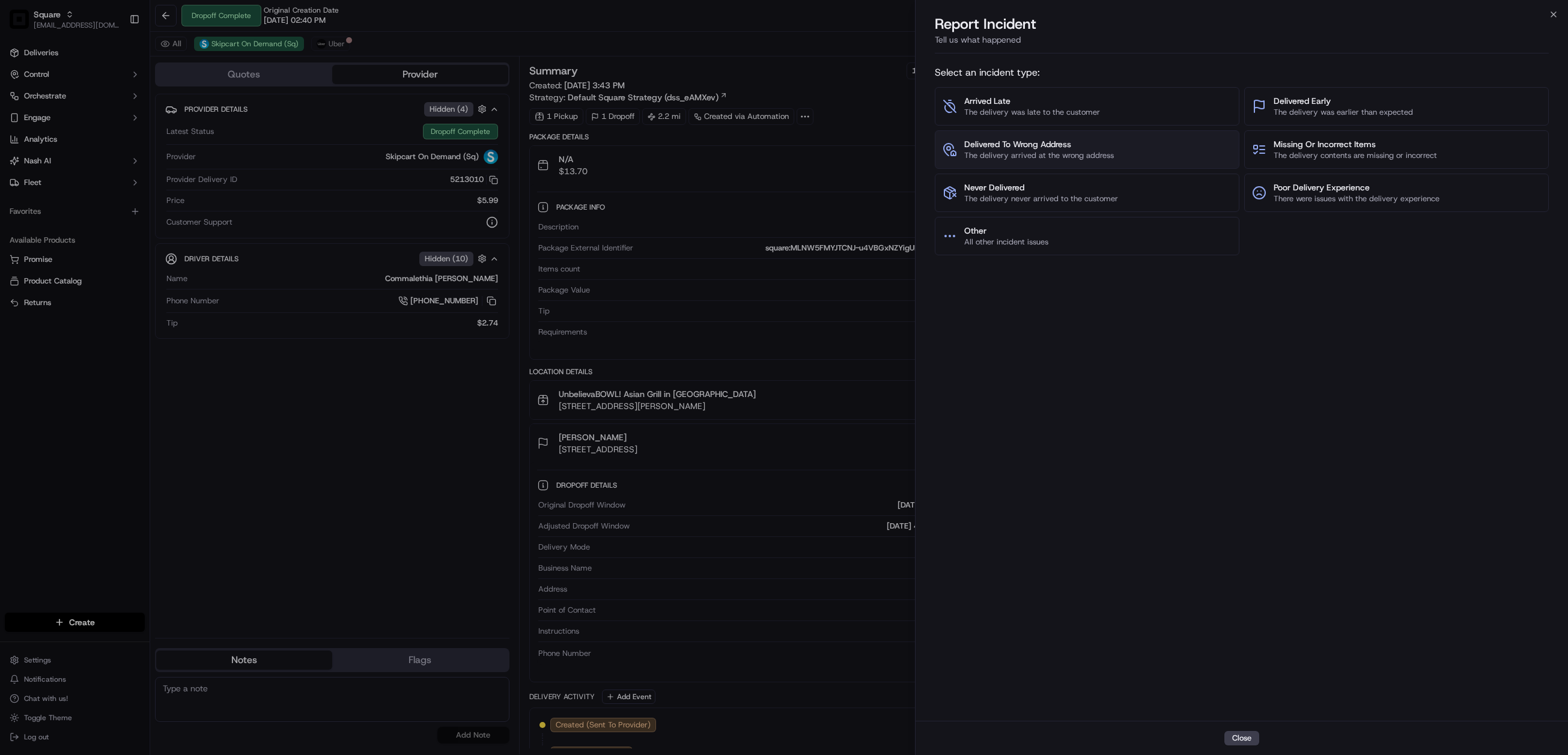
click at [1055, 155] on span "The delivery arrived at the wrong address" at bounding box center [1039, 155] width 149 height 11
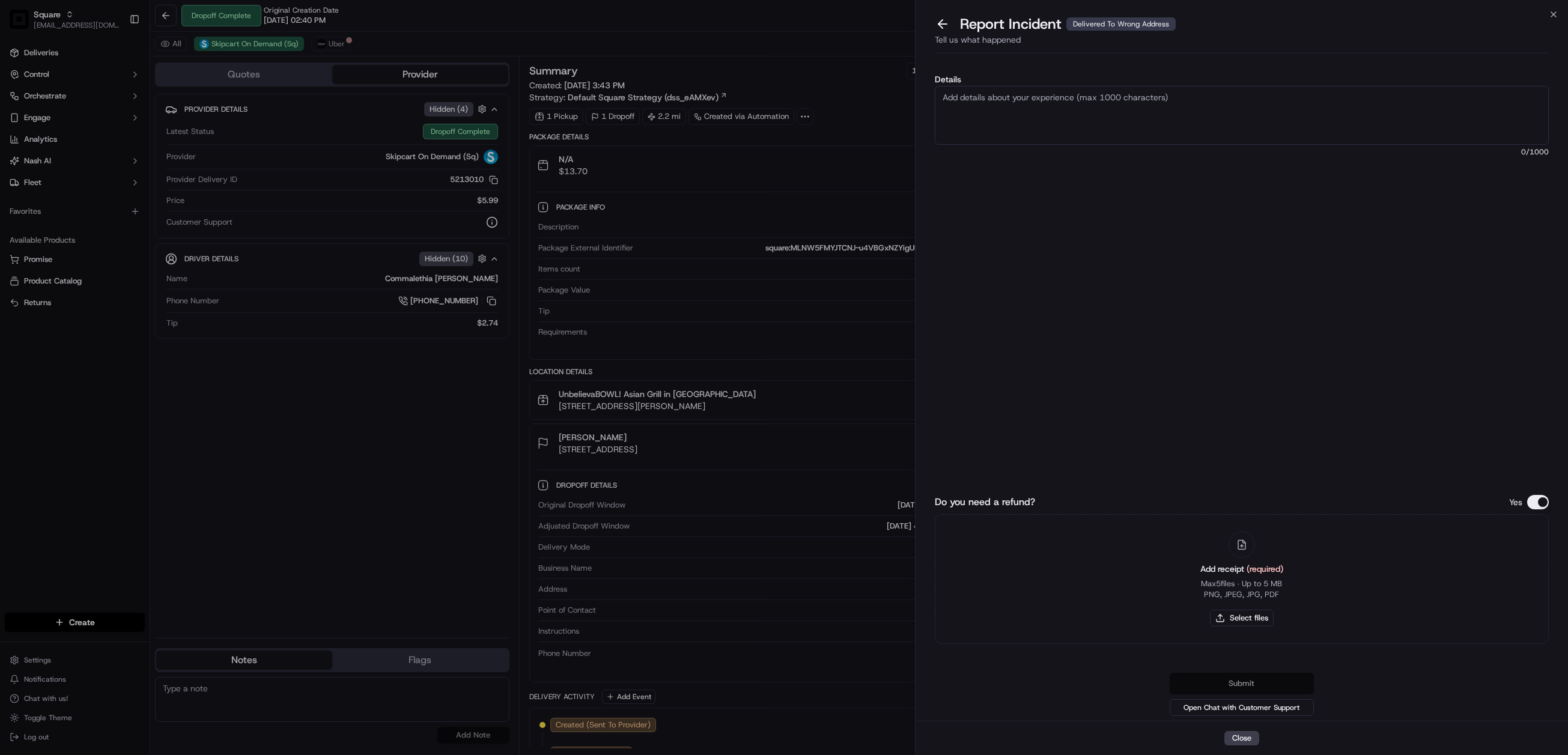
click at [1050, 115] on textarea "Details" at bounding box center [1242, 115] width 614 height 59
type textarea "As per merchant, the customer never received the order. The proof of delivery s…"
click at [1539, 503] on button "Do you need a refund?" at bounding box center [1538, 502] width 22 height 14
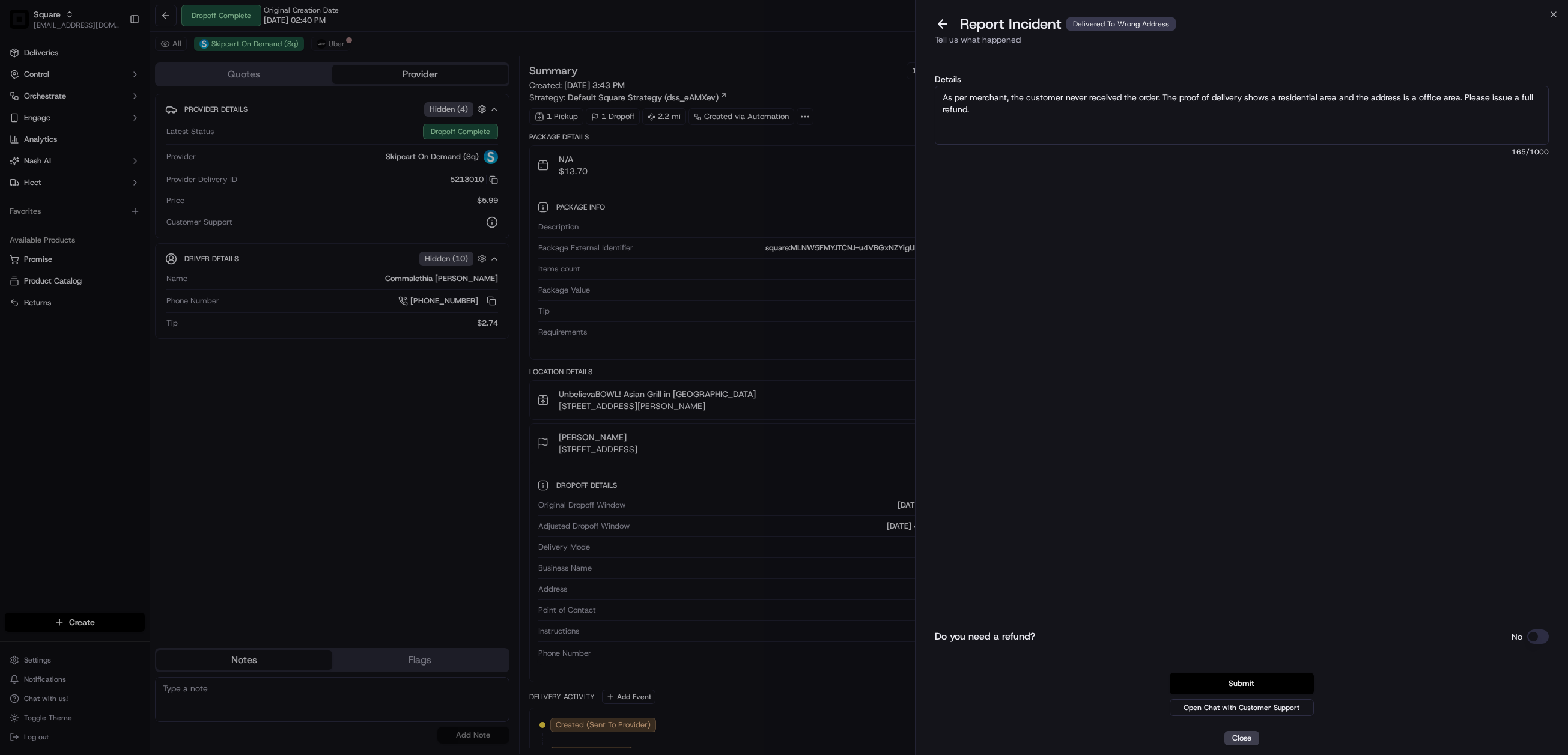
click at [1250, 687] on button "Submit" at bounding box center [1242, 683] width 144 height 22
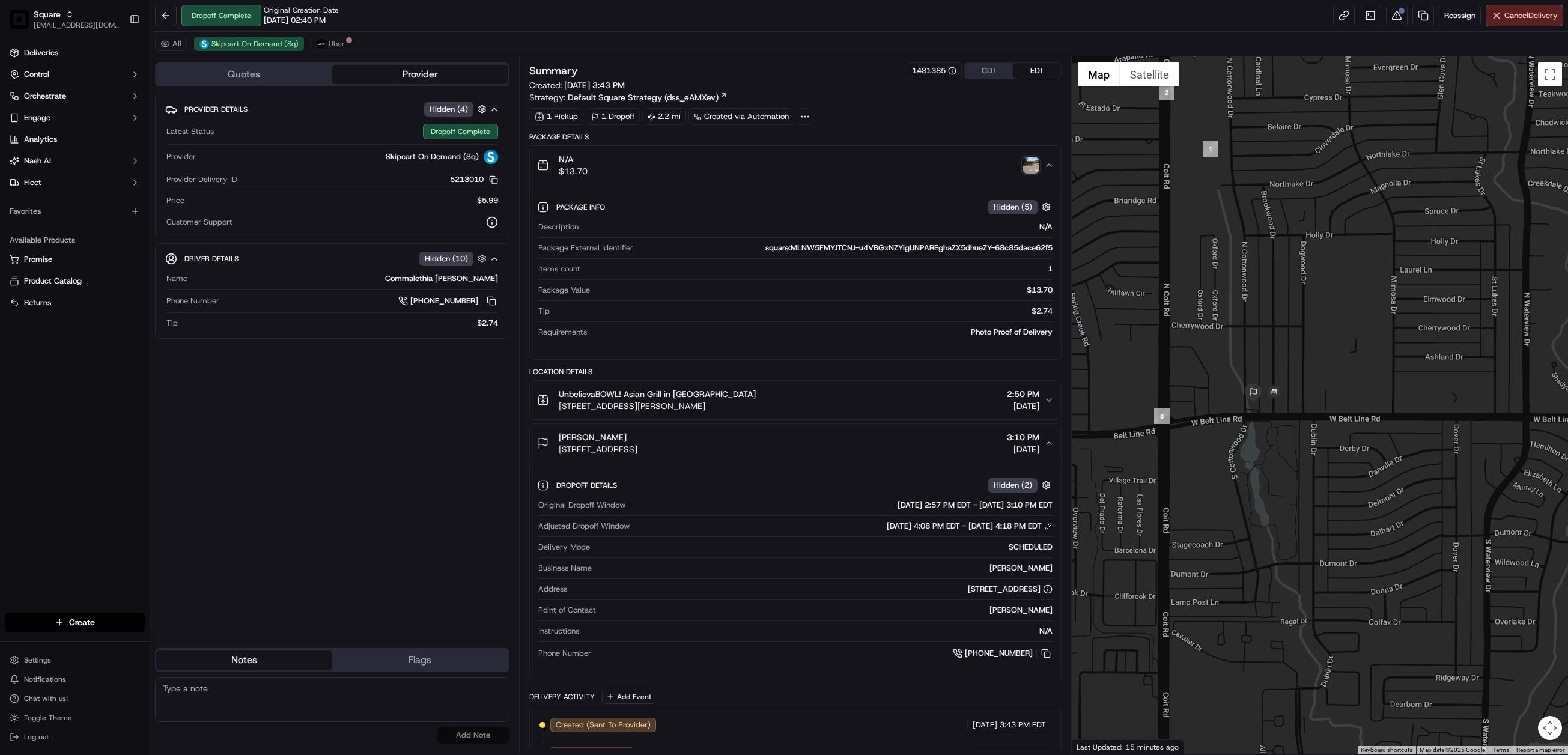
drag, startPoint x: 368, startPoint y: 443, endPoint x: 361, endPoint y: 290, distance: 153.2
click at [368, 443] on div "Provider Details Hidden ( 4 ) Latest Status Dropoff Complete Provider Skipcart …" at bounding box center [332, 361] width 355 height 535
click at [255, 691] on textarea at bounding box center [332, 699] width 355 height 45
paste textarea "Chat/Caller Information: Merchant Reason for Call: Customer did not receive the…"
drag, startPoint x: 340, startPoint y: 687, endPoint x: 215, endPoint y: 707, distance: 126.6
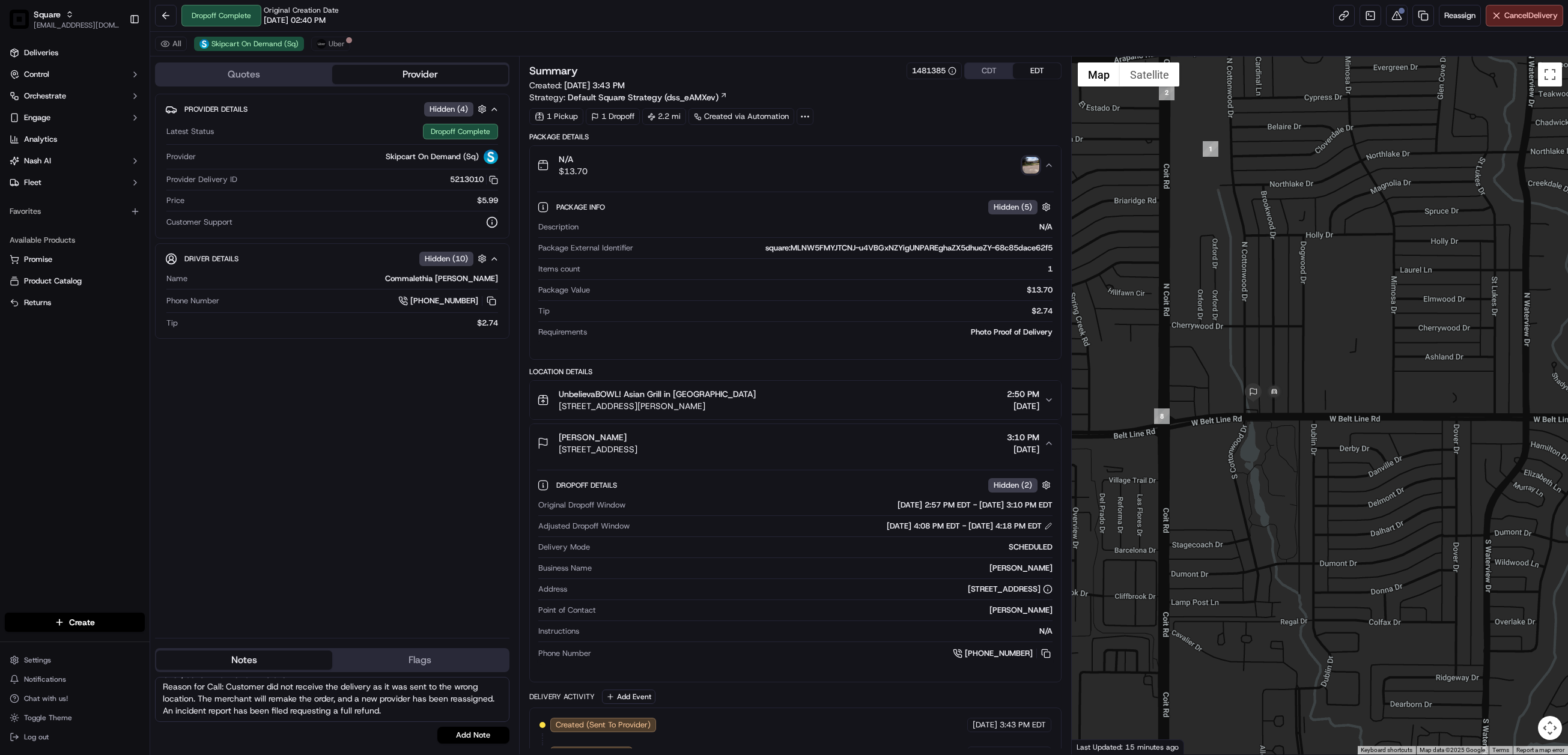
click at [215, 707] on textarea "Chat/Caller Information: Merchant Reason for Call: Customer did not receive the…" at bounding box center [332, 699] width 355 height 45
click at [204, 710] on textarea "Chat/Caller Information: Merchant Reason for Call: Customer did not receive the…" at bounding box center [332, 699] width 355 height 45
click at [205, 715] on textarea "Chat/Caller Information: Merchant Reason for Call: Customer did not receive the…" at bounding box center [332, 699] width 355 height 45
type textarea "Chat/Caller Information: Merchant Reason for Call: Customer did not receive the…"
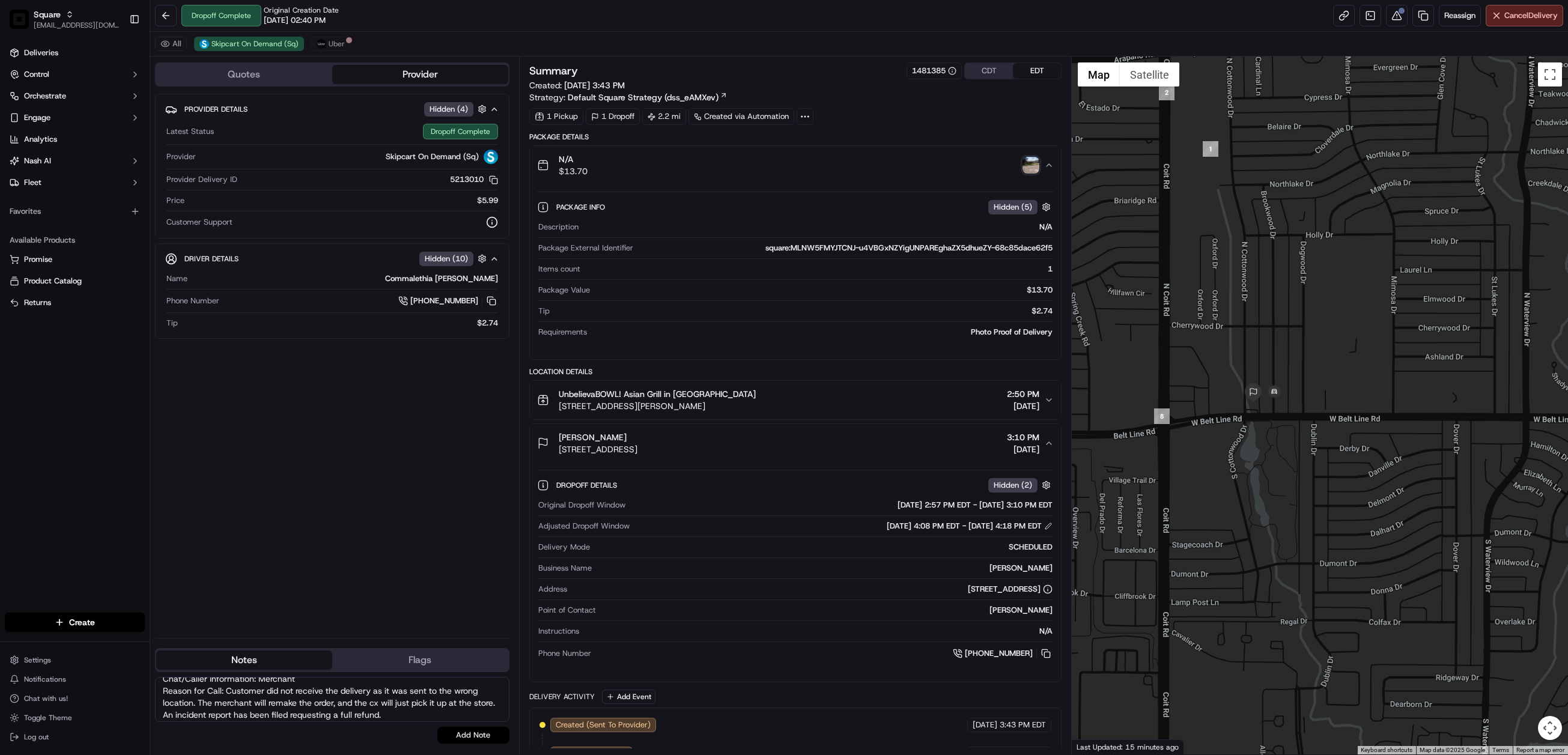
click at [462, 734] on button "Add Note" at bounding box center [474, 735] width 72 height 17
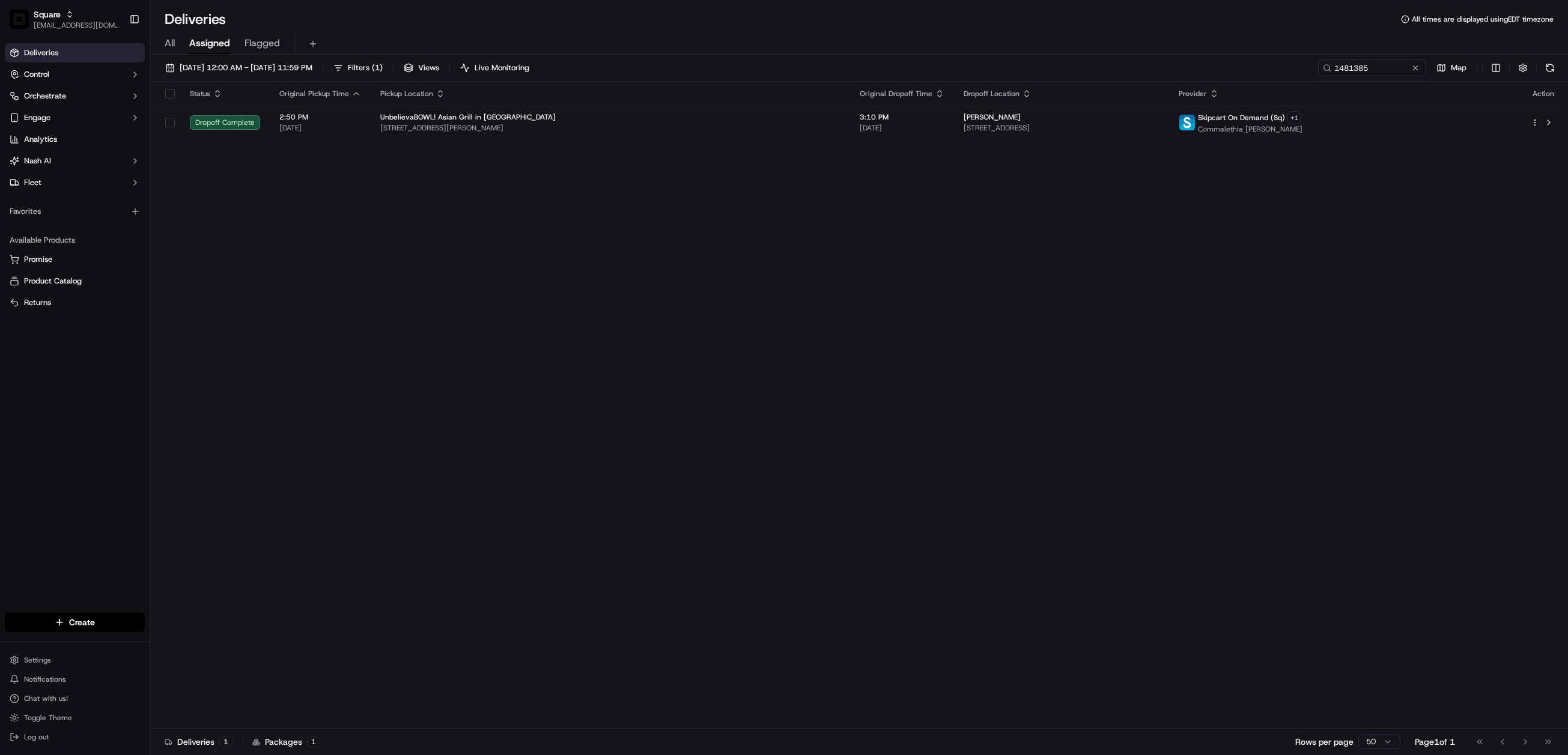
click at [556, 394] on div "Status Original Pickup Time Pickup Location Original Dropoff Time Dropoff Locat…" at bounding box center [857, 405] width 1415 height 647
click at [1342, 63] on input "1481385" at bounding box center [1354, 68] width 144 height 17
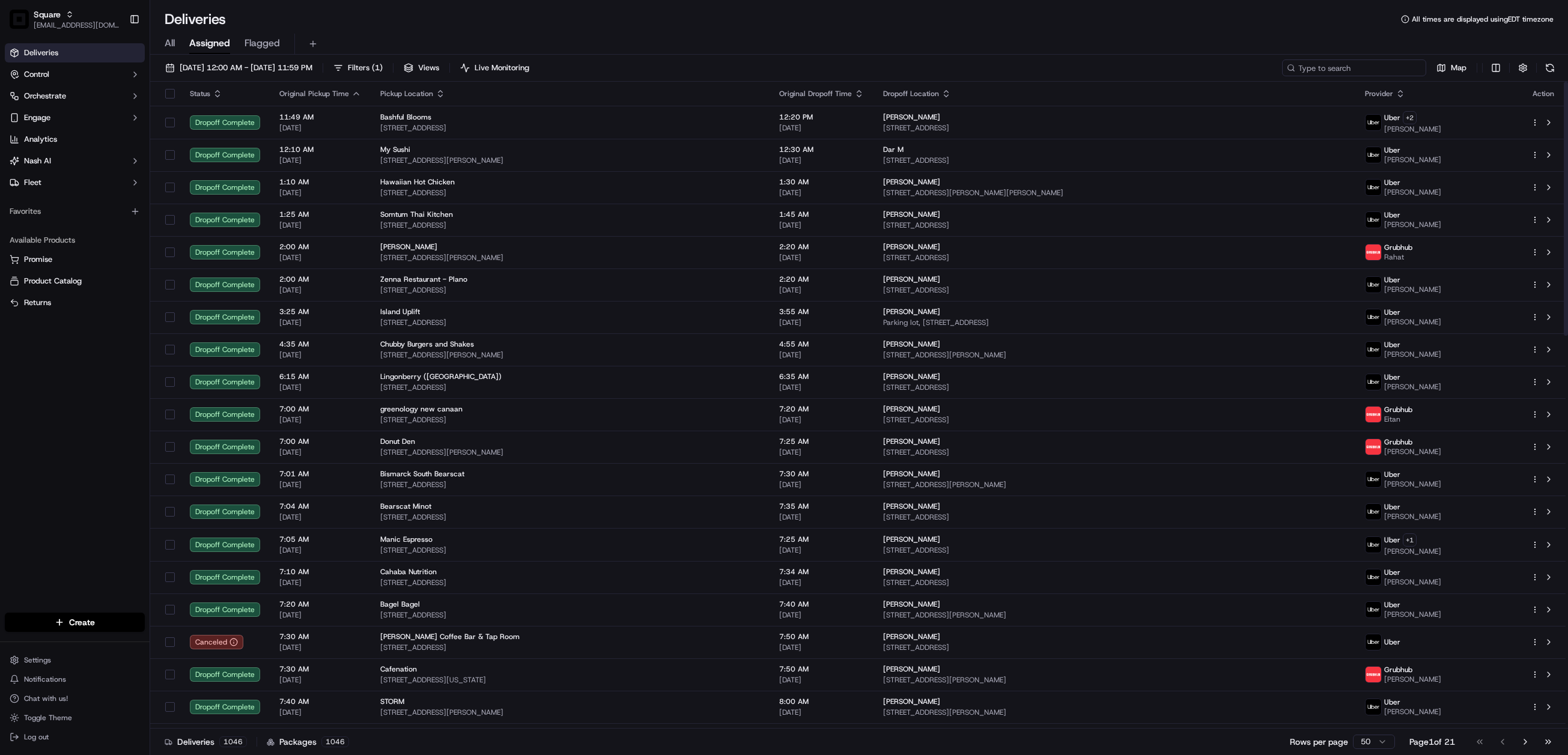
click at [1304, 65] on input at bounding box center [1354, 68] width 144 height 17
paste input "9176884"
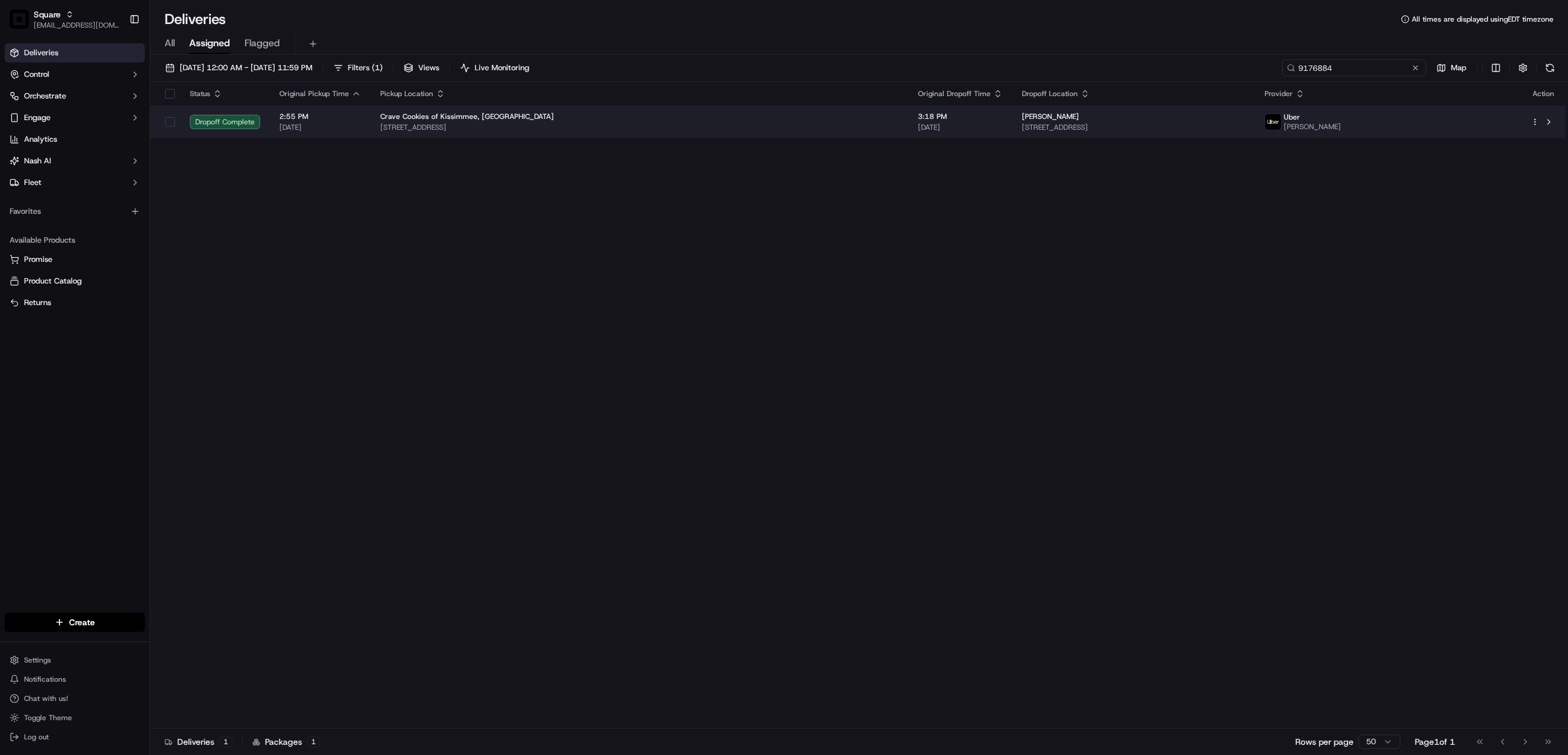
type input "9176884"
click at [1122, 130] on span "1111 Sensor Pl floor 1 room 117, Kissimmee, FL 34744, USA" at bounding box center [1133, 128] width 224 height 10
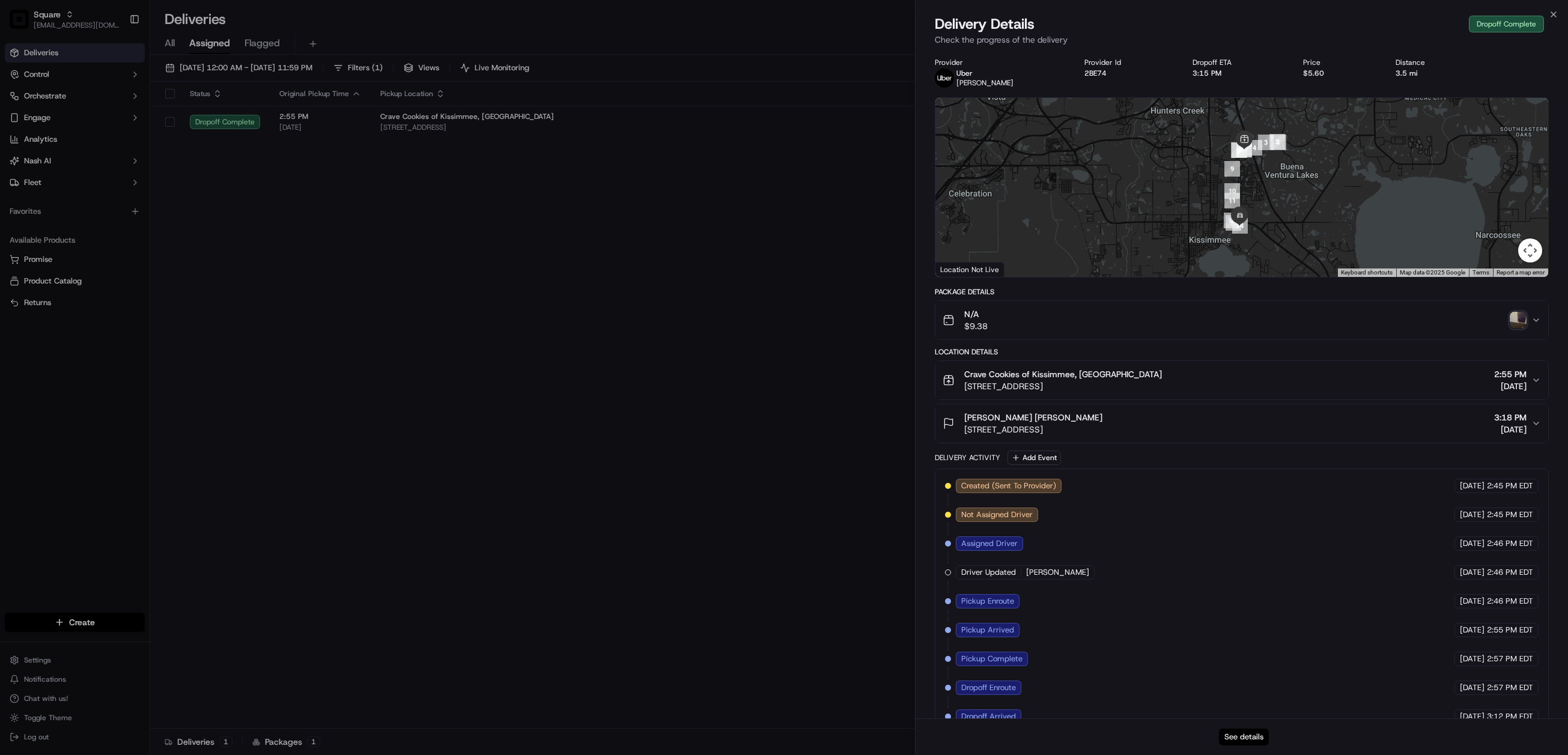
click at [1251, 739] on button "See details" at bounding box center [1244, 737] width 50 height 17
click at [1244, 745] on button "See details" at bounding box center [1244, 737] width 50 height 17
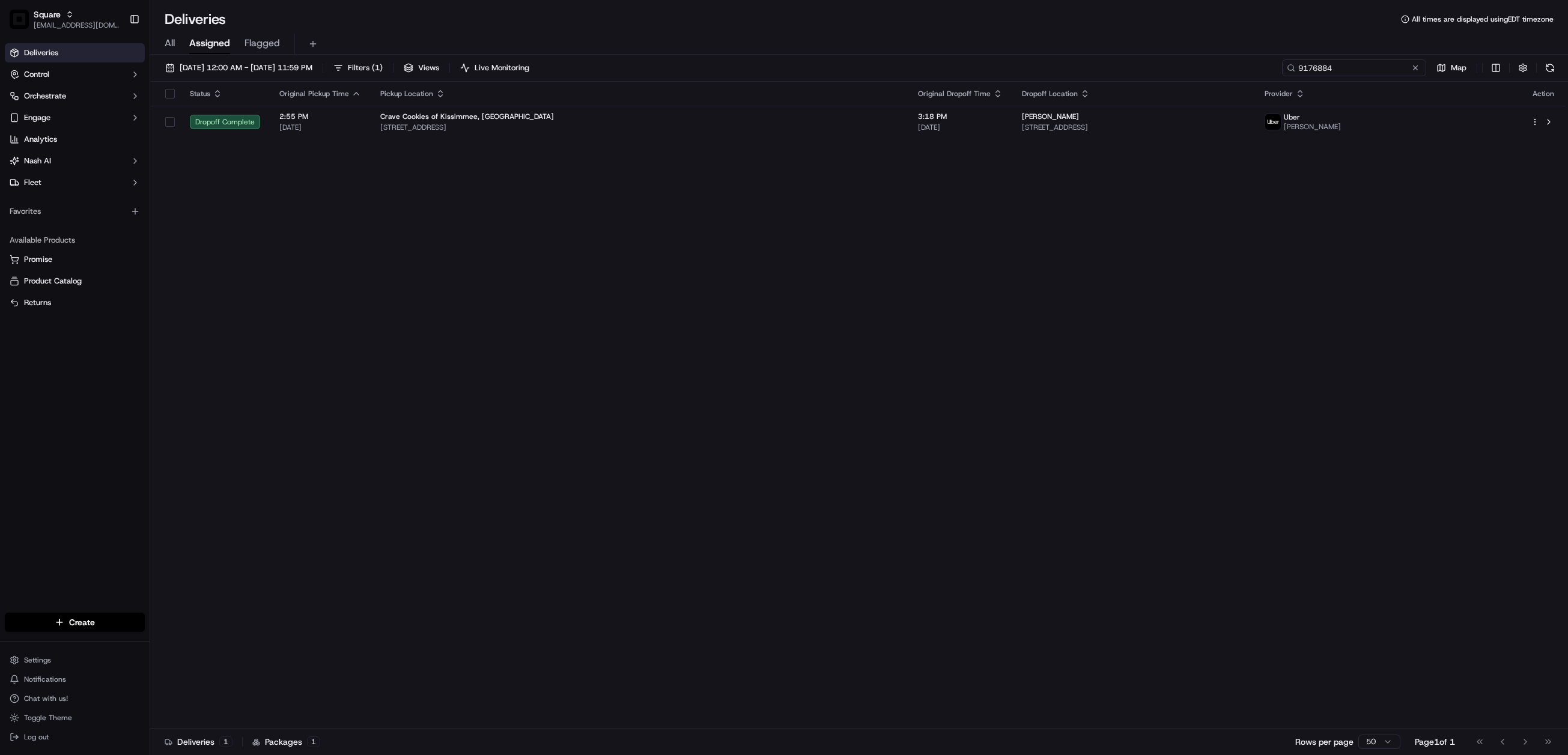
click at [1347, 72] on input "9176884" at bounding box center [1354, 68] width 144 height 17
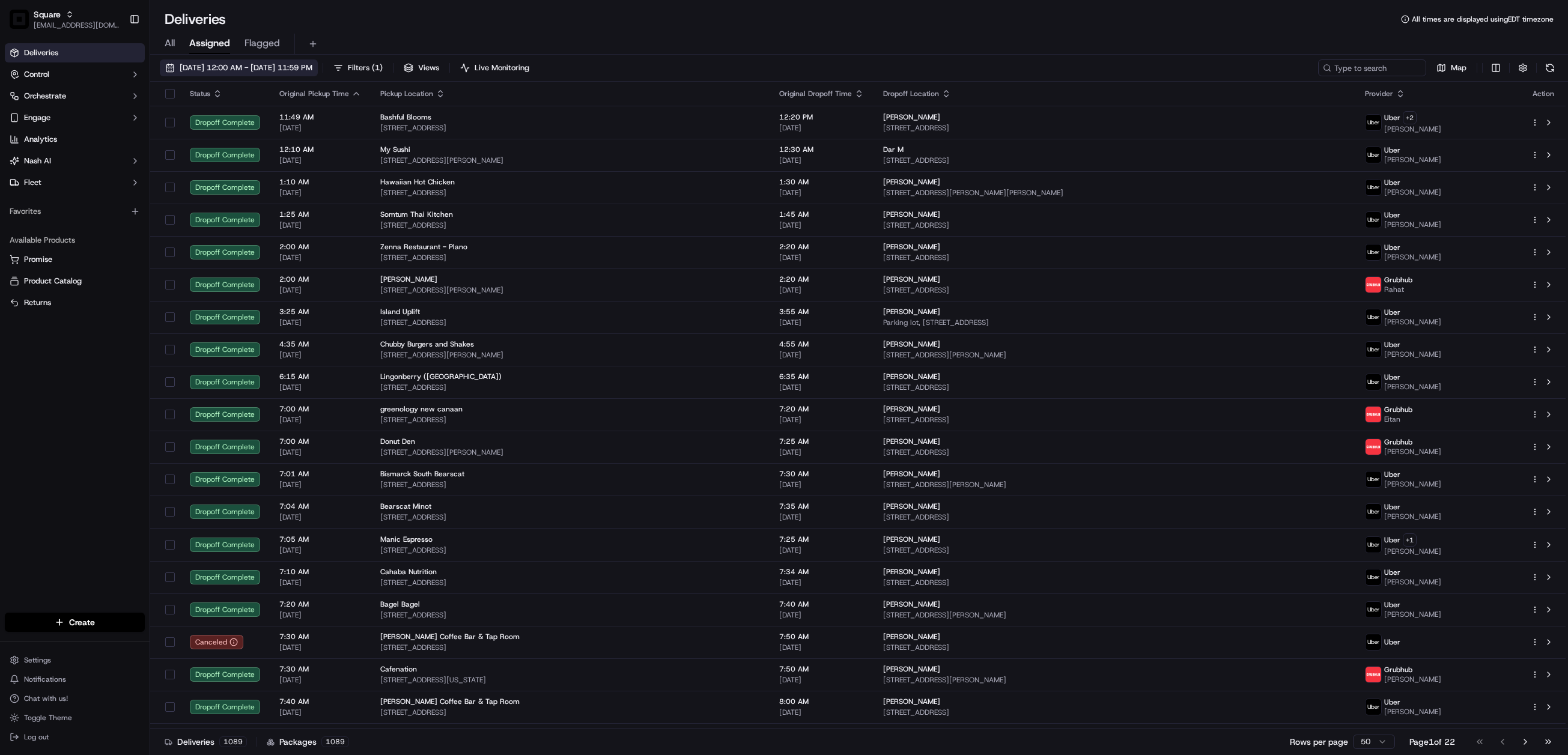
click at [249, 74] on button "09/15/2025 12:00 AM - 09/15/2025 11:59 PM" at bounding box center [239, 68] width 158 height 17
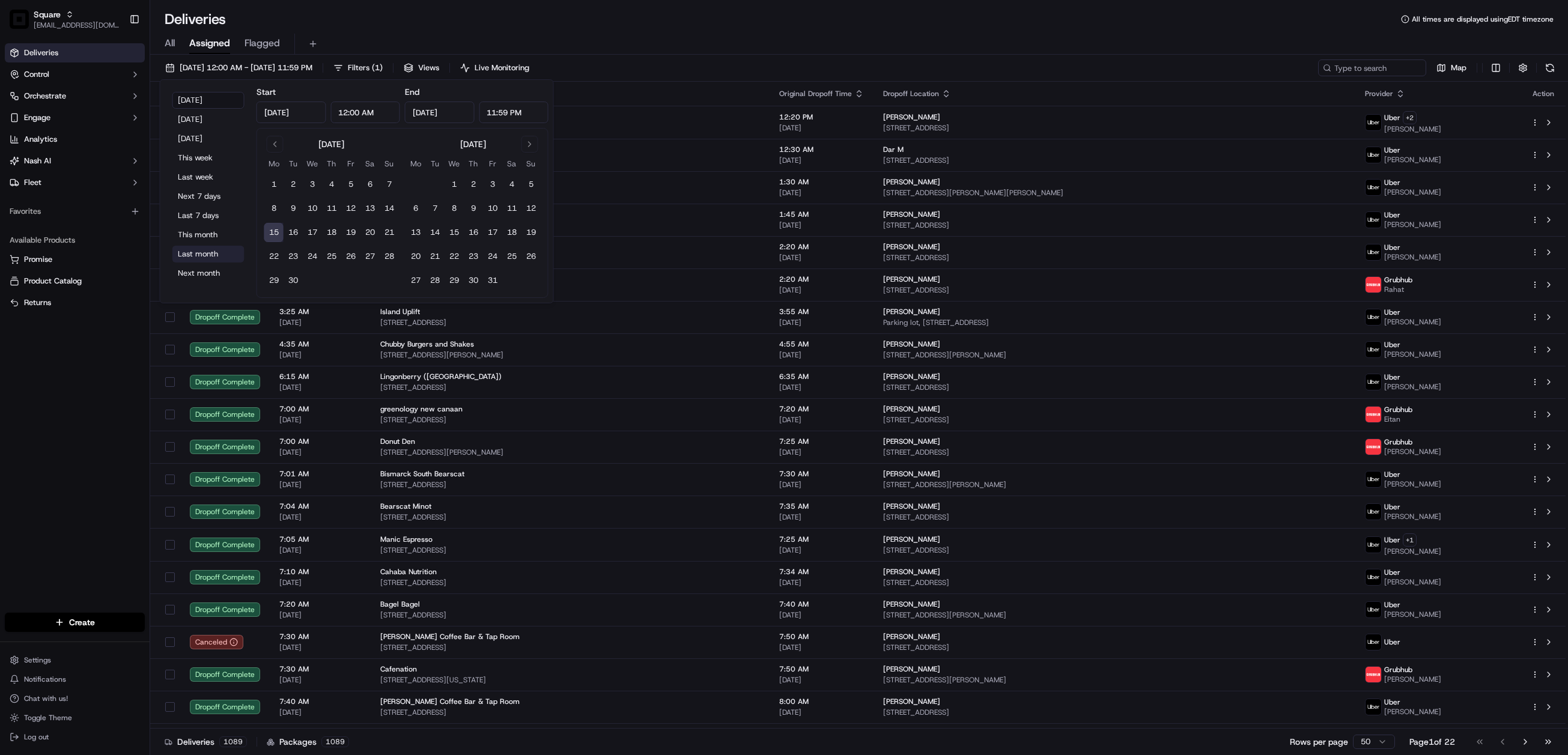
click at [204, 251] on button "Last month" at bounding box center [208, 254] width 72 height 17
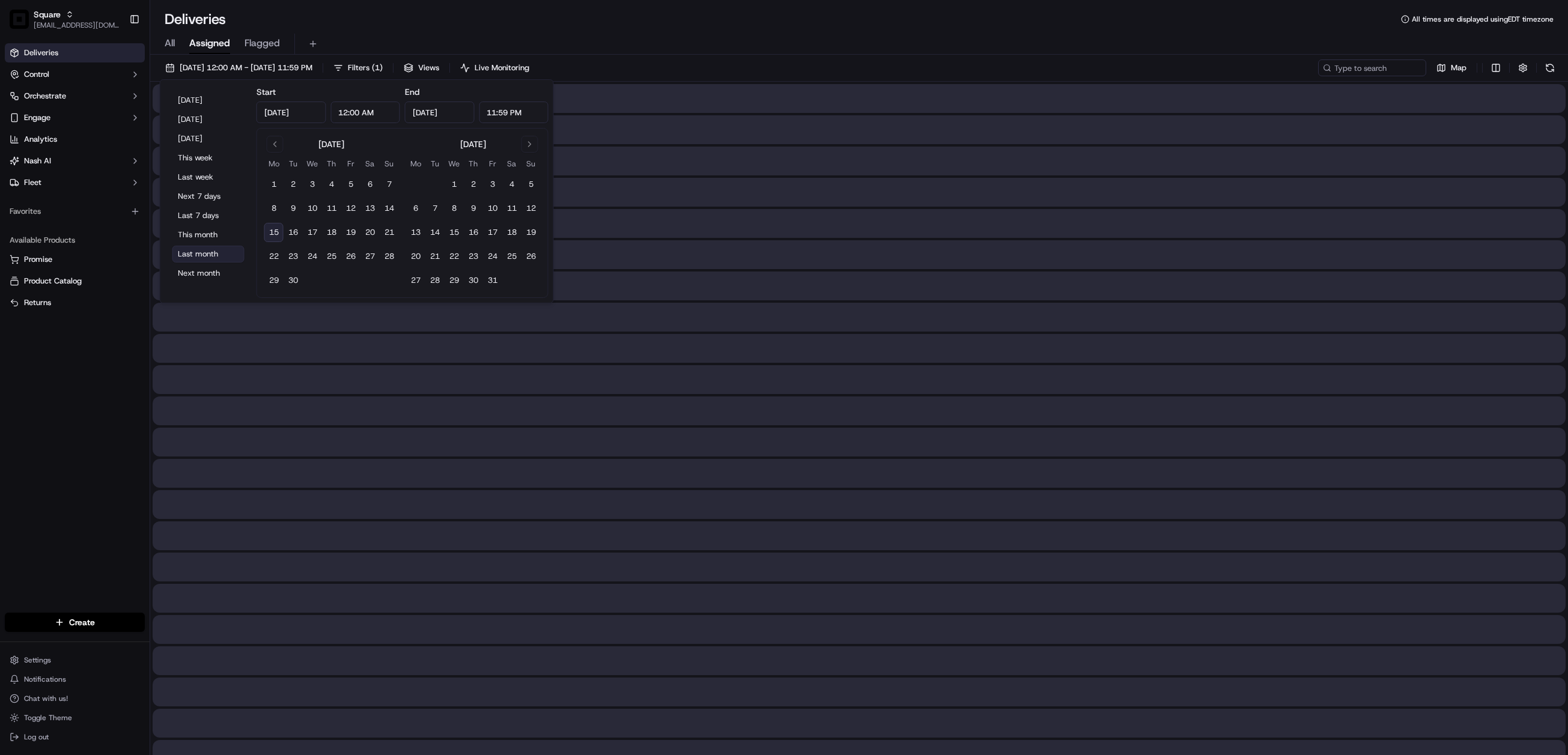
type input "Aug 1, 2025"
type input "Aug 31, 2025"
click at [877, 34] on div "All Assigned Flagged" at bounding box center [859, 44] width 1418 height 21
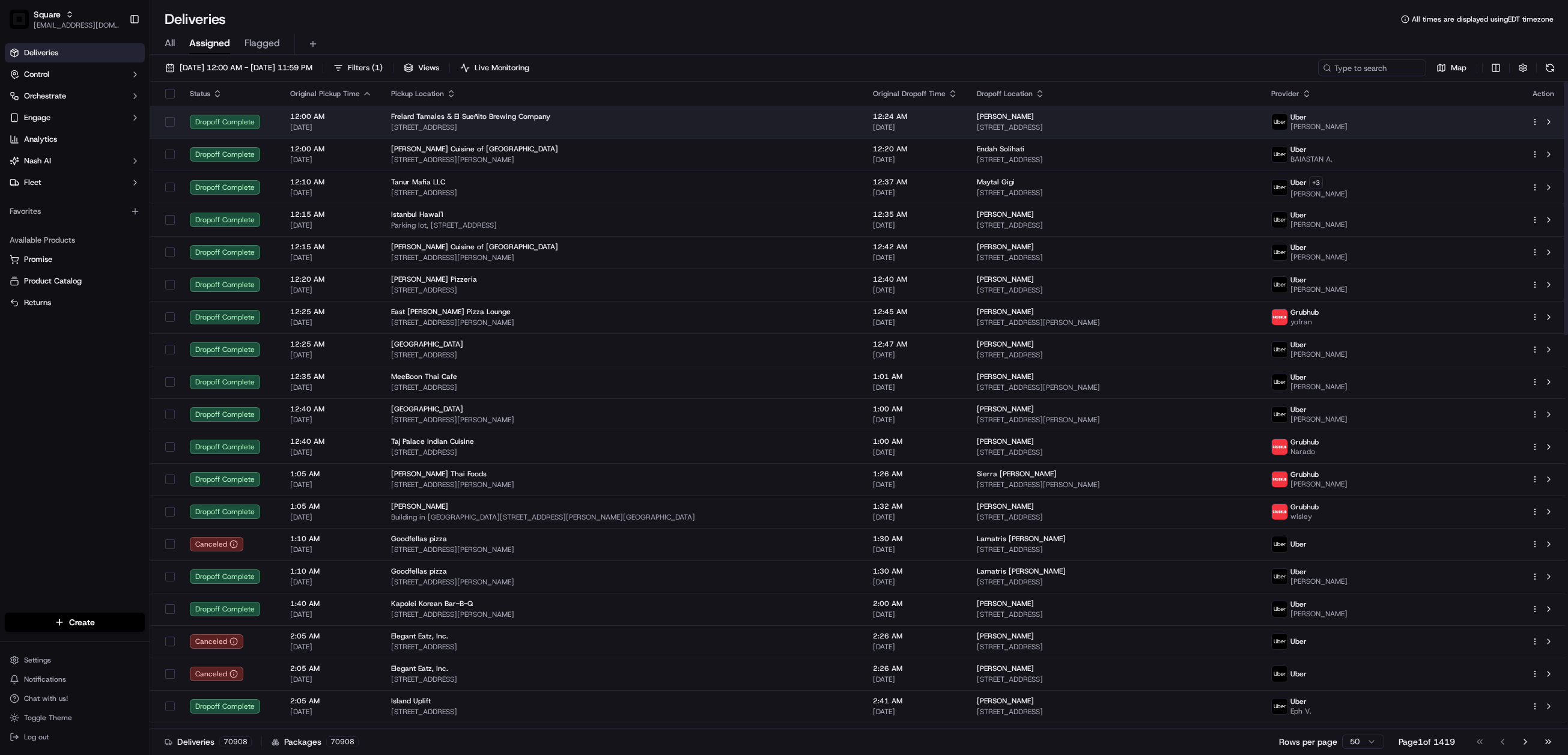
click at [658, 114] on div "Frelard Tamales & El Sueñito Brewing Company" at bounding box center [622, 117] width 463 height 10
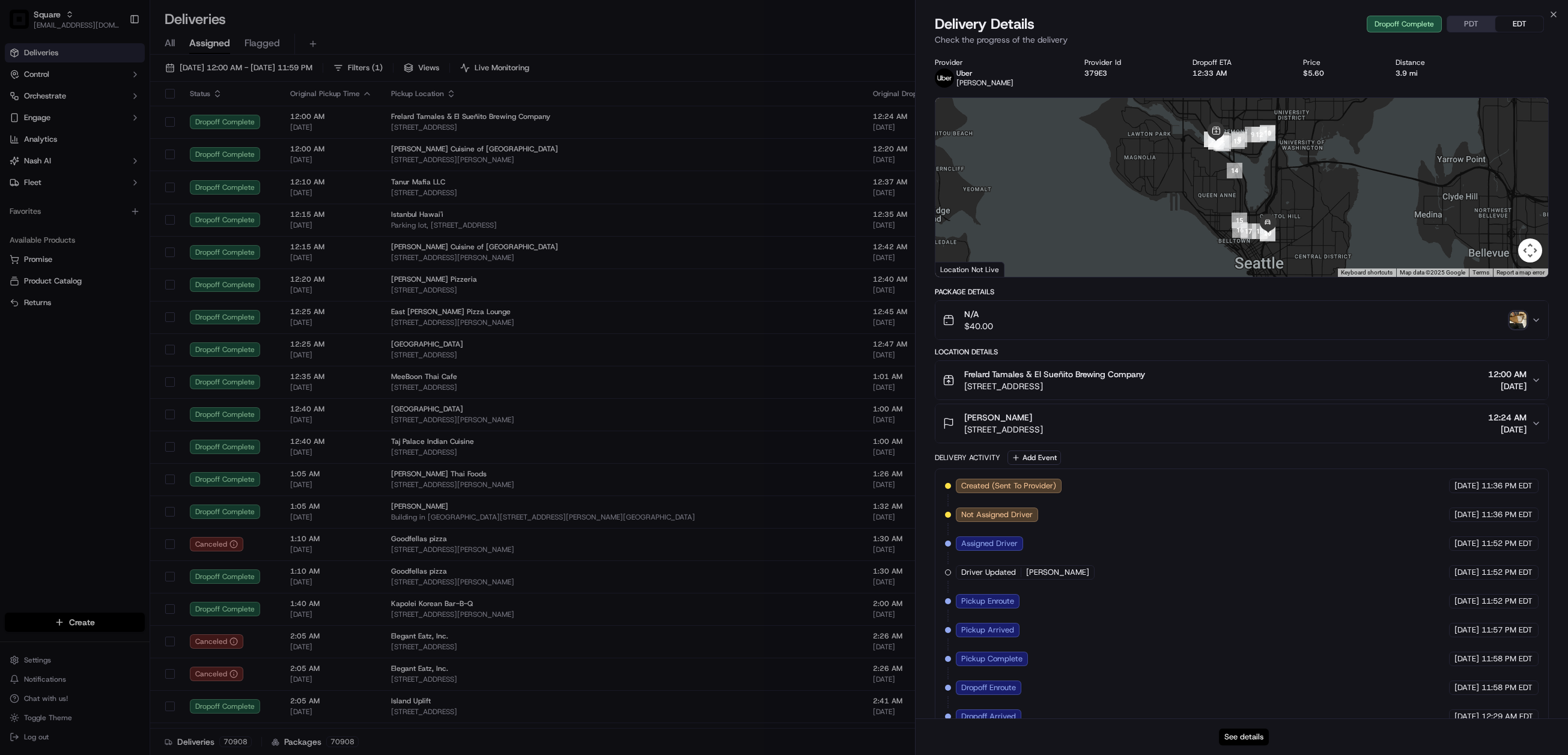
click at [1240, 735] on button "See details" at bounding box center [1244, 737] width 50 height 17
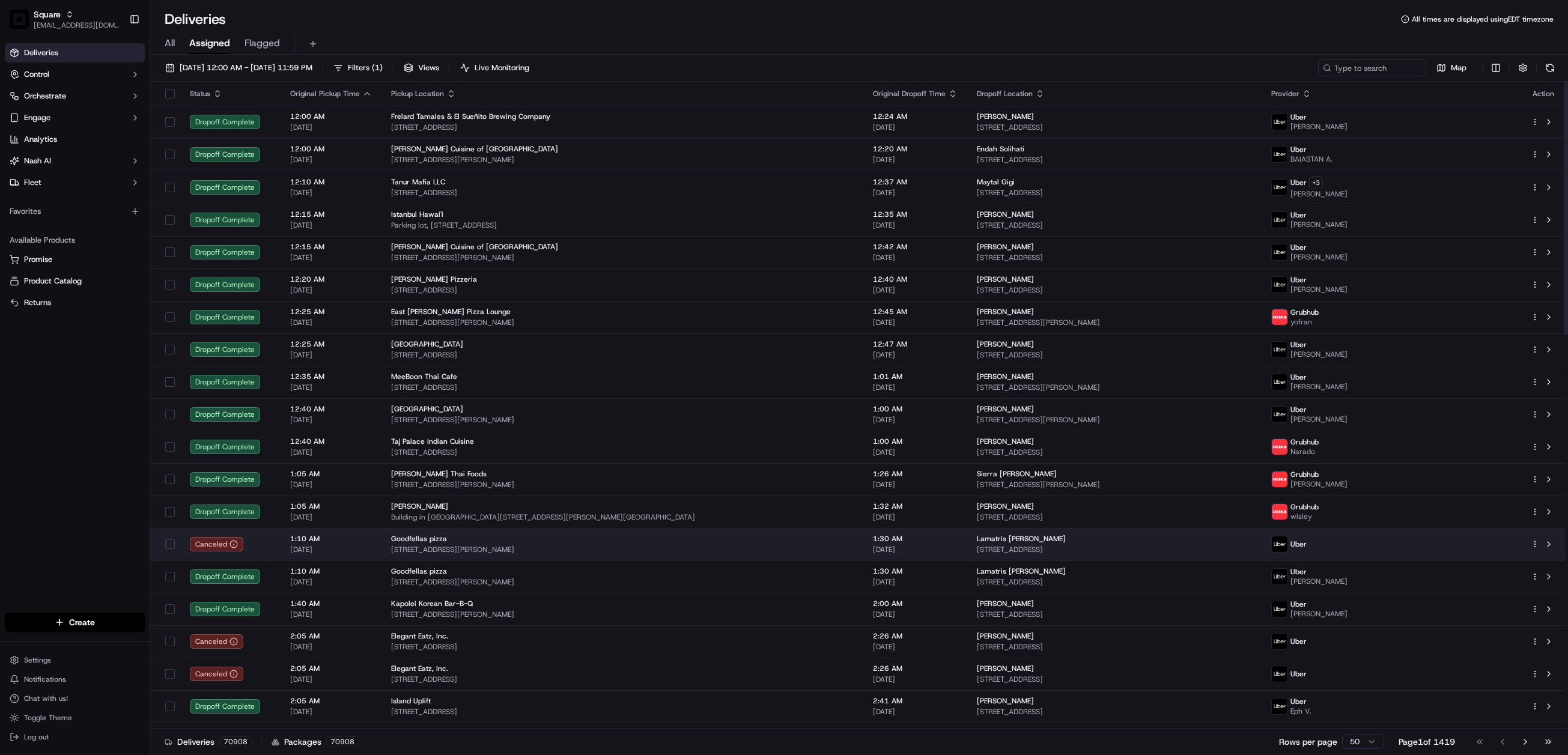
click at [1113, 534] on td "Lamatris Mcneal 3000 Cumberland Club Drive #1309, Atlanta, GA 30339, USA" at bounding box center [1114, 544] width 294 height 32
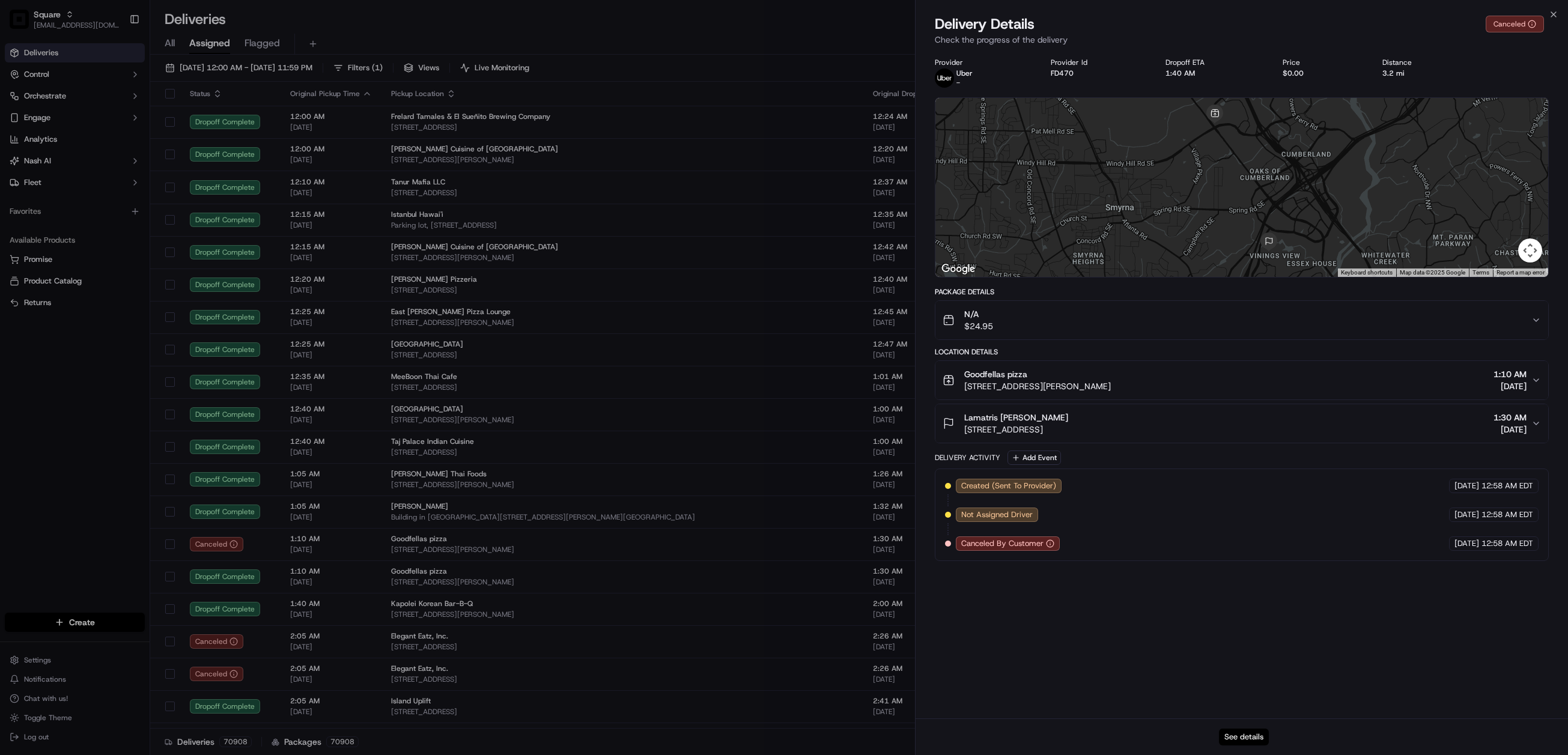
click at [1244, 736] on button "See details" at bounding box center [1244, 737] width 50 height 17
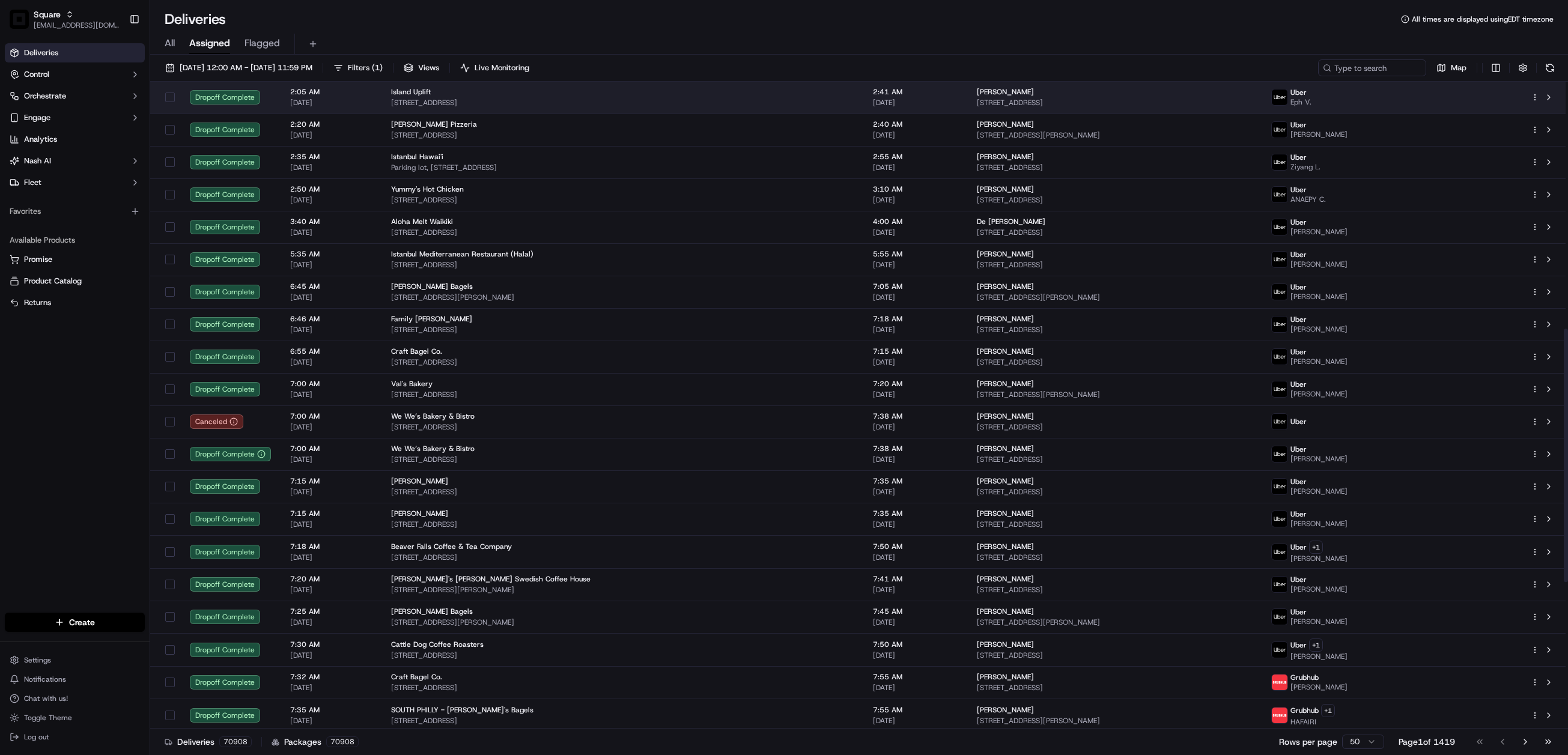
scroll to position [631, 0]
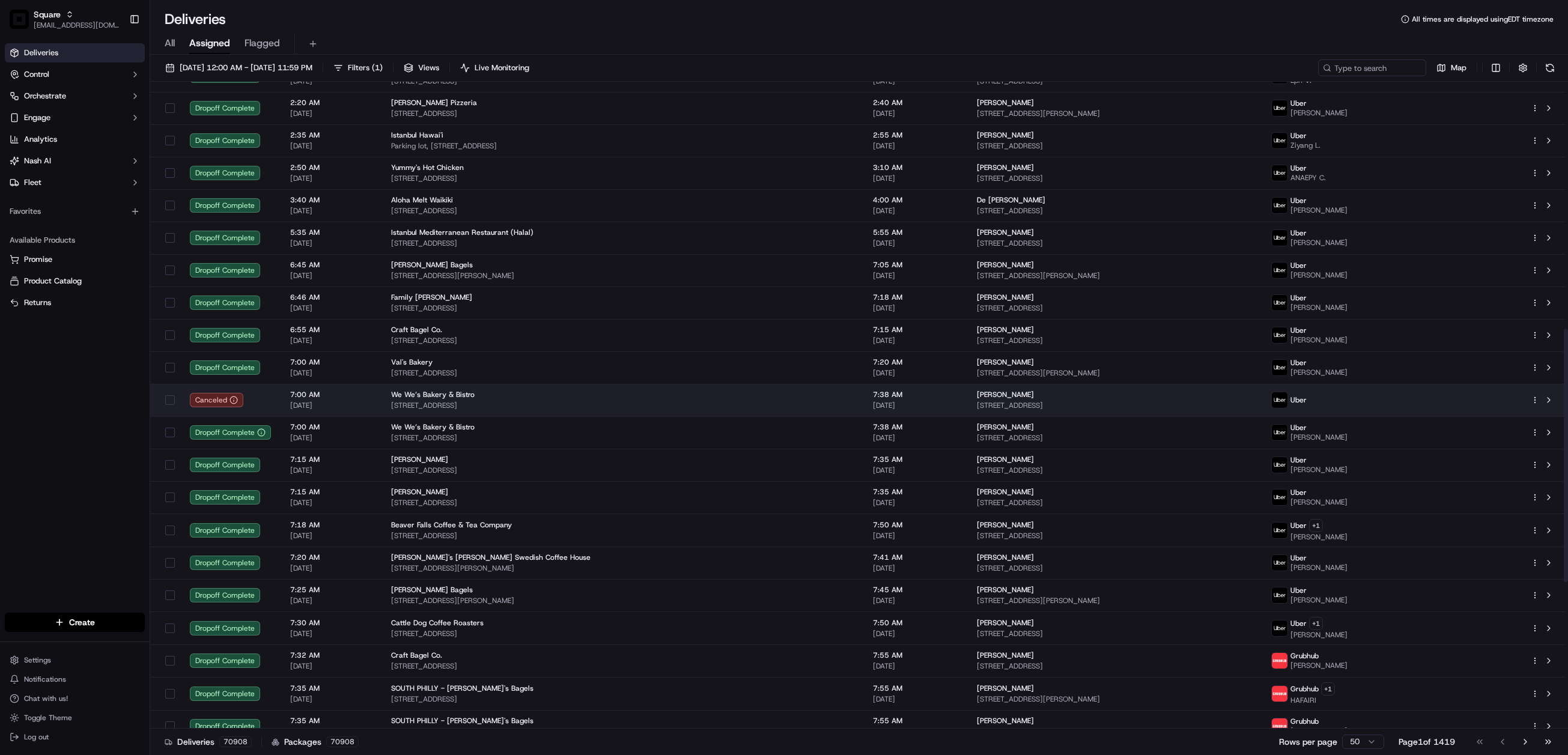
click at [503, 404] on span "7420 Biscayne Blvd, Miami, FL 33138, USA" at bounding box center [622, 405] width 463 height 10
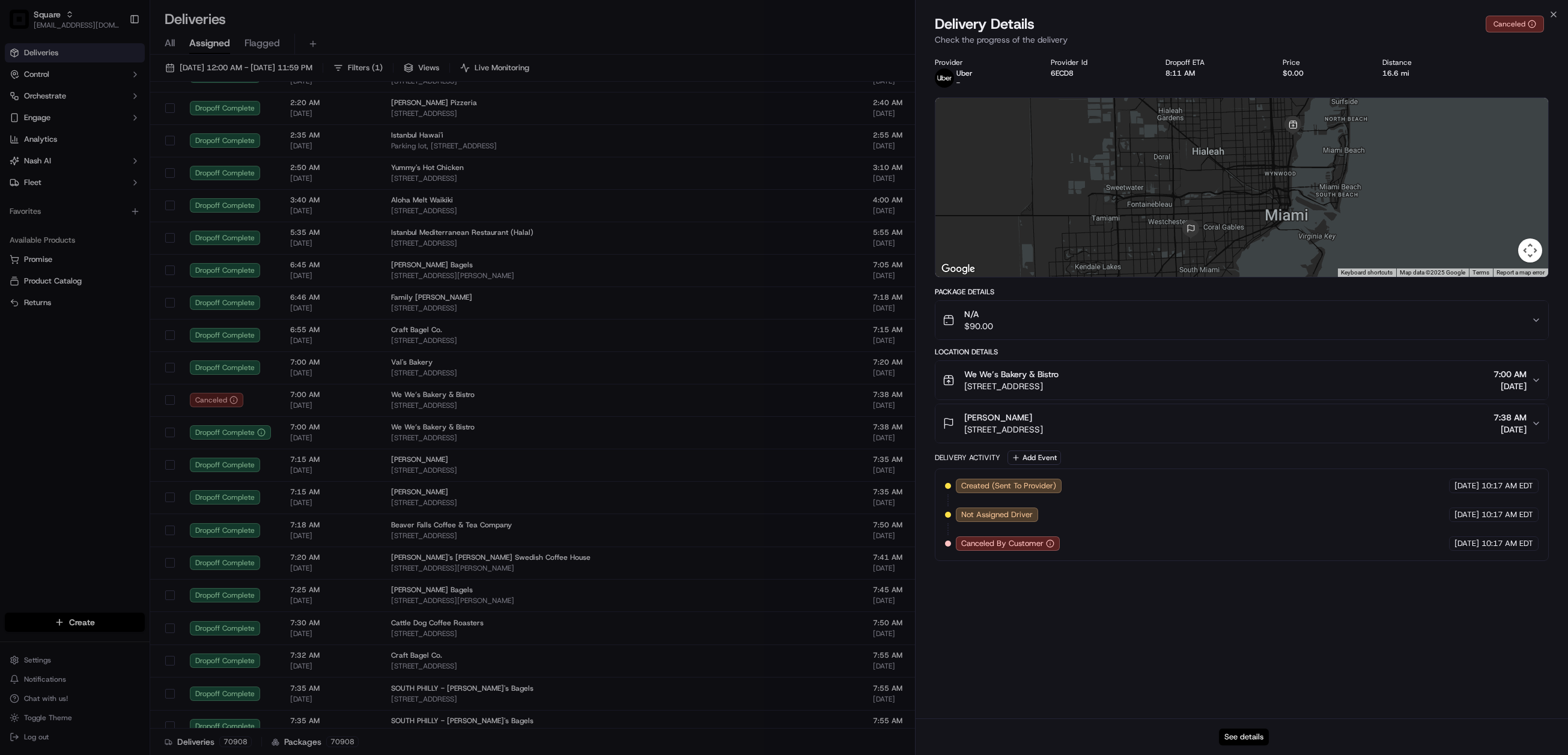
click at [1246, 735] on button "See details" at bounding box center [1244, 737] width 50 height 17
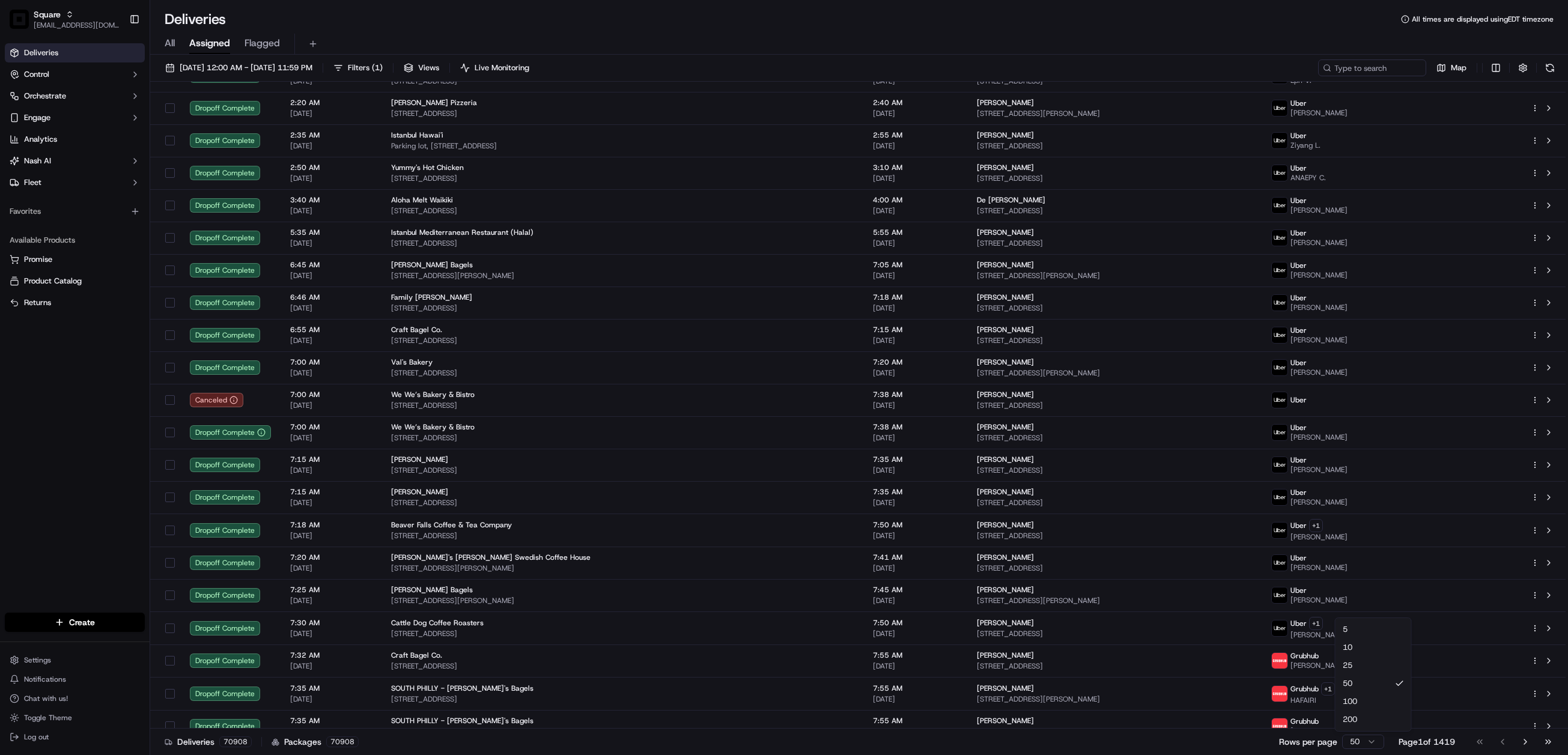
click at [1367, 743] on html "Square jespique@nashhelp.com Toggle Sidebar Deliveries Control Orchestrate Enga…" at bounding box center [784, 378] width 1568 height 755
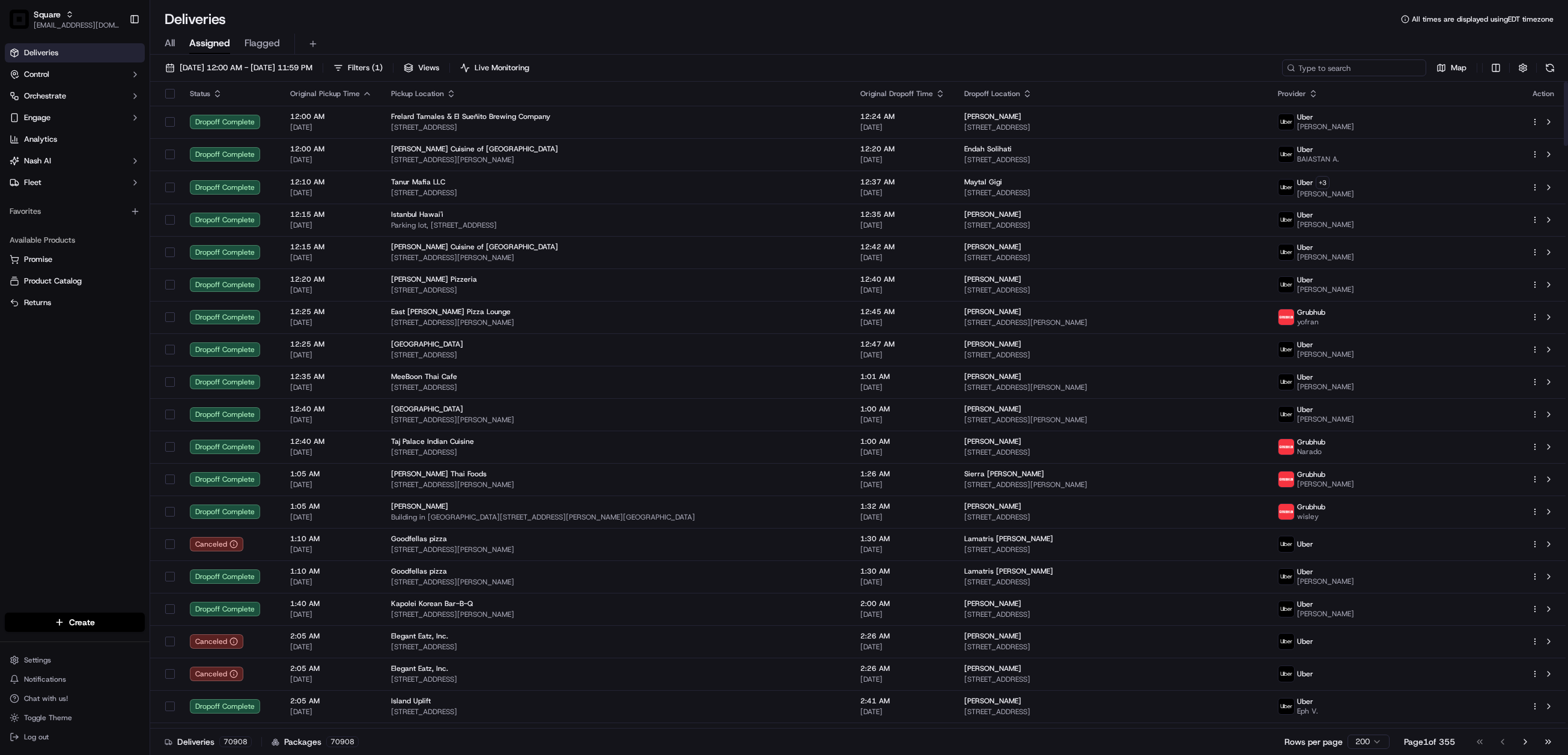
click at [1347, 67] on input at bounding box center [1354, 68] width 144 height 17
paste input "4533556"
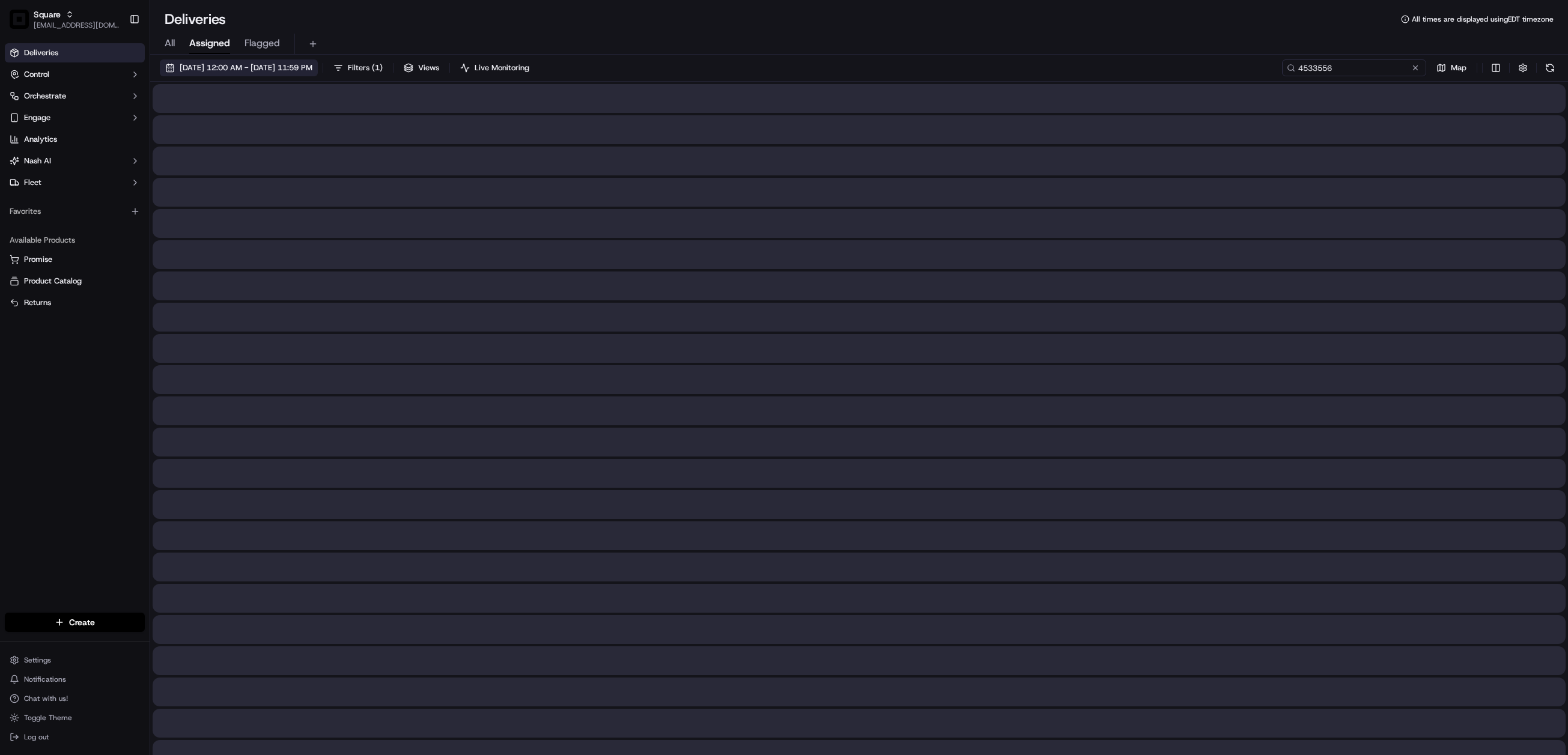
type input "4533556"
click at [281, 73] on span "08/01/2025 12:00 AM - 08/31/2025 11:59 PM" at bounding box center [246, 68] width 133 height 11
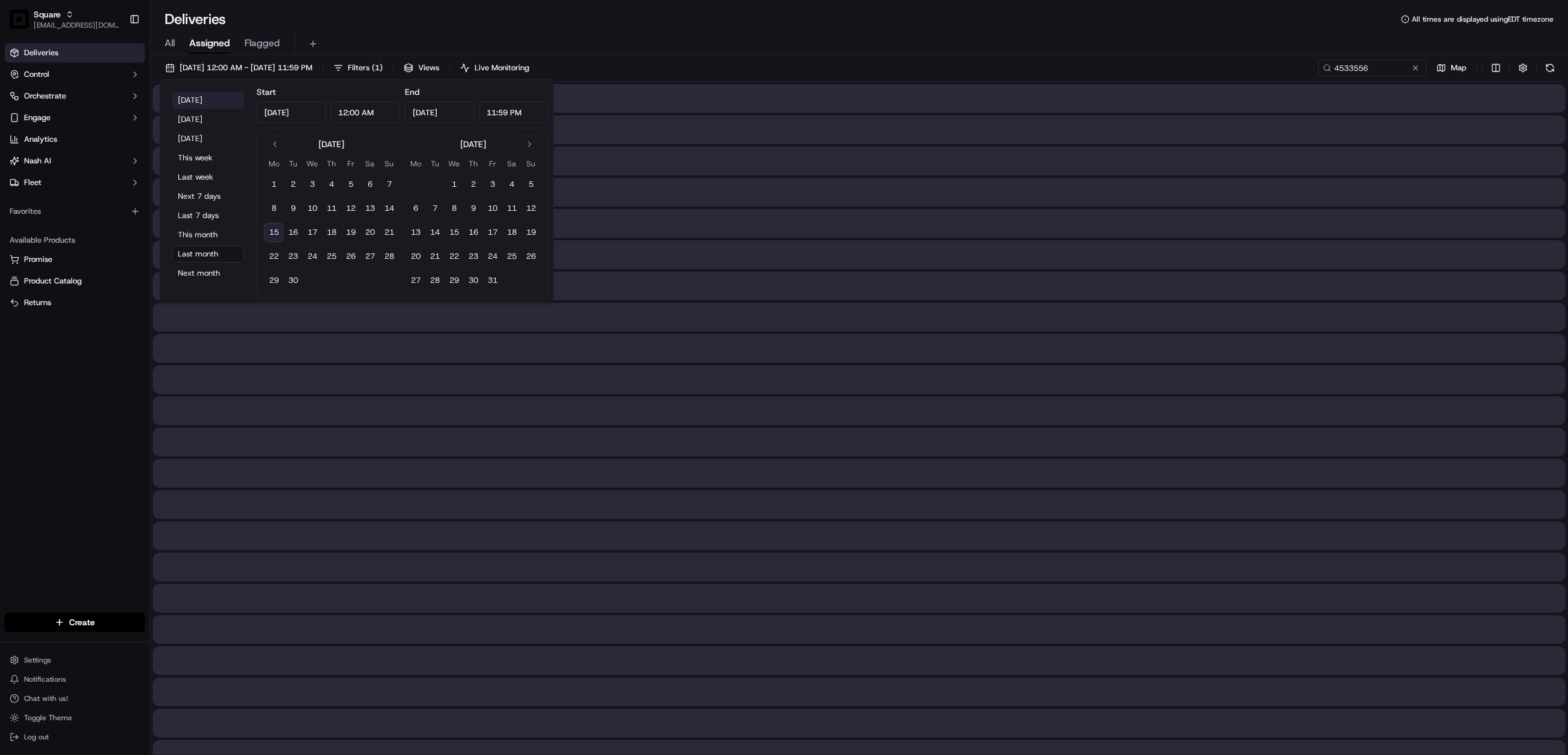
click at [193, 105] on button "Today" at bounding box center [208, 100] width 72 height 17
type input "Sep 15, 2025"
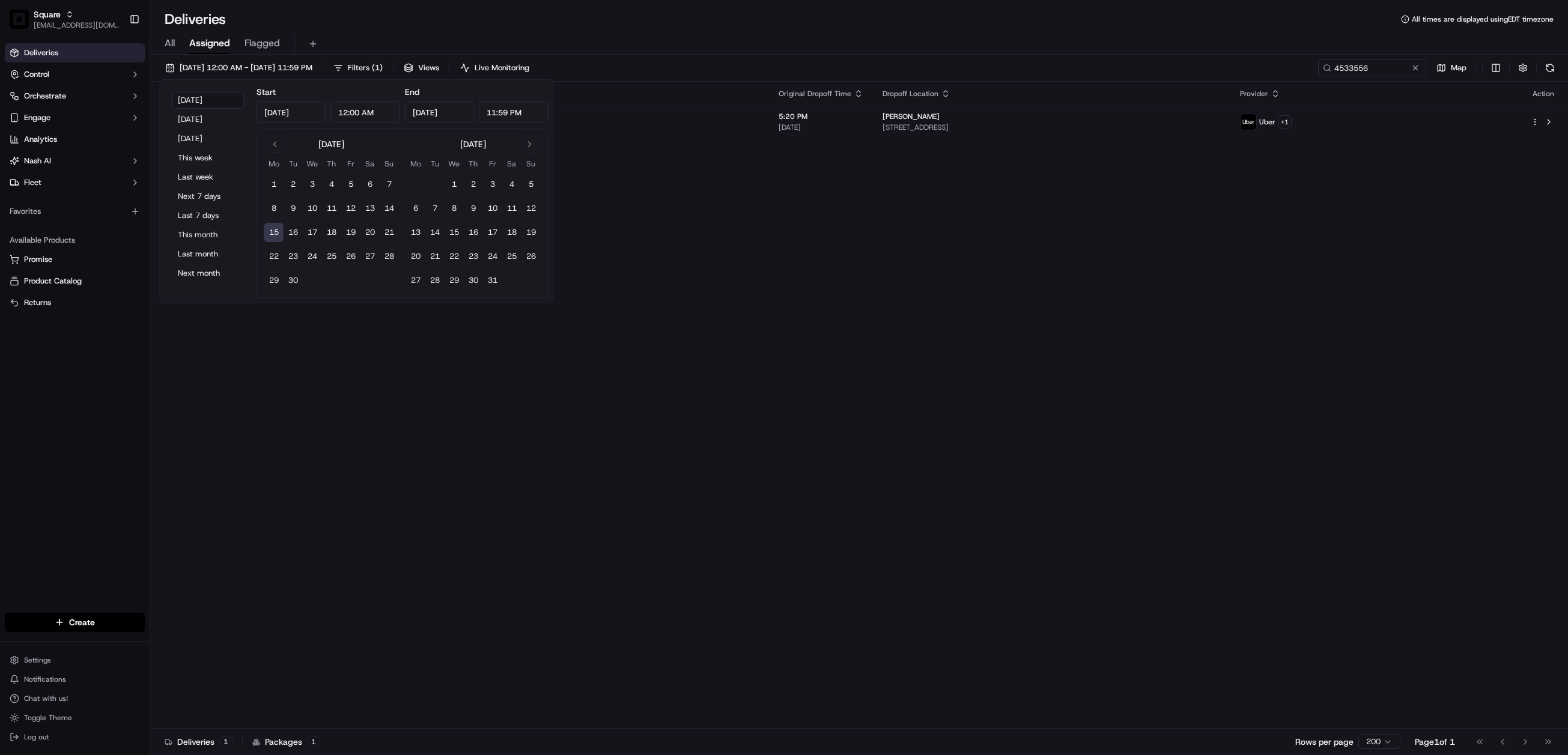
click at [1156, 307] on div "Status Original Pickup Time Pickup Location Original Dropoff Time Dropoff Locat…" at bounding box center [857, 405] width 1415 height 647
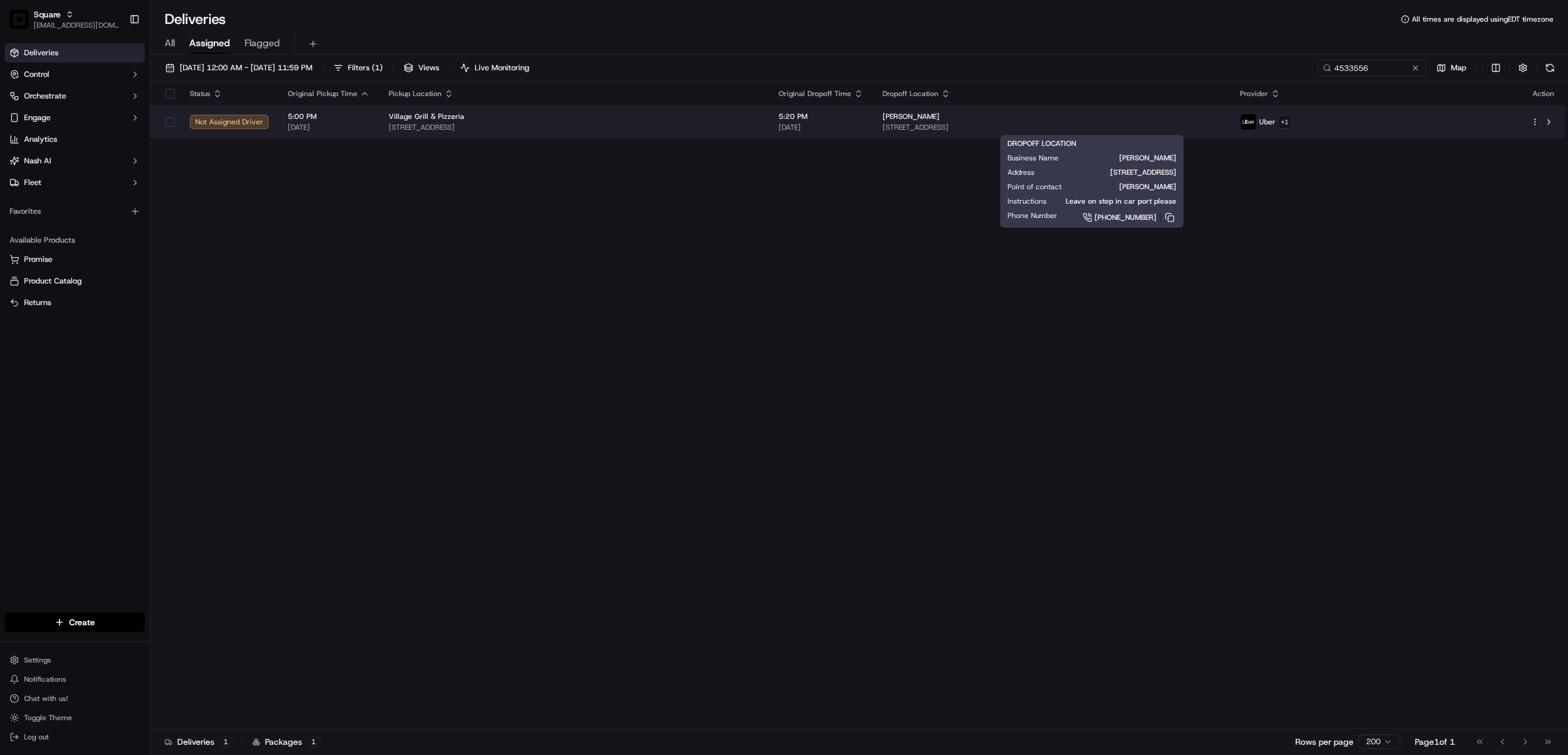
click at [976, 121] on div "William Breor" at bounding box center [1052, 117] width 339 height 10
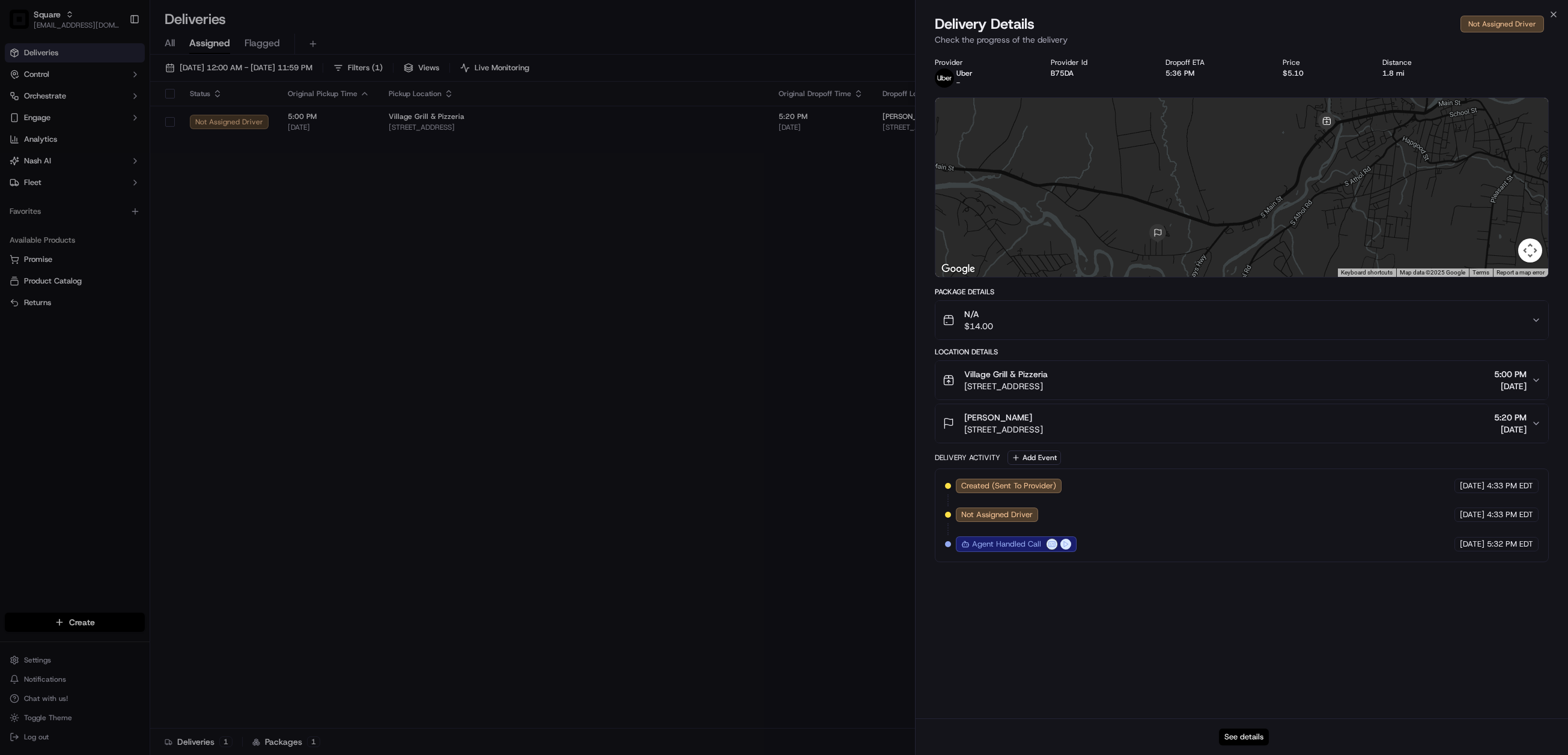
click at [1239, 736] on button "See details" at bounding box center [1244, 737] width 50 height 17
